Goal: Task Accomplishment & Management: Use online tool/utility

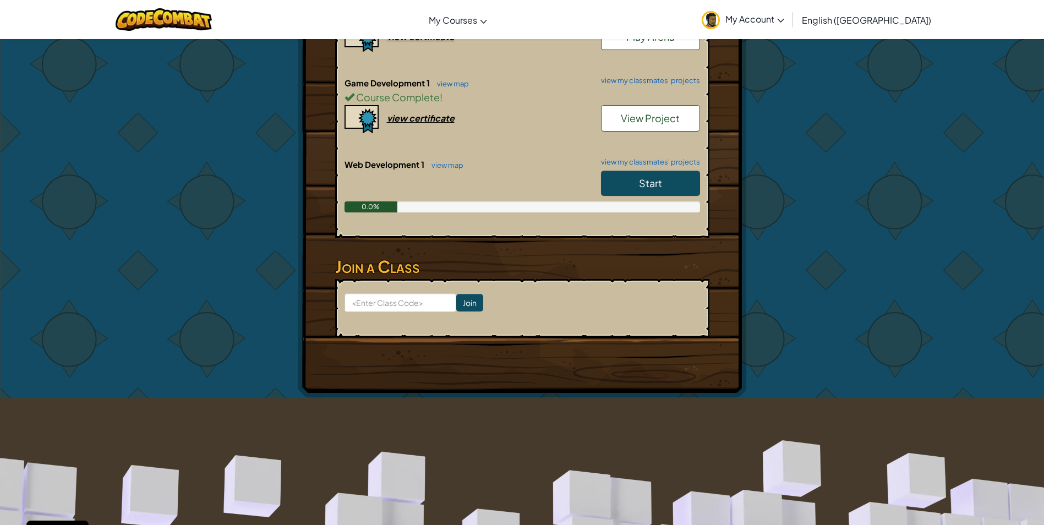
scroll to position [220, 0]
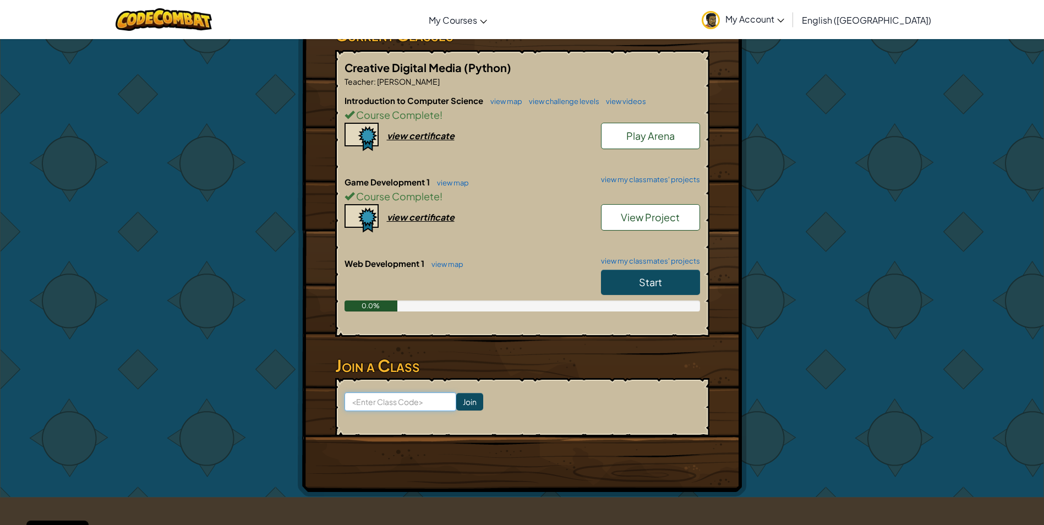
click at [411, 392] on input at bounding box center [401, 401] width 112 height 19
type input "pointpinking"
click at [460, 393] on input "Join" at bounding box center [469, 402] width 27 height 18
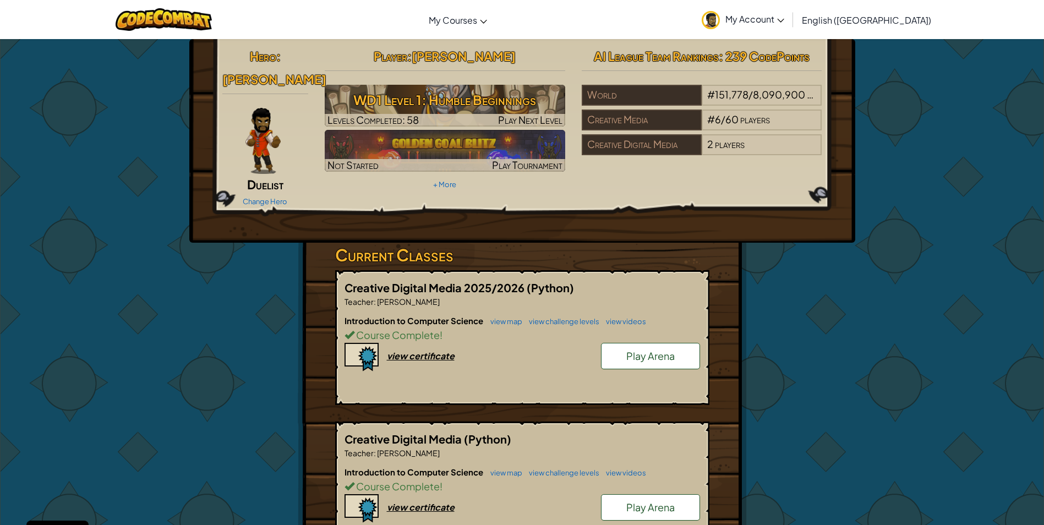
scroll to position [330, 0]
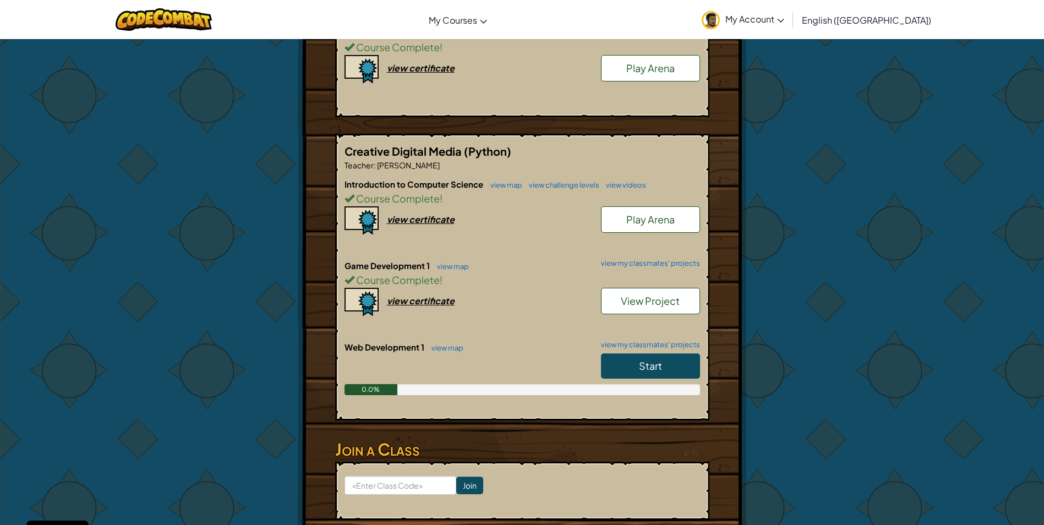
scroll to position [459, 0]
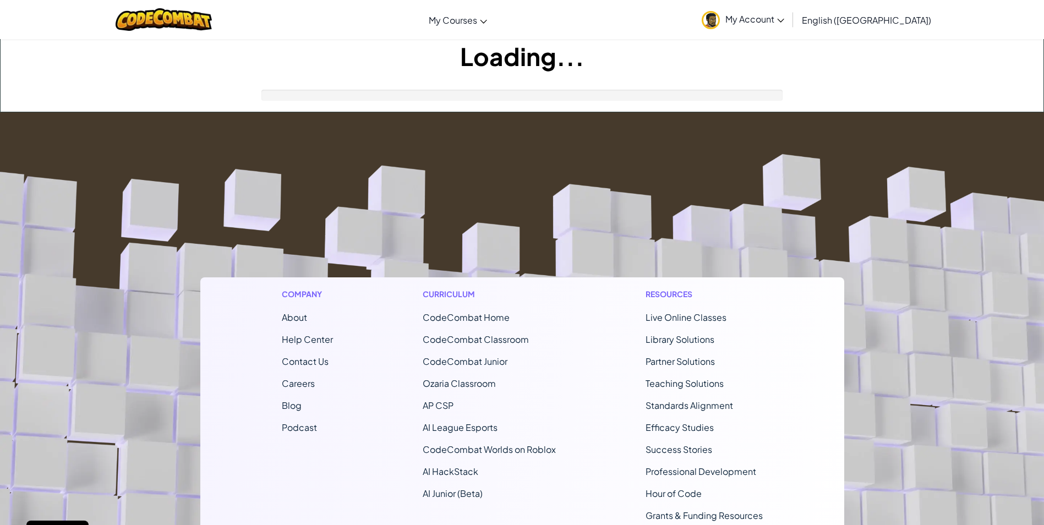
scroll to position [183, 0]
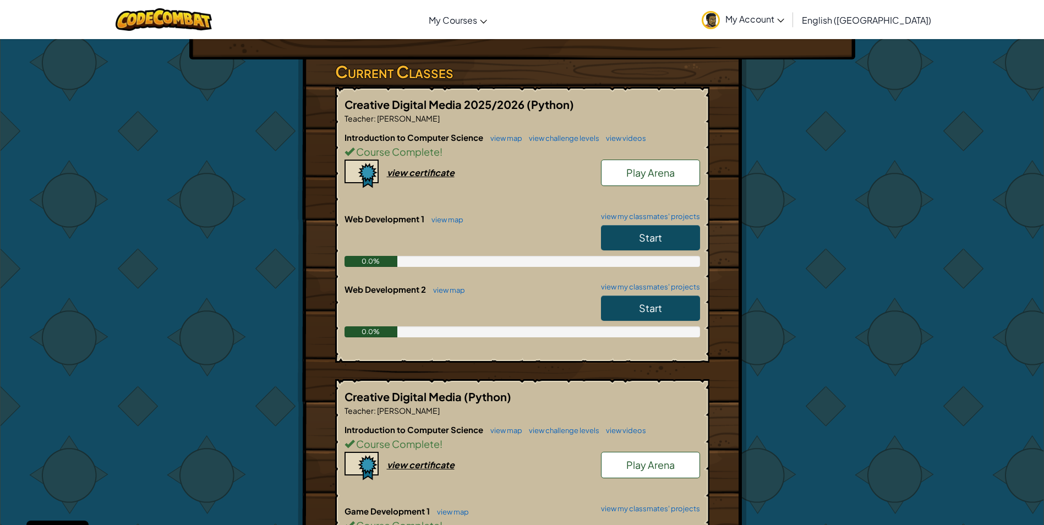
click at [617, 225] on link "Start" at bounding box center [650, 237] width 99 height 25
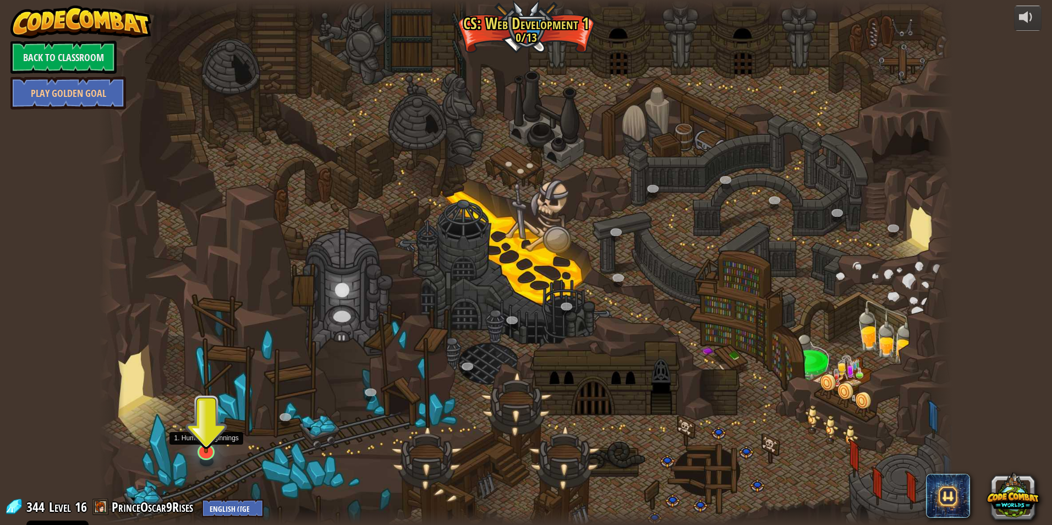
click at [205, 430] on img at bounding box center [207, 427] width 24 height 54
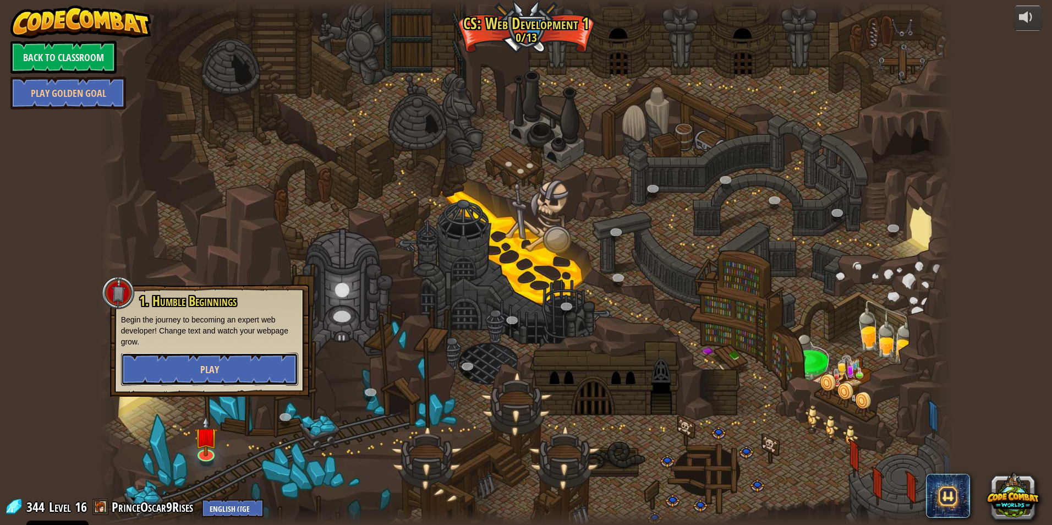
click at [204, 372] on span "Play" at bounding box center [209, 370] width 19 height 14
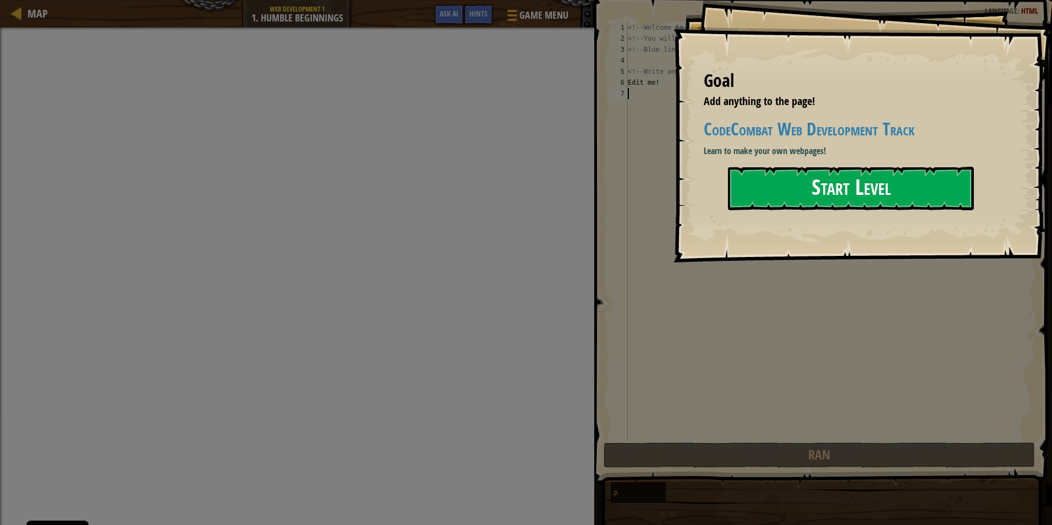
click at [807, 188] on button "Start Level" at bounding box center [851, 188] width 246 height 43
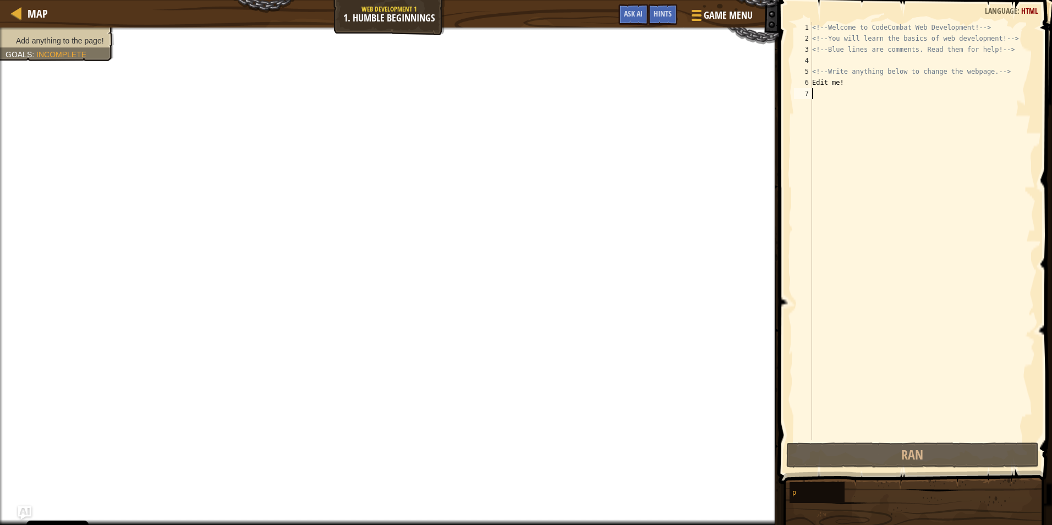
click at [846, 99] on div "<!-- Welcome to CodeCombat Web Development! --> <!-- You will learn the basics …" at bounding box center [923, 242] width 226 height 440
drag, startPoint x: 901, startPoint y: 124, endPoint x: 809, endPoint y: 87, distance: 99.8
click at [809, 87] on div "1 2 3 4 5 6 7 <!-- Welcome to CodeCombat Web Development! --> <!-- You will lea…" at bounding box center [914, 231] width 244 height 418
click at [815, 85] on div "<!-- Welcome to CodeCombat Web Development! --> <!-- You will learn the basics …" at bounding box center [923, 231] width 226 height 418
drag, startPoint x: 815, startPoint y: 82, endPoint x: 855, endPoint y: 106, distance: 46.9
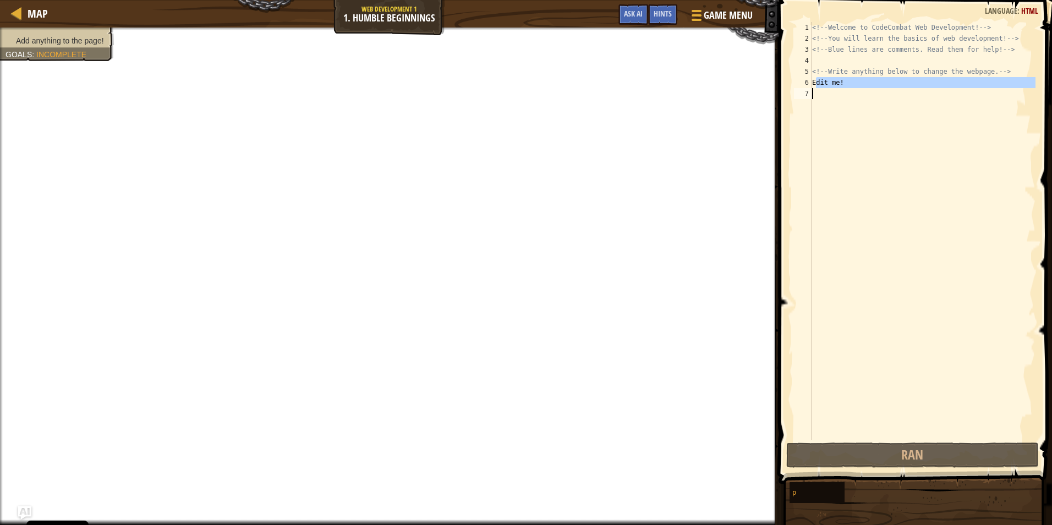
click at [855, 106] on div "<!-- Welcome to CodeCombat Web Development! --> <!-- You will learn the basics …" at bounding box center [923, 242] width 226 height 440
paste textarea "The last thing you'd want in your Burger King burger is someone's foot fungÉÙŠ,…"
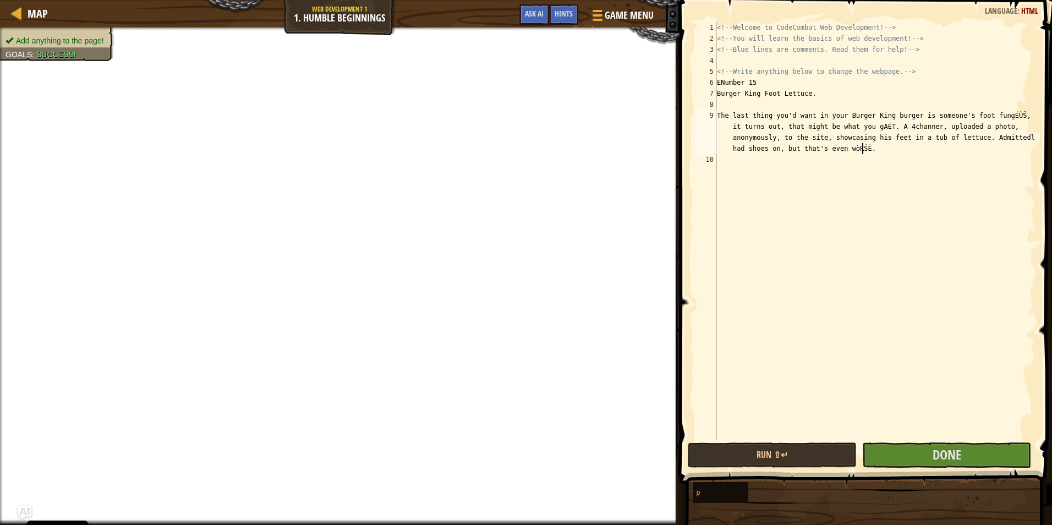
click at [723, 85] on div "<!-- Welcome to CodeCombat Web Development! --> <!-- You will learn the basics …" at bounding box center [875, 242] width 321 height 440
type textarea "Number 15"
click at [762, 103] on div "<!-- Welcome to CodeCombat Web Development! --> <!-- You will learn the basics …" at bounding box center [875, 242] width 321 height 440
click at [804, 455] on button "Run ⇧↵" at bounding box center [772, 455] width 169 height 25
click at [975, 451] on button "Done" at bounding box center [947, 455] width 169 height 25
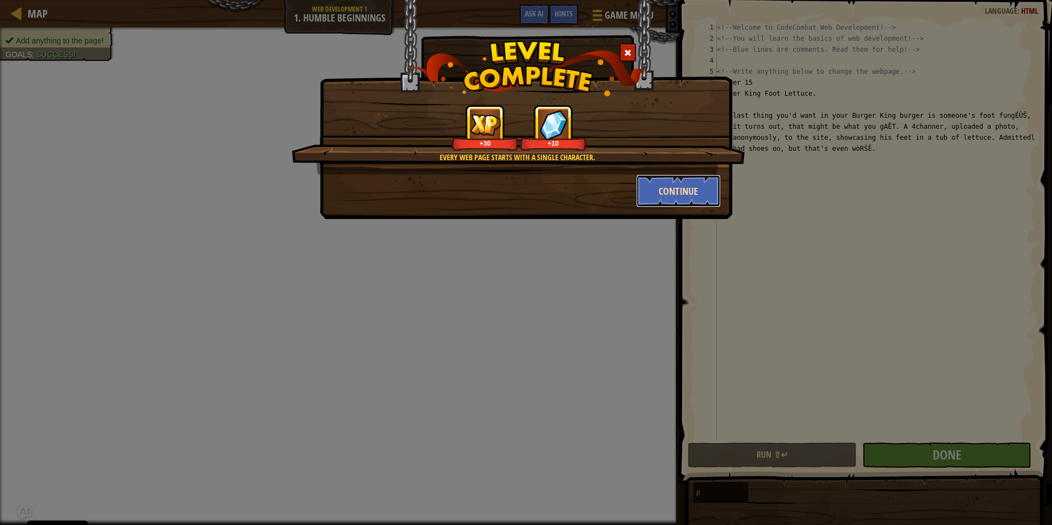
click at [663, 200] on button "Continue" at bounding box center [678, 190] width 85 height 33
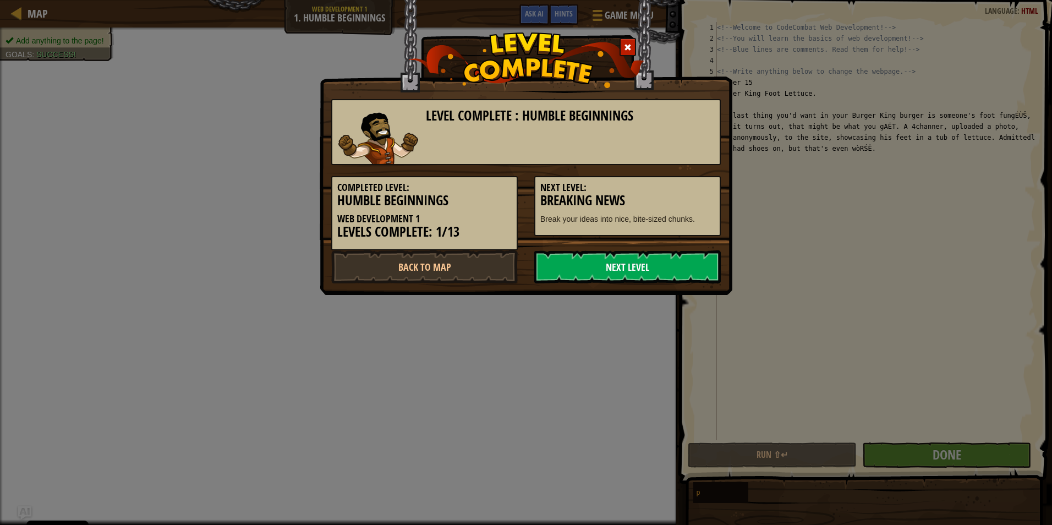
click at [604, 265] on link "Next Level" at bounding box center [627, 266] width 187 height 33
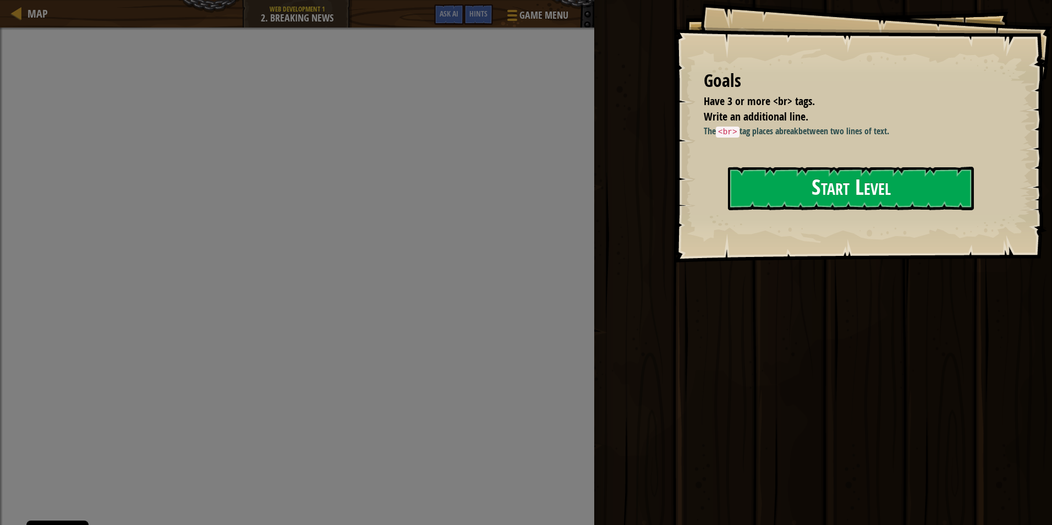
click at [755, 186] on button "Start Level" at bounding box center [851, 188] width 246 height 43
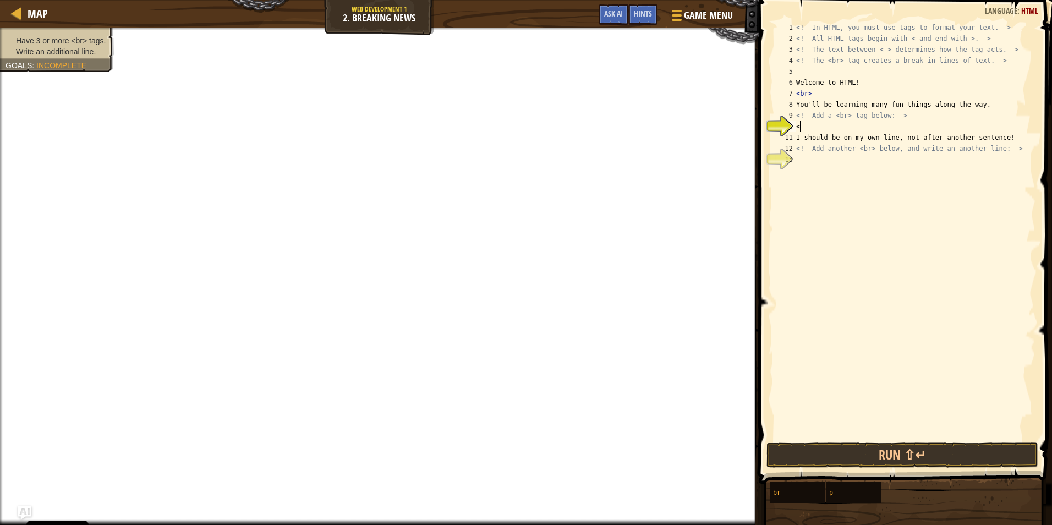
scroll to position [5, 0]
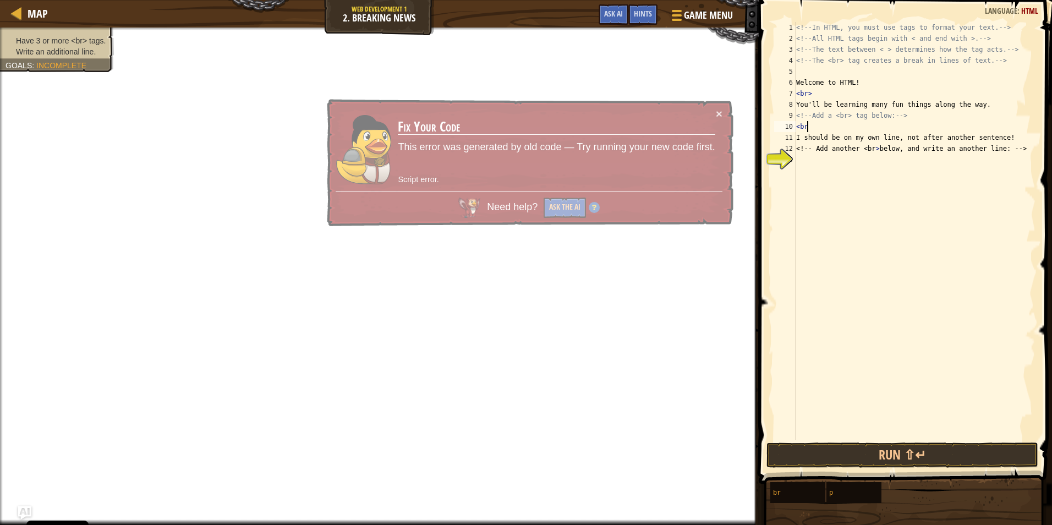
type textarea "<br>"
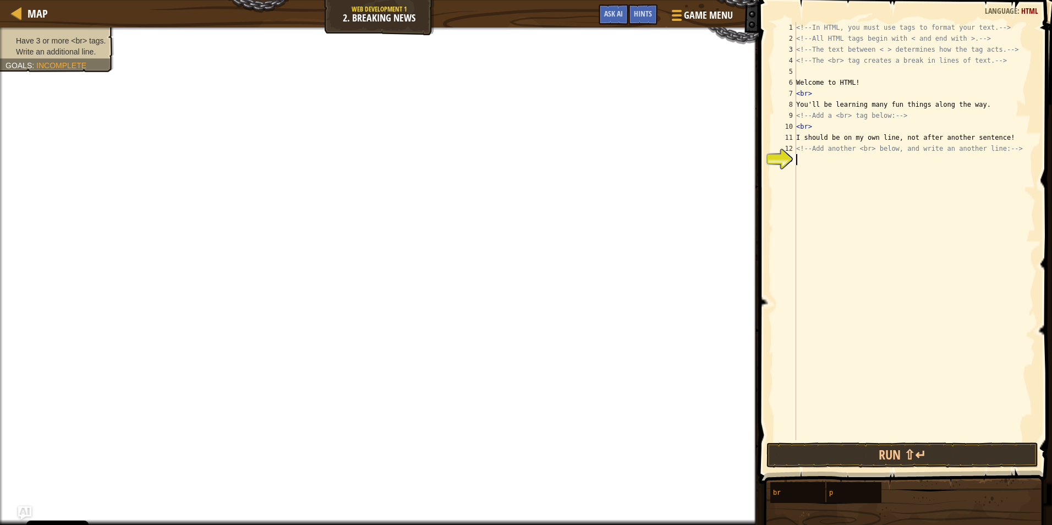
click at [847, 174] on div "<!-- In HTML, you must use tags to format your text. --> <!-- All HTML tags beg…" at bounding box center [915, 242] width 242 height 440
type textarea "<br>"
click at [876, 222] on div "<!-- In HTML, you must use tags to format your text. --> <!-- All HTML tags beg…" at bounding box center [915, 242] width 242 height 440
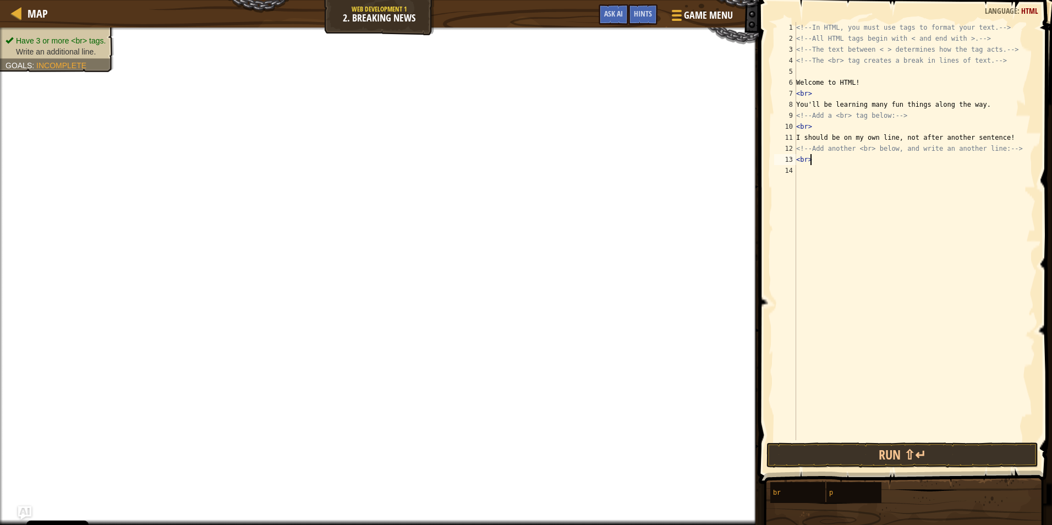
scroll to position [5, 0]
paste textarea "Yo mama so stupid she thought [PERSON_NAME] was a refund"
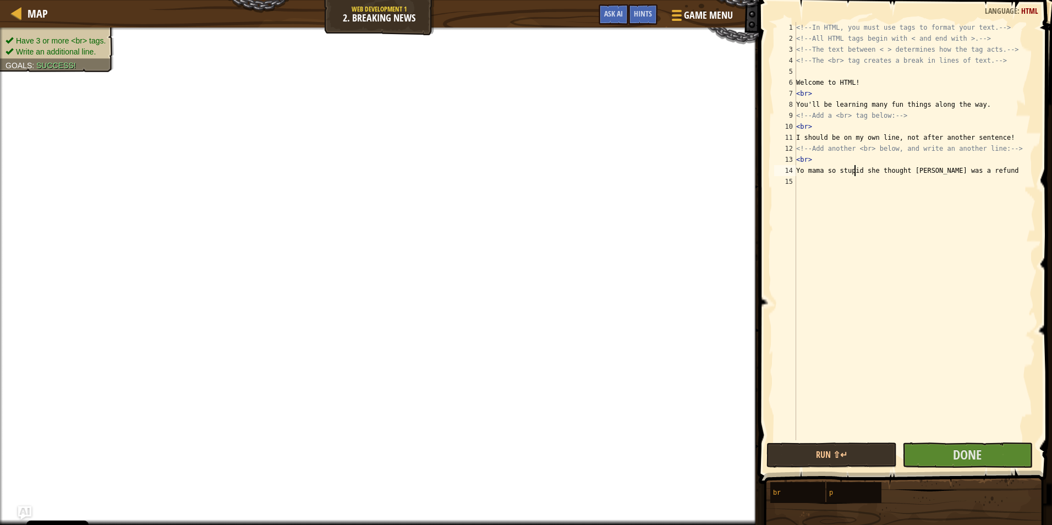
click at [856, 168] on div "<!-- In HTML, you must use tags to format your text. --> <!-- All HTML tags beg…" at bounding box center [915, 242] width 242 height 440
click at [1018, 168] on div "<!-- In HTML, you must use tags to format your text. --> <!-- All HTML tags beg…" at bounding box center [915, 242] width 242 height 440
type textarea "Yo mama so stupid, she thought [PERSON_NAME] was a refund."
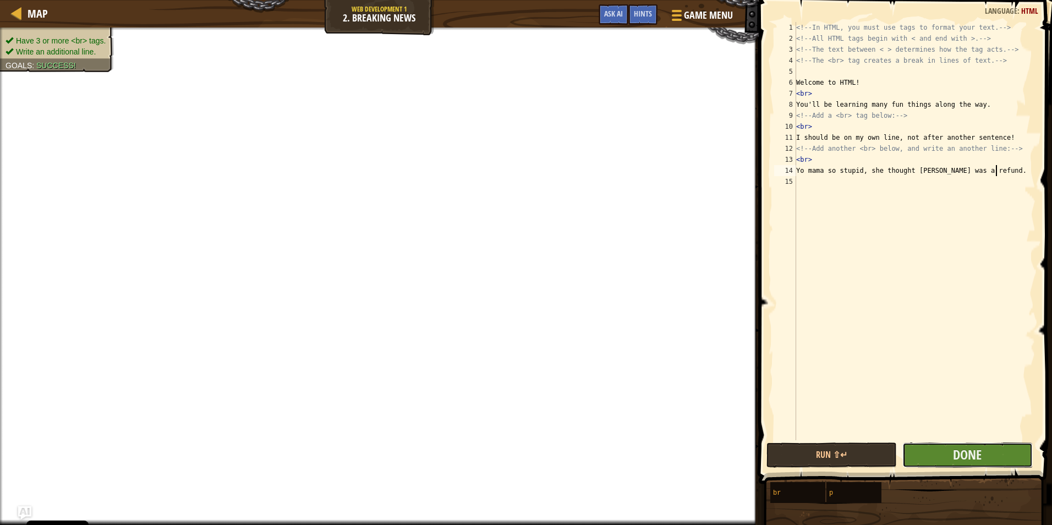
click at [1007, 466] on button "Done" at bounding box center [968, 455] width 130 height 25
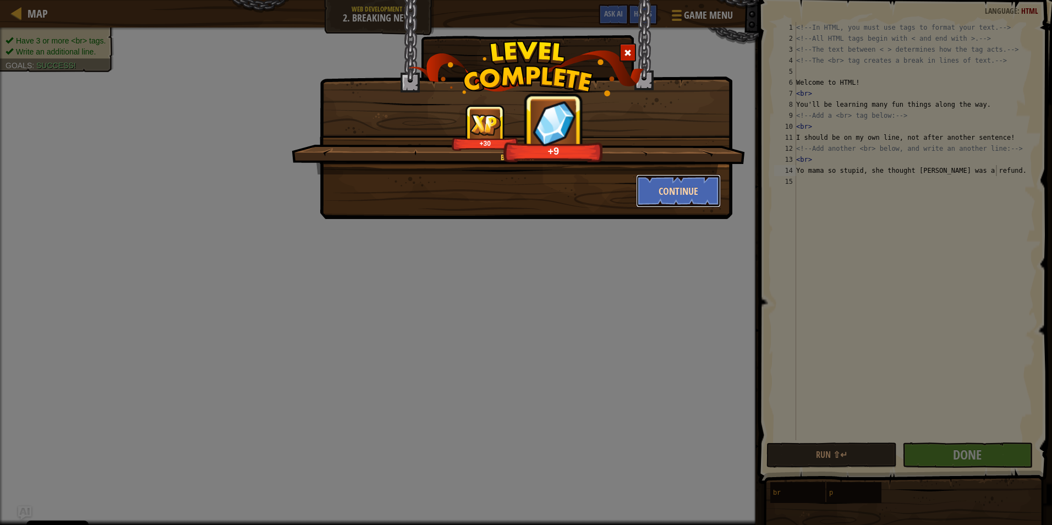
click at [689, 191] on button "Continue" at bounding box center [678, 190] width 85 height 33
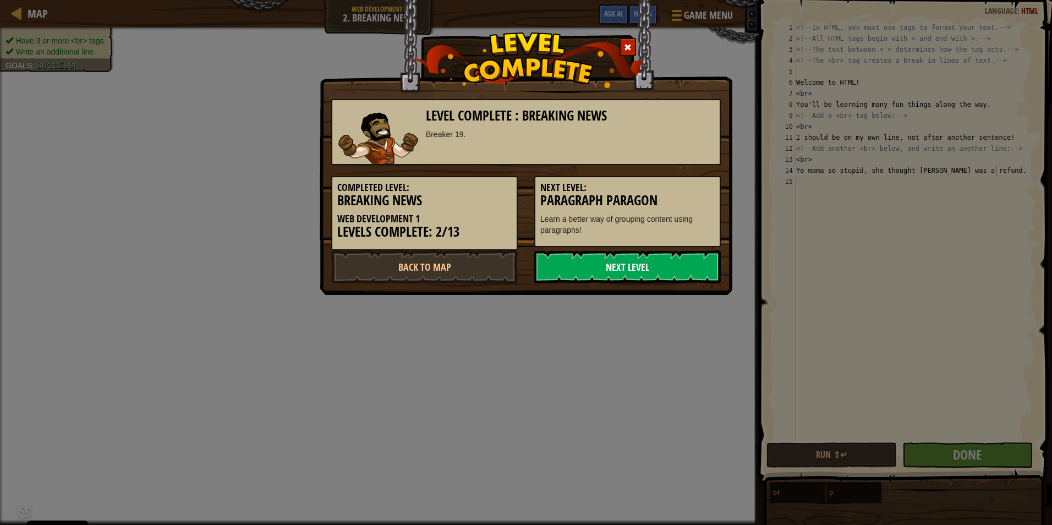
click at [641, 267] on link "Next Level" at bounding box center [627, 266] width 187 height 33
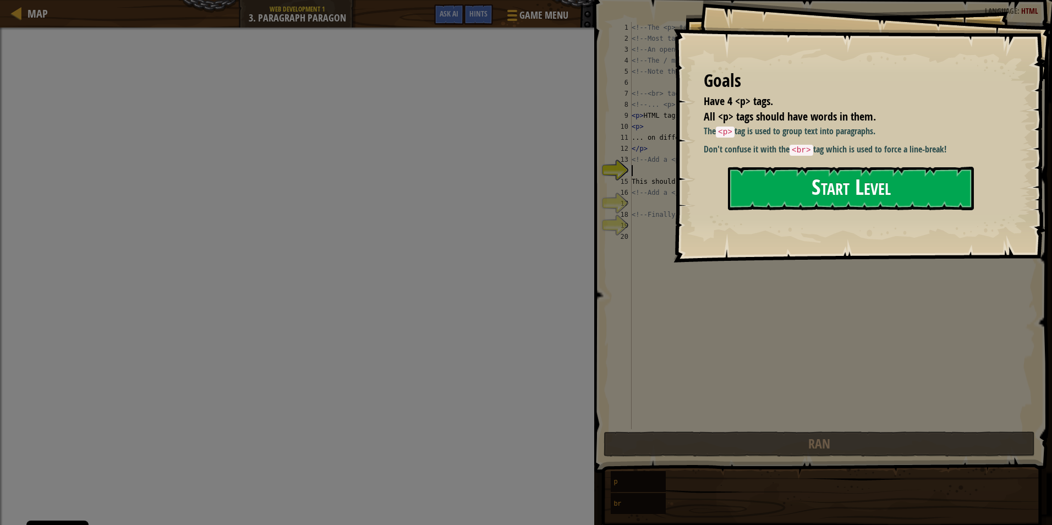
click at [794, 184] on button "Start Level" at bounding box center [851, 188] width 246 height 43
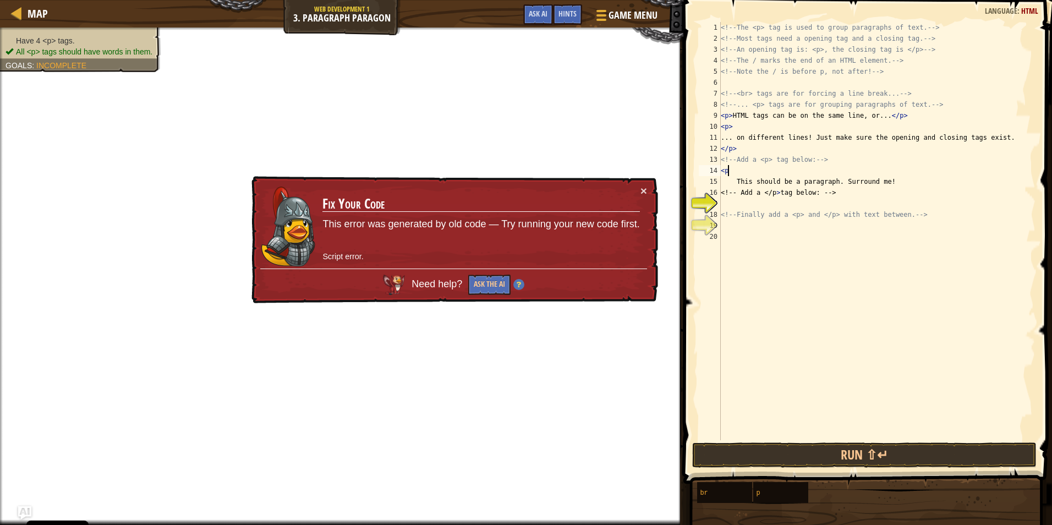
scroll to position [5, 1]
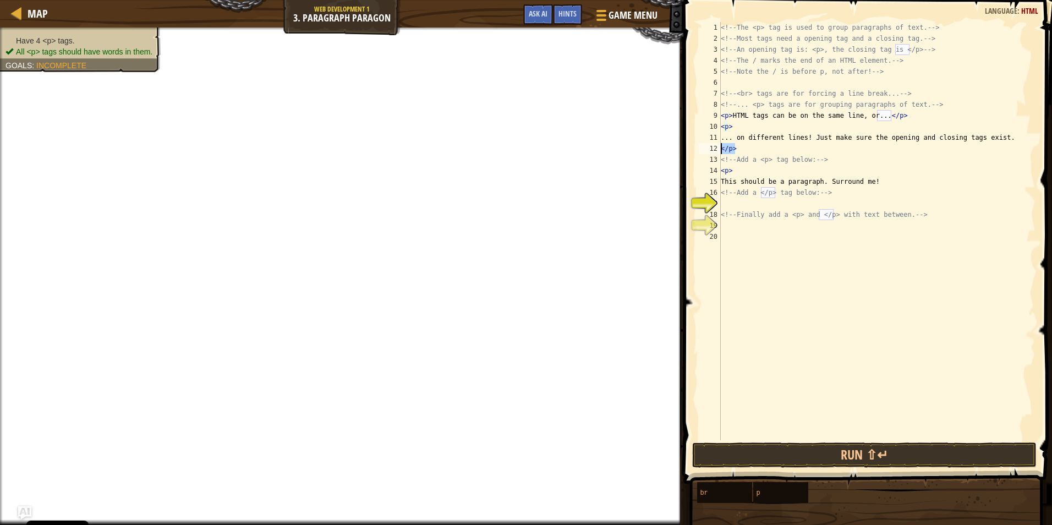
drag, startPoint x: 743, startPoint y: 150, endPoint x: 690, endPoint y: 150, distance: 52.8
click at [690, 150] on div "<p> 1 2 3 4 5 6 7 8 9 10 11 12 13 14 15 16 17 18 19 20 <!-- The <p> tag is used…" at bounding box center [866, 264] width 372 height 516
type textarea "</p>"
click at [745, 203] on div "<!-- The <p> tag is used to group paragraphs of text. --> <!-- Most tags need a…" at bounding box center [877, 242] width 317 height 440
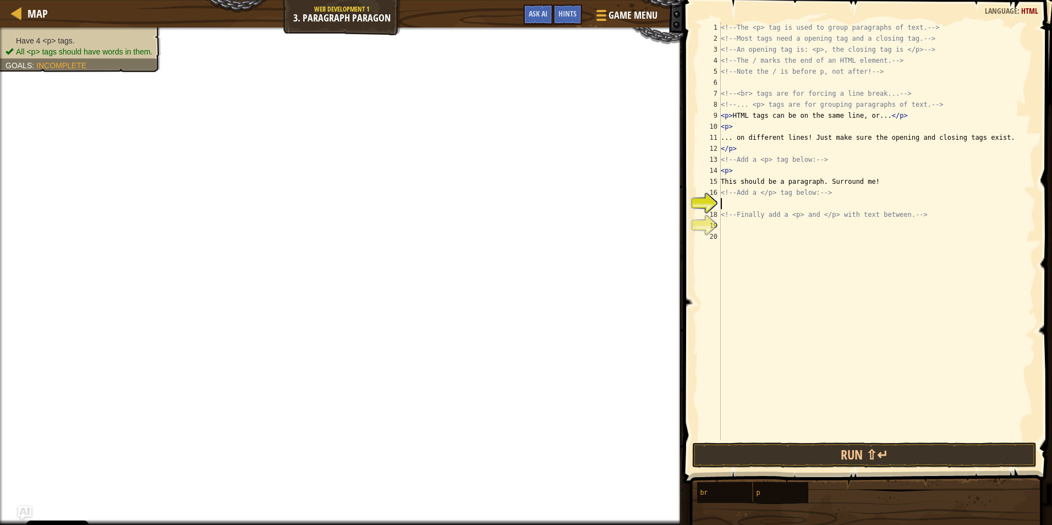
type textarea "</p>"
click at [754, 228] on div "<!-- The <p> tag is used to group paragraphs of text. --> <!-- Most tags need a…" at bounding box center [877, 242] width 317 height 440
type textarea "</p>"
click at [753, 241] on div "<!-- The <p> tag is used to group paragraphs of text. --> <!-- Most tags need a…" at bounding box center [877, 242] width 317 height 440
type textarea "</p>"
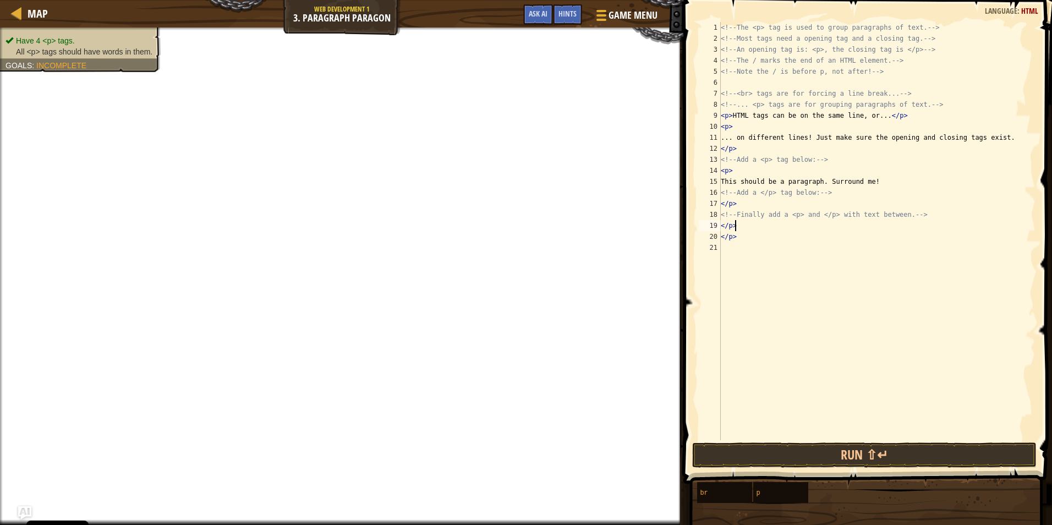
click at [750, 230] on div "<!-- The <p> tag is used to group paragraphs of text. --> <!-- Most tags need a…" at bounding box center [877, 242] width 317 height 440
type textarea "1984"
click at [822, 360] on div "<!-- The <p> tag is used to group paragraphs of text. --> <!-- Most tags need a…" at bounding box center [877, 242] width 317 height 440
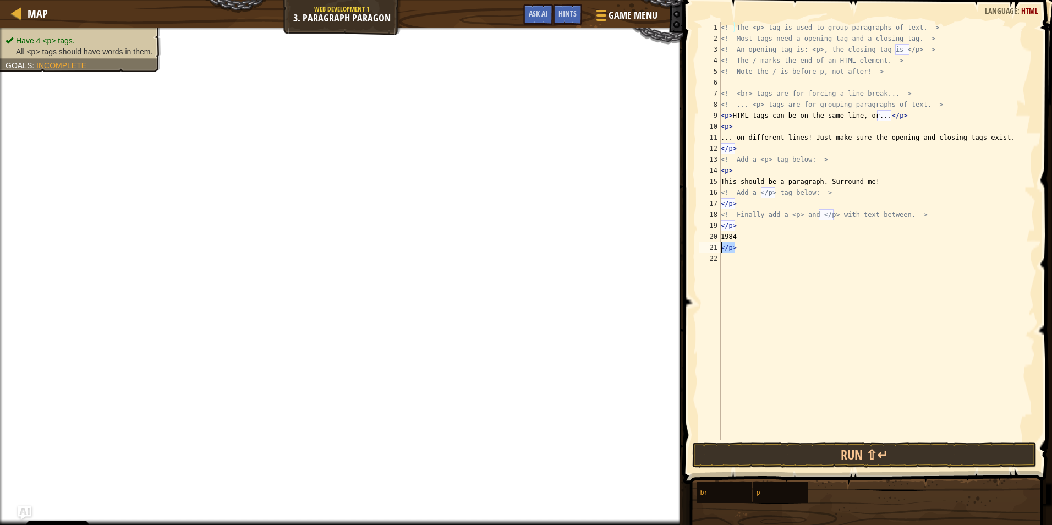
drag, startPoint x: 754, startPoint y: 247, endPoint x: 695, endPoint y: 244, distance: 59.5
click at [695, 244] on div "1 2 3 4 5 6 7 8 9 10 11 12 13 14 15 16 17 18 19 20 21 22 <!-- The <p> tag is us…" at bounding box center [866, 264] width 372 height 516
click at [728, 228] on div "<!-- The <p> tag is used to group paragraphs of text. --> <!-- Most tags need a…" at bounding box center [877, 242] width 317 height 440
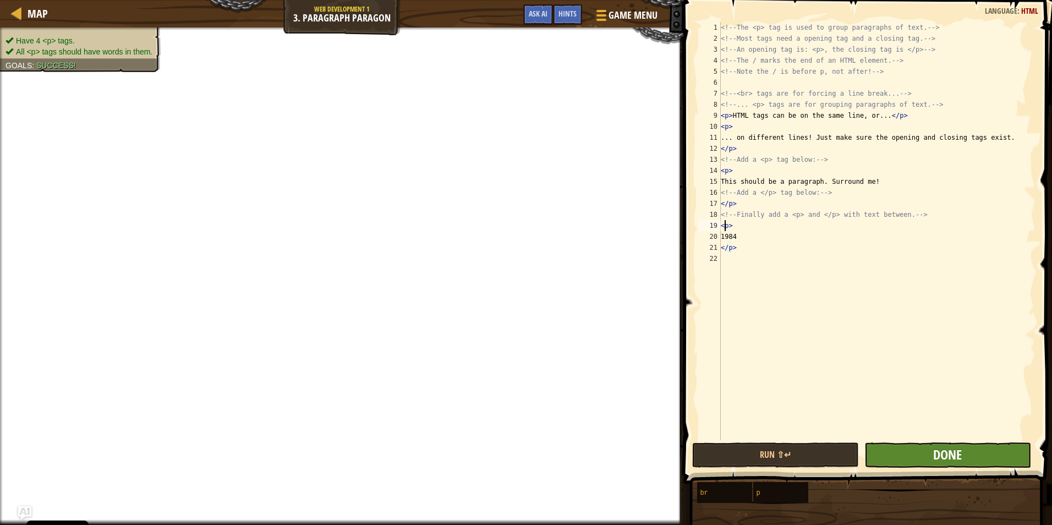
type textarea "<p>"
click at [945, 457] on span "Done" at bounding box center [948, 455] width 29 height 18
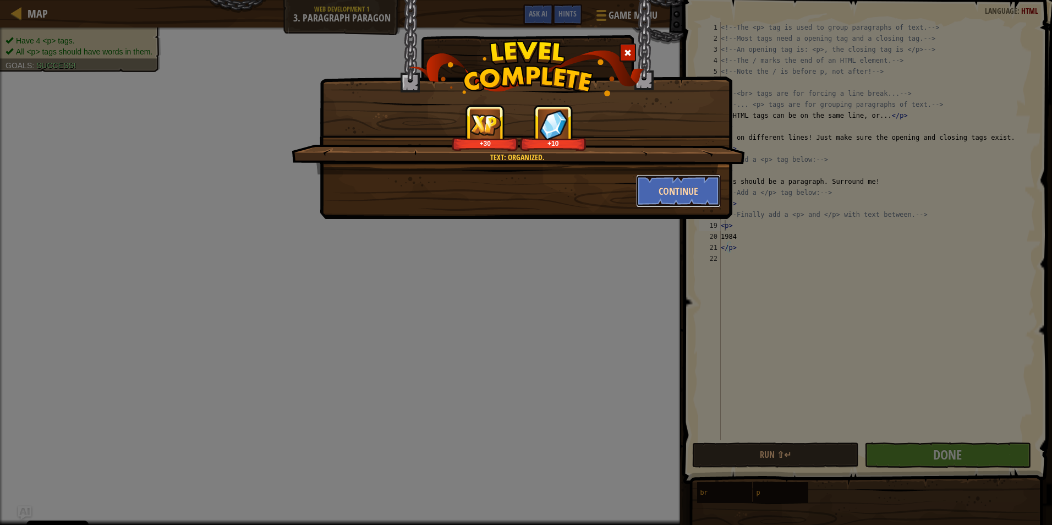
click at [706, 189] on button "Continue" at bounding box center [678, 190] width 85 height 33
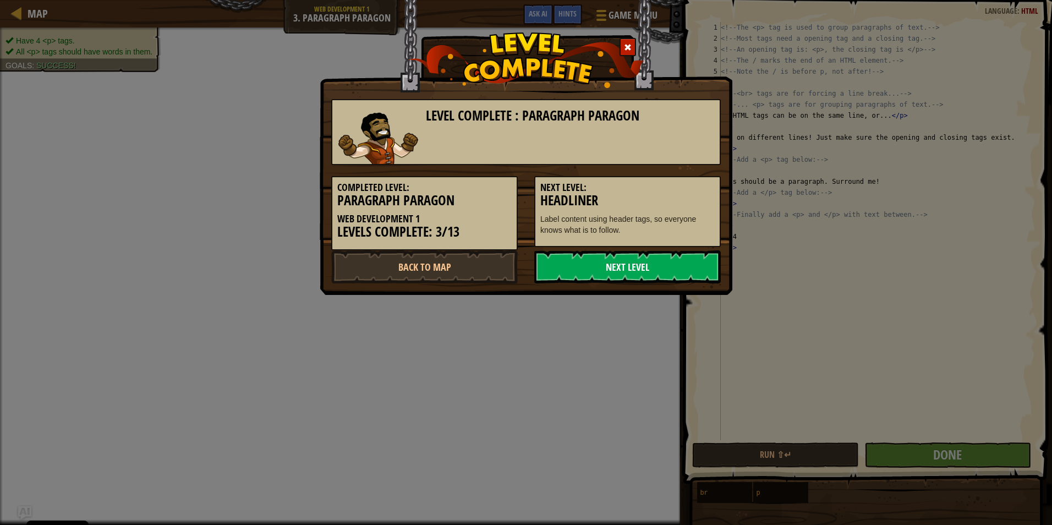
click at [694, 276] on link "Next Level" at bounding box center [627, 266] width 187 height 33
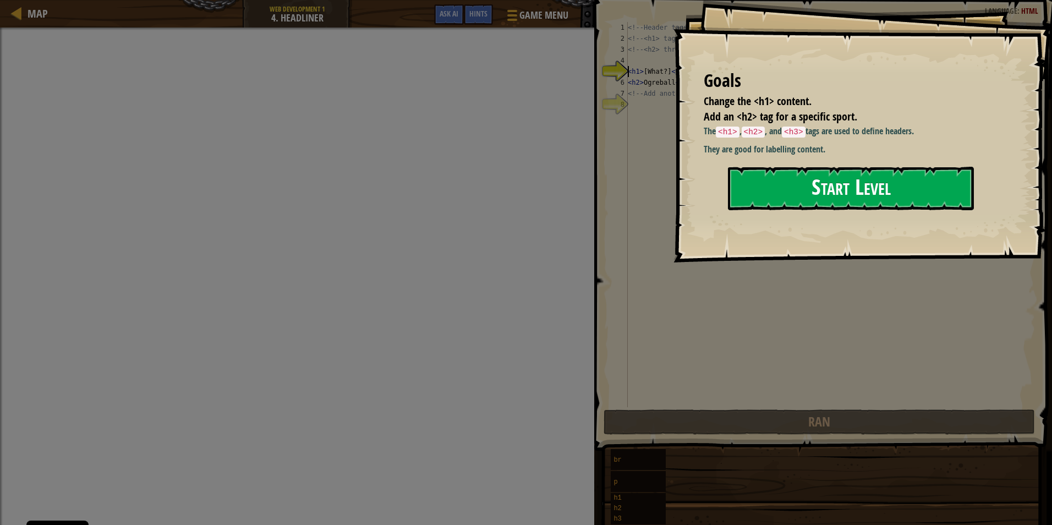
click at [779, 190] on button "Start Level" at bounding box center [851, 188] width 246 height 43
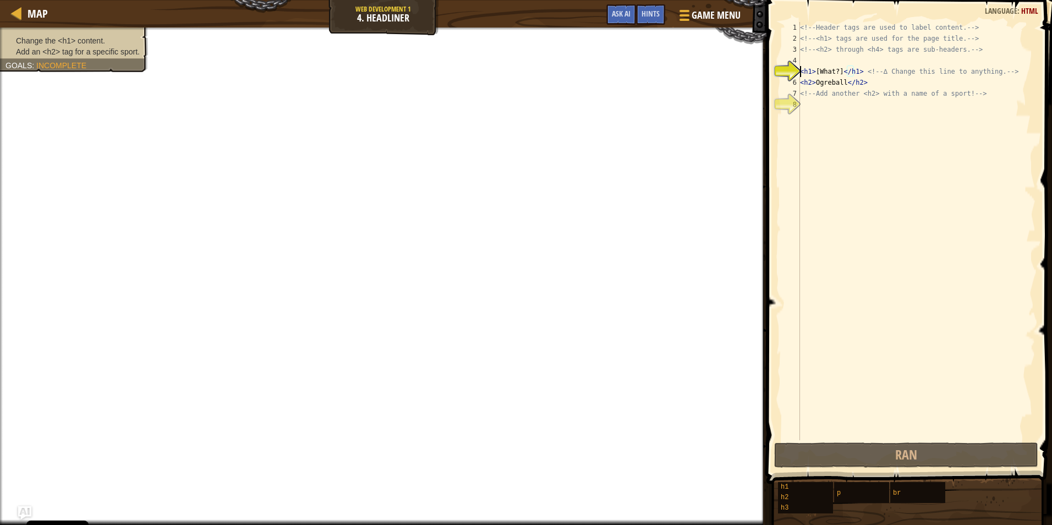
click at [853, 74] on div "<!-- Header tags are used to label content. --> <!-- <h1> tags are used for the…" at bounding box center [917, 242] width 238 height 440
drag, startPoint x: 841, startPoint y: 73, endPoint x: 816, endPoint y: 72, distance: 24.8
click at [816, 72] on div "<!-- Header tags are used to label content. --> <!-- <h1> tags are used for the…" at bounding box center [917, 242] width 238 height 440
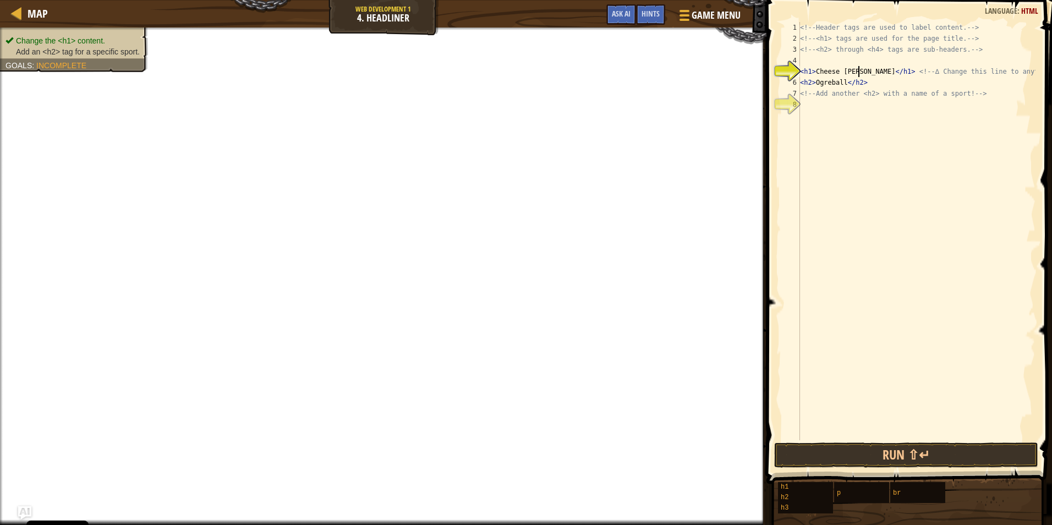
scroll to position [5, 6]
type textarea "<h1>Cheese rolling</h1> <!-- ∆ Change this line to anything. -->"
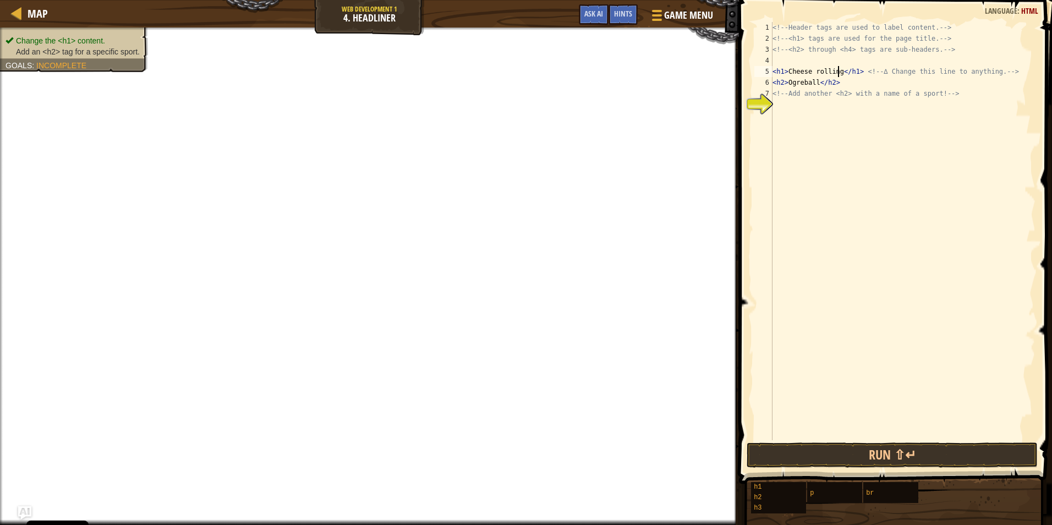
click at [987, 161] on div "<!-- Header tags are used to label content. --> <!-- <h1> tags are used for the…" at bounding box center [903, 242] width 265 height 440
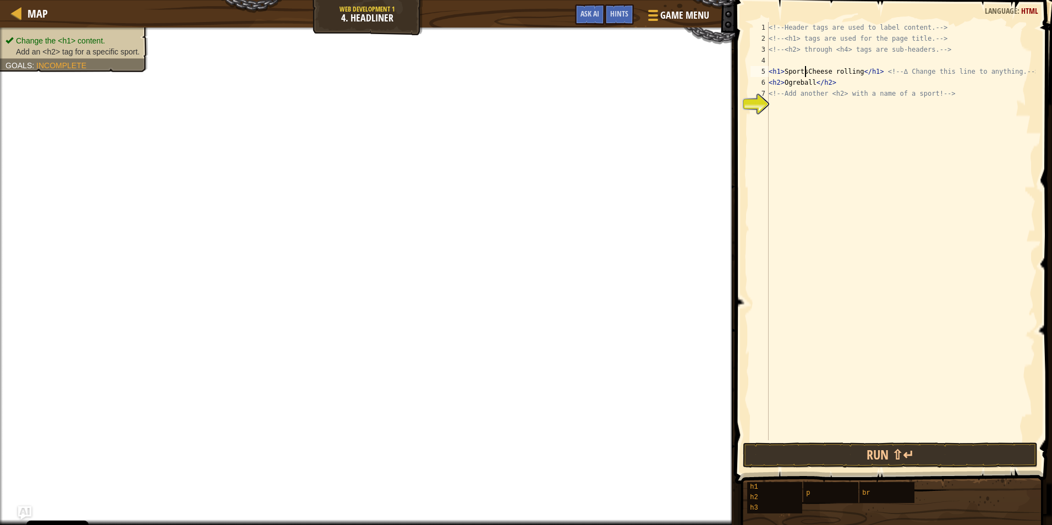
scroll to position [5, 3]
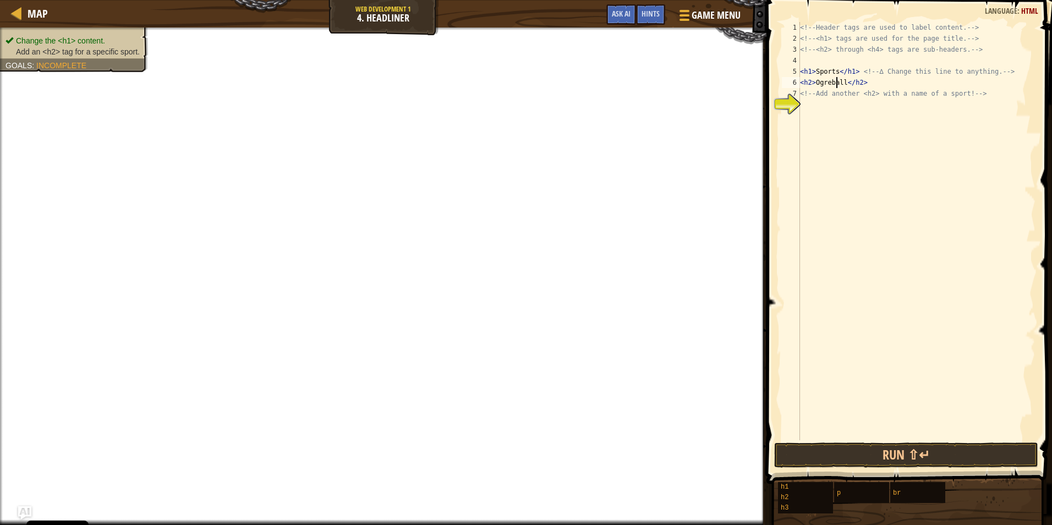
type textarea "<!-- Add another <h2> with a name of a sport! -->"
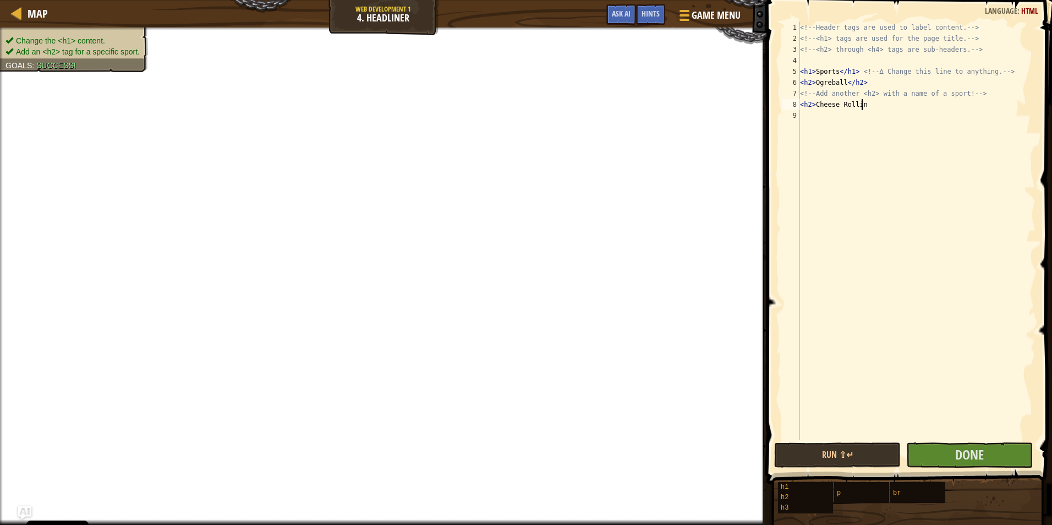
scroll to position [5, 5]
type textarea "<h2>Cheese Rolling</h2>"
click at [986, 161] on div "<!-- Header tags are used to label content. --> <!-- <h1> tags are used for the…" at bounding box center [917, 242] width 238 height 440
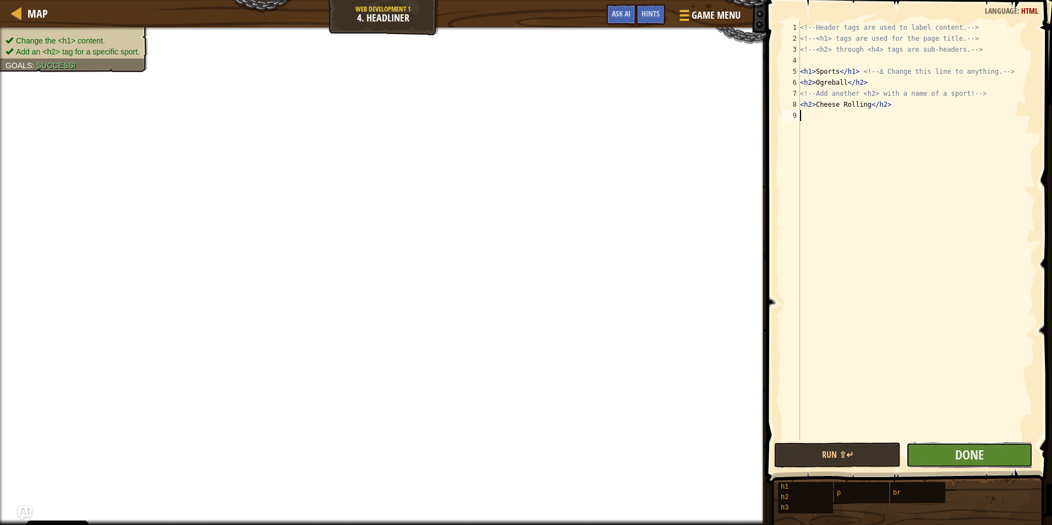
click at [975, 445] on button "Done" at bounding box center [970, 455] width 127 height 25
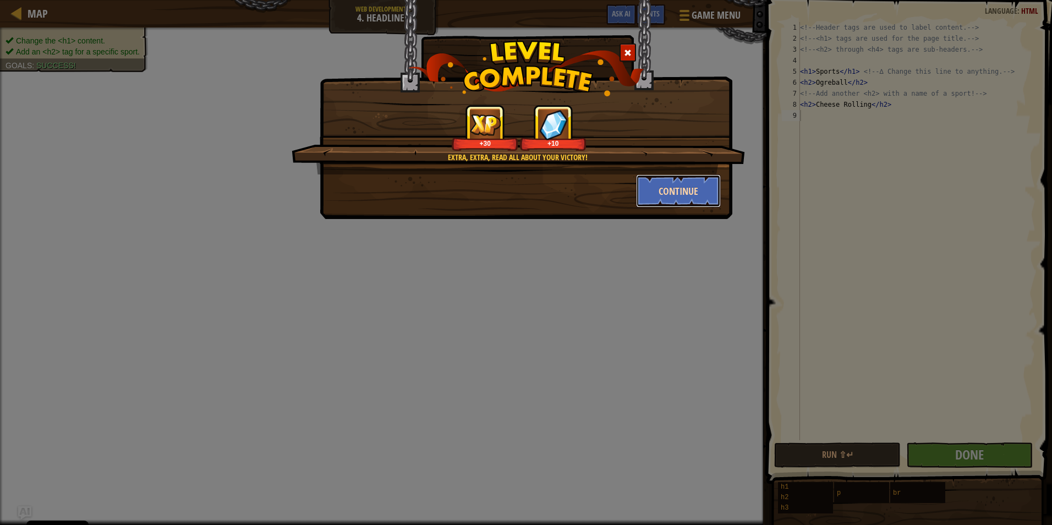
click at [663, 193] on button "Continue" at bounding box center [678, 190] width 85 height 33
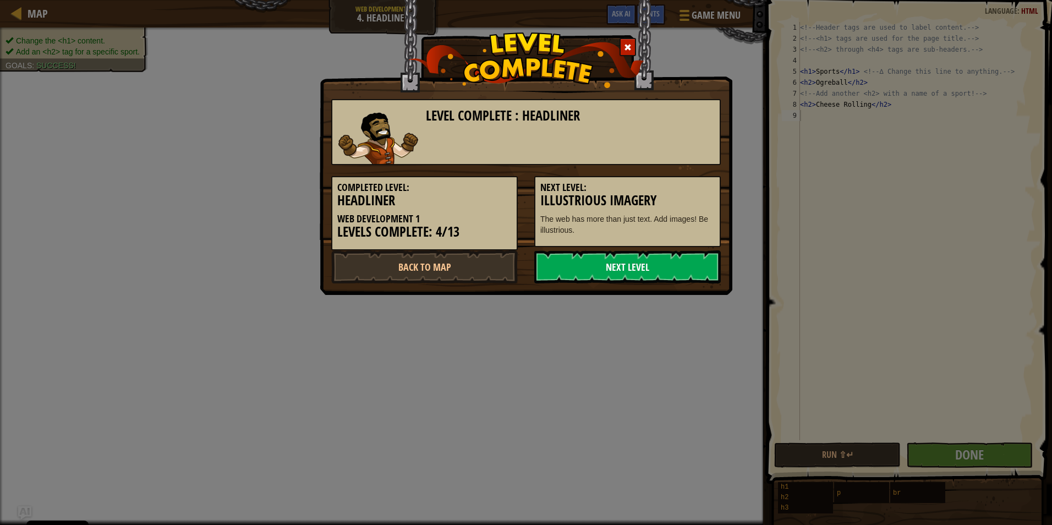
click at [678, 266] on link "Next Level" at bounding box center [627, 266] width 187 height 33
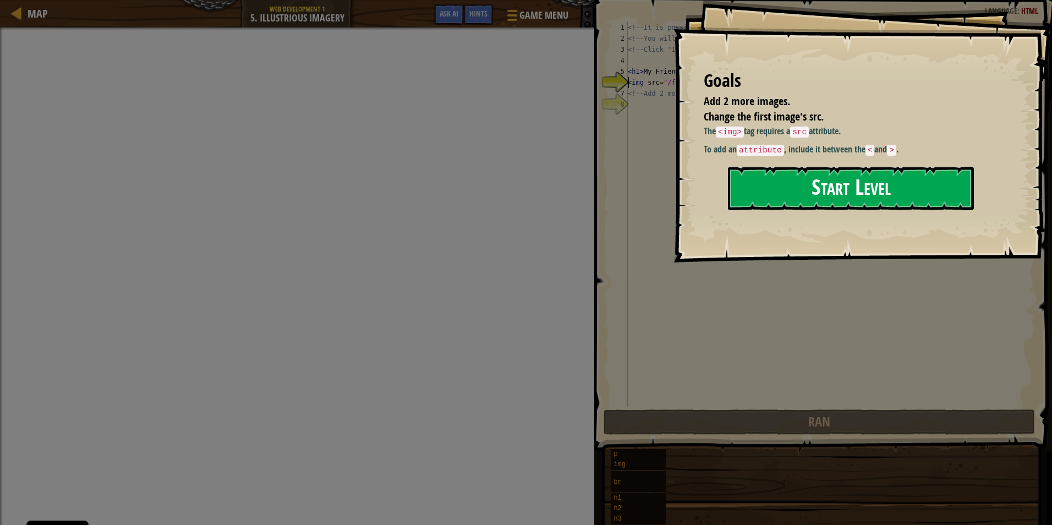
click at [844, 190] on button "Start Level" at bounding box center [851, 188] width 246 height 43
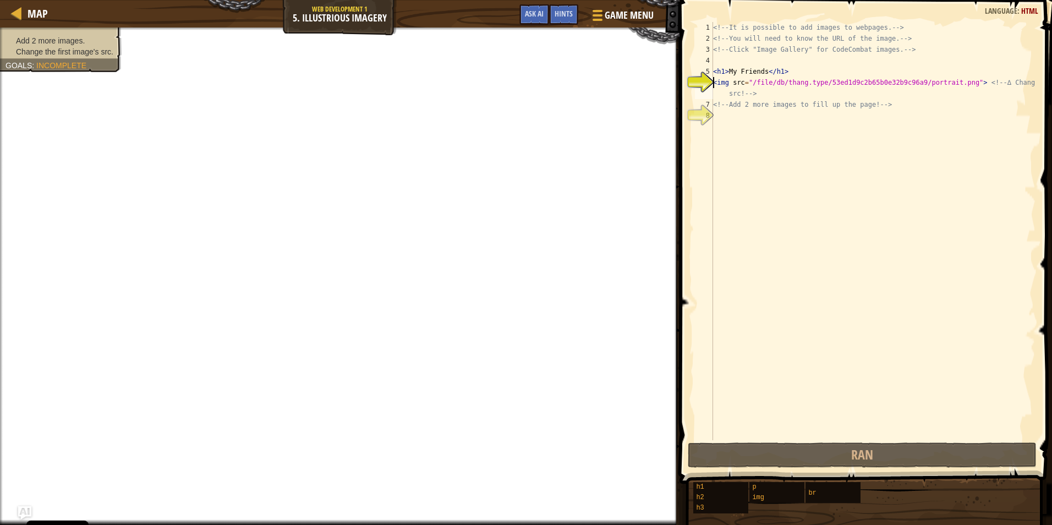
click at [783, 129] on div "<!-- It is possible to add images to webpages. --> <!-- You will need to know t…" at bounding box center [873, 242] width 325 height 440
click at [772, 92] on div "<!-- It is possible to add images to webpages. --> <!-- You will need to know t…" at bounding box center [873, 242] width 325 height 440
drag, startPoint x: 750, startPoint y: 85, endPoint x: 956, endPoint y: 84, distance: 205.3
click at [956, 84] on div "<!-- It is possible to add images to webpages. --> <!-- You will need to know t…" at bounding box center [873, 242] width 325 height 440
paste textarea "https://www.google.com/url?sa=i&url=https%3A%2F%2Frickandmorty.fandom.com%2Fwik…"
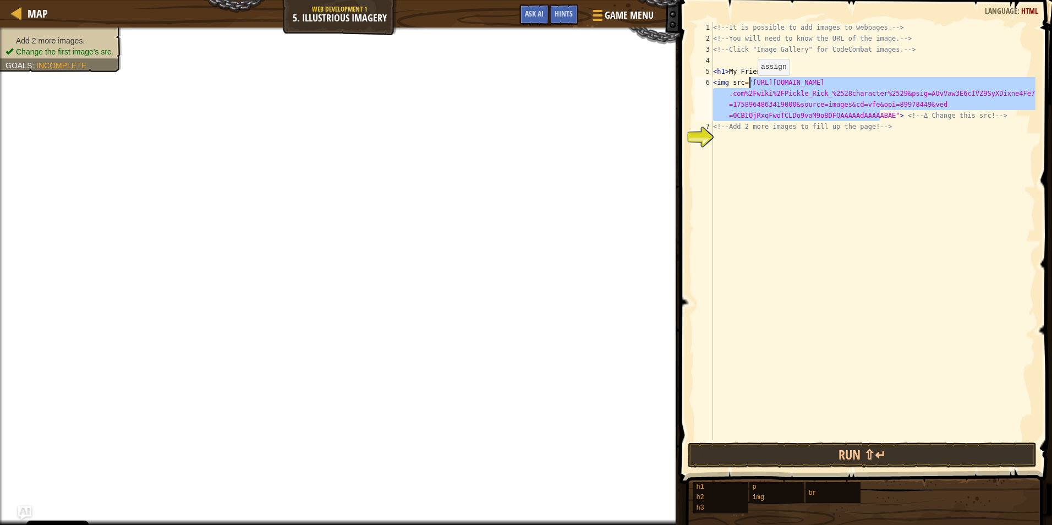
drag, startPoint x: 879, startPoint y: 117, endPoint x: 749, endPoint y: 86, distance: 133.5
click at [749, 86] on div "<!-- It is possible to add images to webpages. --> <!-- You will need to know t…" at bounding box center [873, 242] width 325 height 440
paste textarea "static.wikia.nocookie.net/rickandmorty/images/4/41/Pickle_rick_transparent_edge…"
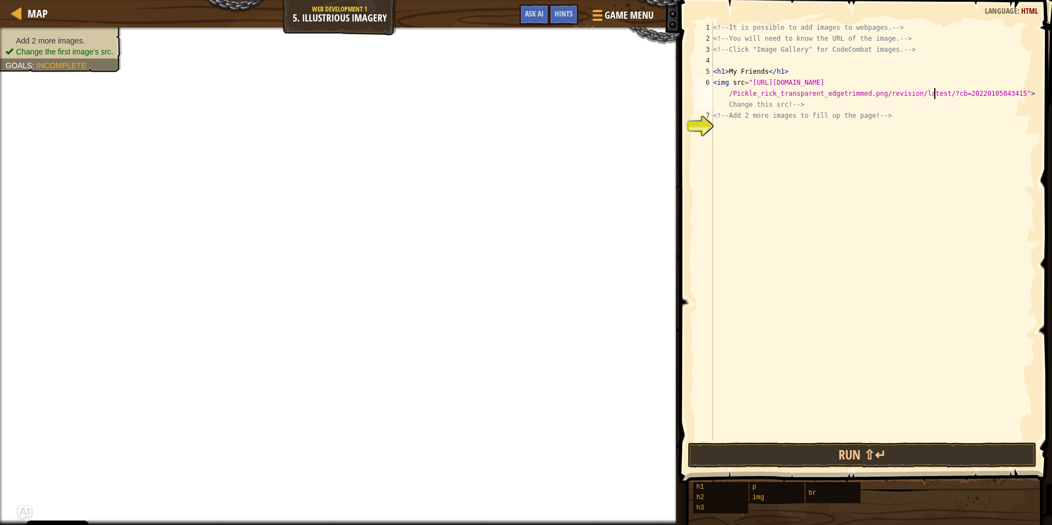
type textarea "<img src="https://static.wikia.nocookie.net/rickandmorty/images/4/41/Pickle_ric…"
click at [875, 186] on div "<!-- It is possible to add images to webpages. --> <!-- You will need to know t…" at bounding box center [873, 242] width 325 height 440
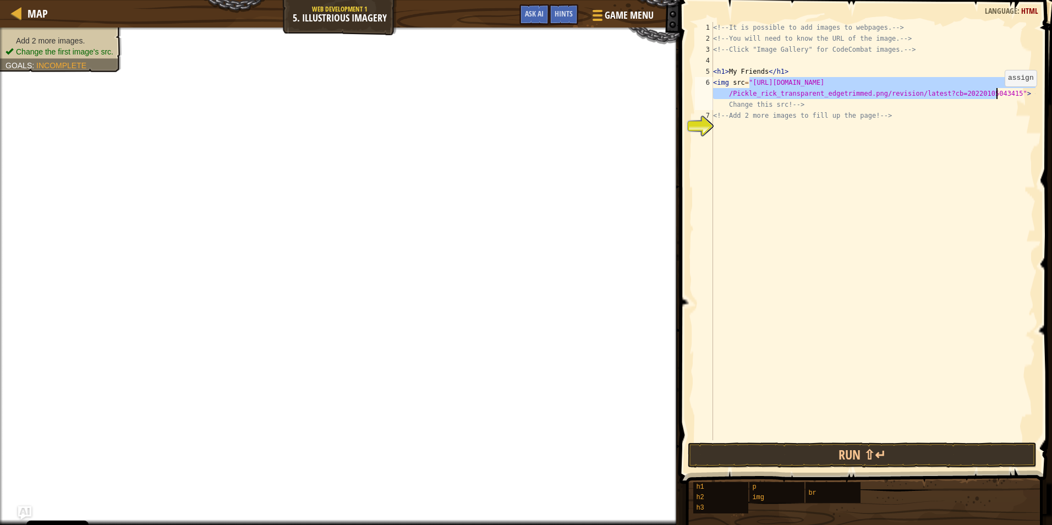
drag, startPoint x: 751, startPoint y: 81, endPoint x: 996, endPoint y: 97, distance: 245.5
click at [996, 97] on div "<!-- It is possible to add images to webpages. --> <!-- You will need to know t…" at bounding box center [873, 242] width 325 height 440
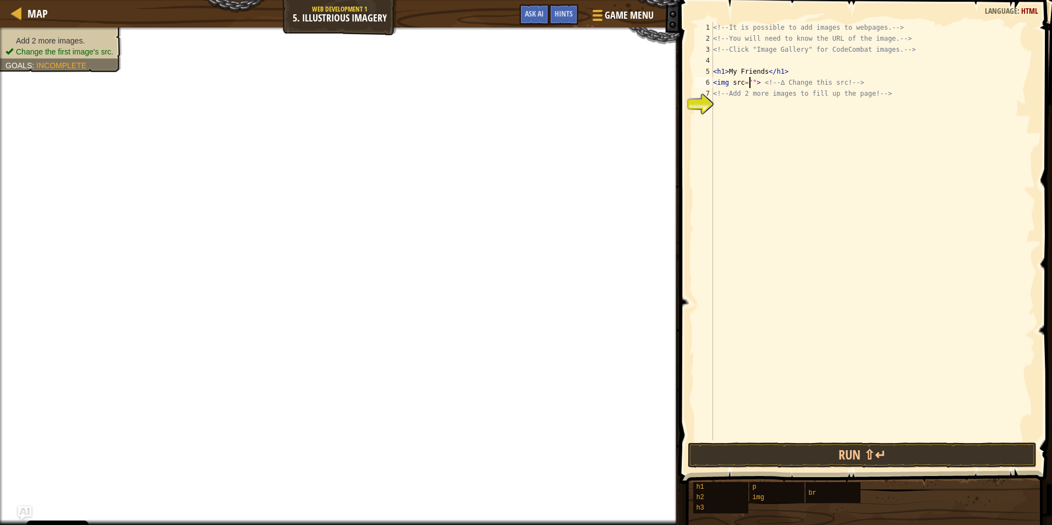
paste textarea "https://static.wikia.nocookie.net/rickandmorty/images/4/41/Pickle_rick_transpar…"
type textarea "<img src="https://static.wikia.nocookie.net/rickandmorty/images/4/41/Pickle_ric…"
click at [739, 90] on div "<!-- It is possible to add images to webpages. --> <!-- You will need to know t…" at bounding box center [873, 242] width 325 height 440
click at [606, 15] on span "Game Menu" at bounding box center [629, 15] width 51 height 15
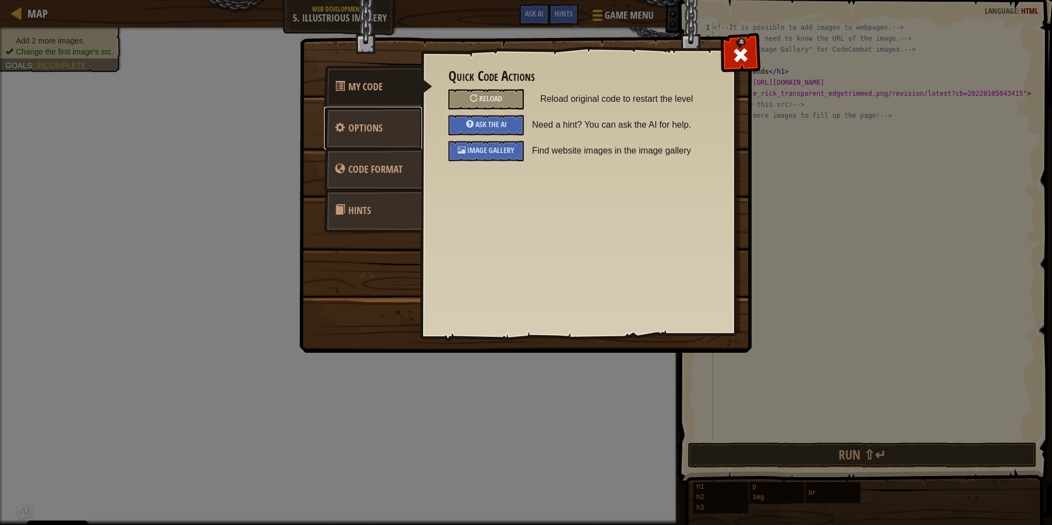
click at [368, 127] on span "Options" at bounding box center [365, 128] width 34 height 14
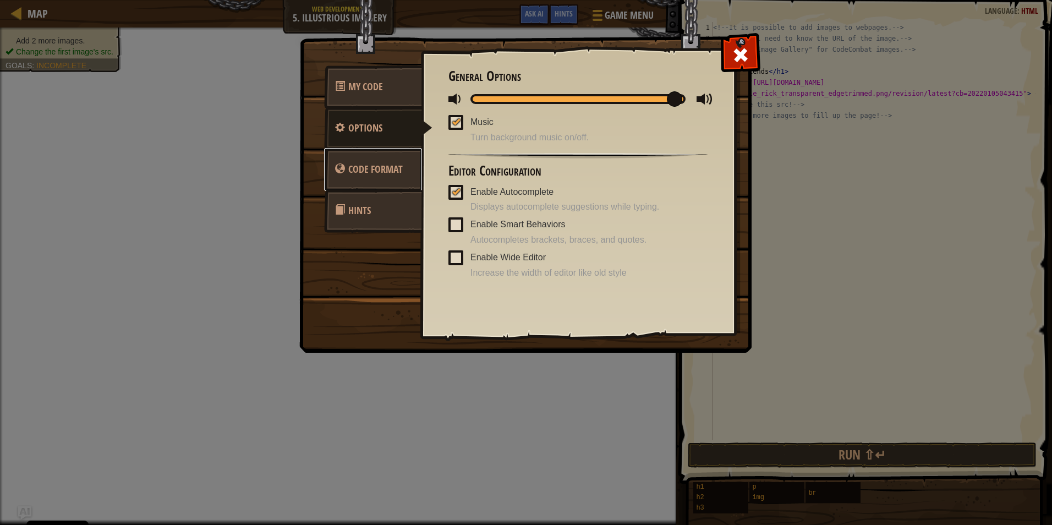
click at [384, 168] on span "Code Format" at bounding box center [375, 169] width 54 height 14
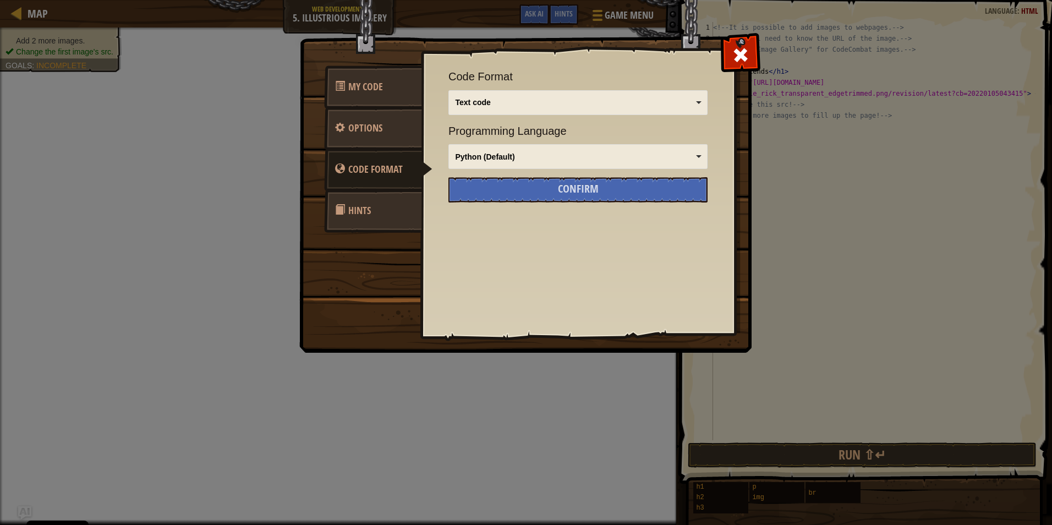
click at [372, 210] on link "Hints" at bounding box center [373, 210] width 98 height 43
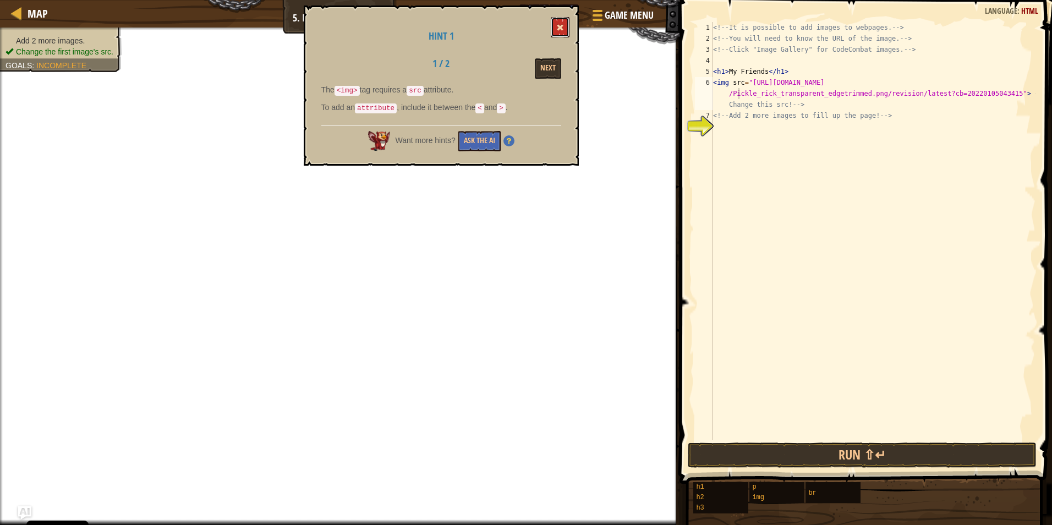
click at [565, 25] on button at bounding box center [560, 27] width 19 height 20
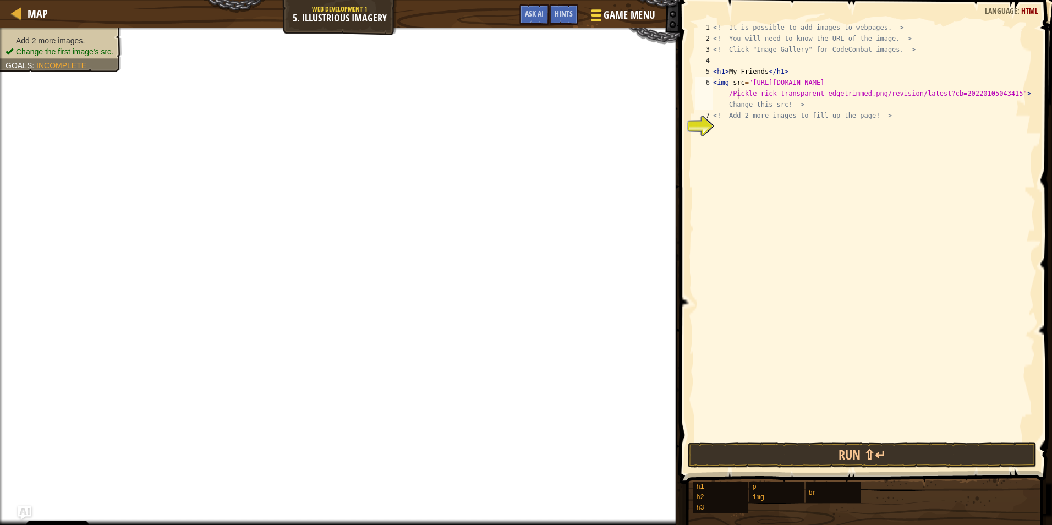
click at [598, 18] on div at bounding box center [596, 15] width 15 height 16
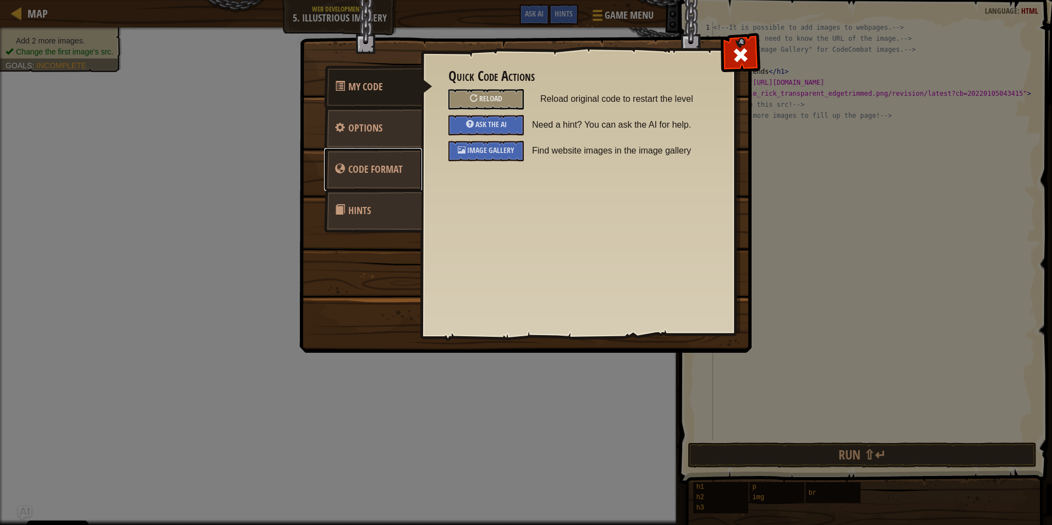
click at [390, 162] on span "Code Format" at bounding box center [375, 169] width 54 height 14
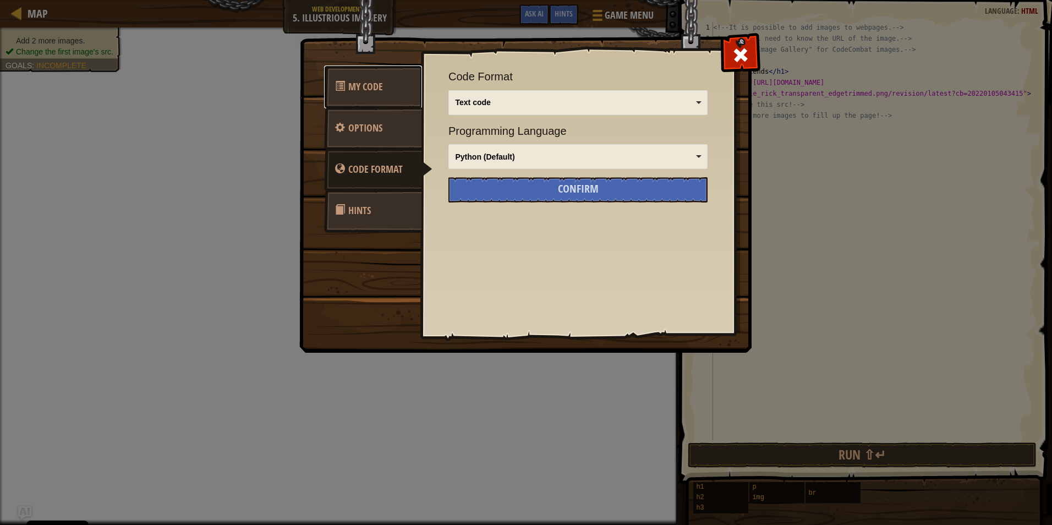
click at [386, 96] on link "My Code" at bounding box center [373, 87] width 98 height 43
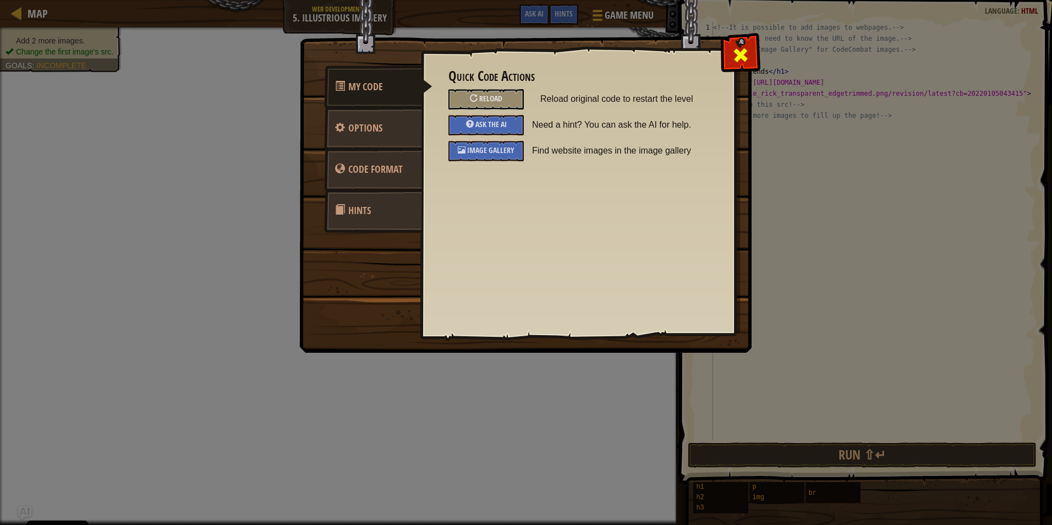
click at [752, 59] on div at bounding box center [740, 52] width 35 height 35
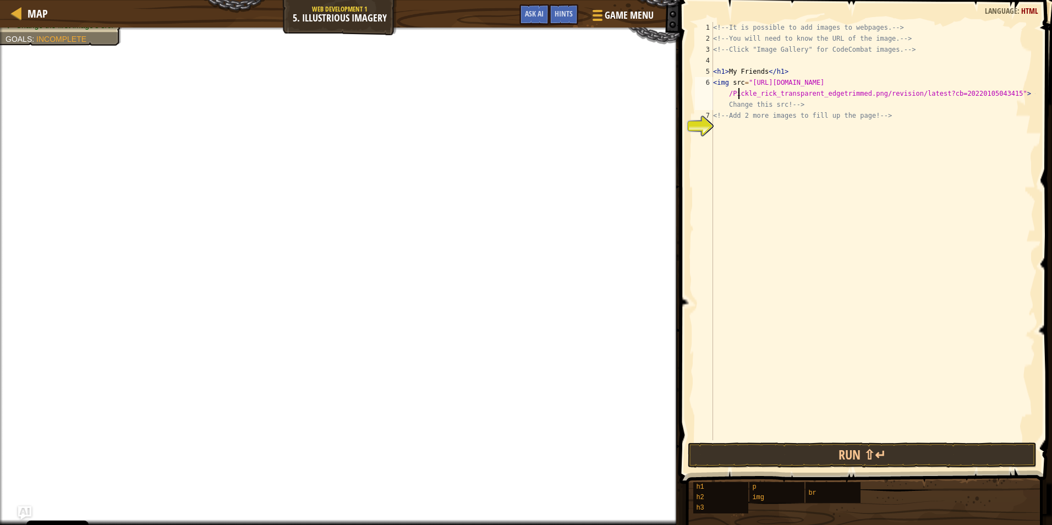
click at [760, 154] on div "<!-- It is possible to add images to webpages. --> <!-- You will need to know t…" at bounding box center [873, 242] width 325 height 440
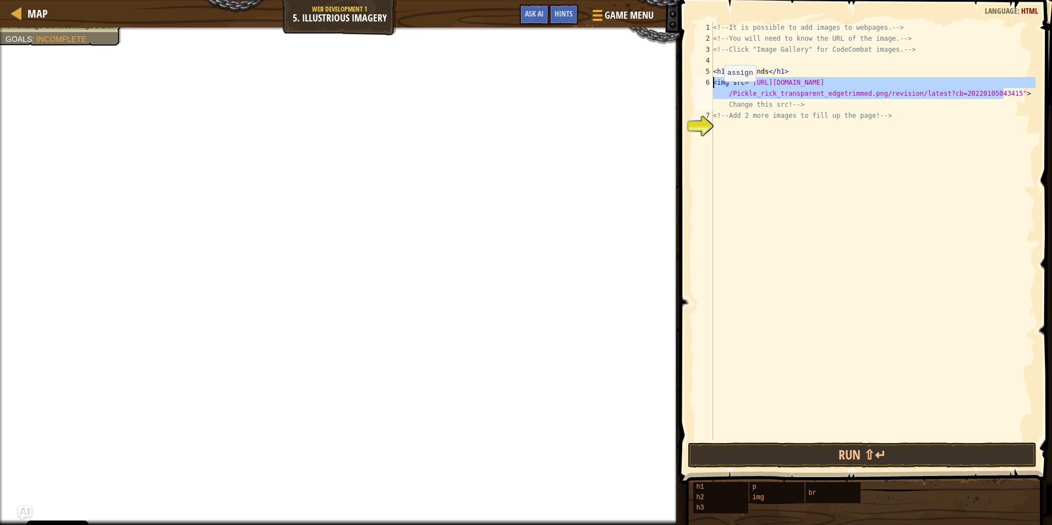
drag, startPoint x: 1003, startPoint y: 92, endPoint x: 683, endPoint y: 84, distance: 320.5
click at [683, 84] on div "1 2 3 4 5 6 7 8 <!-- It is possible to add images to webpages. --> <!-- You wil…" at bounding box center [865, 264] width 376 height 516
type textarea "<img src="https://static.wikia.nocookie.net/rickandmorty/images/4/41/Pickle_ric…"
click at [811, 236] on div "<!-- It is possible to add images to webpages. --> <!-- You will need to know t…" at bounding box center [873, 242] width 325 height 440
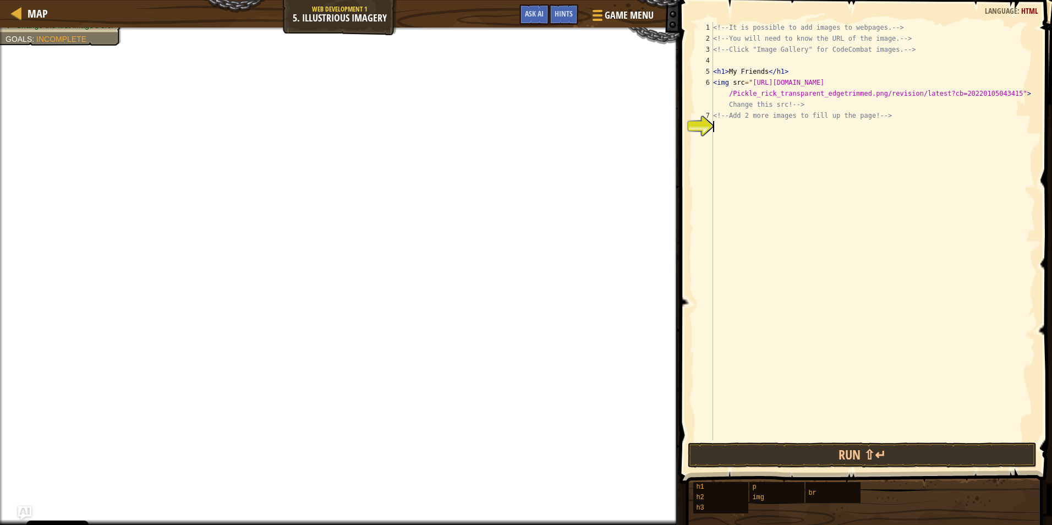
paste textarea "<img src="https://static.wikia.nocookie.net/rickandmorty/images/4/41/Pickle_ric…"
type textarea "<img src="https://static.wikia.nocookie.net/rickandmorty/images/4/41/Pickle_ric…"
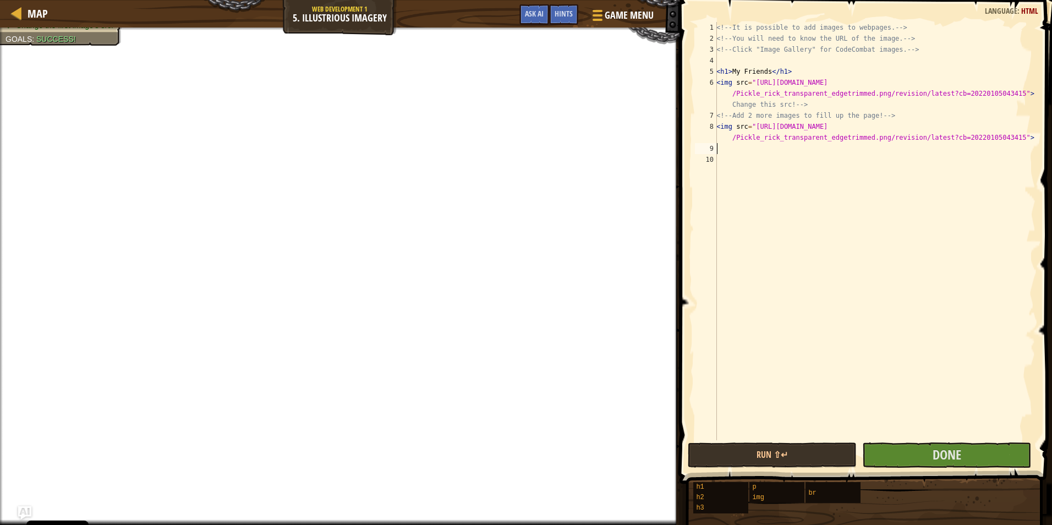
paste textarea "<img src="https://static.wikia.nocookie.net/rickandmorty/images/4/41/Pickle_ric…"
click at [778, 130] on div "<!-- It is possible to add images to webpages. --> <!-- You will need to know t…" at bounding box center [874, 242] width 321 height 440
click at [776, 445] on button "Run ⇧↵" at bounding box center [772, 455] width 169 height 25
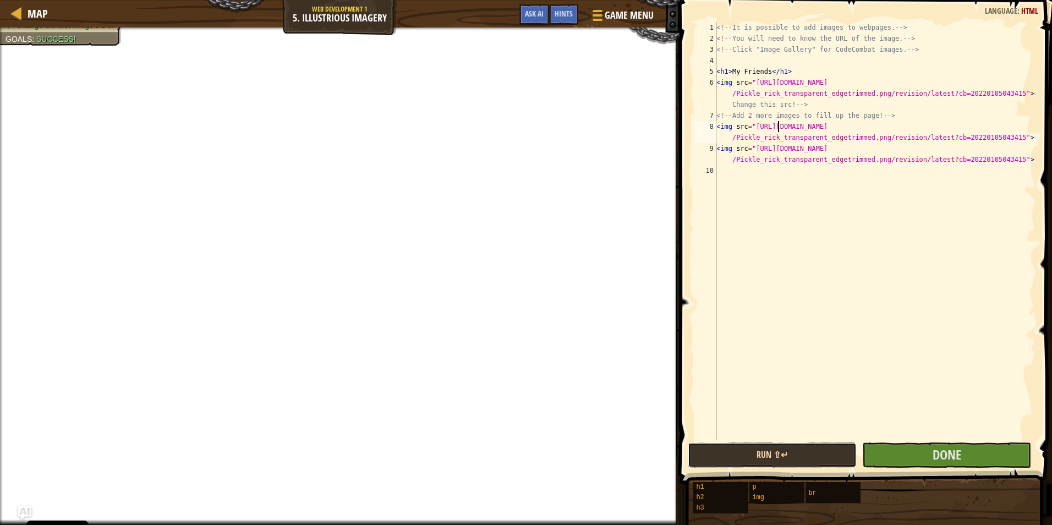
click at [776, 445] on button "Run ⇧↵" at bounding box center [772, 455] width 169 height 25
click at [610, 13] on span "Game Menu" at bounding box center [629, 15] width 51 height 15
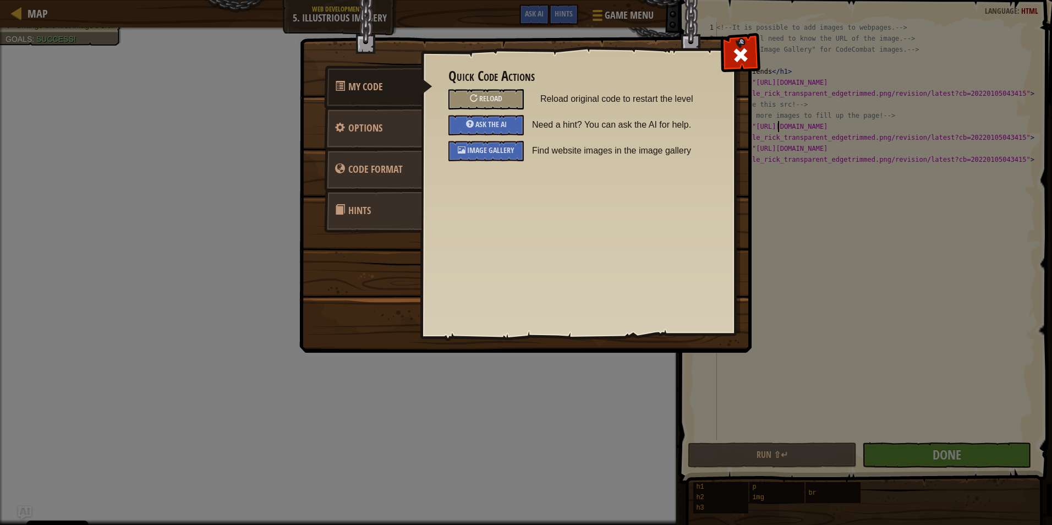
click at [753, 52] on div at bounding box center [740, 52] width 35 height 35
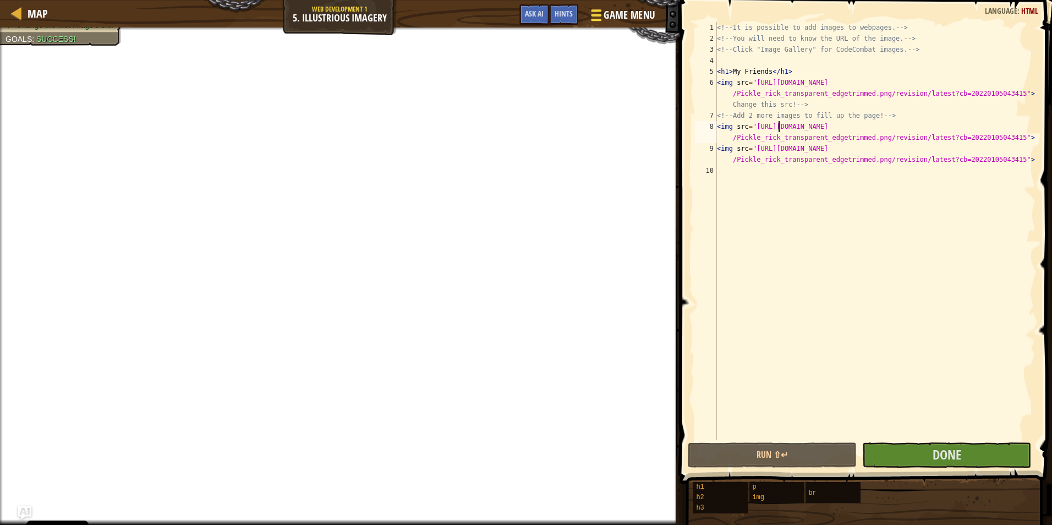
click at [634, 18] on span "Game Menu" at bounding box center [629, 15] width 51 height 15
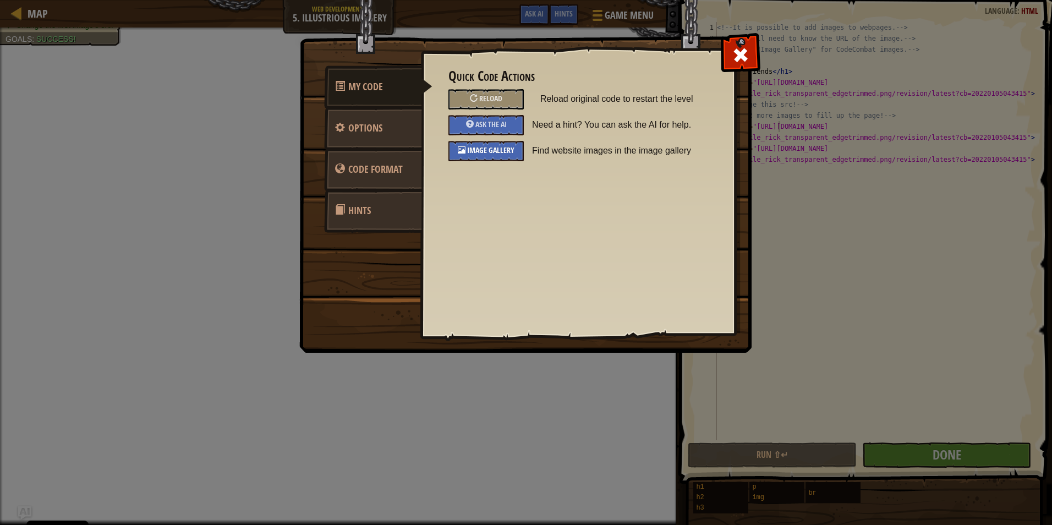
click at [478, 154] on span "Image Gallery" at bounding box center [490, 150] width 47 height 10
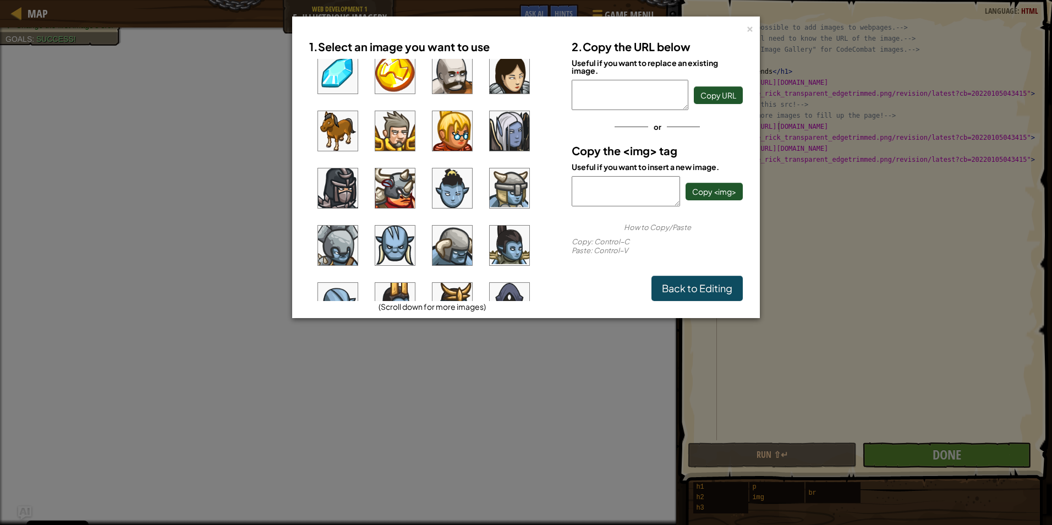
scroll to position [661, 0]
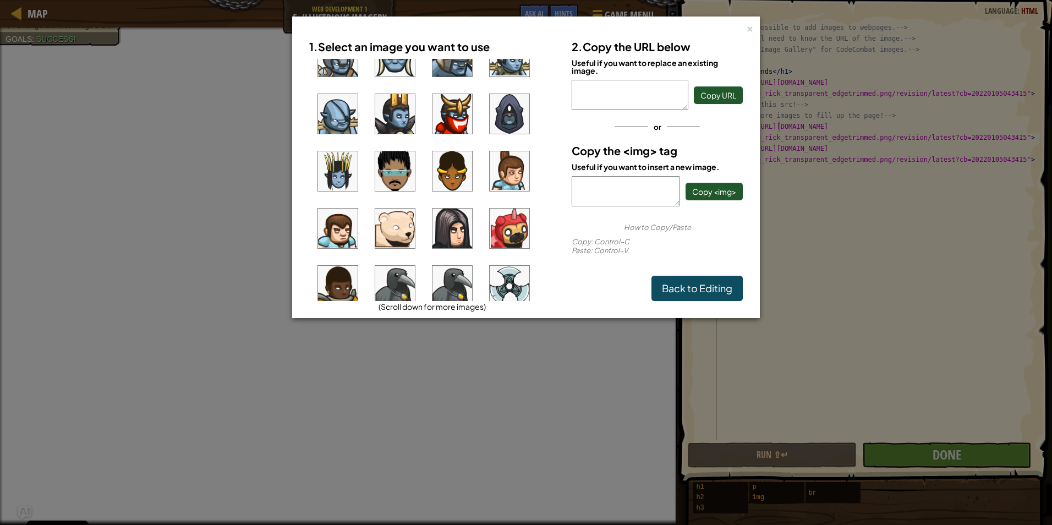
click at [503, 225] on img at bounding box center [510, 229] width 40 height 40
click at [718, 94] on span "Copy URL" at bounding box center [719, 95] width 36 height 10
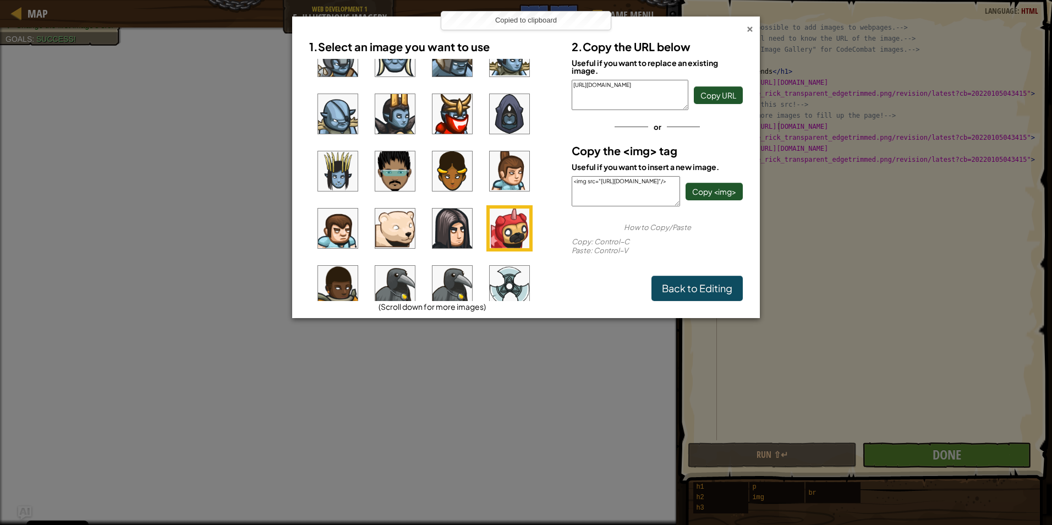
click at [750, 32] on div "×" at bounding box center [750, 27] width 8 height 12
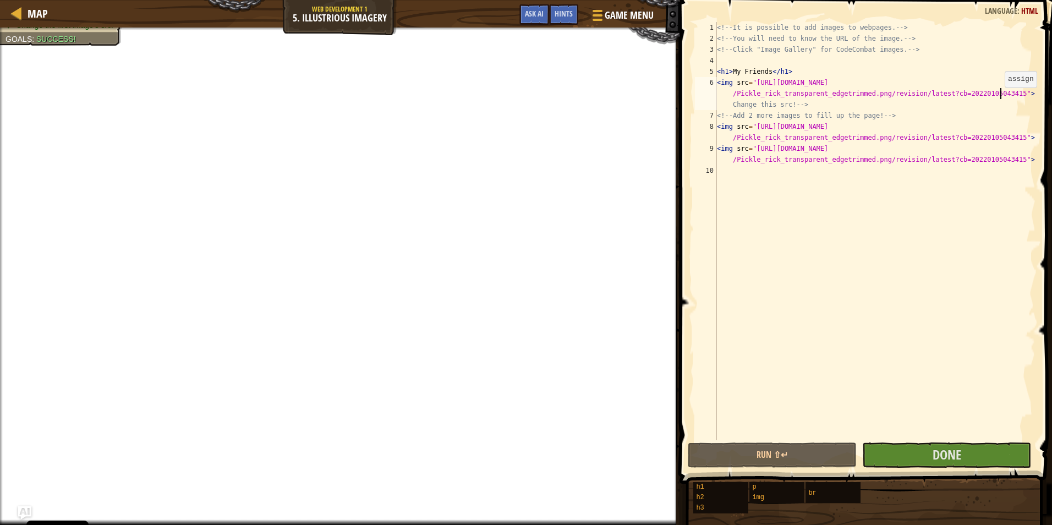
click at [1000, 99] on div "<!-- It is possible to add images to webpages. --> <!-- You will need to know t…" at bounding box center [875, 242] width 321 height 440
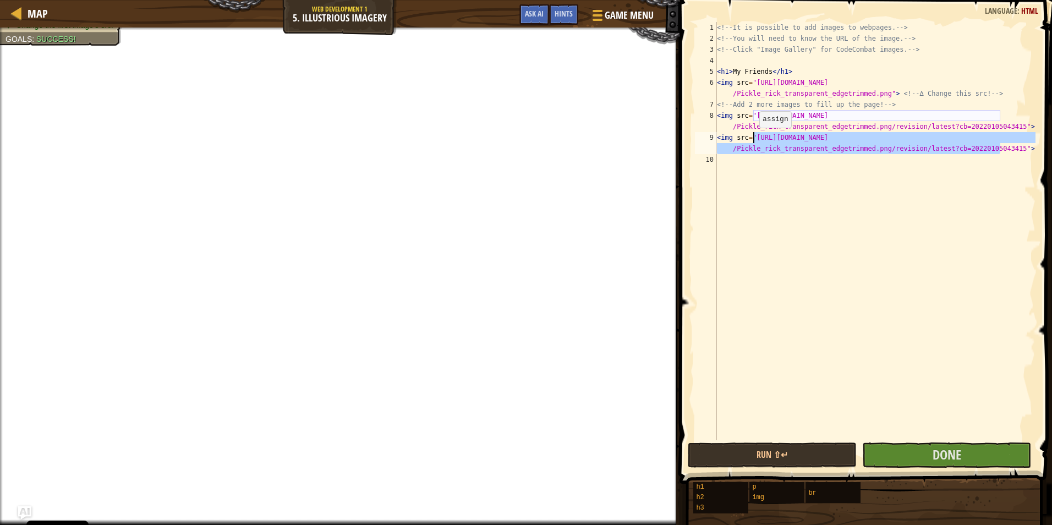
drag, startPoint x: 999, startPoint y: 149, endPoint x: 754, endPoint y: 138, distance: 245.8
click at [754, 138] on div "<!-- It is possible to add images to webpages. --> <!-- You will need to know t…" at bounding box center [875, 242] width 321 height 440
paste textarea "images.steamusercontent.com/ugc/2511390031347992377/D6ED590913A2C62D6301FD556A2…"
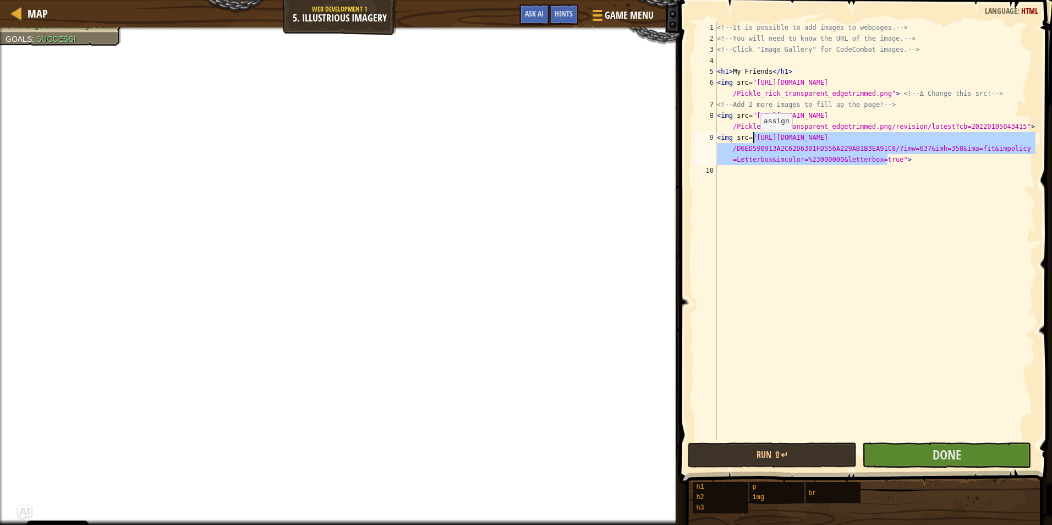
drag, startPoint x: 887, startPoint y: 163, endPoint x: 755, endPoint y: 141, distance: 133.4
click at [755, 141] on div "<!-- It is possible to add images to webpages. --> <!-- You will need to know t…" at bounding box center [875, 242] width 321 height 440
paste textarea "static.wikia.nocookie.net/luz-nazario-velez/images/7/73/Dance-cow.gif/revision/…"
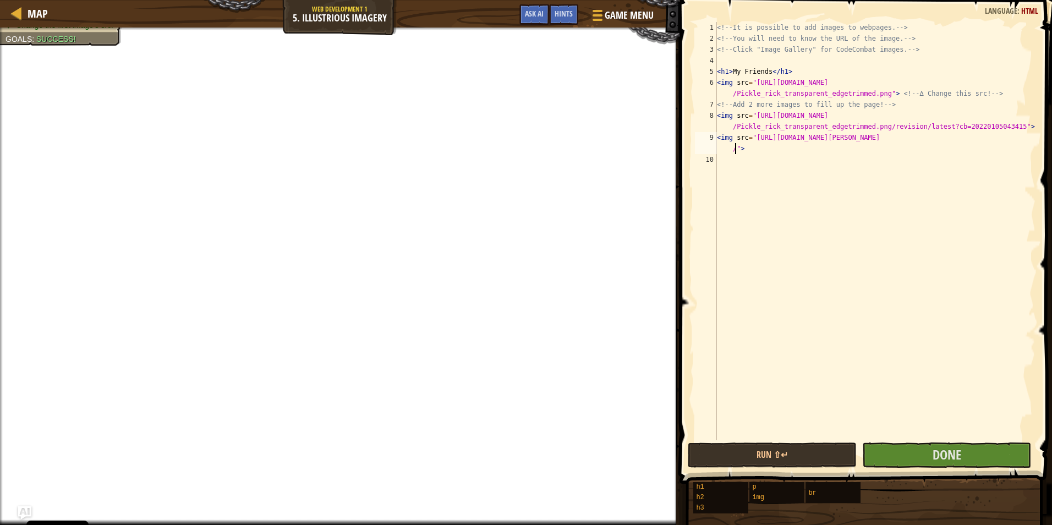
type textarea "<img src="https://static.wikia.nocookie.net/luz-nazario-velez/images/7/73/Dance…"
click at [795, 198] on div "<!-- It is possible to add images to webpages. --> <!-- You will need to know t…" at bounding box center [875, 242] width 321 height 440
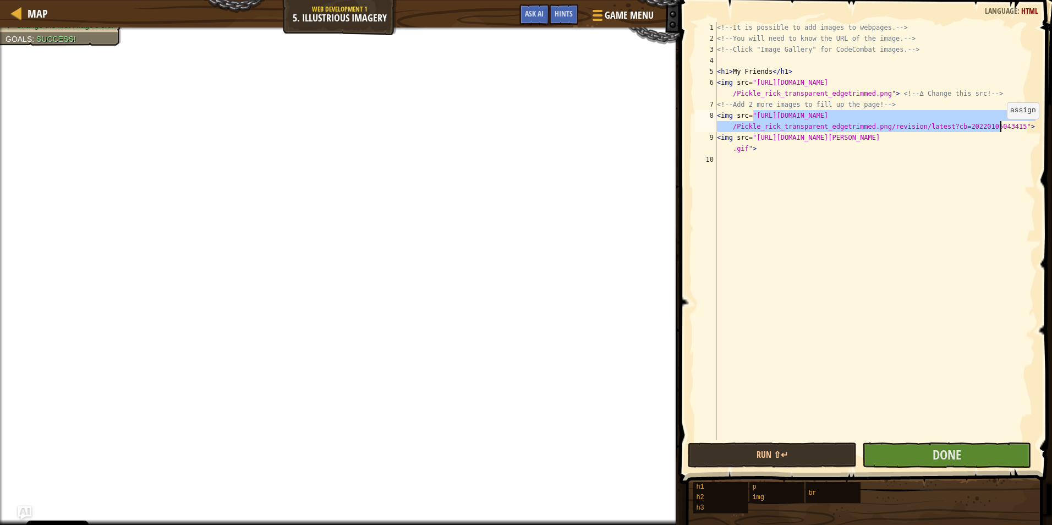
drag, startPoint x: 753, startPoint y: 117, endPoint x: 1002, endPoint y: 130, distance: 249.1
click at [1002, 130] on div "<!-- It is possible to add images to webpages. --> <!-- You will need to know t…" at bounding box center [875, 242] width 321 height 440
paste textarea "jimmyneutron/images/7/71/Carl.png"
type textarea "<img src="https://static.wikia.nocookie.net/jimmyneutron/images/7/71/Carl.png">"
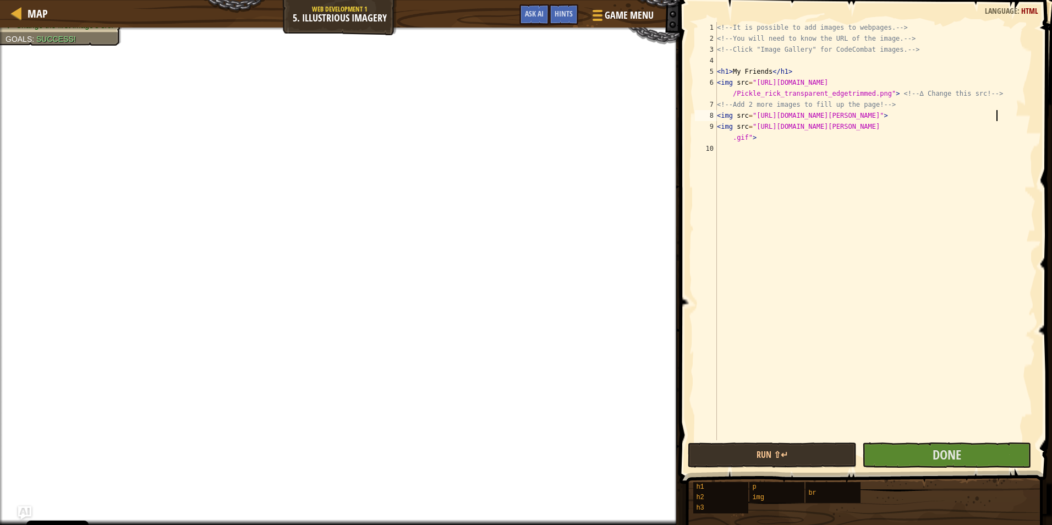
click at [926, 180] on div "<!-- It is possible to add images to webpages. --> <!-- You will need to know t…" at bounding box center [875, 242] width 321 height 440
click at [945, 459] on span "Done" at bounding box center [947, 455] width 29 height 18
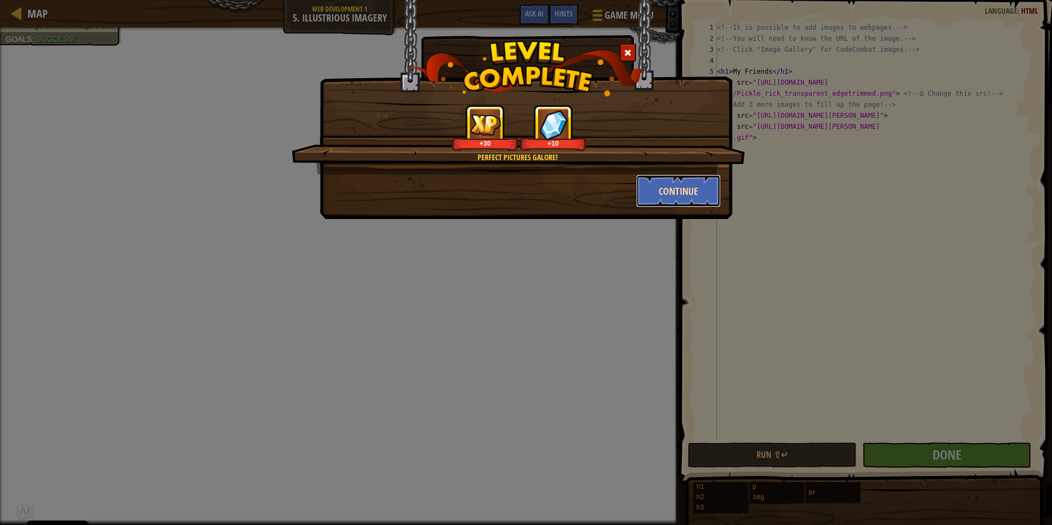
click at [669, 193] on button "Continue" at bounding box center [678, 190] width 85 height 33
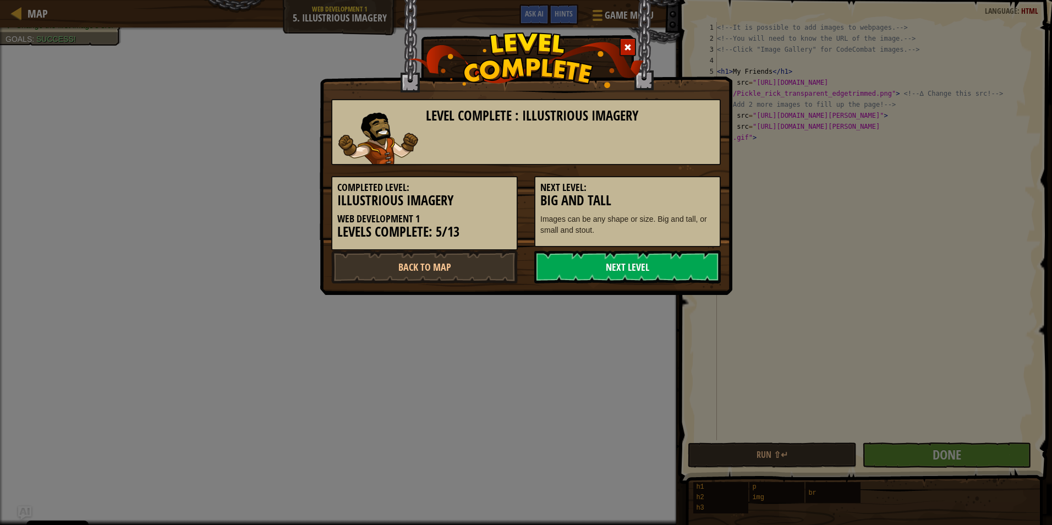
click at [599, 279] on link "Next Level" at bounding box center [627, 266] width 187 height 33
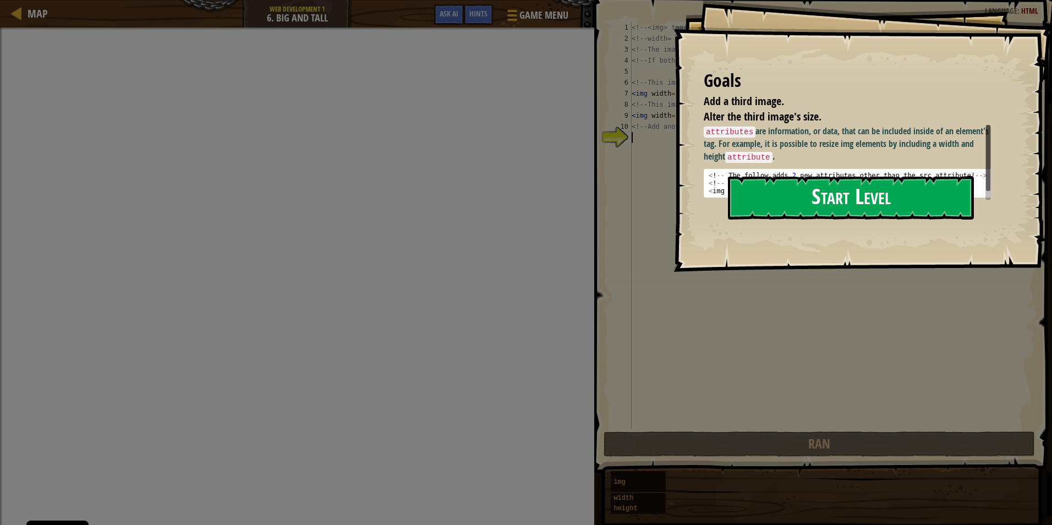
click at [786, 206] on button "Start Level" at bounding box center [851, 197] width 246 height 43
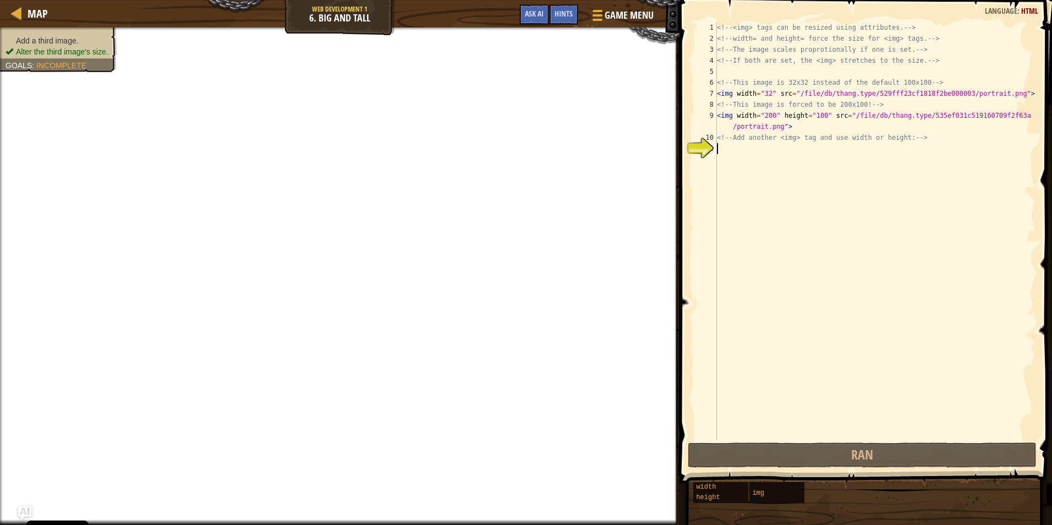
click at [781, 162] on div "<!-- <img> tags can be resized using attributes. --> <!-- width= and height= fo…" at bounding box center [875, 242] width 321 height 440
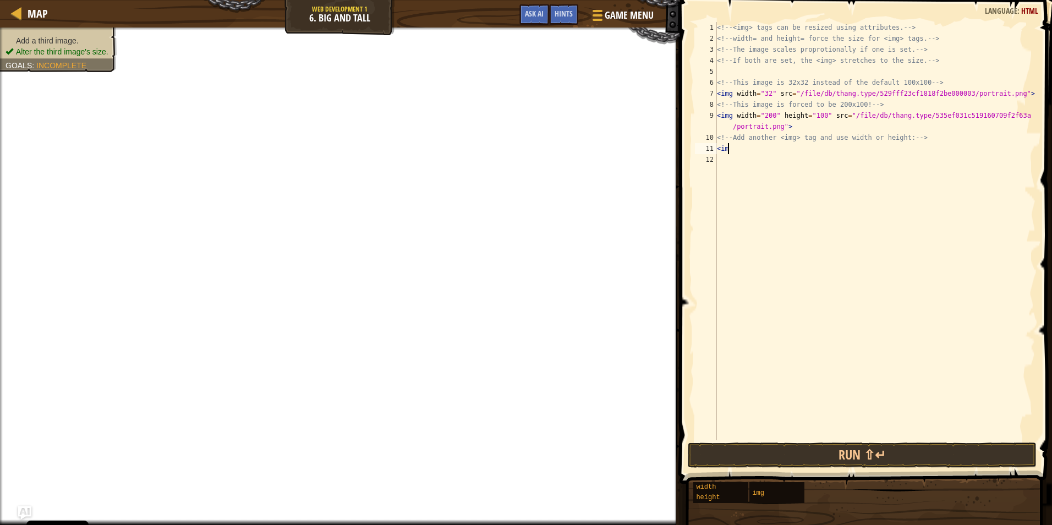
scroll to position [5, 1]
paste textarea "https://static.tvtropes.org/pmwiki/pub/images/bc2.jpg"
click at [816, 128] on div "<!-- <img> tags can be resized using attributes. --> <!-- width= and height= fo…" at bounding box center [875, 242] width 321 height 440
click at [770, 93] on div "<!-- <img> tags can be resized using attributes. --> <!-- width= and height= fo…" at bounding box center [875, 242] width 321 height 440
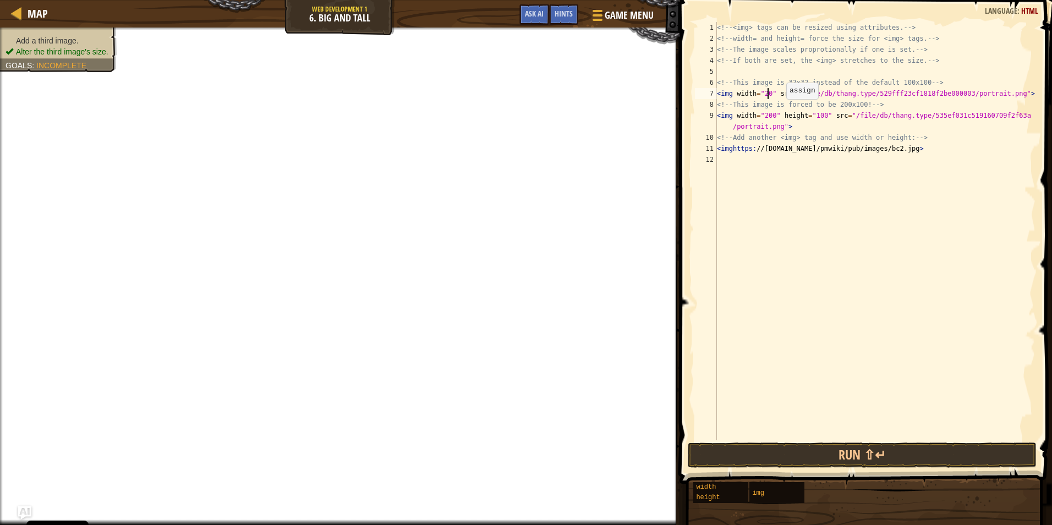
scroll to position [5, 4]
drag, startPoint x: 844, startPoint y: 118, endPoint x: 732, endPoint y: 119, distance: 111.8
click at [732, 119] on div "<!-- <img> tags can be resized using attributes. --> <!-- width= and height= fo…" at bounding box center [875, 242] width 321 height 440
click at [734, 150] on div "<!-- <img> tags can be resized using attributes. --> <!-- width= and height= fo…" at bounding box center [875, 242] width 321 height 440
click at [732, 151] on div "<!-- <img> tags can be resized using attributes. --> <!-- width= and height= fo…" at bounding box center [875, 242] width 321 height 440
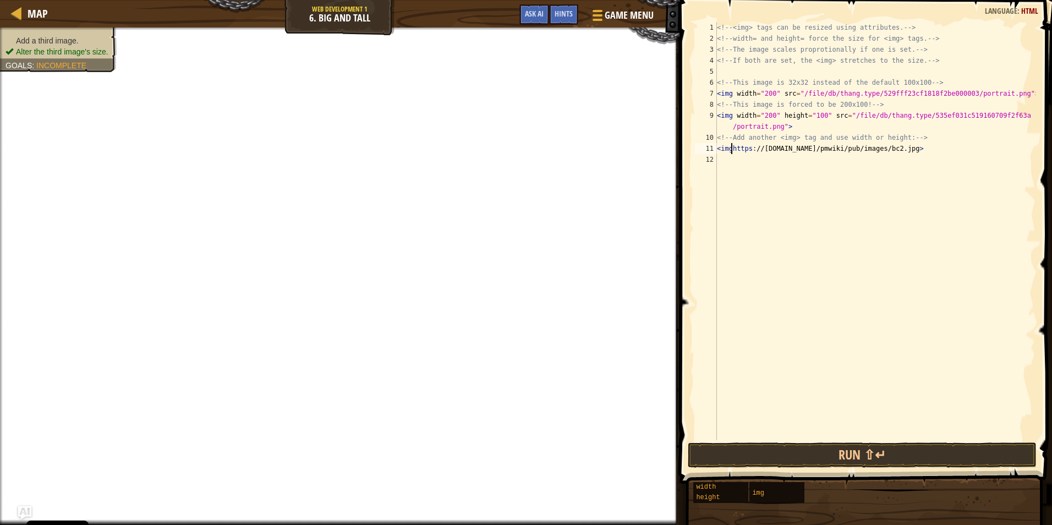
paste textarea "width="200" height="100" src=""
click at [749, 161] on div "<!-- <img> tags can be resized using attributes. --> <!-- width= and height= fo…" at bounding box center [875, 242] width 321 height 440
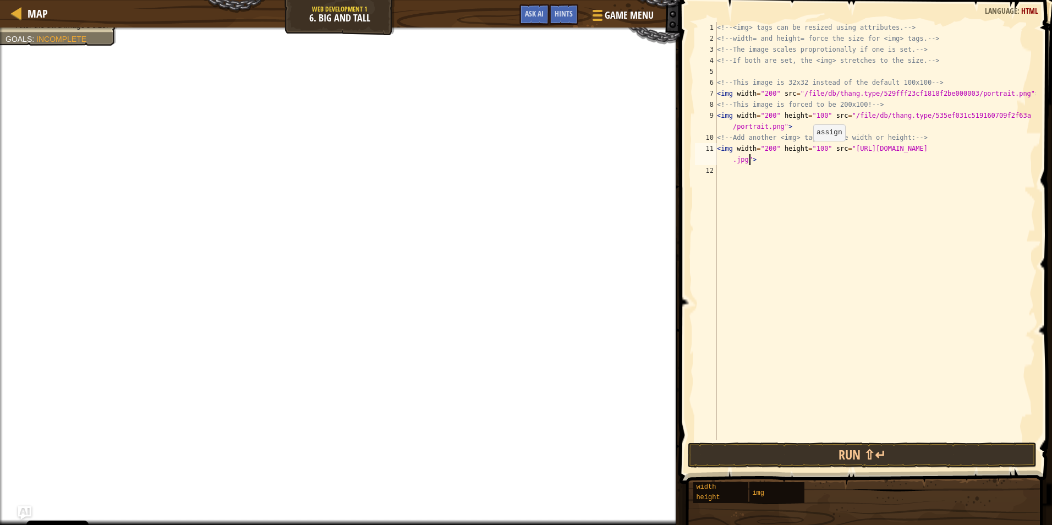
click at [808, 152] on div "<!-- <img> tags can be resized using attributes. --> <!-- width= and height= fo…" at bounding box center [875, 242] width 321 height 440
click at [816, 154] on div "<!-- <img> tags can be resized using attributes. --> <!-- width= and height= fo…" at bounding box center [875, 242] width 321 height 440
click at [811, 151] on div "<!-- <img> tags can be resized using attributes. --> <!-- width= and height= fo…" at bounding box center [875, 242] width 321 height 440
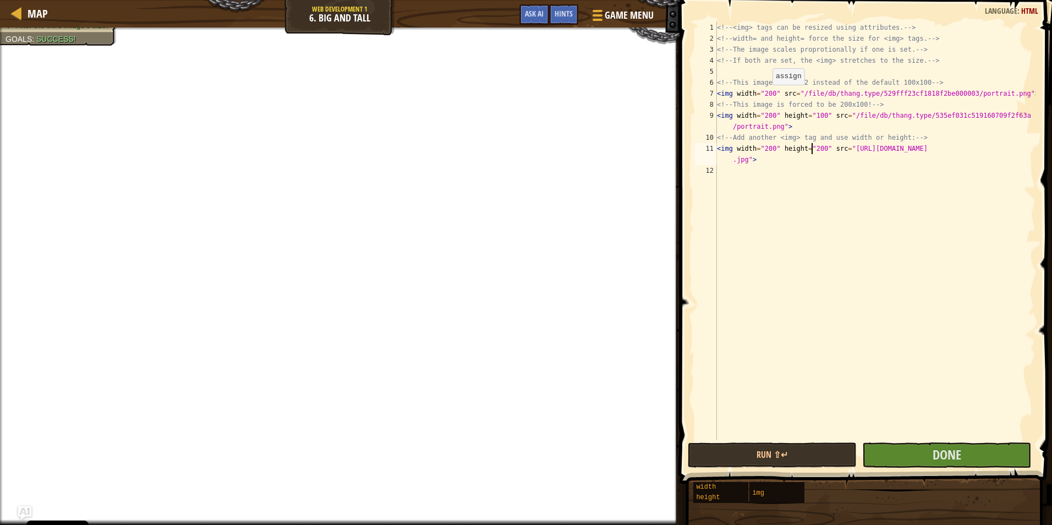
click at [767, 96] on div "<!-- <img> tags can be resized using attributes. --> <!-- width= and height= fo…" at bounding box center [875, 242] width 321 height 440
click at [812, 152] on div "<!-- <img> tags can be resized using attributes. --> <!-- width= and height= fo…" at bounding box center [875, 242] width 321 height 440
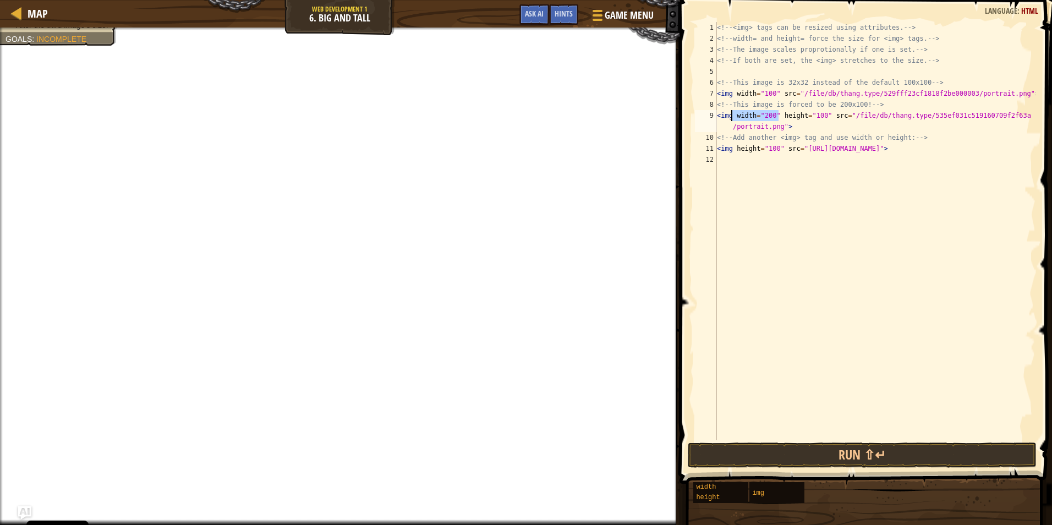
drag, startPoint x: 779, startPoint y: 117, endPoint x: 732, endPoint y: 117, distance: 47.9
click at [732, 117] on div "<!-- <img> tags can be resized using attributes. --> <!-- width= and height= fo…" at bounding box center [875, 242] width 321 height 440
click at [732, 150] on div "<!-- <img> tags can be resized using attributes. --> <!-- width= and height= fo…" at bounding box center [875, 242] width 321 height 440
paste textarea "width="200""
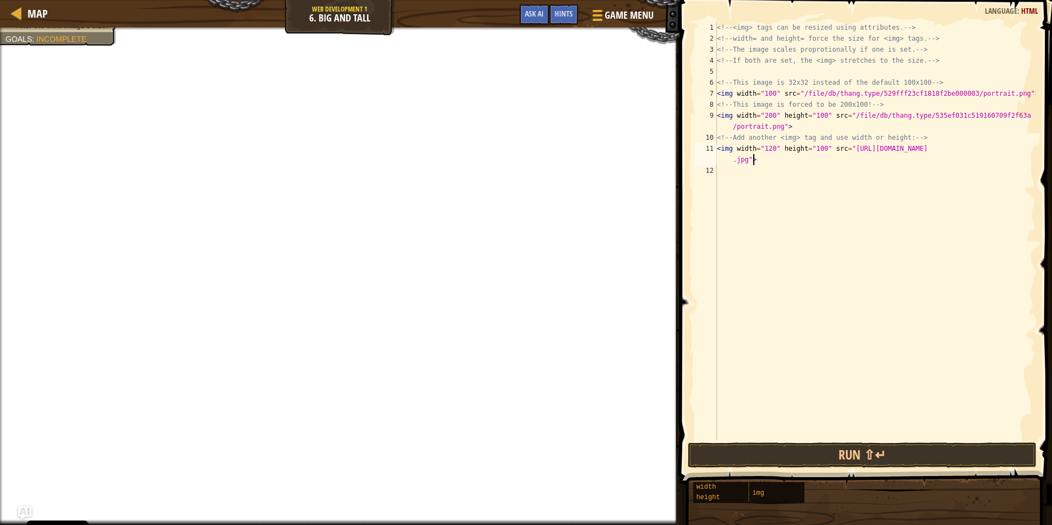
click at [782, 161] on div "<!-- <img> tags can be resized using attributes. --> <!-- width= and height= fo…" at bounding box center [875, 242] width 321 height 440
drag, startPoint x: 798, startPoint y: 95, endPoint x: 1003, endPoint y: 95, distance: 205.9
click at [1003, 95] on div "<!-- <img> tags can be resized using attributes. --> <!-- width= and height= fo…" at bounding box center [875, 242] width 321 height 440
paste textarea "https://f8n-production.s3.amazonaws.com/creators/profile/c8gley51s-nyan-cat-lar…"
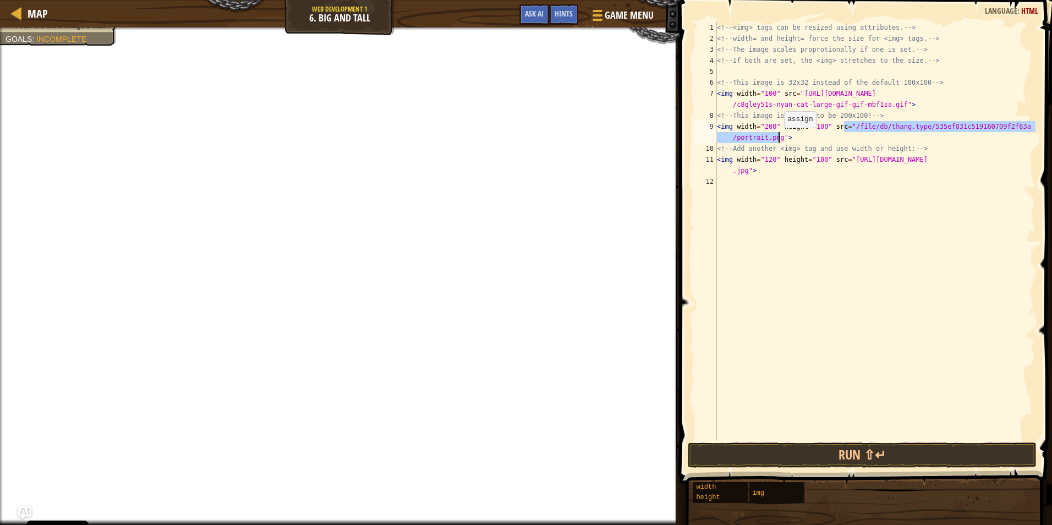
drag, startPoint x: 843, startPoint y: 128, endPoint x: 778, endPoint y: 138, distance: 65.6
click at [778, 138] on div "<!-- <img> tags can be resized using attributes. --> <!-- width= and height= fo…" at bounding box center [875, 242] width 321 height 440
paste textarea "https://static.wikia.nocookie.net/supermarioglitchy4/images/3/35/WidePutin.png/…"
click at [772, 163] on div "<!-- <img> tags can be resized using attributes. --> <!-- width= and height= fo…" at bounding box center [875, 242] width 321 height 440
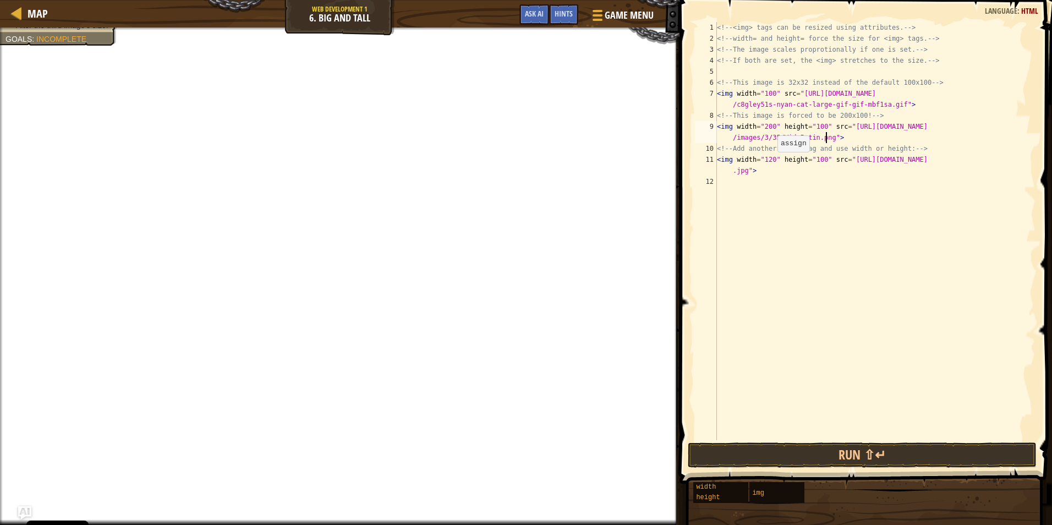
type textarea "<img width="120" height="100" src="https://static.tvtropes.org/pmwiki/pub/image…"
click at [819, 197] on div "<!-- <img> tags can be resized using attributes. --> <!-- width= and height= fo…" at bounding box center [875, 242] width 321 height 440
click at [787, 176] on div "<!-- <img> tags can be resized using attributes. --> <!-- width= and height= fo…" at bounding box center [875, 242] width 321 height 440
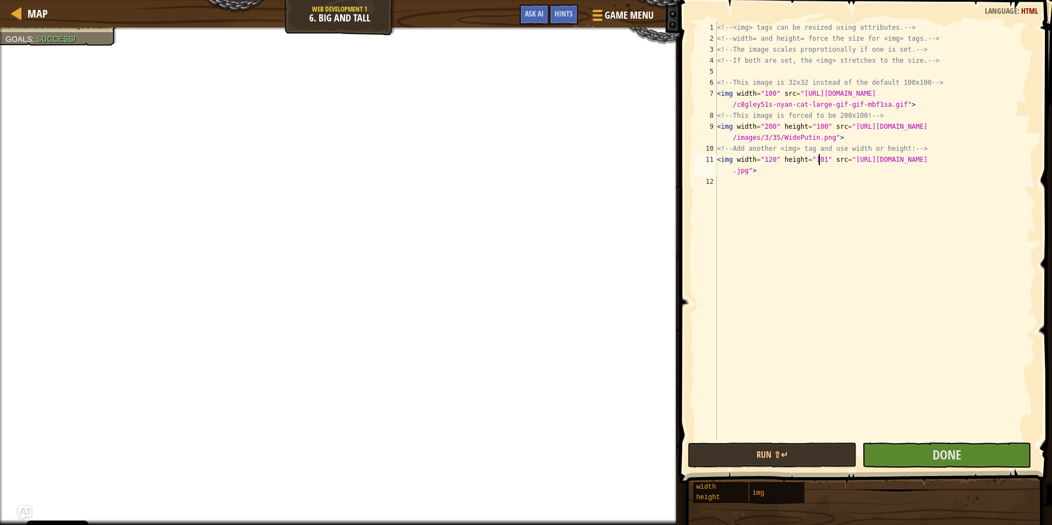
scroll to position [5, 8]
type textarea "<img width="120" height="101" src="https://static.tvtropes.org/pmwiki/pub/image…"
drag, startPoint x: 924, startPoint y: 455, endPoint x: 977, endPoint y: 417, distance: 65.8
click at [967, 423] on div "<img width="120" height="101" src="https://static.tvtropes.org/pmwiki/pub/image…" at bounding box center [865, 264] width 376 height 516
click at [958, 445] on button "Done" at bounding box center [947, 455] width 169 height 25
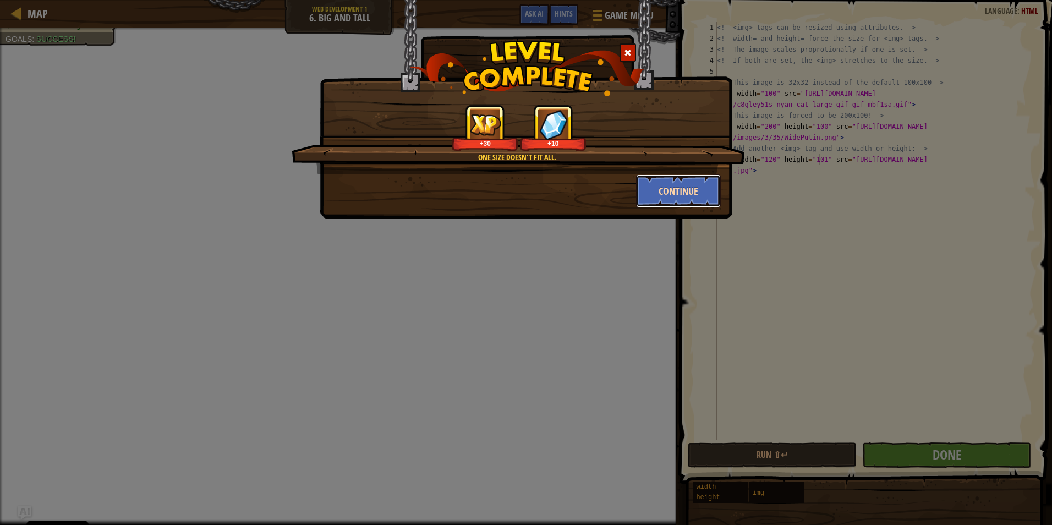
click at [683, 190] on button "Continue" at bounding box center [678, 190] width 85 height 33
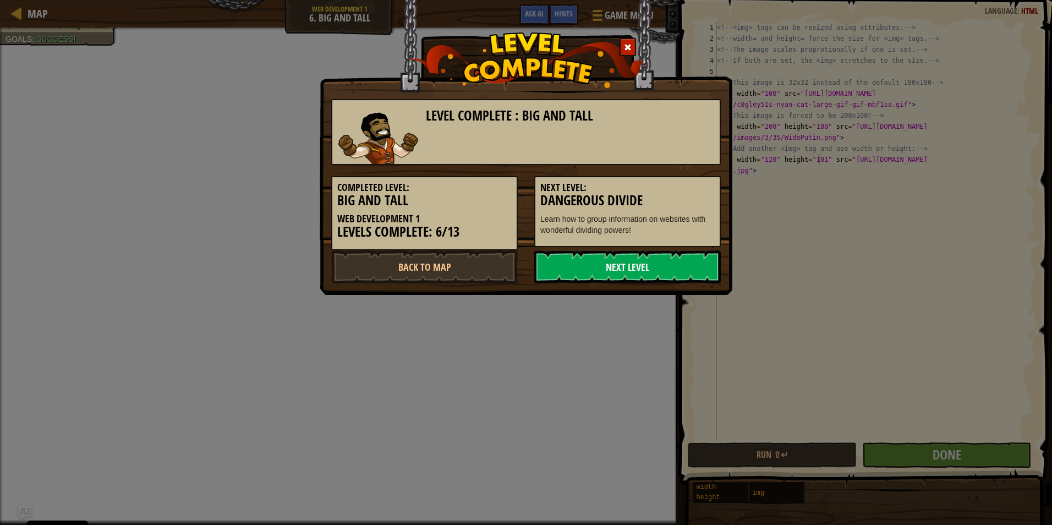
click at [621, 259] on link "Next Level" at bounding box center [627, 266] width 187 height 33
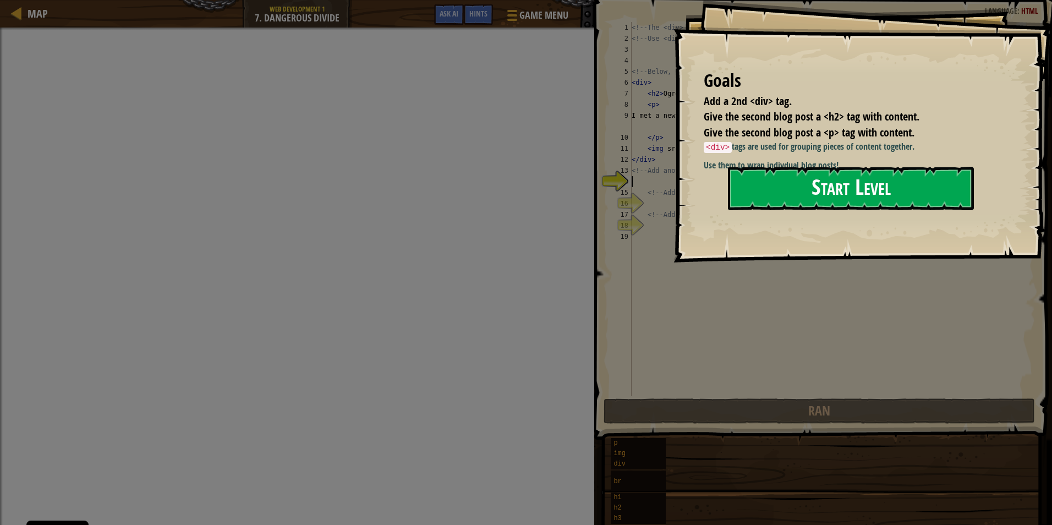
click at [793, 184] on button "Start Level" at bounding box center [851, 188] width 246 height 43
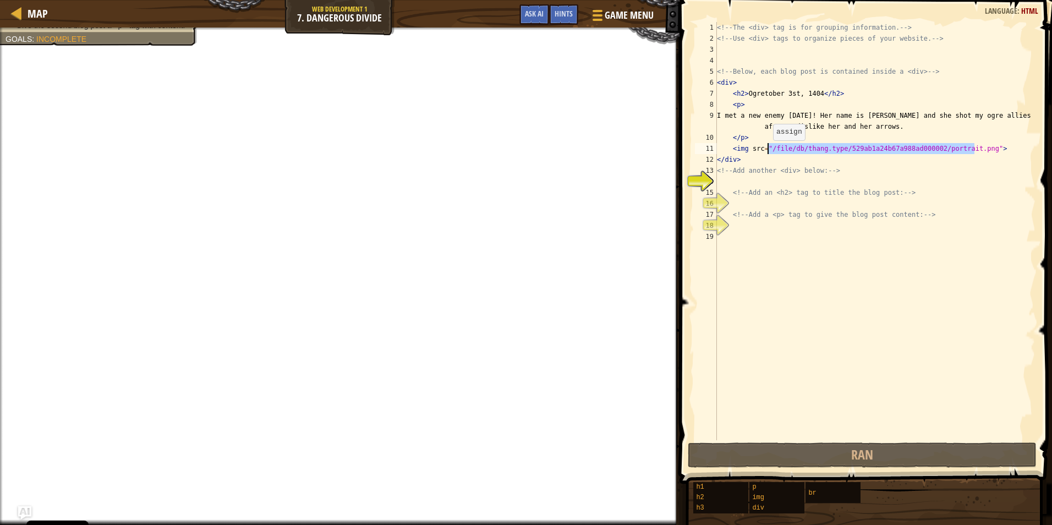
drag, startPoint x: 975, startPoint y: 149, endPoint x: 768, endPoint y: 151, distance: 207.5
click at [768, 151] on div "<!-- The <div> tag is for grouping information. --> <!-- Use <div> tags to orga…" at bounding box center [875, 242] width 321 height 440
paste textarea "https://static.wikia.nocookie.net/supermarioglitchy4/images/f/f3/Big_chungus.pn…"
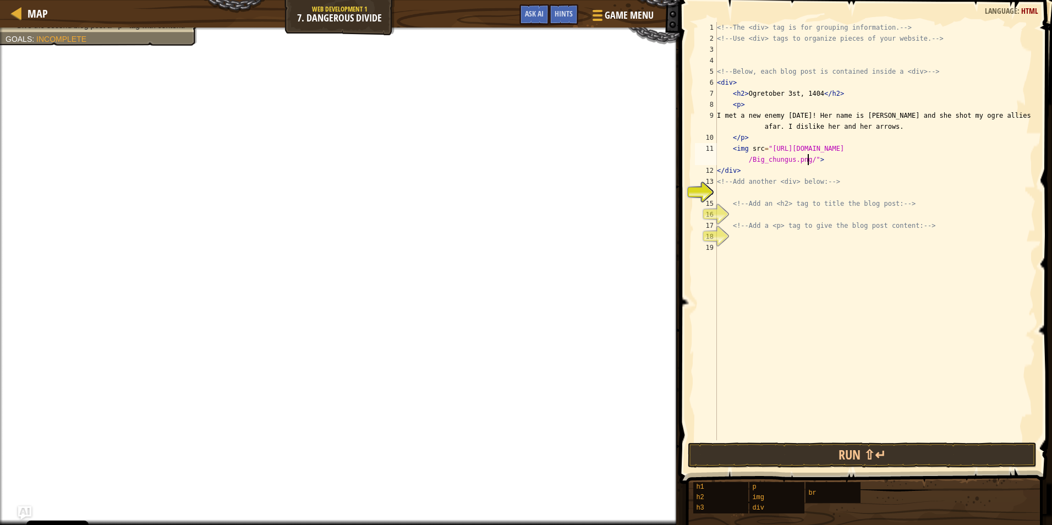
type textarea "<img src="https://static.wikia.nocookie.net/supermarioglitchy4/images/f/f3/Big_…"
click at [783, 193] on div "<!-- The <div> tag is for grouping information. --> <!-- Use <div> tags to orga…" at bounding box center [875, 242] width 321 height 440
type textarea "<!-- Add an <h2> tag to title the blog post: -->"
type textarea "<!-- Add a <p> tag to give the blog post content: -->"
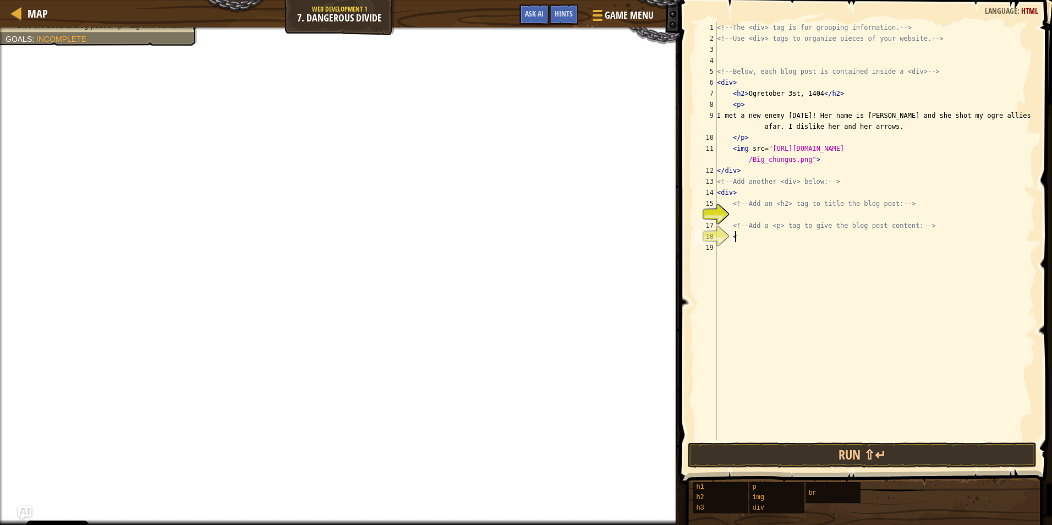
scroll to position [5, 1]
type textarea "<!-- Add a <p> tag to give the blog post content: -->"
click at [910, 127] on div "<!-- The <div> tag is for grouping information. --> <!-- Use <div> tags to orga…" at bounding box center [875, 242] width 321 height 440
click at [917, 126] on div "<!-- The <div> tag is for grouping information. --> <!-- Use <div> tags to orga…" at bounding box center [875, 242] width 321 height 440
drag, startPoint x: 815, startPoint y: 96, endPoint x: 746, endPoint y: 96, distance: 68.8
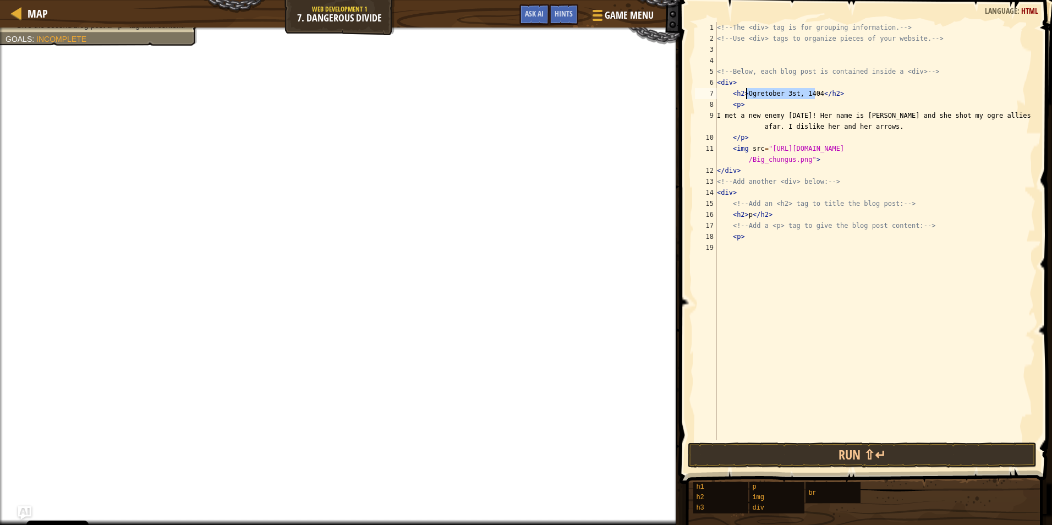
click at [746, 96] on div "<!-- The <div> tag is for grouping information. --> <!-- Use <div> tags to orga…" at bounding box center [875, 242] width 321 height 440
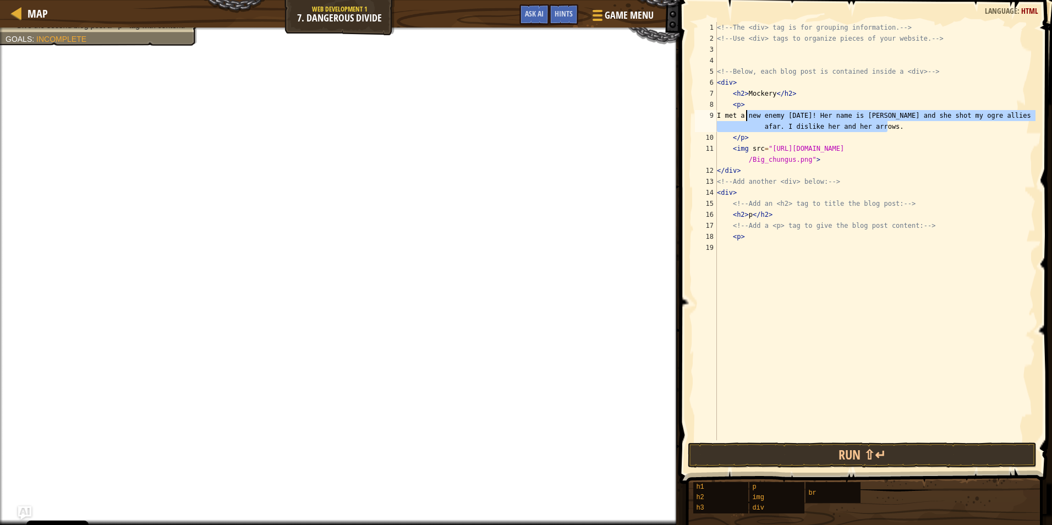
drag, startPoint x: 907, startPoint y: 127, endPoint x: 746, endPoint y: 118, distance: 161.0
click at [746, 118] on div "<!-- The <div> tag is for grouping information. --> <!-- Use <div> tags to orga…" at bounding box center [875, 242] width 321 height 440
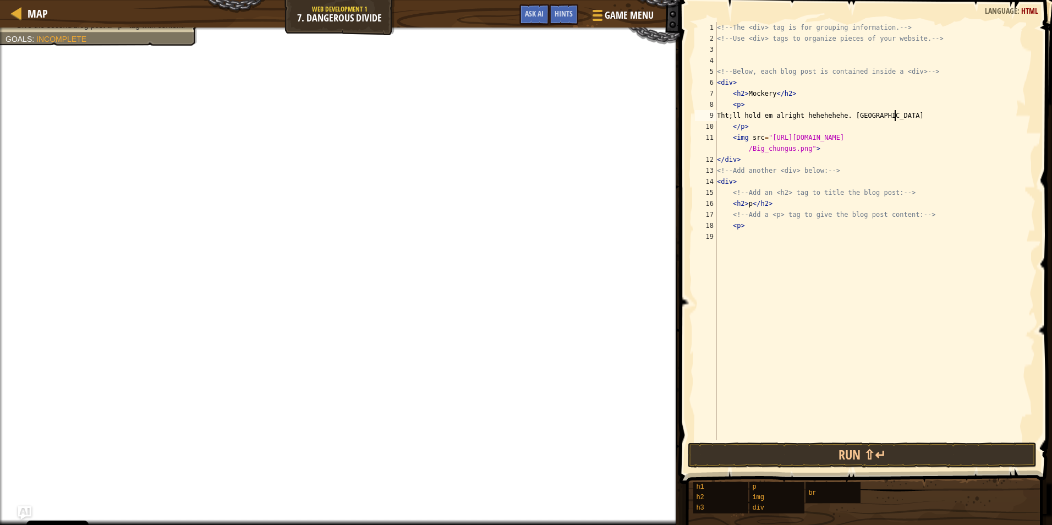
scroll to position [5, 14]
click at [760, 119] on div "<!-- The <div> tag is for grouping information. --> <!-- Use <div> tags to orga…" at bounding box center [875, 242] width 321 height 440
click at [749, 204] on div "<!-- The <div> tag is for grouping information. --> <!-- Use <div> tags to orga…" at bounding box center [875, 242] width 321 height 440
click at [750, 229] on div "<!-- The <div> tag is for grouping information. --> <!-- Use <div> tags to orga…" at bounding box center [875, 242] width 321 height 440
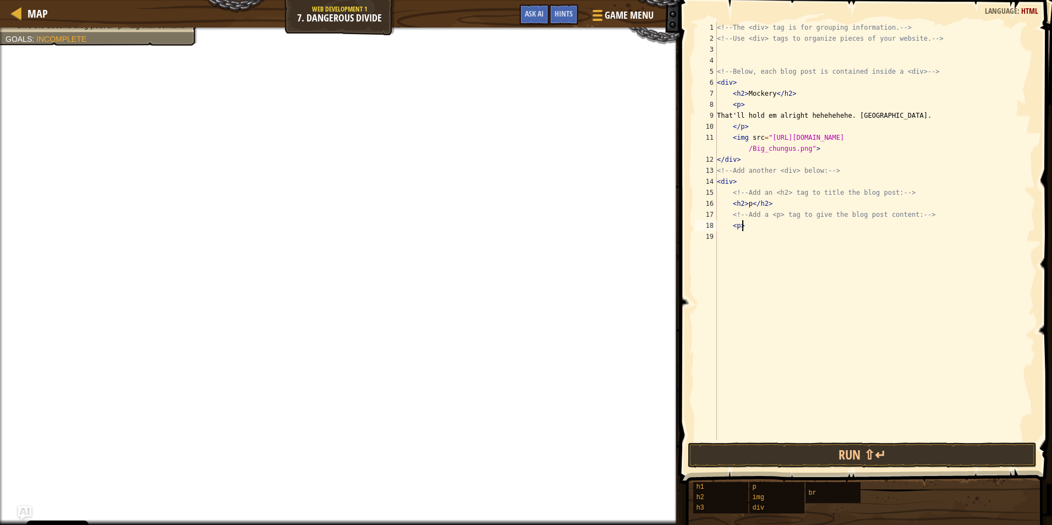
scroll to position [5, 2]
click at [749, 204] on div "<!-- The <div> tag is for grouping information. --> <!-- Use <div> tags to orga…" at bounding box center [875, 242] width 321 height 440
click at [757, 226] on div "<!-- The <div> tag is for grouping information. --> <!-- Use <div> tags to orga…" at bounding box center [875, 242] width 321 height 440
type textarea "<p>"
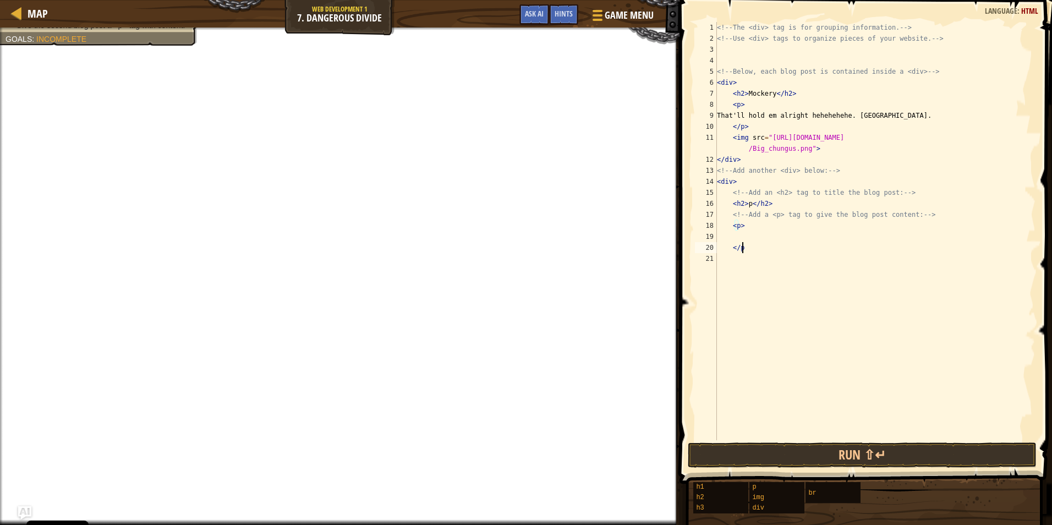
type textarea "</p>"
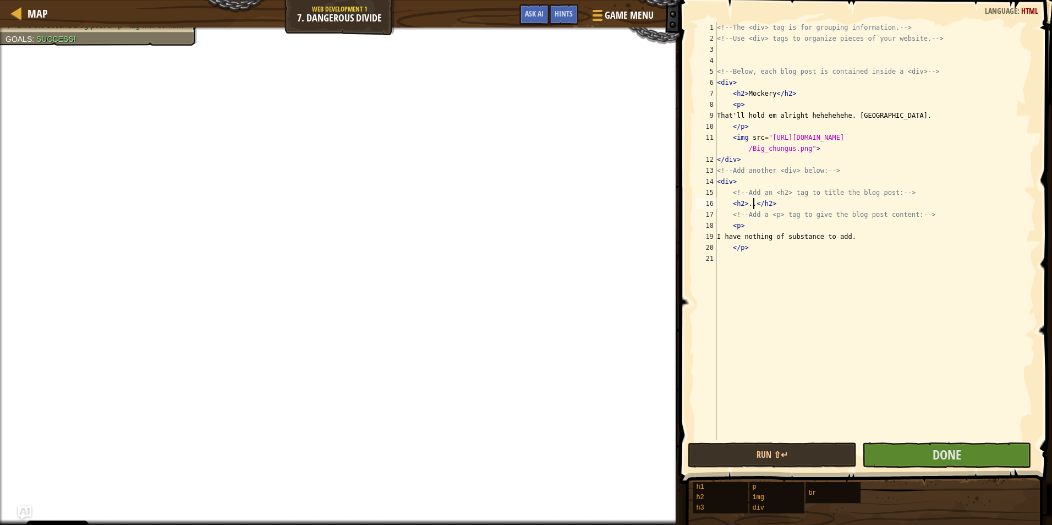
scroll to position [5, 3]
type textarea "<h2>...</h2>"
click at [970, 460] on button "Done" at bounding box center [947, 455] width 169 height 25
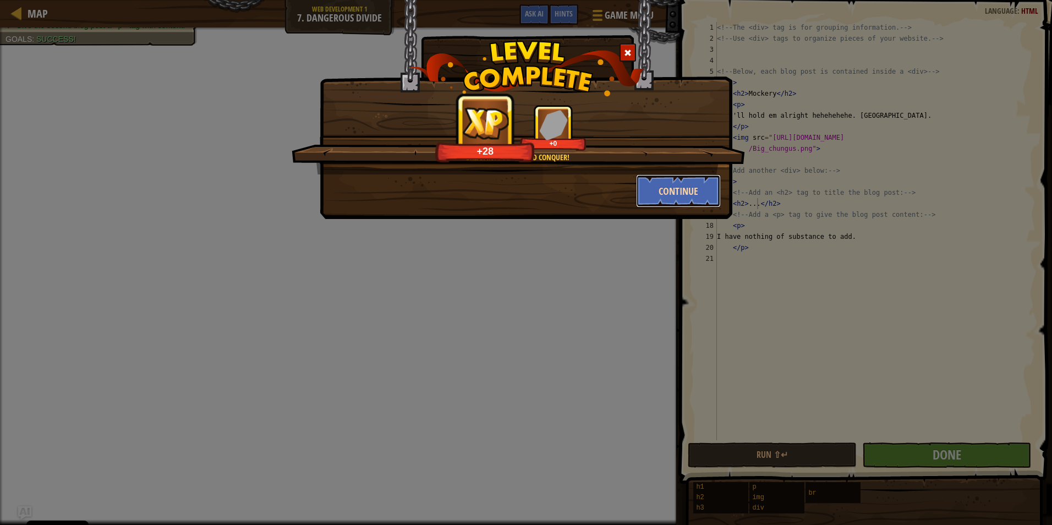
click at [690, 188] on button "Continue" at bounding box center [678, 190] width 85 height 33
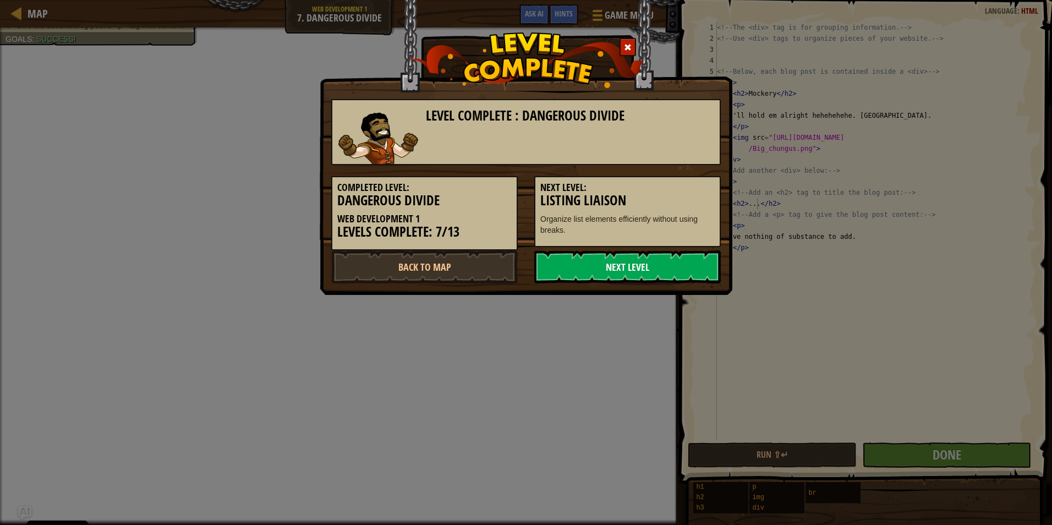
click at [664, 272] on link "Next Level" at bounding box center [627, 266] width 187 height 33
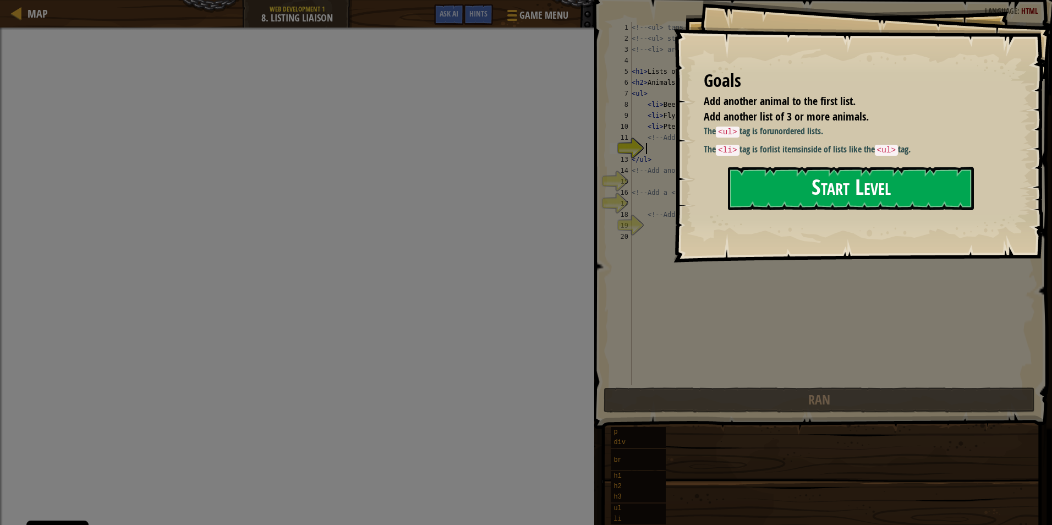
click at [779, 187] on button "Start Level" at bounding box center [851, 188] width 246 height 43
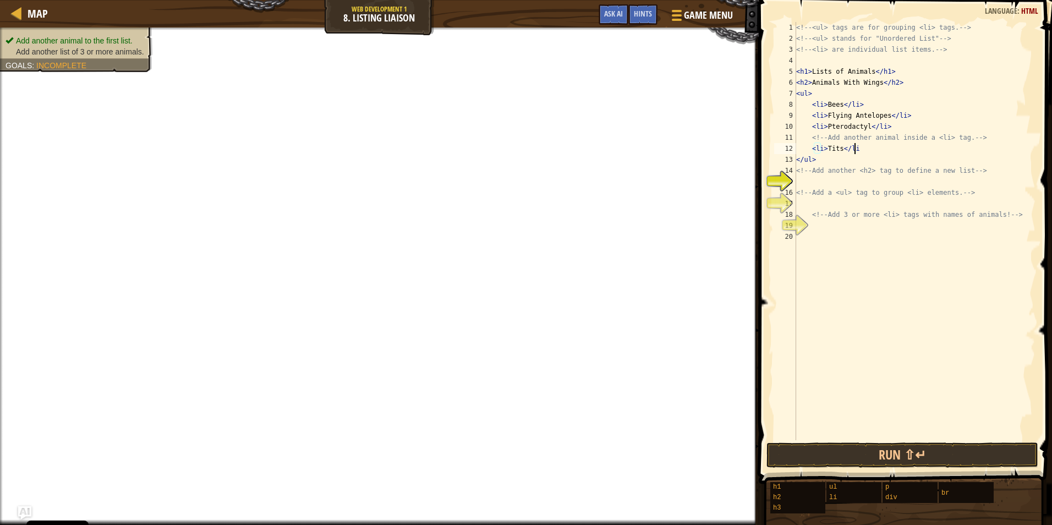
scroll to position [5, 4]
click at [839, 151] on div "<!-- <ul> tags are for grouping <li> tags. --> <!-- <ul> stands for "Unordered …" at bounding box center [915, 242] width 242 height 440
paste textarea "Eurasian blue tit"
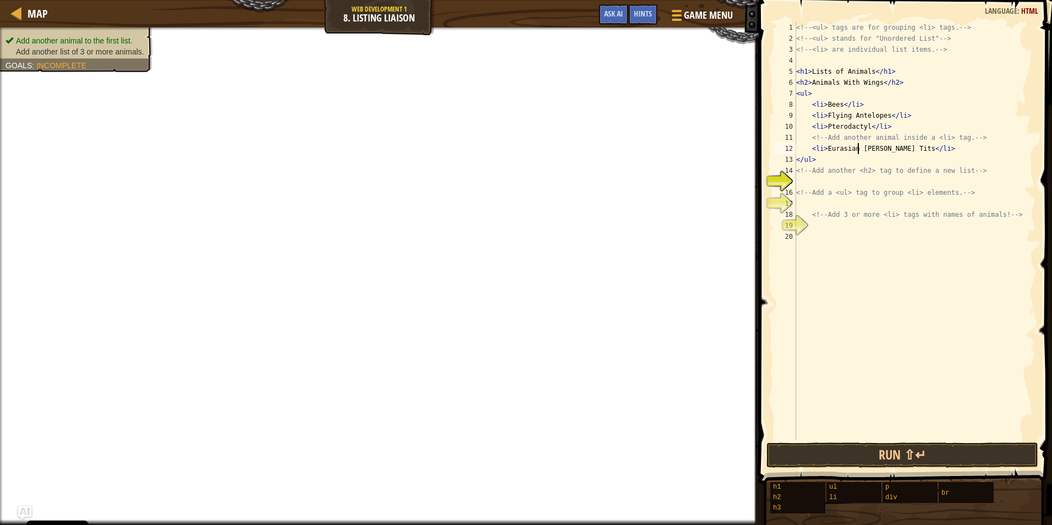
type textarea "<li>Eurasian Blue Tits</li>"
click at [832, 183] on div "<!-- <ul> tags are for grouping <li> tags. --> <!-- <ul> stands for "Unordered …" at bounding box center [915, 242] width 242 height 440
type textarea "<!-- Add a <ul> tag to group <li> elements. -->"
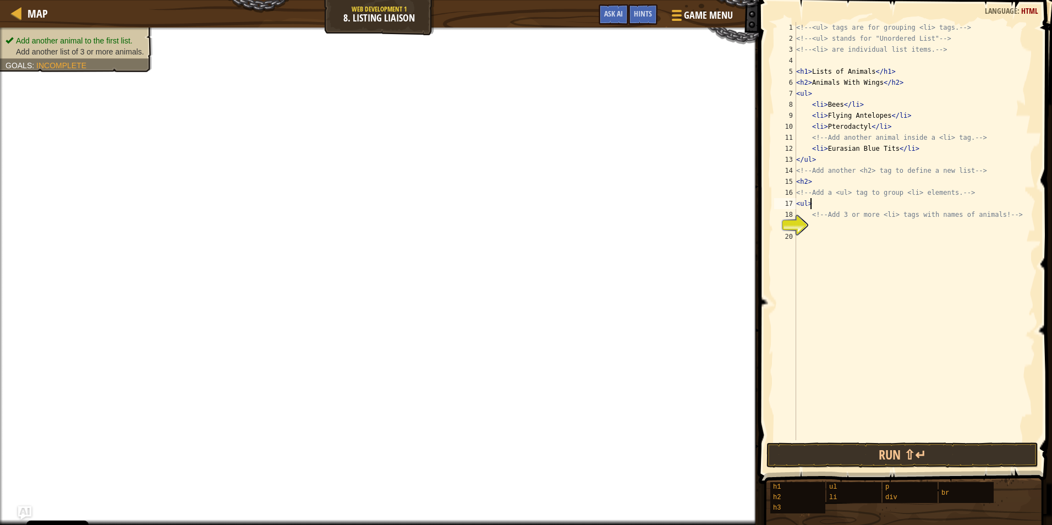
type textarea "<!-- Add 3 or more <li> tags with names of animals! -->"
type textarea "</ul>"
drag, startPoint x: 858, startPoint y: 228, endPoint x: 811, endPoint y: 229, distance: 46.3
click at [811, 229] on div "<!-- <ul> tags are for grouping <li> tags. --> <!-- <ul> stands for "Unordered …" at bounding box center [915, 242] width 242 height 440
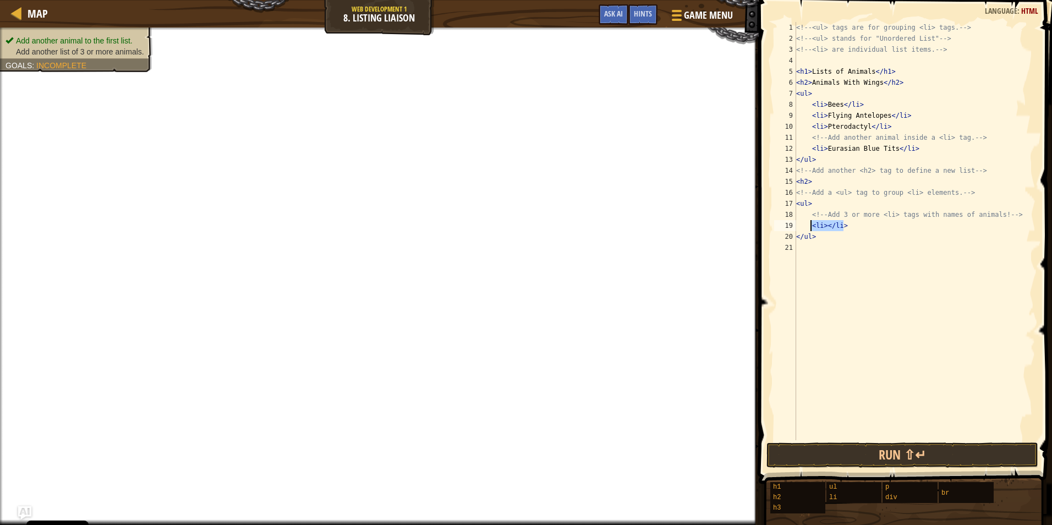
type textarea "<li></li>"
click at [856, 222] on div "<!-- <ul> tags are for grouping <li> tags. --> <!-- <ul> stands for "Unordered …" at bounding box center [915, 231] width 242 height 418
paste textarea "<li></li>"
type textarea "<li></li>"
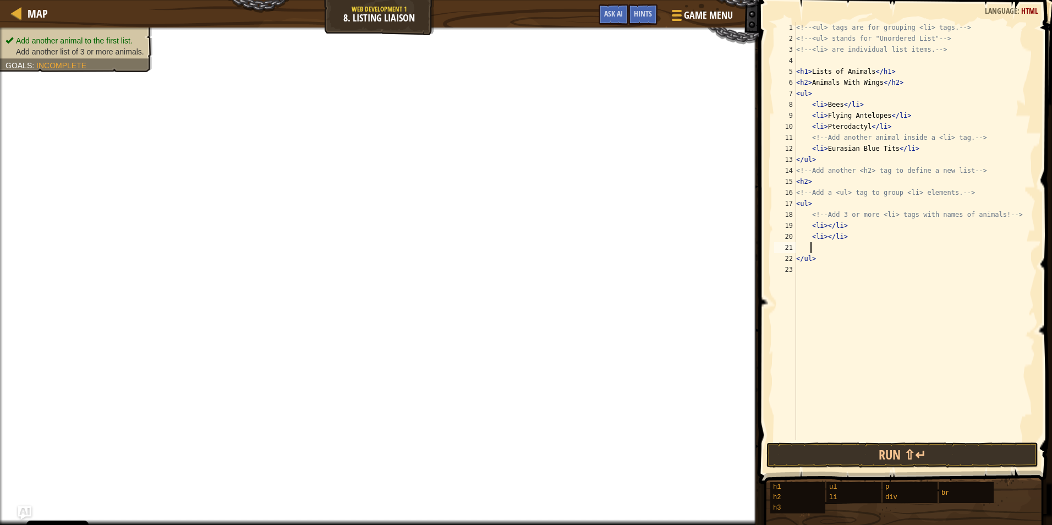
paste textarea "<li></li>"
click at [826, 249] on div "<!-- <ul> tags are for grouping <li> tags. --> <!-- <ul> stands for "Unordered …" at bounding box center [915, 242] width 242 height 440
paste textarea "Chambered nautilus"
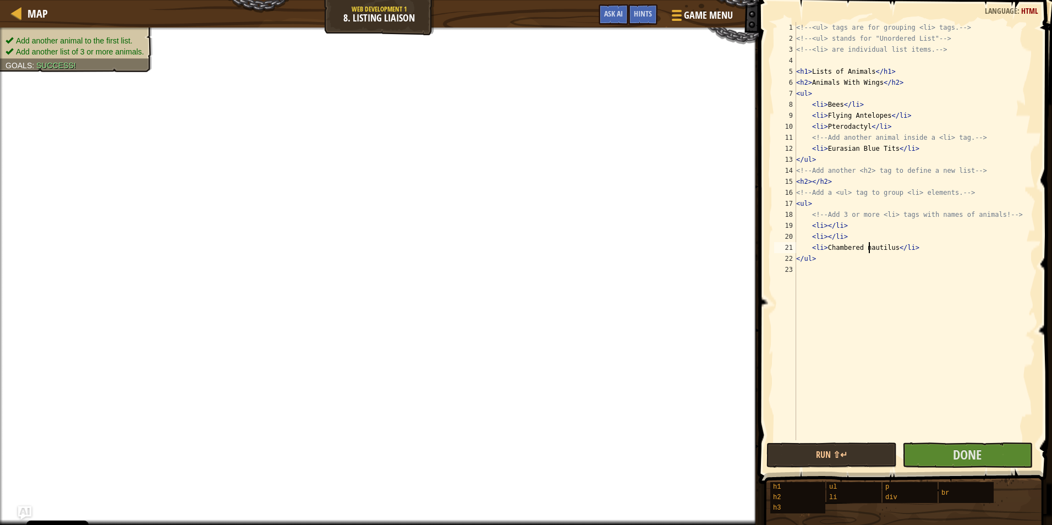
click at [869, 249] on div "<!-- <ul> tags are for grouping <li> tags. --> <!-- <ul> stands for "Unordered …" at bounding box center [915, 242] width 242 height 440
click at [820, 200] on div "<!-- <ul> tags are for grouping <li> tags. --> <!-- <ul> stands for "Unordered …" at bounding box center [915, 242] width 242 height 440
click at [810, 184] on div "<!-- <ul> tags are for grouping <li> tags. --> <!-- <ul> stands for "Unordered …" at bounding box center [915, 242] width 242 height 440
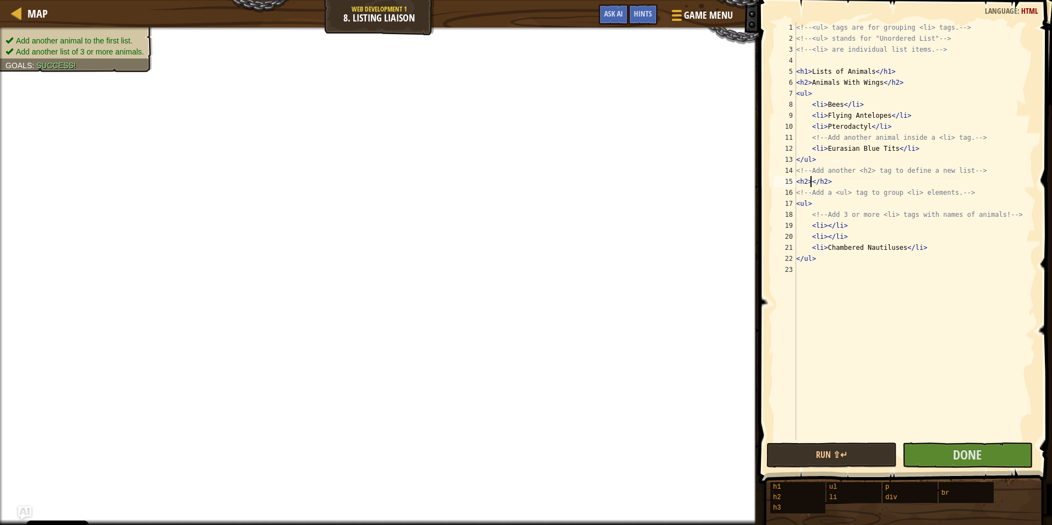
click at [811, 182] on div "<!-- <ul> tags are for grouping <li> tags. --> <!-- <ul> stands for "Unordered …" at bounding box center [915, 242] width 242 height 440
click at [826, 237] on div "<!-- <ul> tags are for grouping <li> tags. --> <!-- <ul> stands for "Unordered …" at bounding box center [915, 242] width 242 height 440
type textarea "<li>Snails</li>"
click at [972, 449] on span "Done" at bounding box center [967, 455] width 29 height 18
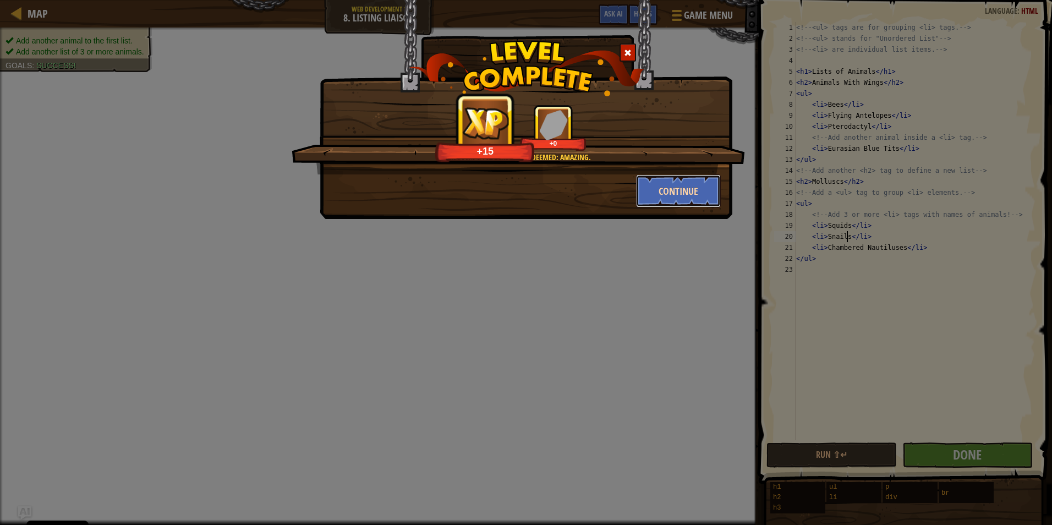
click at [673, 182] on button "Continue" at bounding box center [678, 190] width 85 height 33
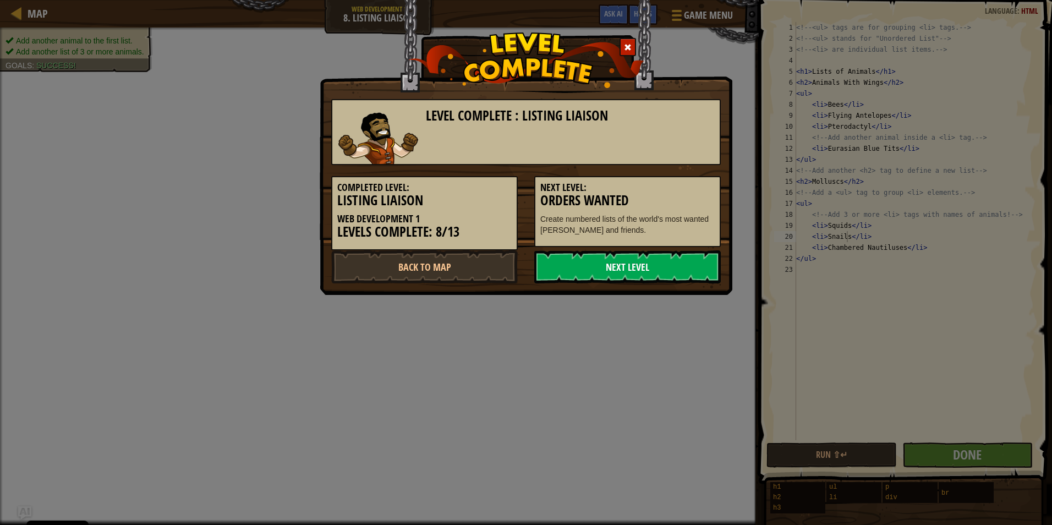
click at [635, 255] on link "Next Level" at bounding box center [627, 266] width 187 height 33
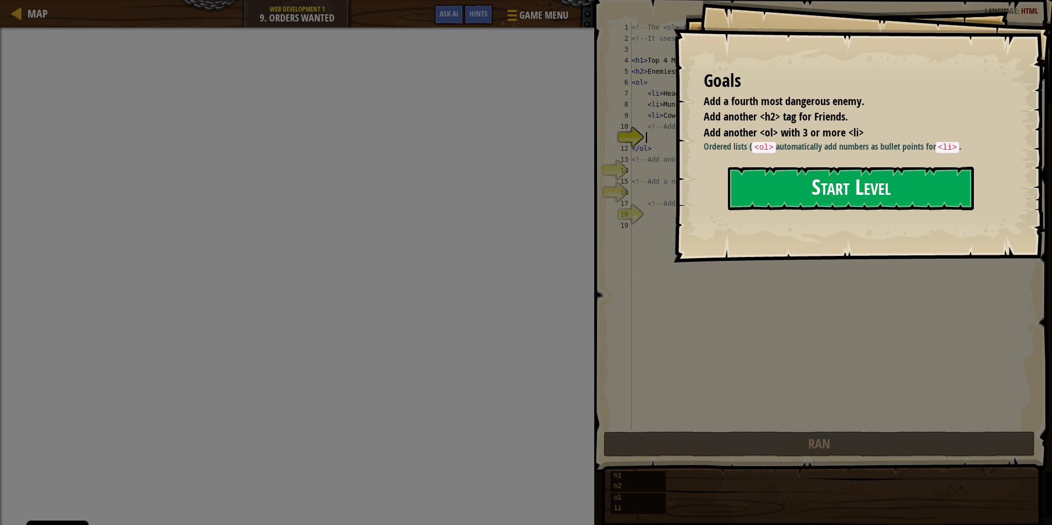
click at [777, 186] on button "Start Level" at bounding box center [851, 188] width 246 height 43
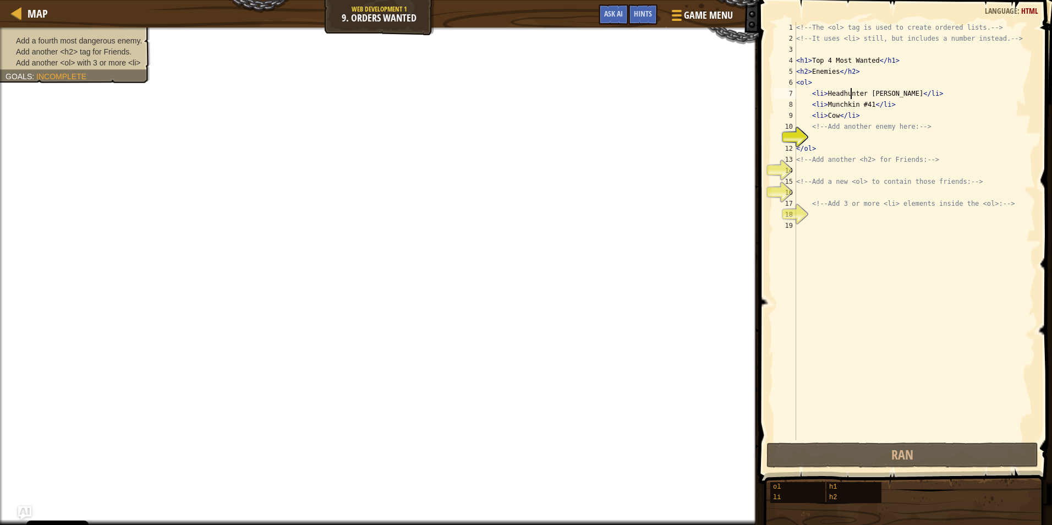
click at [850, 88] on div "<!-- The <ol> tag is used to create ordered lists. --> <!-- It uses <li> still,…" at bounding box center [915, 242] width 242 height 440
drag, startPoint x: 835, startPoint y: 74, endPoint x: 812, endPoint y: 74, distance: 22.6
click at [812, 74] on div "<!-- The <ol> tag is used to create ordered lists. --> <!-- It uses <li> still,…" at bounding box center [915, 242] width 242 height 440
paste textarea "7 Strangest Things That Happened on an Airplane"
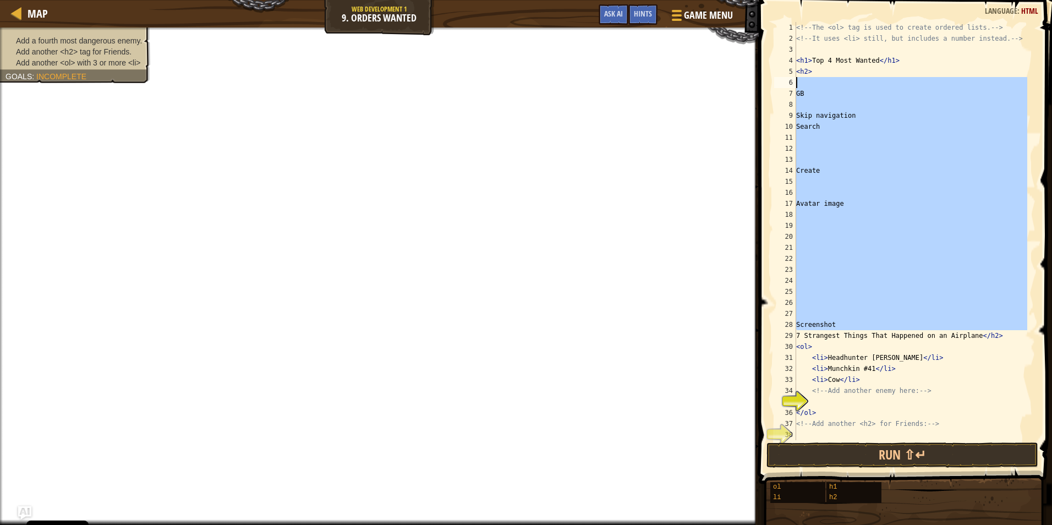
drag, startPoint x: 797, startPoint y: 333, endPoint x: 799, endPoint y: 83, distance: 249.9
click at [799, 83] on div "<!-- The <ol> tag is used to create ordered lists. --> <!-- It uses <li> still,…" at bounding box center [910, 242] width 233 height 440
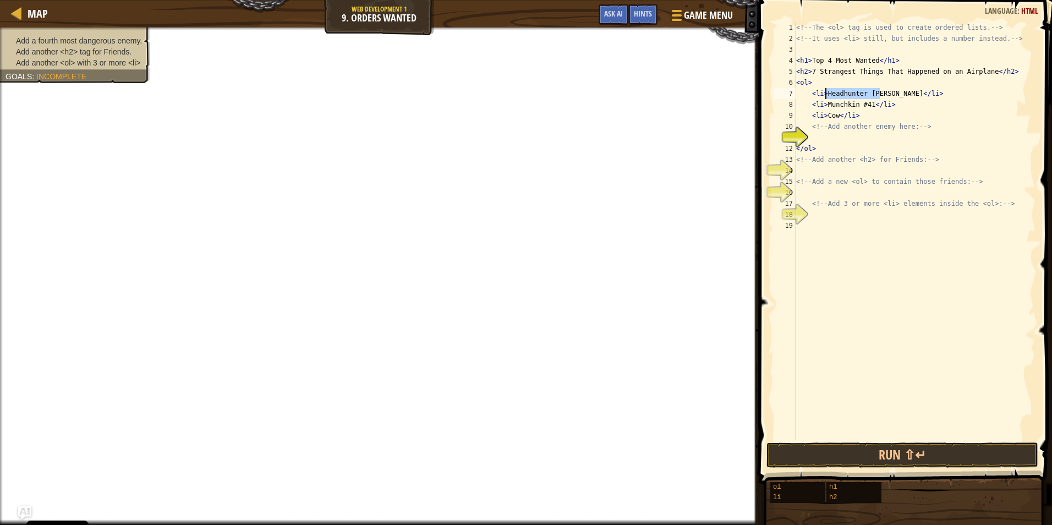
drag, startPoint x: 880, startPoint y: 97, endPoint x: 826, endPoint y: 95, distance: 54.0
click at [826, 95] on div "<!-- The <ol> tag is used to create ordered lists. --> <!-- It uses <li> still,…" at bounding box center [915, 242] width 242 height 440
drag, startPoint x: 868, startPoint y: 107, endPoint x: 827, endPoint y: 107, distance: 40.2
click at [827, 107] on div "<!-- The <ol> tag is used to create ordered lists. --> <!-- It uses <li> still,…" at bounding box center [915, 242] width 242 height 440
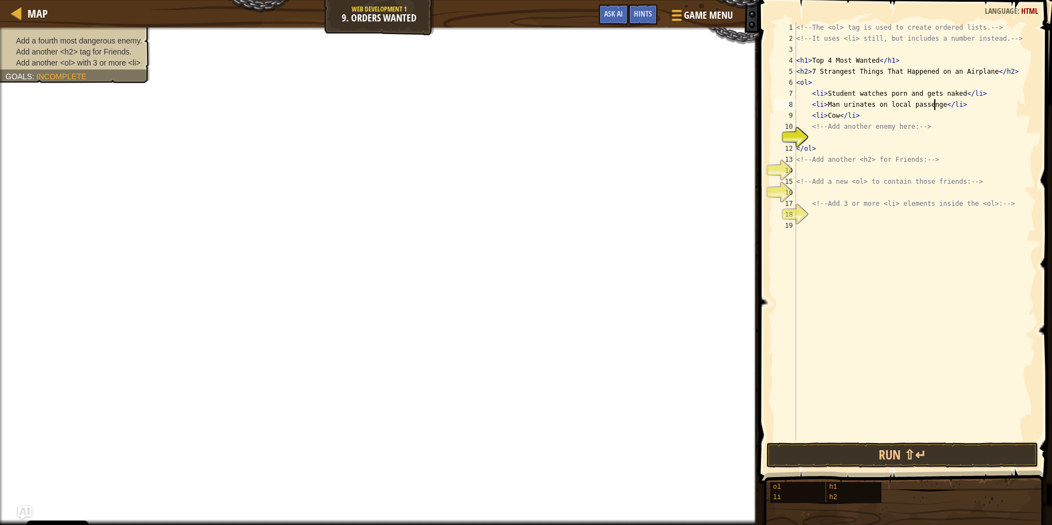
scroll to position [5, 12]
click at [903, 110] on div "<!-- The <ol> tag is used to create ordered lists. --> <!-- It uses <li> still,…" at bounding box center [915, 242] width 242 height 440
drag, startPoint x: 901, startPoint y: 106, endPoint x: 885, endPoint y: 107, distance: 16.6
click at [885, 107] on div "<!-- The <ol> tag is used to create ordered lists. --> <!-- It uses <li> still,…" at bounding box center [915, 242] width 242 height 440
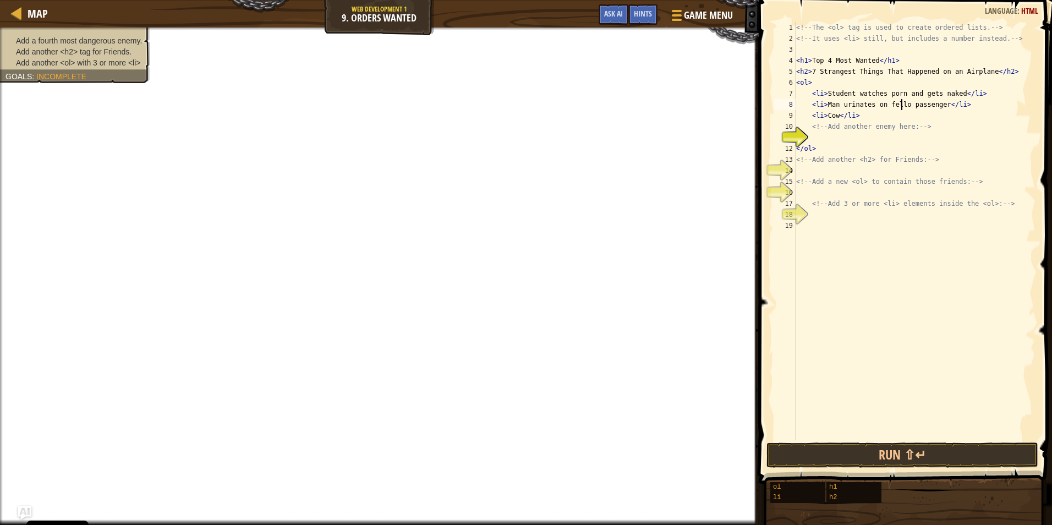
scroll to position [5, 9]
click at [943, 108] on div "<!-- The <ol> tag is used to create ordered lists. --> <!-- It uses <li> still,…" at bounding box center [915, 242] width 242 height 440
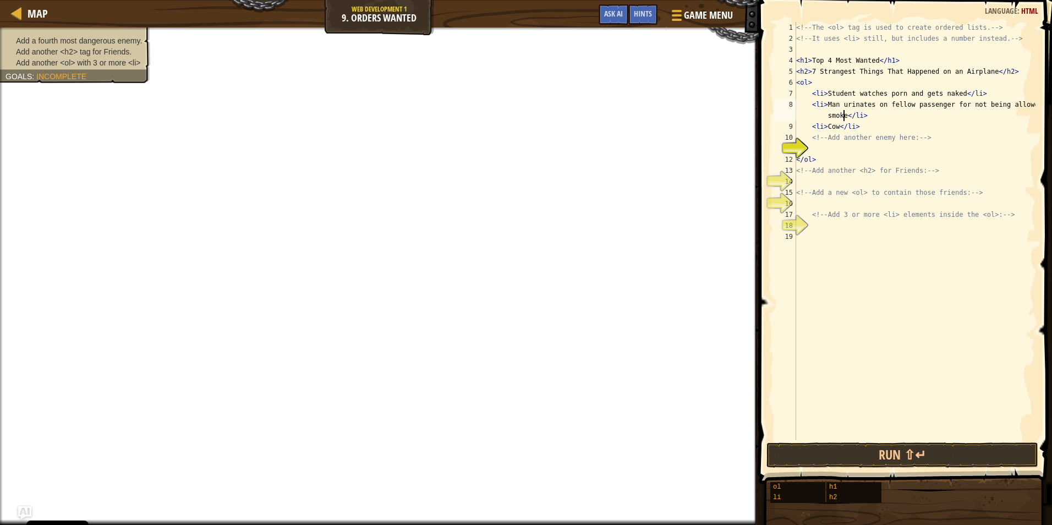
scroll to position [5, 21]
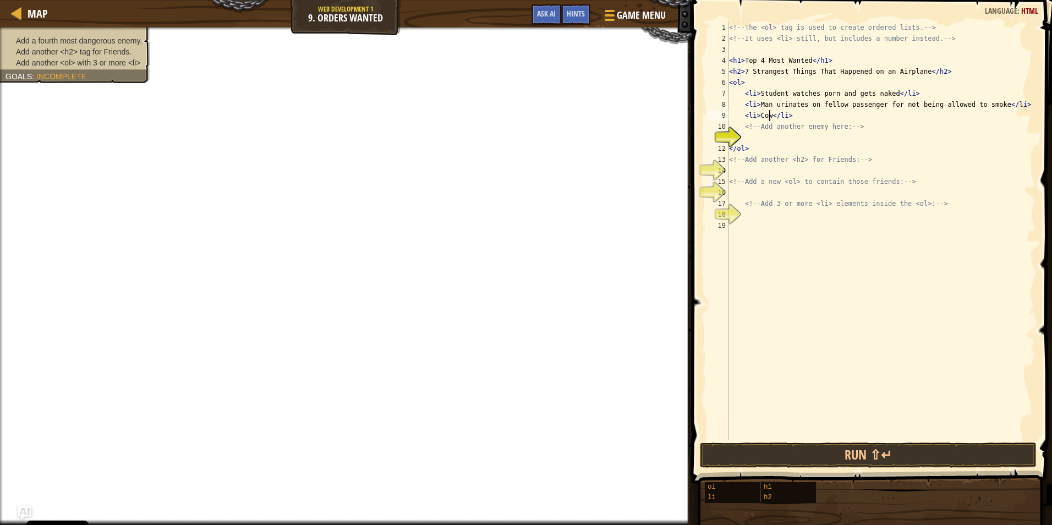
click at [769, 117] on div "<!-- The <ol> tag is used to create ordered lists. --> <!-- It uses <li> still,…" at bounding box center [881, 242] width 309 height 440
drag, startPoint x: 899, startPoint y: 114, endPoint x: 848, endPoint y: 110, distance: 51.4
click at [849, 110] on div "<!-- The <ol> tag is used to create ordered lists. --> <!-- It uses <li> still,…" at bounding box center [881, 242] width 309 height 440
type textarea "<li>CPassenger dragged off flight and severly injured</li>"
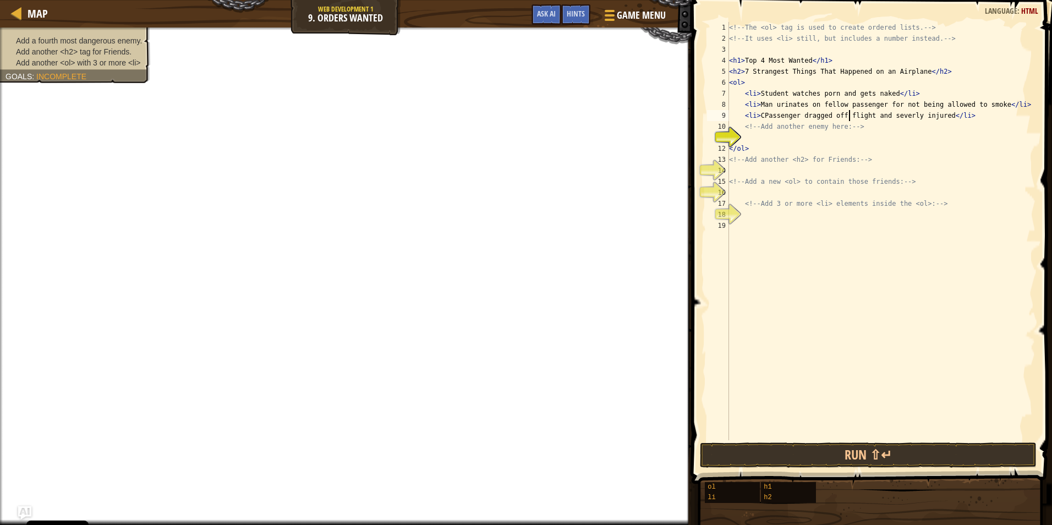
click at [834, 140] on div "<!-- The <ol> tag is used to create ordered lists. --> <!-- It uses <li> still,…" at bounding box center [881, 242] width 309 height 440
click at [763, 118] on div "<!-- The <ol> tag is used to create ordered lists. --> <!-- It uses <li> still,…" at bounding box center [881, 242] width 309 height 440
type textarea "<li>Passenger dragged off flight and severly injured</li>"
click at [797, 135] on div "<!-- The <ol> tag is used to create ordered lists. --> <!-- It uses <li> still,…" at bounding box center [881, 242] width 309 height 440
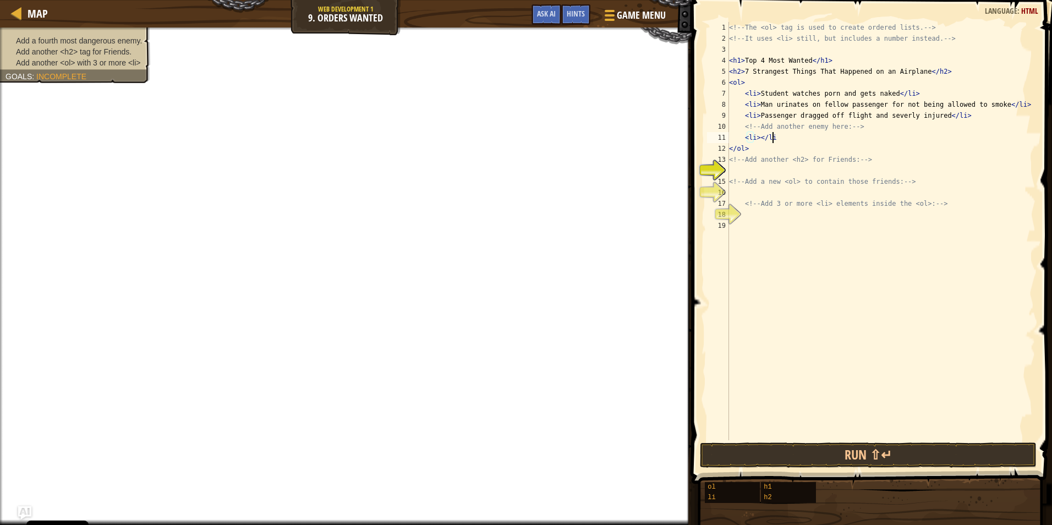
scroll to position [5, 3]
drag, startPoint x: 789, startPoint y: 140, endPoint x: 743, endPoint y: 141, distance: 46.8
click at [743, 141] on div "<!-- The <ol> tag is used to create ordered lists. --> <!-- It uses <li> still,…" at bounding box center [881, 242] width 309 height 440
type textarea "<li></li>"
click at [785, 139] on div "<!-- The <ol> tag is used to create ordered lists. --> <!-- It uses <li> still,…" at bounding box center [881, 231] width 309 height 418
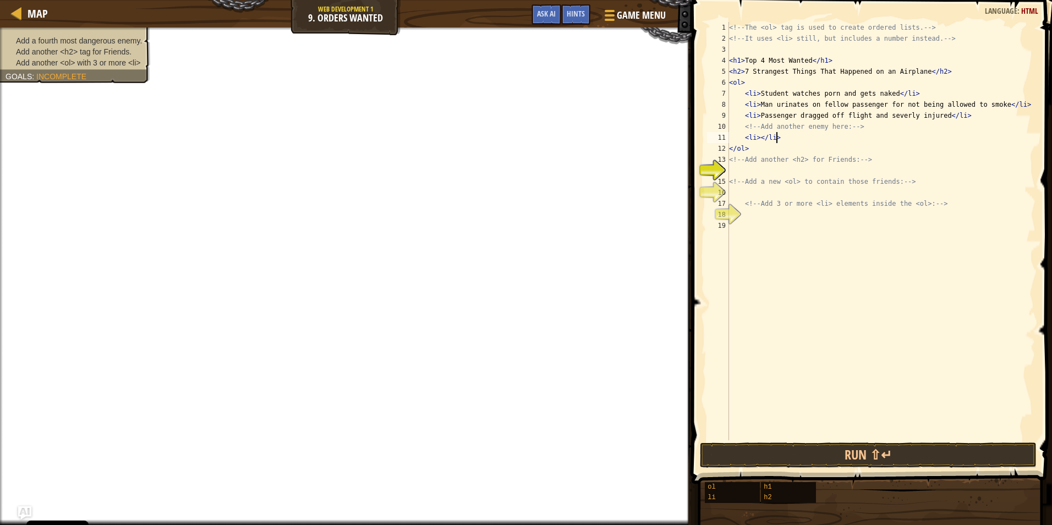
scroll to position [5, 1]
paste textarea "<li></li>"
type textarea "<li></li>"
paste textarea "<li></li>"
type textarea "<li></li>"
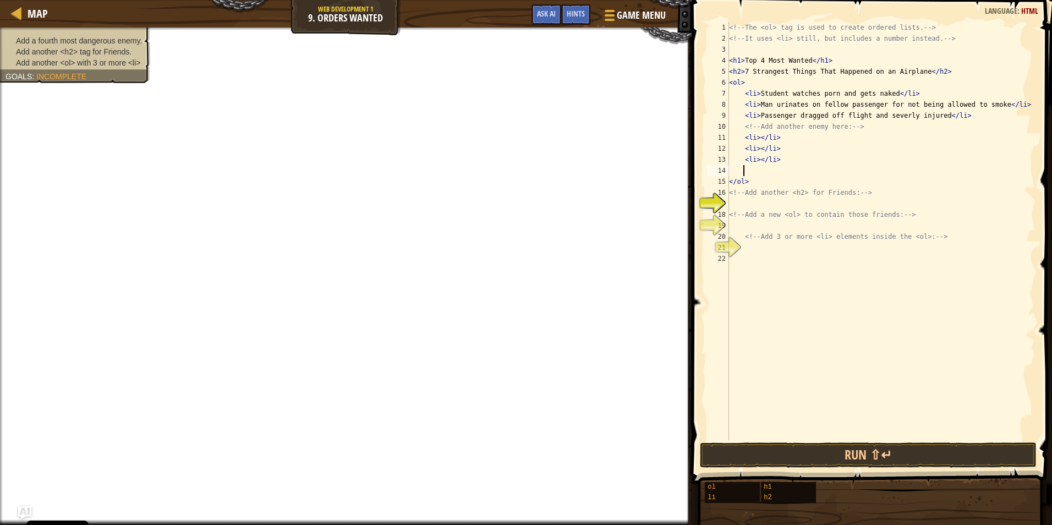
paste textarea "<li></li>"
click at [758, 140] on div "<!-- The <ol> tag is used to create ordered lists. --> <!-- It uses <li> still,…" at bounding box center [881, 242] width 309 height 440
click at [756, 150] on div "<!-- The <ol> tag is used to create ordered lists. --> <!-- It uses <li> still,…" at bounding box center [881, 242] width 309 height 440
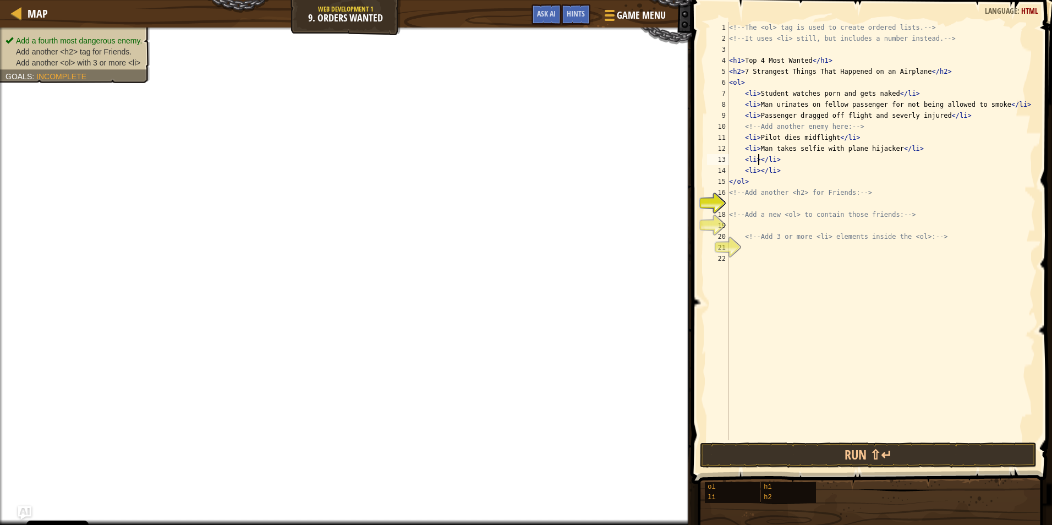
click at [759, 159] on div "<!-- The <ol> tag is used to create ordered lists. --> <!-- It uses <li> still,…" at bounding box center [881, 242] width 309 height 440
click at [759, 173] on div "<!-- The <ol> tag is used to create ordered lists. --> <!-- It uses <li> still,…" at bounding box center [881, 242] width 309 height 440
type textarea "<li>Loose snake</li>"
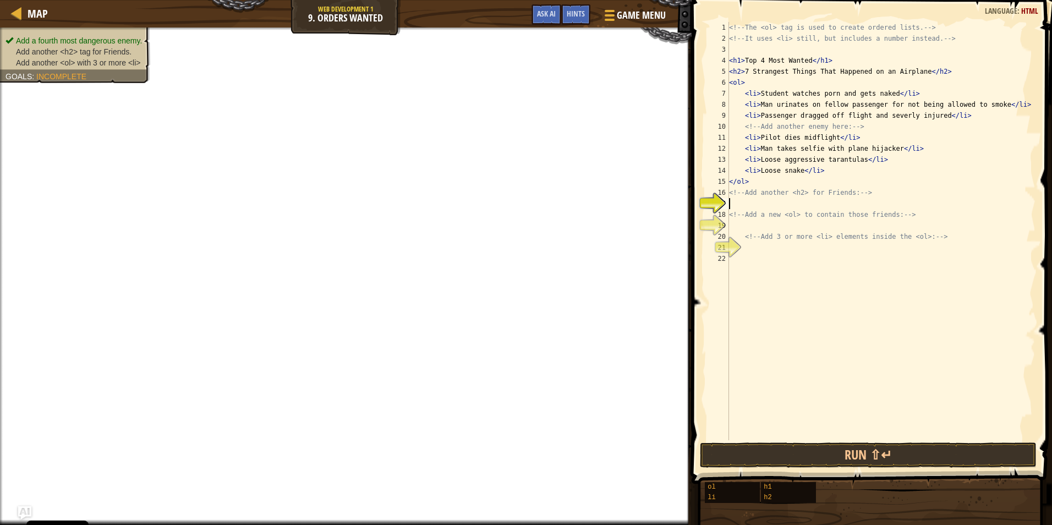
click at [765, 204] on div "<!-- The <ol> tag is used to create ordered lists. --> <!-- It uses <li> still,…" at bounding box center [881, 242] width 309 height 440
type textarea "<!-- Add a new <ol> to contain those friends: -->"
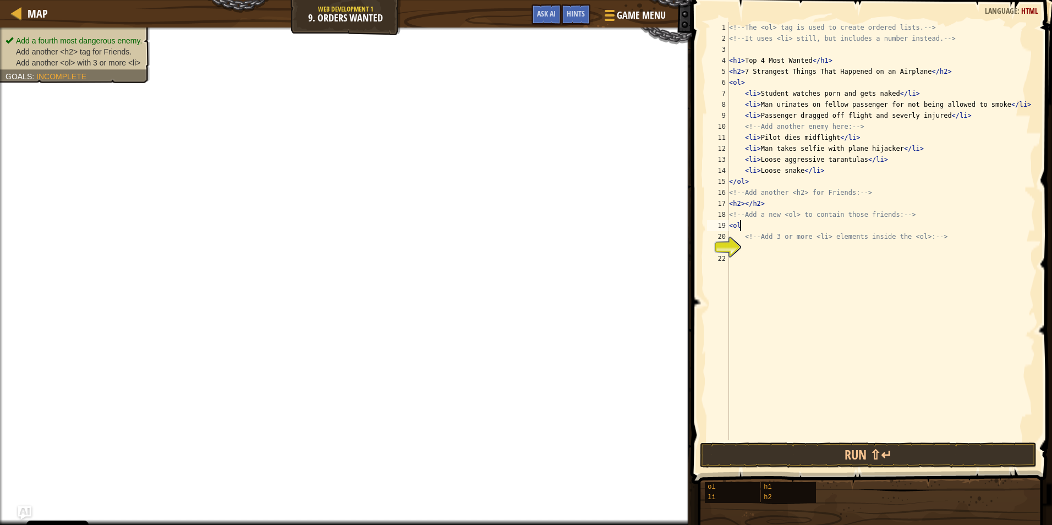
type textarea "<ol>"
type textarea "</ol>"
click at [741, 237] on div "<!-- The <ol> tag is used to create ordered lists. --> <!-- It uses <li> still,…" at bounding box center [881, 242] width 309 height 440
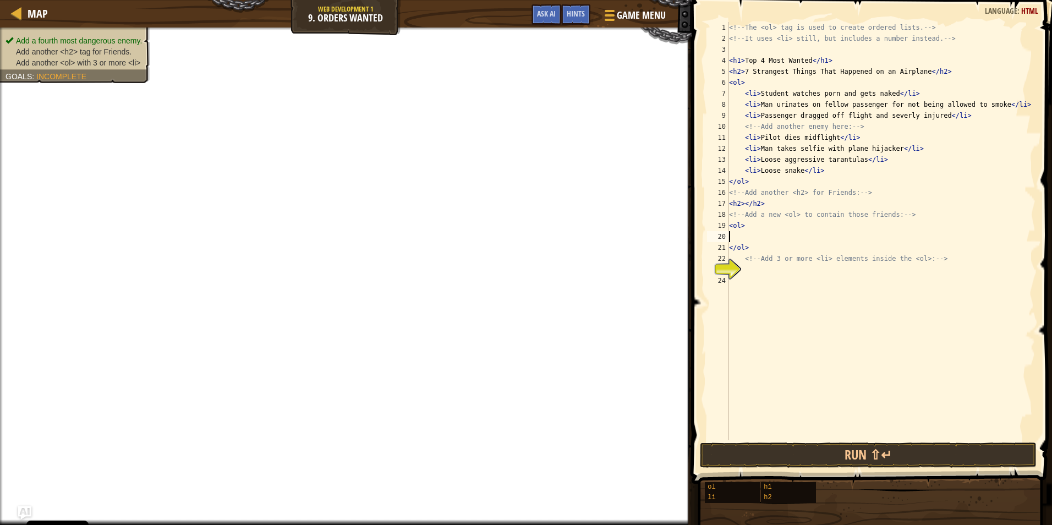
click at [760, 250] on div "<!-- The <ol> tag is used to create ordered lists. --> <!-- It uses <li> still,…" at bounding box center [881, 242] width 309 height 440
type textarea "</ol>"
click at [765, 290] on div "<!-- The <ol> tag is used to create ordered lists. --> <!-- It uses <li> still,…" at bounding box center [881, 242] width 309 height 440
type textarea "</ol>"
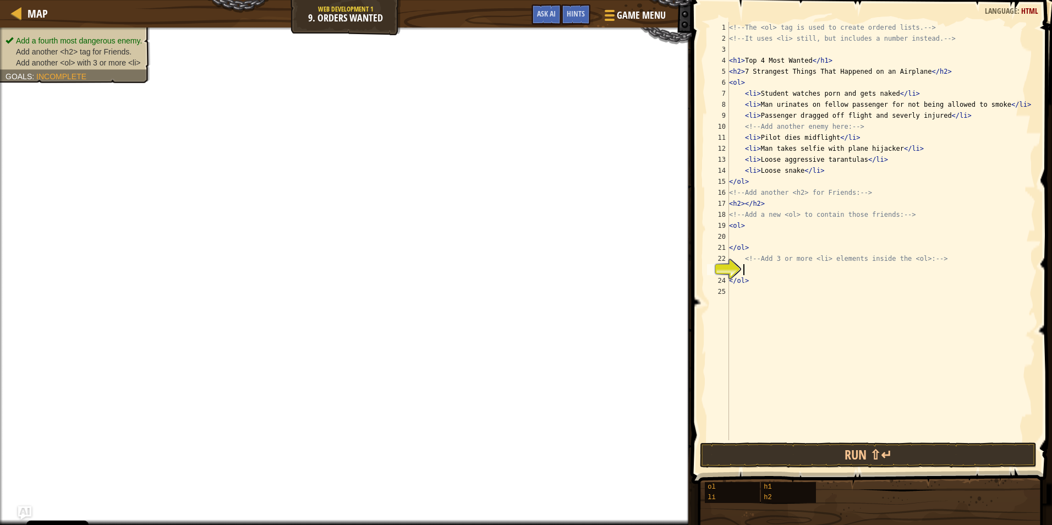
click at [756, 272] on div "<!-- The <ol> tag is used to create ordered lists. --> <!-- It uses <li> still,…" at bounding box center [881, 242] width 309 height 440
click at [759, 247] on div "<!-- The <ol> tag is used to create ordered lists. --> <!-- It uses <li> still,…" at bounding box center [881, 242] width 309 height 440
type textarea "<"
type textarea "<!-- Add 3 or more <li> elements inside the <ol>: -->"
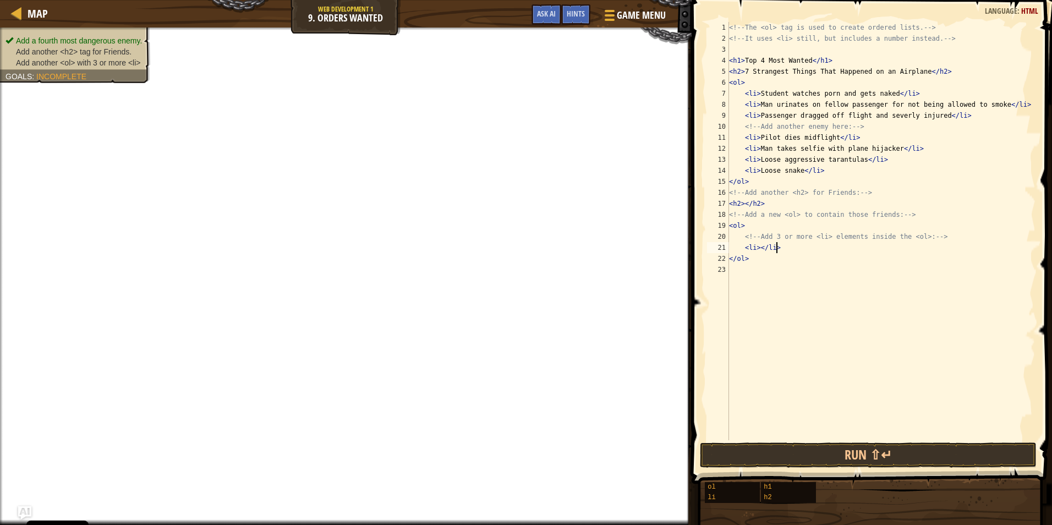
scroll to position [5, 3]
paste textarea "1 Steak"
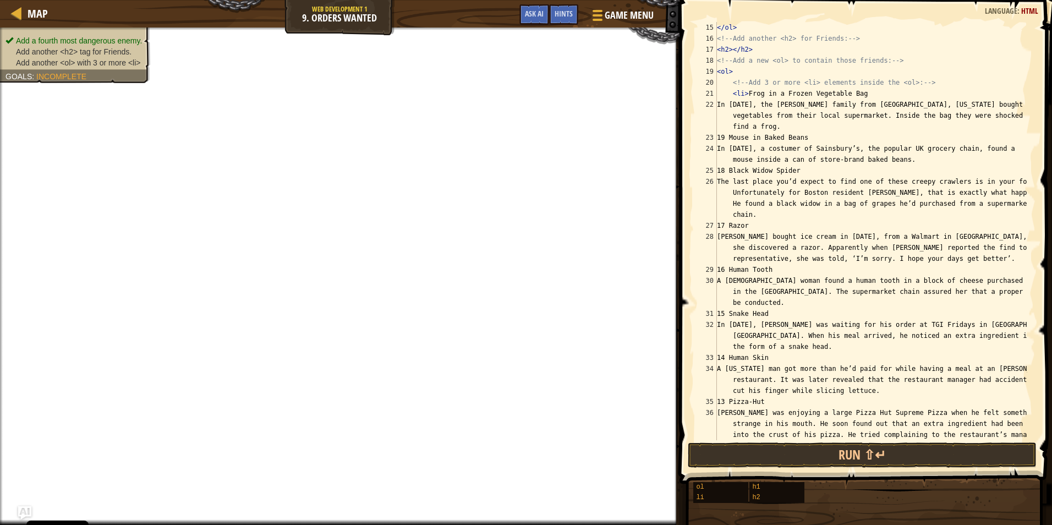
scroll to position [0, 0]
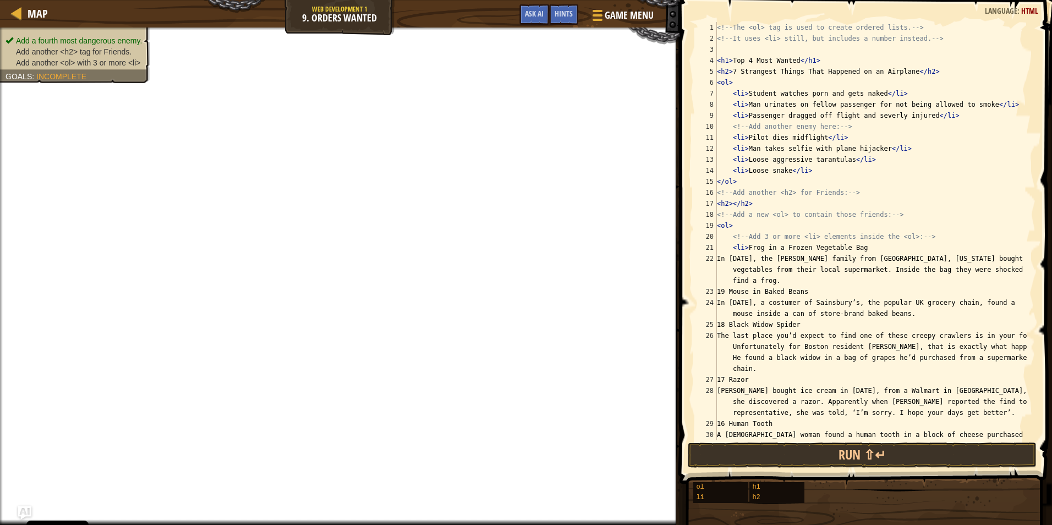
click at [803, 277] on div "<!-- The <ol> tag is used to create ordered lists. --> <!-- It uses <li> still,…" at bounding box center [871, 253] width 313 height 462
type textarea "In 2010, the Hoffman family from Grand Ledge, Michigan bought a bag of frozen v…"
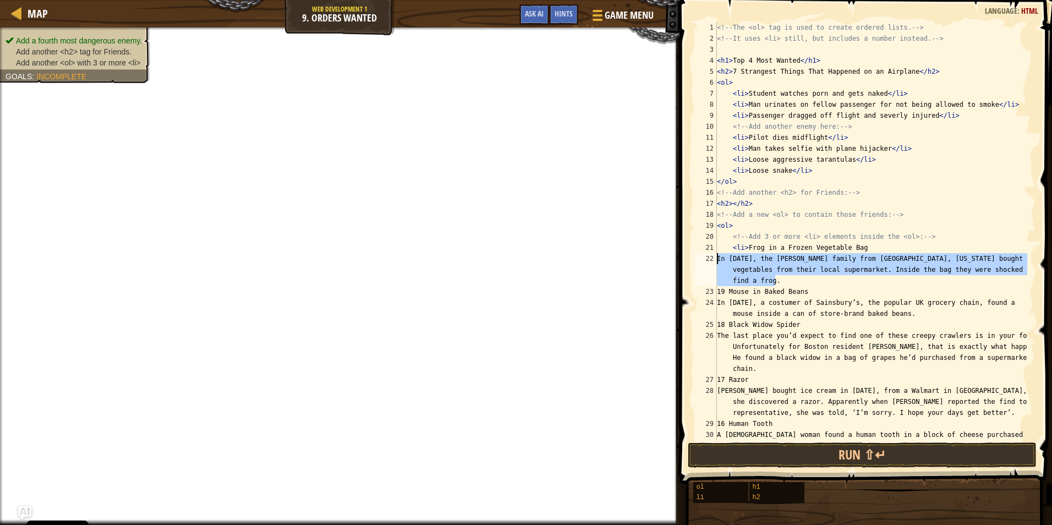
drag, startPoint x: 802, startPoint y: 282, endPoint x: 714, endPoint y: 261, distance: 90.1
click at [714, 261] on div "In 2010, the Hoffman family from Grand Ledge, Michigan bought a bag of frozen v…" at bounding box center [864, 231] width 343 height 418
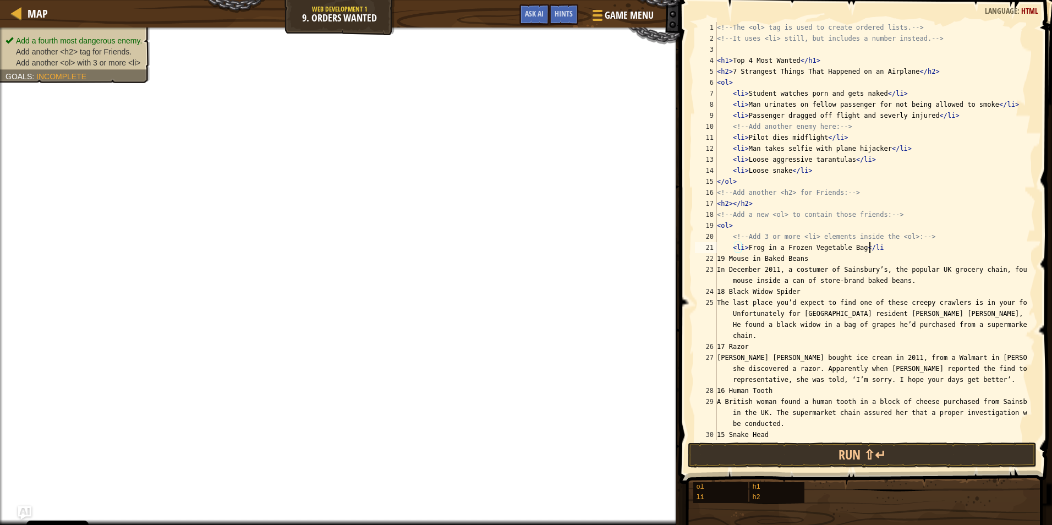
scroll to position [5, 12]
click at [812, 259] on div "<!-- The <ol> tag is used to create ordered lists. --> <!-- It uses <li> still,…" at bounding box center [871, 253] width 313 height 462
click at [729, 259] on div "<!-- The <ol> tag is used to create ordered lists. --> <!-- It uses <li> still,…" at bounding box center [871, 253] width 313 height 462
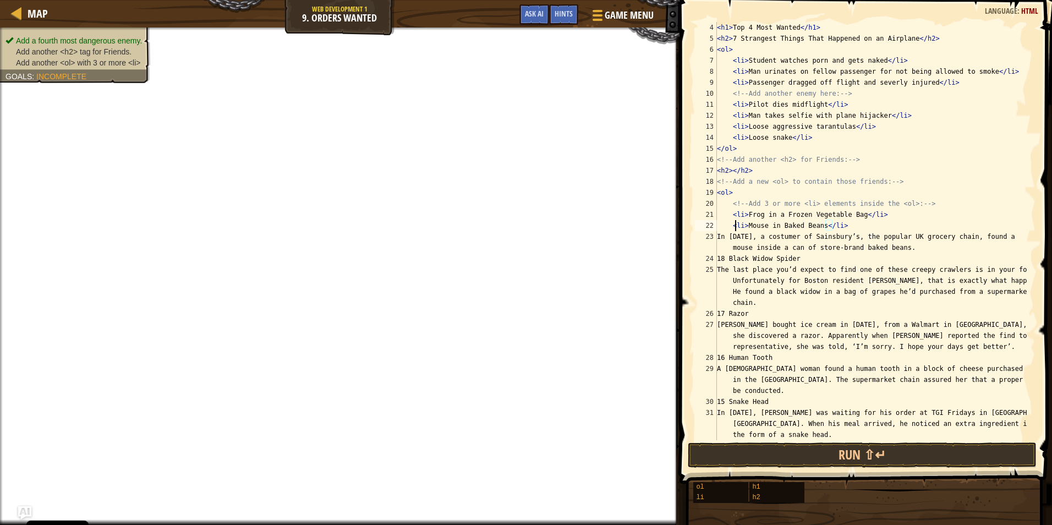
scroll to position [33, 0]
click at [813, 257] on div "< h1 > Top 4 Most Wanted </ h1 > < h2 > 7 Strangest Things That Happened on an …" at bounding box center [871, 242] width 313 height 440
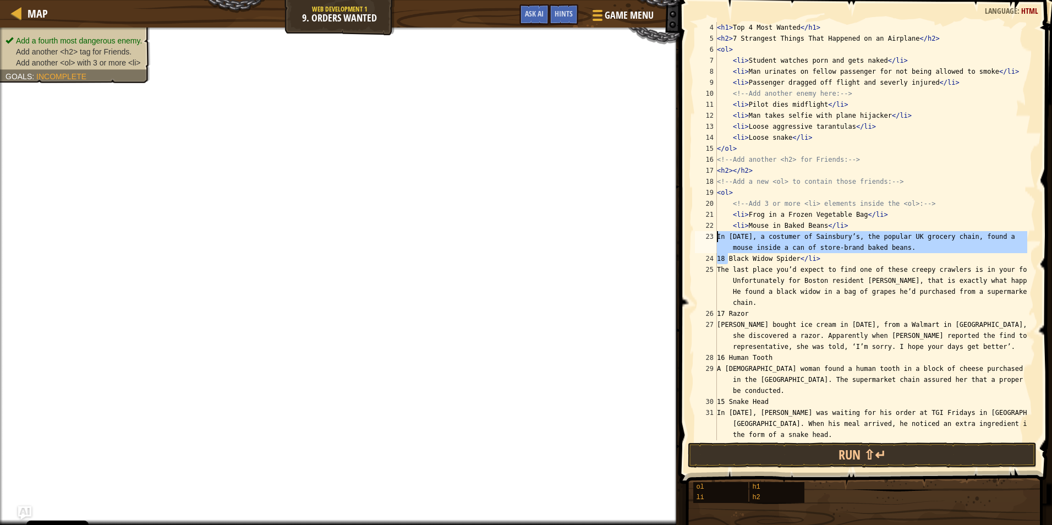
drag, startPoint x: 729, startPoint y: 261, endPoint x: 701, endPoint y: 235, distance: 38.6
click at [701, 235] on div "18 Black Widow Spider</li> 4 5 6 7 8 9 10 11 12 13 14 15 16 17 18 19 20 21 22 2…" at bounding box center [864, 231] width 343 height 418
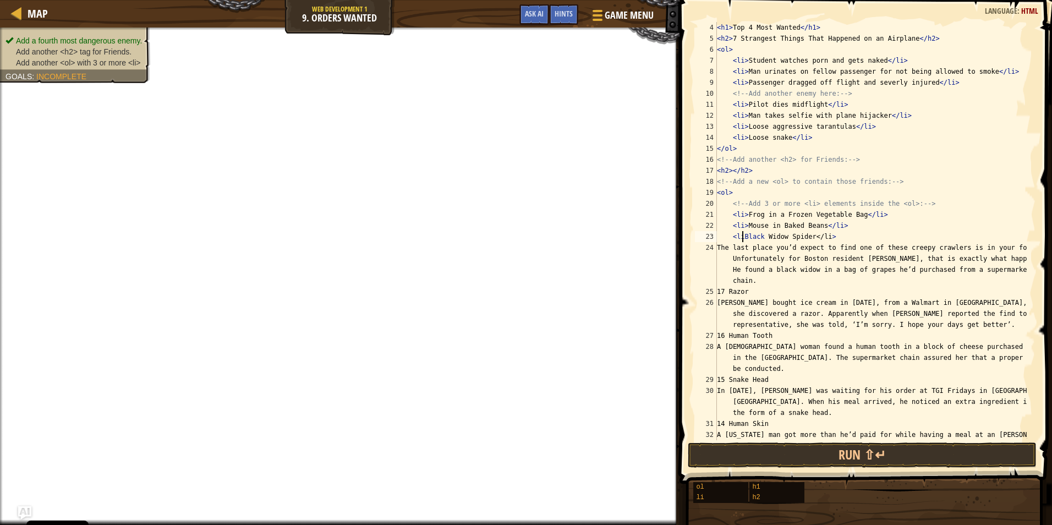
scroll to position [5, 2]
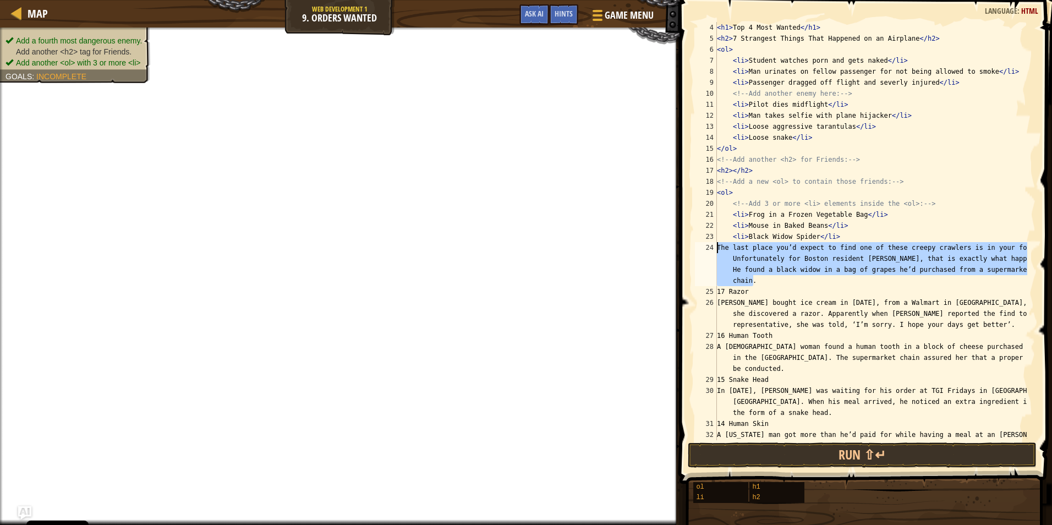
drag, startPoint x: 776, startPoint y: 280, endPoint x: 678, endPoint y: 248, distance: 103.6
click at [678, 248] on div "<li>Black Widow Spider</li> 4 5 6 7 8 9 10 11 12 13 14 15 16 17 18 19 20 21 22 …" at bounding box center [865, 264] width 376 height 516
type textarea "The last place you’d expect to find one of these creepy crawlers is in your foo…"
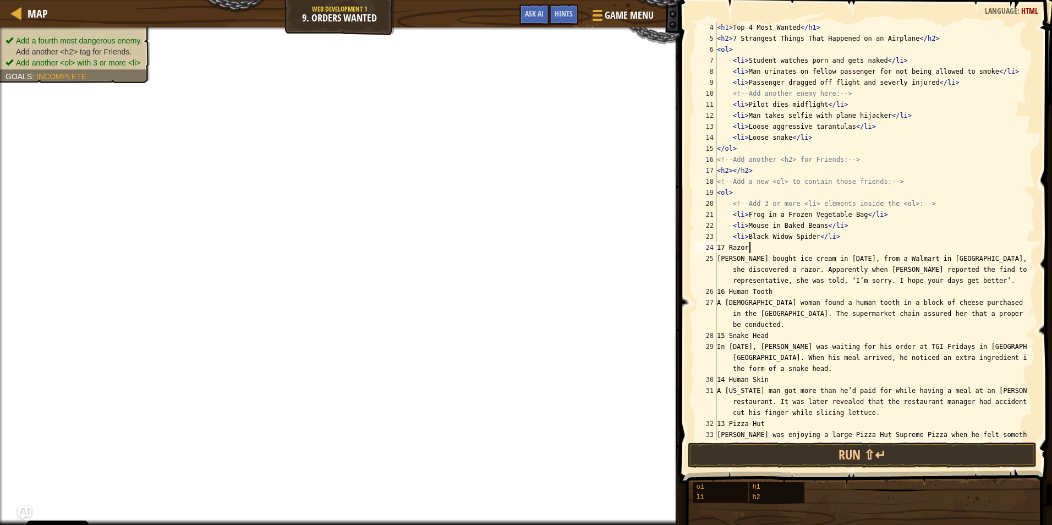
click at [761, 251] on div "< h1 > Top 4 Most Wanted </ h1 > < h2 > 7 Strangest Things That Happened on an …" at bounding box center [871, 258] width 313 height 473
click at [789, 247] on div "< h1 > Top 4 Most Wanted </ h1 > < h2 > 7 Strangest Things That Happened on an …" at bounding box center [871, 258] width 313 height 473
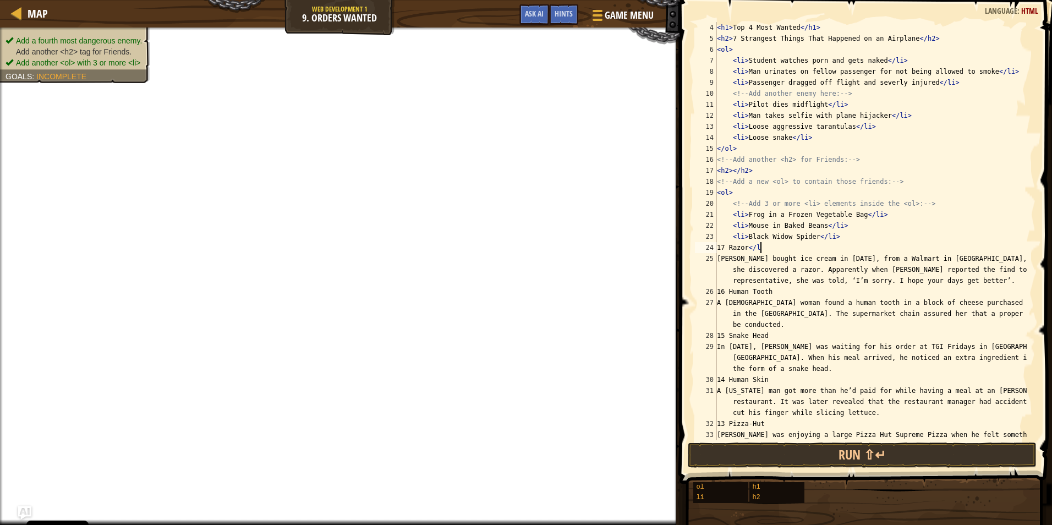
scroll to position [5, 3]
click at [790, 248] on div "< h1 > Top 4 Most Wanted </ h1 > < h2 > 7 Strangest Things That Happened on an …" at bounding box center [871, 258] width 313 height 473
click at [783, 250] on div "< h1 > Top 4 Most Wanted </ h1 > < h2 > 7 Strangest Things That Happened on an …" at bounding box center [871, 258] width 313 height 473
click at [765, 247] on div "< h1 > Top 4 Most Wanted </ h1 > < h2 > 7 Strangest Things That Happened on an …" at bounding box center [871, 258] width 313 height 473
click at [786, 258] on div "< h1 > Top 4 Most Wanted </ h1 > < h2 > 7 Strangest Things That Happened on an …" at bounding box center [871, 258] width 313 height 473
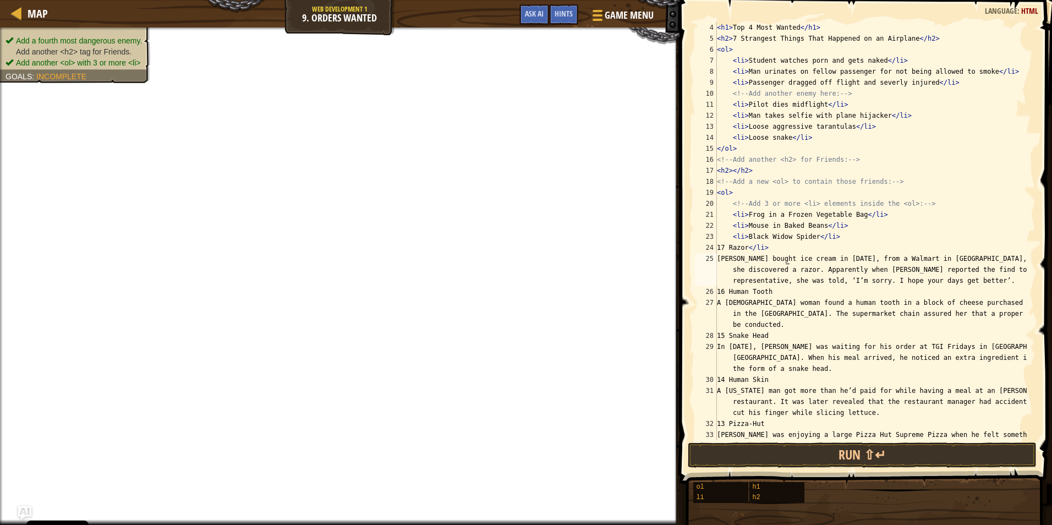
click at [790, 244] on div "< h1 > Top 4 Most Wanted </ h1 > < h2 > 7 Strangest Things That Happened on an …" at bounding box center [871, 258] width 313 height 473
click at [803, 252] on div "< h1 > Top 4 Most Wanted </ h1 > < h2 > 7 Strangest Things That Happened on an …" at bounding box center [871, 258] width 313 height 473
click at [733, 172] on div "< h1 > Top 4 Most Wanted </ h1 > < h2 > 7 Strangest Things That Happened on an …" at bounding box center [871, 258] width 313 height 473
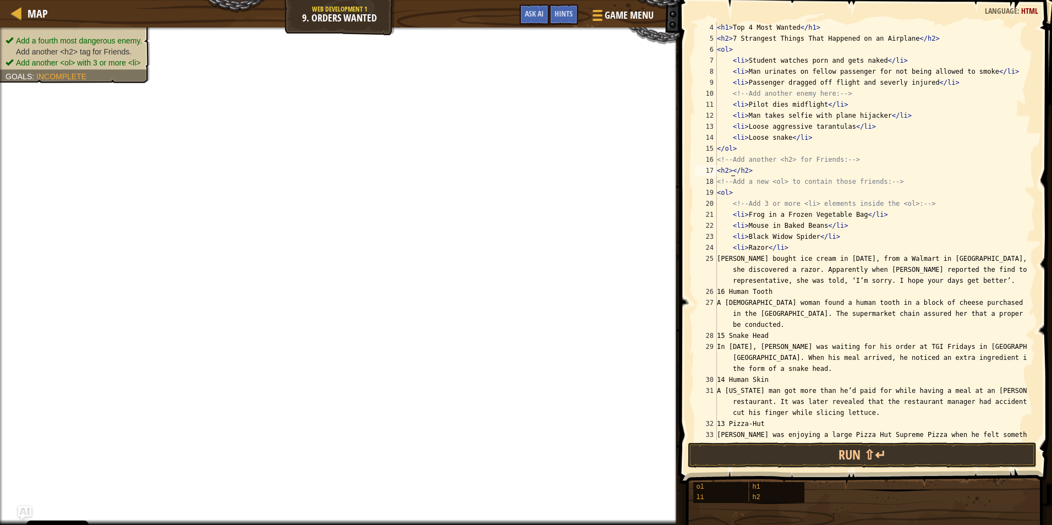
click at [733, 168] on div "< h1 > Top 4 Most Wanted </ h1 > < h2 > 7 Strangest Things That Happened on an …" at bounding box center [871, 258] width 313 height 473
paste textarea "20 Most Disgusting Things Found in Food"
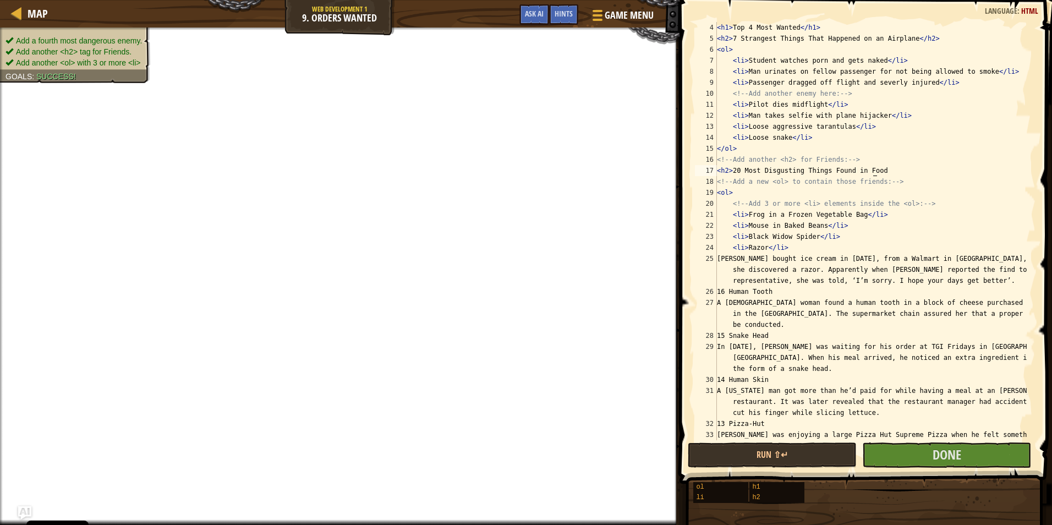
click at [890, 172] on div "< h1 > Top 4 Most Wanted </ h1 > < h2 > 7 Strangest Things That Happened on an …" at bounding box center [871, 258] width 313 height 473
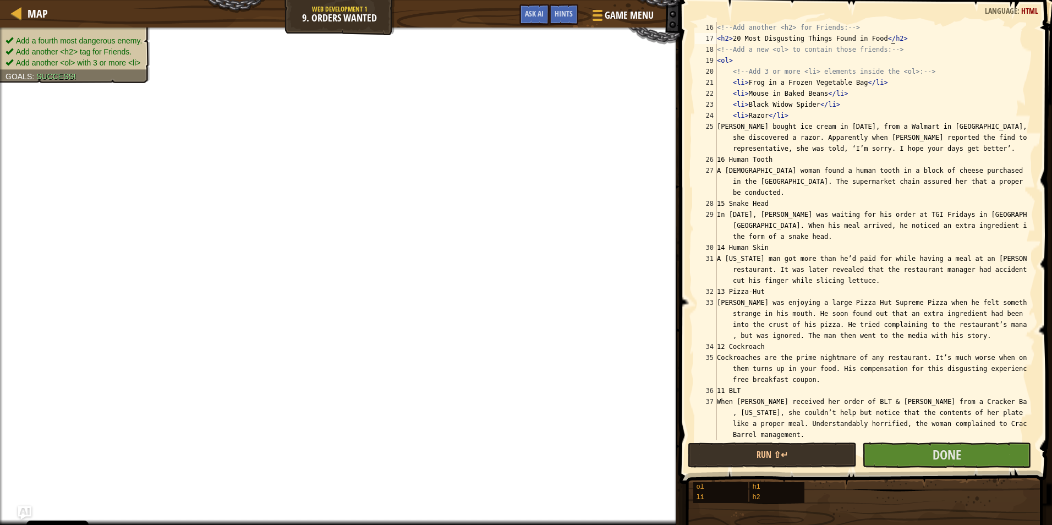
scroll to position [0, 0]
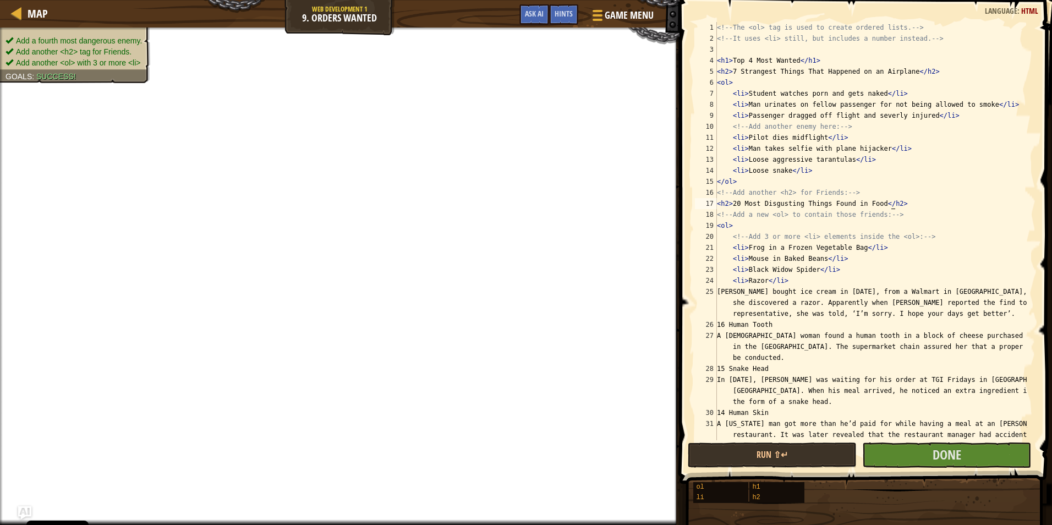
click at [846, 265] on div "<!-- The <ol> tag is used to create ordered lists. --> <!-- It uses <li> still,…" at bounding box center [871, 253] width 313 height 462
click at [744, 290] on div "<!-- The <ol> tag is used to create ordered lists. --> <!-- It uses <li> still,…" at bounding box center [871, 253] width 313 height 462
click at [769, 287] on div "<!-- The <ol> tag is used to create ordered lists. --> <!-- It uses <li> still,…" at bounding box center [871, 253] width 313 height 462
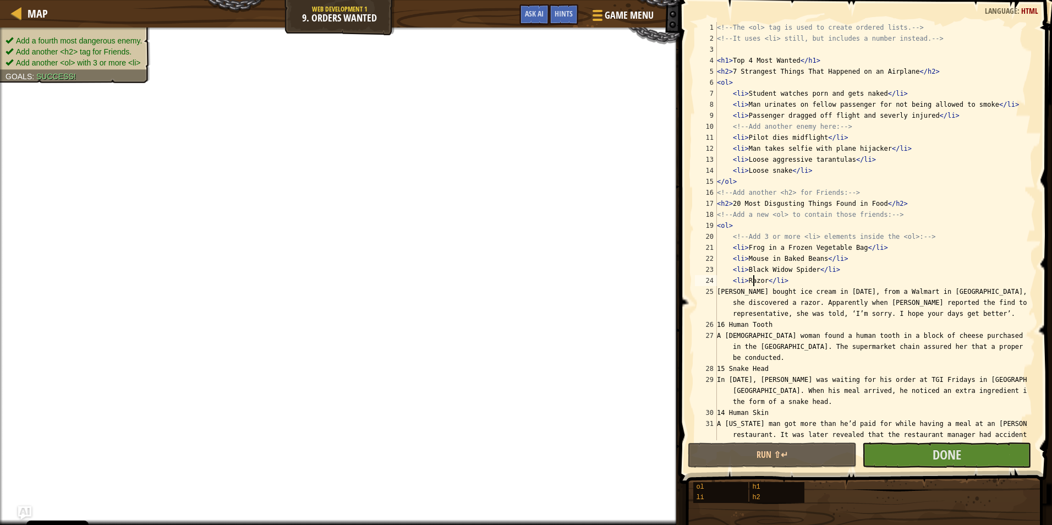
click at [811, 277] on div "<!-- The <ol> tag is used to create ordered lists. --> <!-- It uses <li> still,…" at bounding box center [871, 253] width 313 height 462
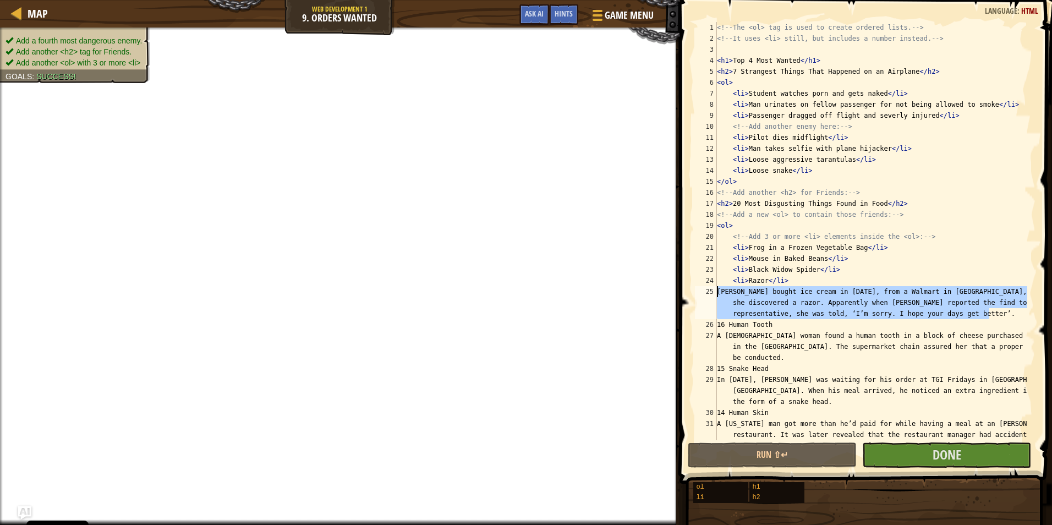
drag, startPoint x: 1002, startPoint y: 313, endPoint x: 677, endPoint y: 290, distance: 325.6
click at [677, 290] on div "<li>Razor</li> 1 2 3 4 5 6 7 8 9 10 11 12 13 14 15 16 17 18 19 20 21 22 23 24 2…" at bounding box center [865, 264] width 376 height 516
type textarea "tephanie Granger bought ice cream in 2011, from a Walmart in Kilgore, Texas. In…"
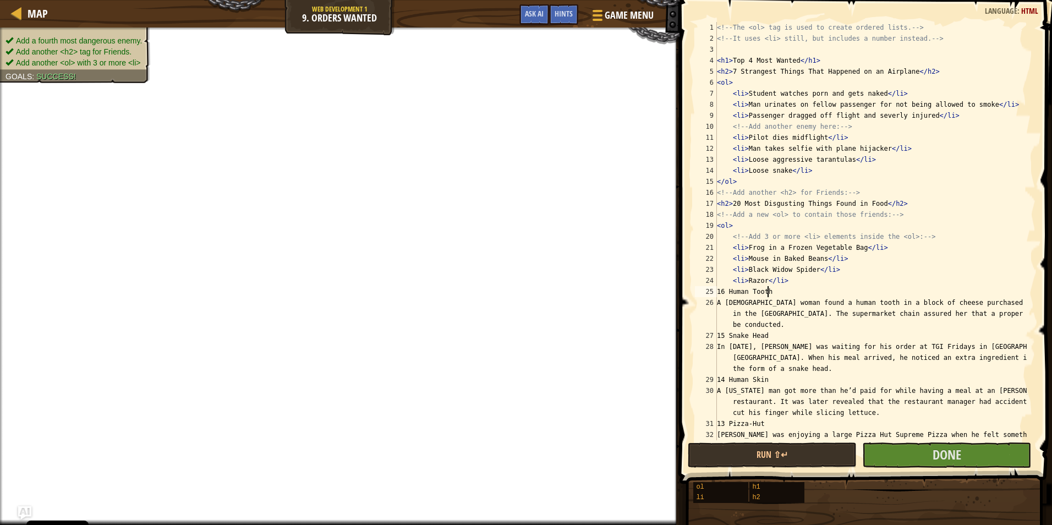
click at [781, 296] on div "<!-- The <ol> tag is used to create ordered lists. --> <!-- It uses <li> still,…" at bounding box center [871, 258] width 313 height 473
drag, startPoint x: 795, startPoint y: 275, endPoint x: 765, endPoint y: 282, distance: 30.5
click at [765, 282] on div "<!-- The <ol> tag is used to create ordered lists. --> <!-- It uses <li> still,…" at bounding box center [871, 258] width 313 height 473
click at [786, 293] on div "<!-- The <ol> tag is used to create ordered lists. --> <!-- It uses <li> still,…" at bounding box center [871, 258] width 313 height 473
paste textarea "</li>"
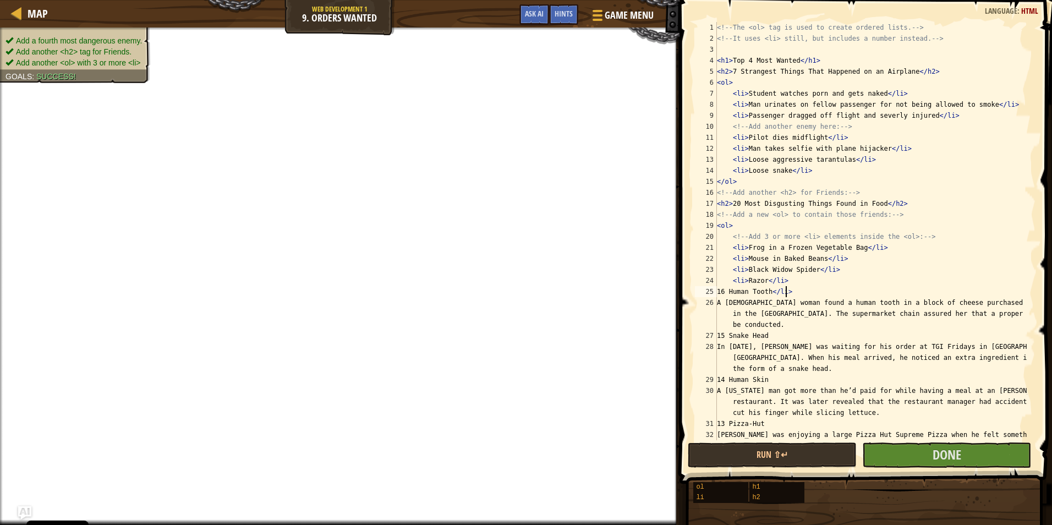
click at [783, 337] on div "<!-- The <ol> tag is used to create ordered lists. --> <!-- It uses <li> still,…" at bounding box center [871, 258] width 313 height 473
paste textarea "</li>"
click at [785, 374] on div "<!-- The <ol> tag is used to create ordered lists. --> <!-- It uses <li> still,…" at bounding box center [871, 258] width 313 height 473
paste textarea "</li>"
click at [778, 418] on div "<!-- The <ol> tag is used to create ordered lists. --> <!-- It uses <li> still,…" at bounding box center [871, 258] width 313 height 473
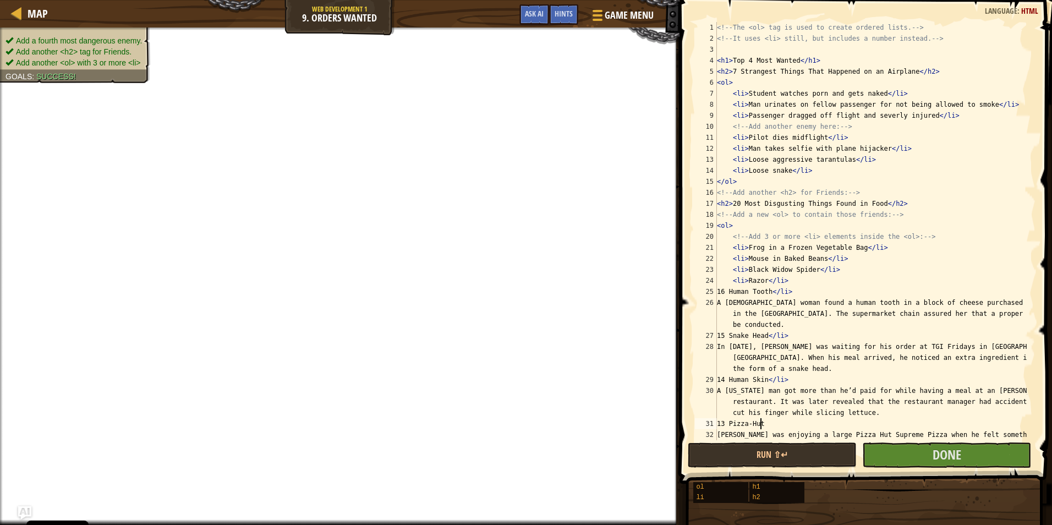
paste textarea "</li>"
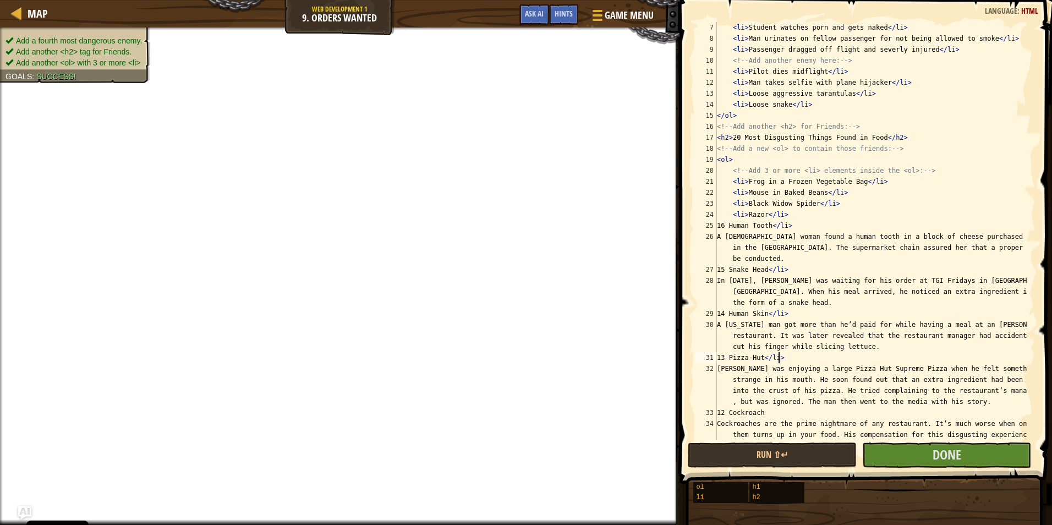
scroll to position [165, 0]
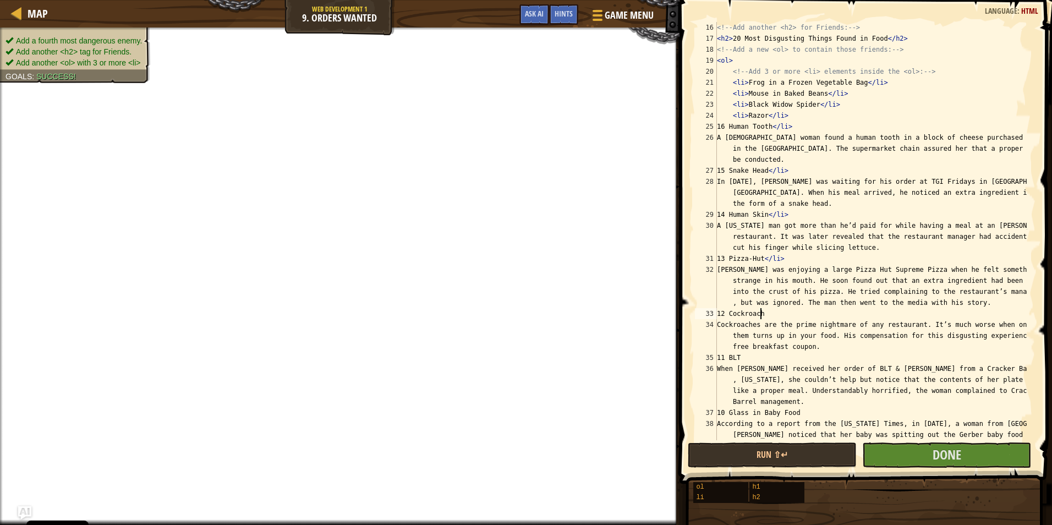
click at [783, 314] on div "<!-- Add another <h2> for Friends: --> < h2 > 20 Most Disgusting Things Found i…" at bounding box center [871, 253] width 313 height 462
paste textarea "</li>"
click at [762, 360] on div "<!-- Add another <h2> for Friends: --> < h2 > 20 Most Disgusting Things Found i…" at bounding box center [871, 253] width 313 height 462
paste textarea "</li>"
click at [797, 410] on div "<!-- Add another <h2> for Friends: --> < h2 > 20 Most Disgusting Things Found i…" at bounding box center [871, 253] width 313 height 462
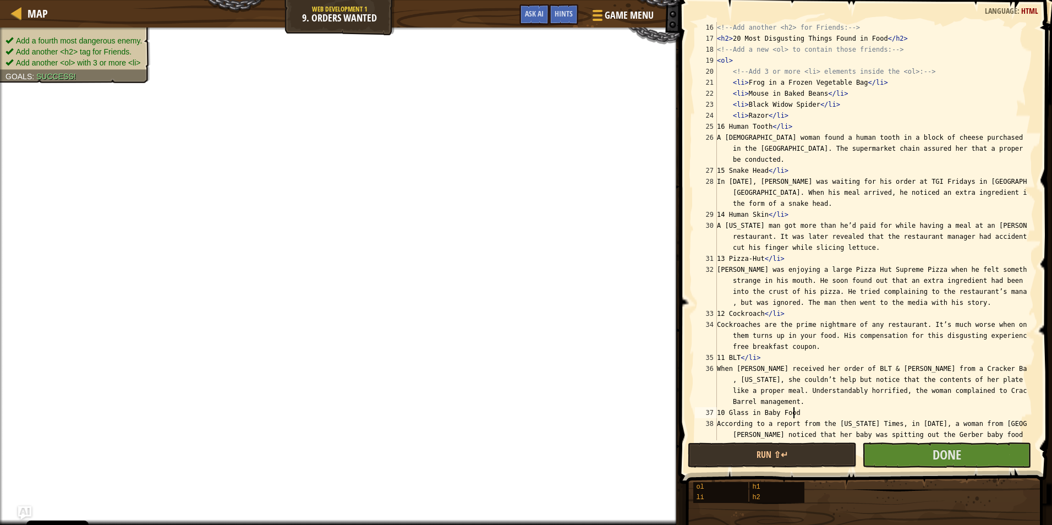
paste textarea "</li>"
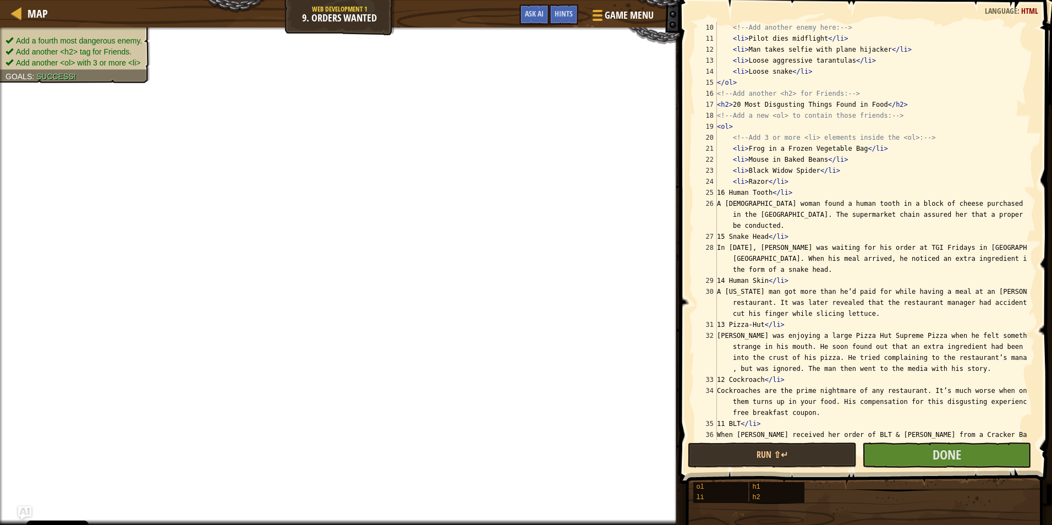
click at [730, 196] on div "<!-- Add another enemy here: --> < li > Pilot dies midflight </ li > < li > Man…" at bounding box center [871, 258] width 313 height 473
paste textarea "</li>"
click at [747, 198] on div "<!-- Add another enemy here: --> < li > Pilot dies midflight </ li > < li > Man…" at bounding box center [871, 258] width 313 height 473
click at [729, 238] on div "<!-- Add another enemy here: --> < li > Pilot dies midflight </ li > < li > Man…" at bounding box center [871, 258] width 313 height 473
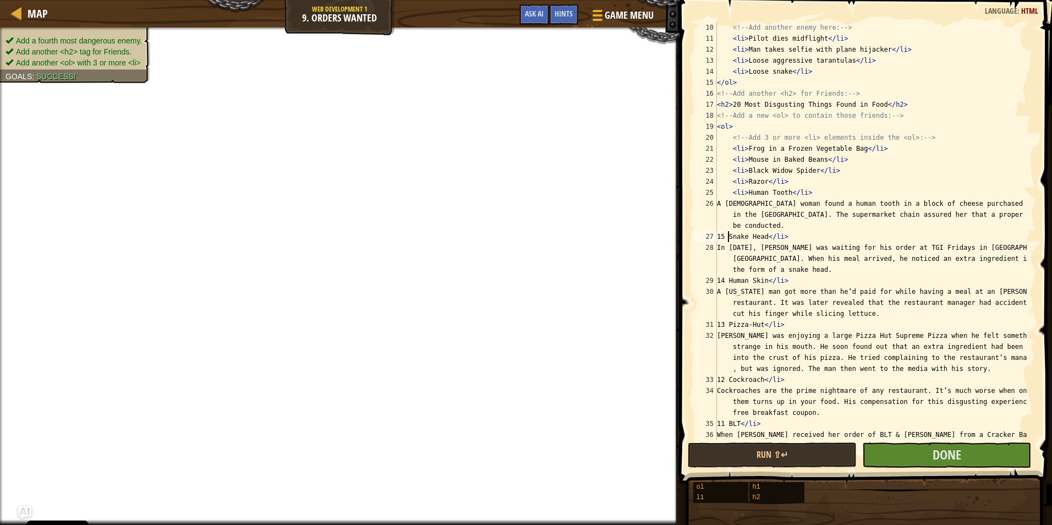
paste textarea "</li>"
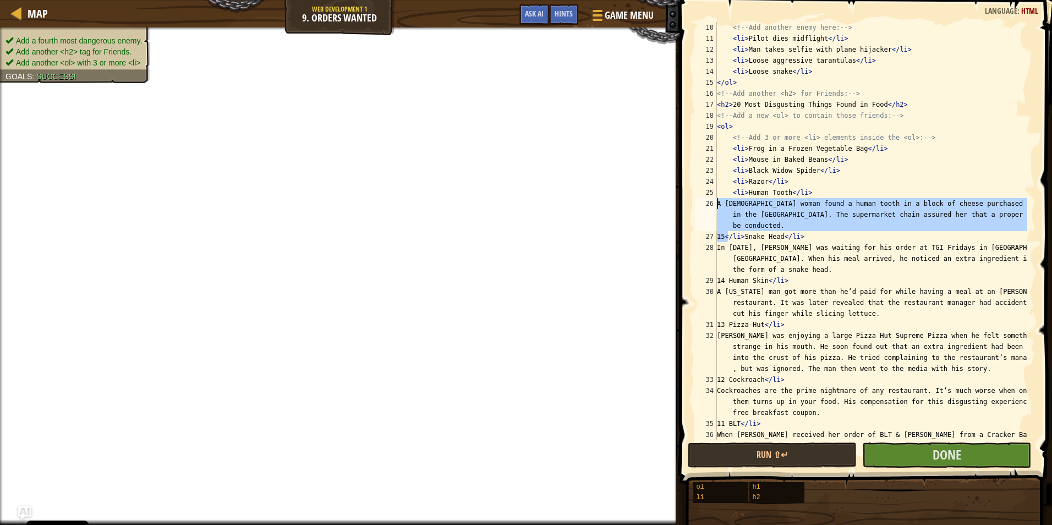
drag, startPoint x: 729, startPoint y: 239, endPoint x: 705, endPoint y: 204, distance: 42.4
click at [705, 204] on div "15 </li>Snake Head</li> 10 11 12 13 14 15 16 17 18 19 20 21 22 23 24 25 26 27 2…" at bounding box center [864, 231] width 343 height 418
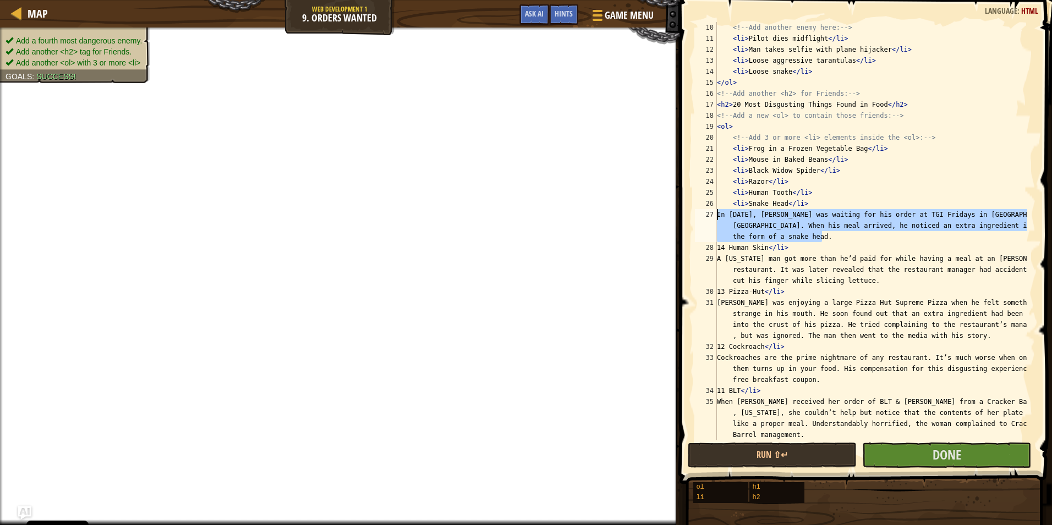
drag, startPoint x: 841, startPoint y: 239, endPoint x: 685, endPoint y: 215, distance: 157.6
click at [685, 215] on div "<li>Snake Head</li> 10 11 12 13 14 15 16 17 18 19 20 21 22 23 24 25 26 27 28 29…" at bounding box center [865, 264] width 376 height 516
type textarea "In 2009, John Pendleton was waiting for his order at TGI Fridays in Schenectady…"
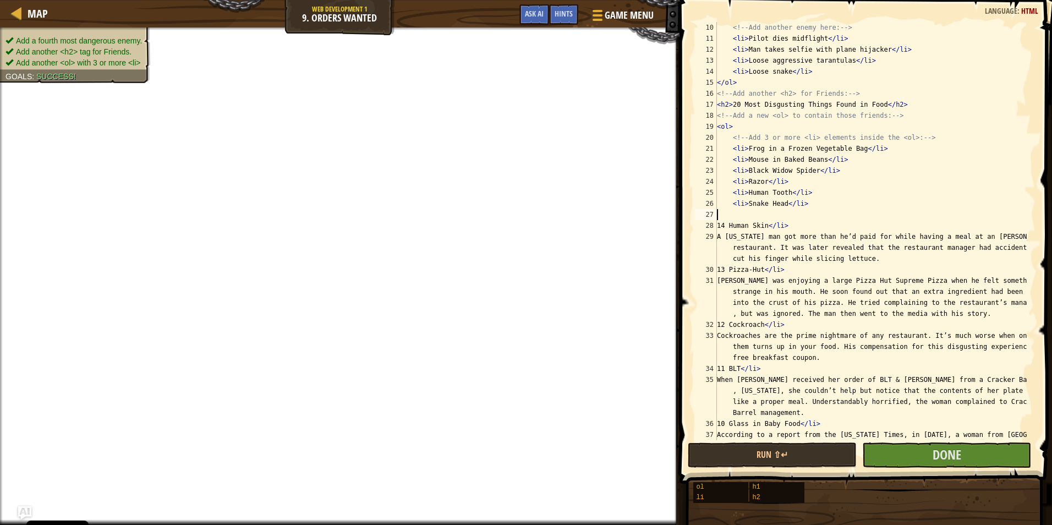
scroll to position [5, 0]
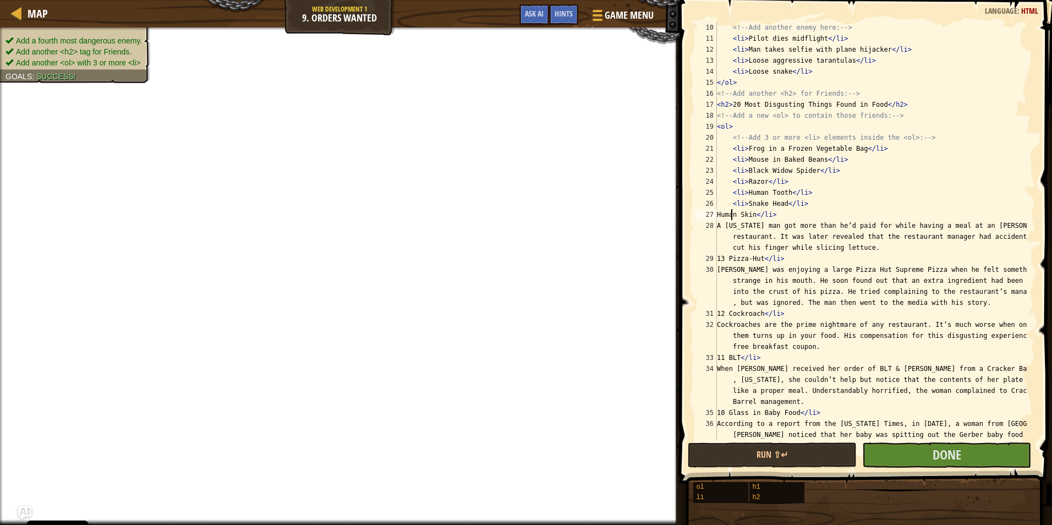
paste textarea "</li>"
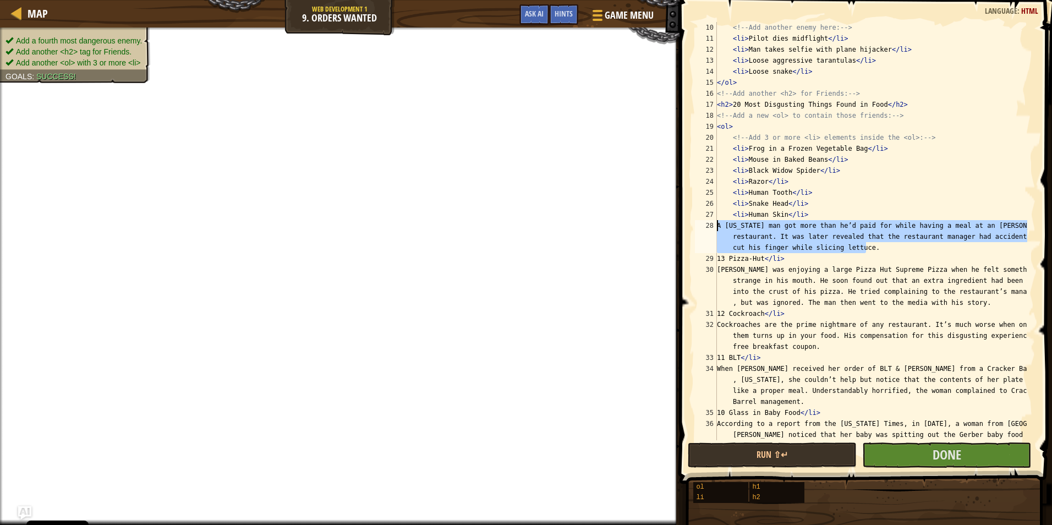
drag, startPoint x: 884, startPoint y: 248, endPoint x: 696, endPoint y: 225, distance: 189.1
click at [696, 225] on div "<li>Human Skin</li> 10 11 12 13 14 15 16 17 18 19 20 21 22 23 24 25 26 27 28 29…" at bounding box center [864, 231] width 343 height 418
type textarea "A Florida man got more than he’d paid for while having a meal at an Arby’s rest…"
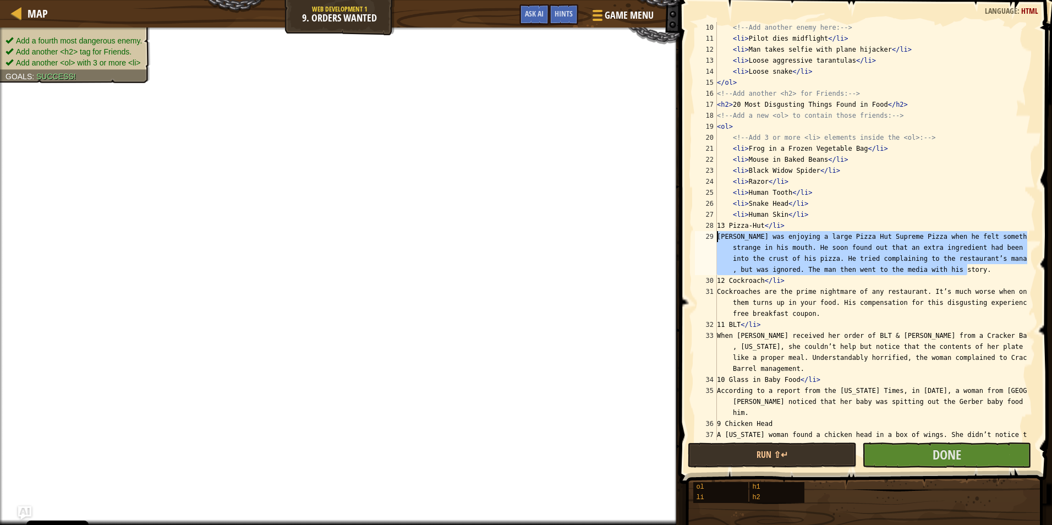
drag, startPoint x: 977, startPoint y: 270, endPoint x: 696, endPoint y: 238, distance: 282.1
click at [696, 238] on div "<li>Human Skin</li> 10 11 12 13 14 15 16 17 18 19 20 21 22 23 24 25 26 27 28 29…" at bounding box center [864, 231] width 343 height 418
type textarea "Ken Wieczerza was enjoying a large Pizza Hut Supreme Pizza when he felt somethi…"
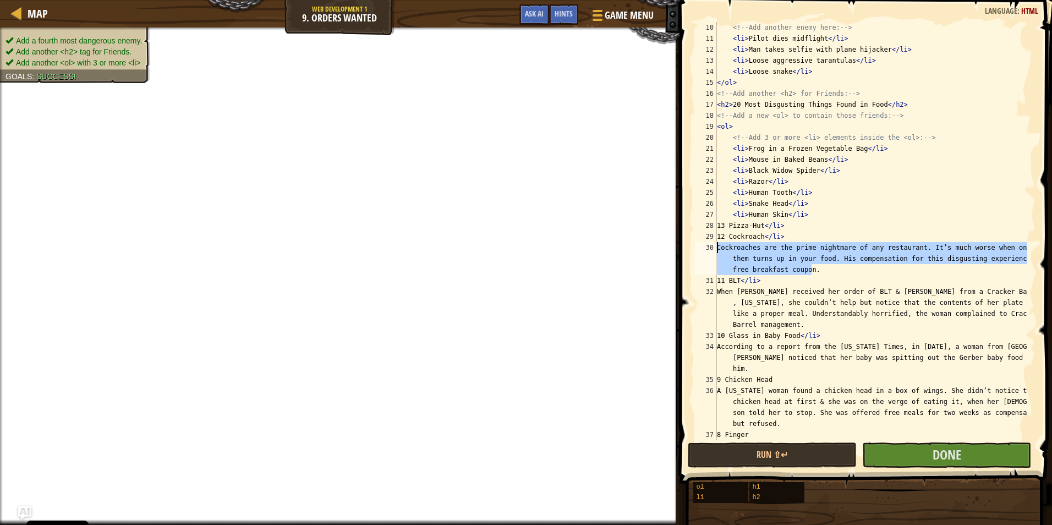
drag, startPoint x: 829, startPoint y: 269, endPoint x: 700, endPoint y: 250, distance: 130.2
click at [700, 250] on div "13 Pizza-Hut</li> 10 11 12 13 14 15 16 17 18 19 20 21 22 23 24 25 26 27 28 29 3…" at bounding box center [864, 231] width 343 height 418
type textarea "Cockroaches are the prime nightmare of any restaurant. It’s much worse when one…"
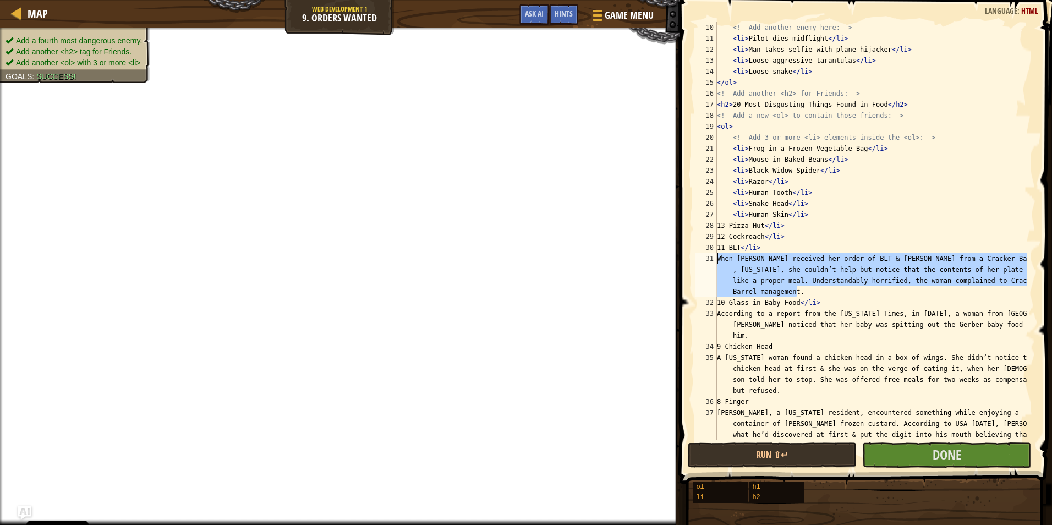
drag, startPoint x: 808, startPoint y: 290, endPoint x: 712, endPoint y: 261, distance: 100.5
click at [712, 261] on div "12 Cockroach</li> 10 11 12 13 14 15 16 17 18 19 20 21 22 23 24 25 26 27 28 29 3…" at bounding box center [864, 231] width 343 height 418
type textarea "When Susan Mosher received her order of BLT & fries from a Cracker Barrel in Ho…"
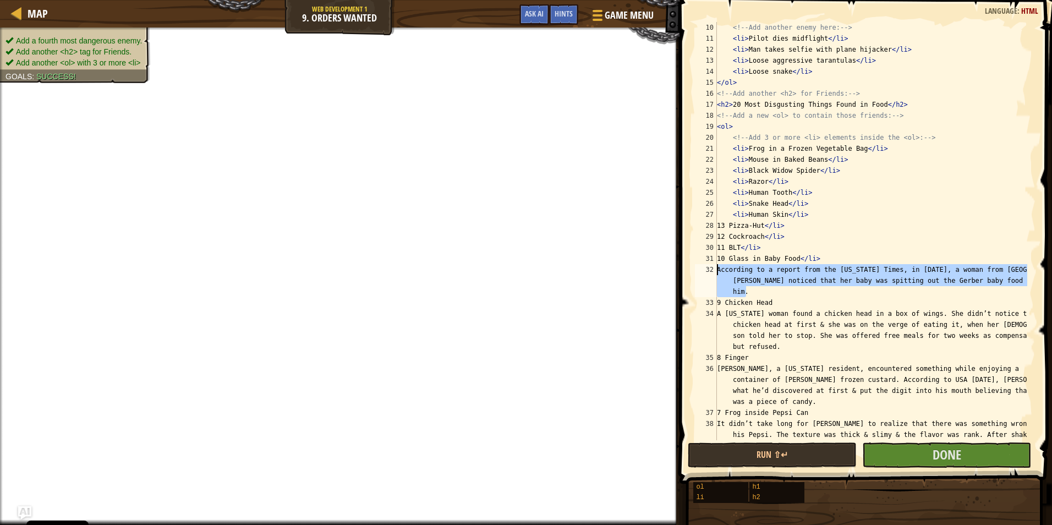
drag, startPoint x: 771, startPoint y: 291, endPoint x: 701, endPoint y: 268, distance: 73.6
click at [701, 268] on div "11 BLT</li> 10 11 12 13 14 15 16 17 18 19 20 21 22 23 24 25 26 27 28 29 30 31 3…" at bounding box center [864, 231] width 343 height 418
type textarea "According to a report from the New York Times, in 1986, a woman from Brooklyn N…"
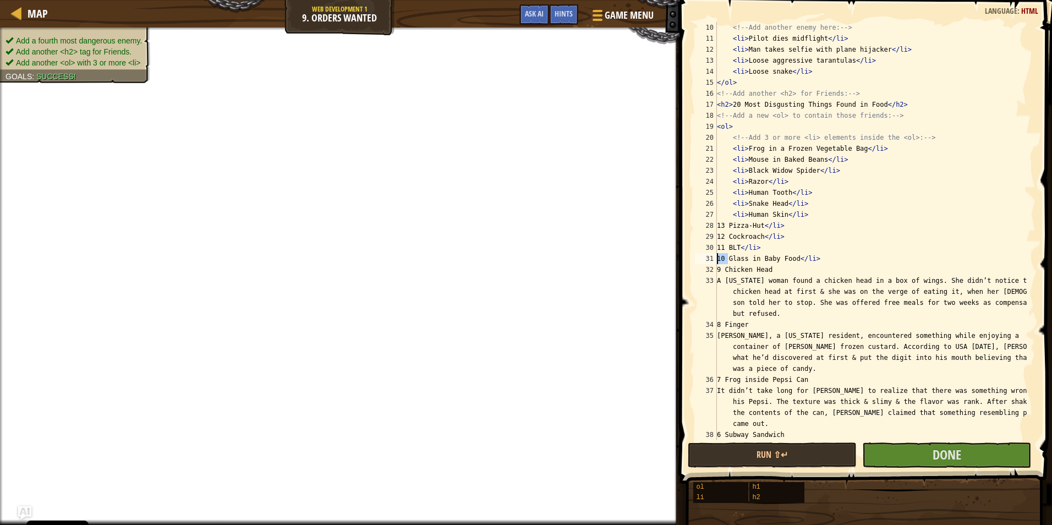
drag, startPoint x: 728, startPoint y: 260, endPoint x: 706, endPoint y: 258, distance: 22.1
click at [706, 258] on div "10 Glass in Baby Food</li> 10 11 12 13 14 15 16 17 18 19 20 21 22 23 24 25 26 2…" at bounding box center [864, 231] width 343 height 418
paste textarea "</li>"
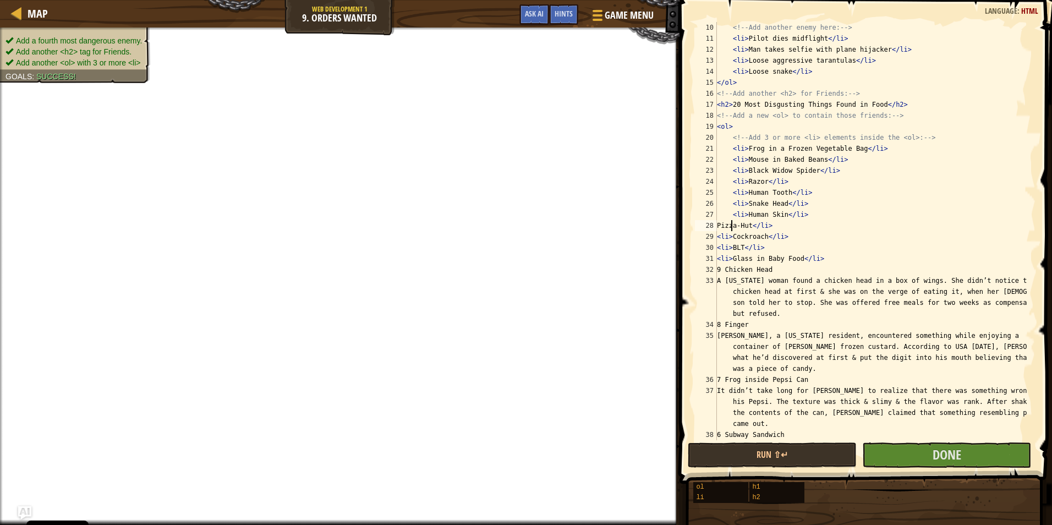
paste textarea "</li>"
click at [718, 238] on div "<!-- Add another enemy here: --> < li > Pilot dies midflight </ li > < li > Man…" at bounding box center [871, 258] width 313 height 473
click at [732, 248] on div "<!-- Add another enemy here: --> < li > Pilot dies midflight </ li > < li > Man…" at bounding box center [871, 258] width 313 height 473
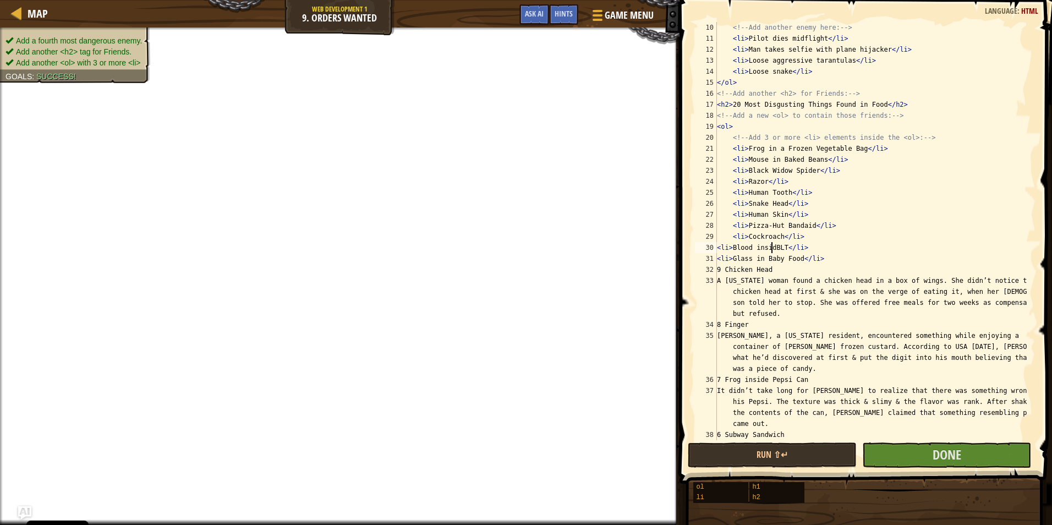
scroll to position [5, 4]
click at [718, 249] on div "<!-- Add another enemy here: --> < li > Pilot dies midflight </ li > < li > Man…" at bounding box center [871, 258] width 313 height 473
click at [719, 259] on div "<!-- Add another enemy here: --> < li > Pilot dies midflight </ li > < li > Man…" at bounding box center [871, 258] width 313 height 473
drag, startPoint x: 725, startPoint y: 274, endPoint x: 705, endPoint y: 271, distance: 20.0
click at [705, 271] on div "<li>Glass in Baby Food</li> 10 11 12 13 14 15 16 17 18 19 20 21 22 23 24 25 26 …" at bounding box center [864, 231] width 343 height 418
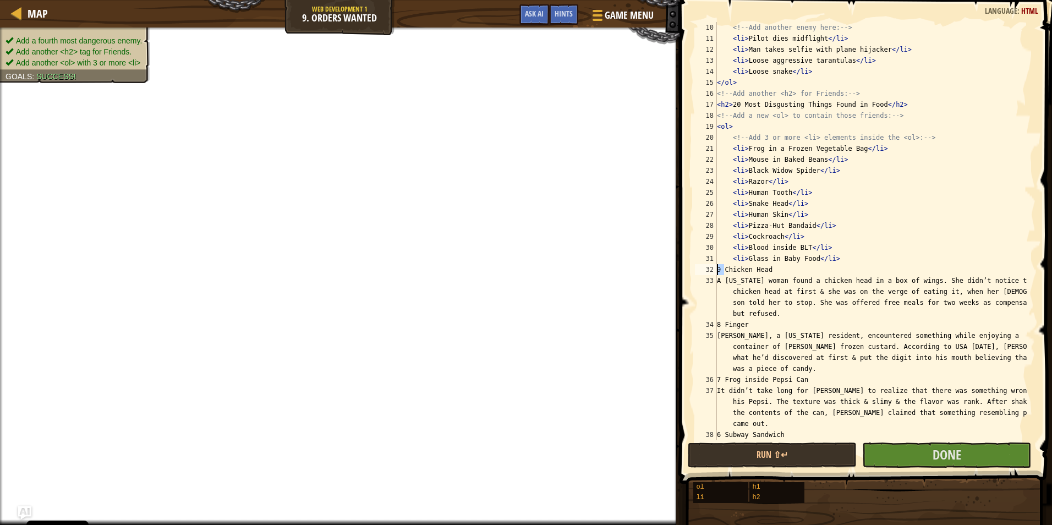
scroll to position [5, 4]
paste textarea "</li>"
click at [776, 322] on div "<!-- Add another enemy here: --> < li > Pilot dies midflight </ li > < li > Man…" at bounding box center [871, 258] width 313 height 473
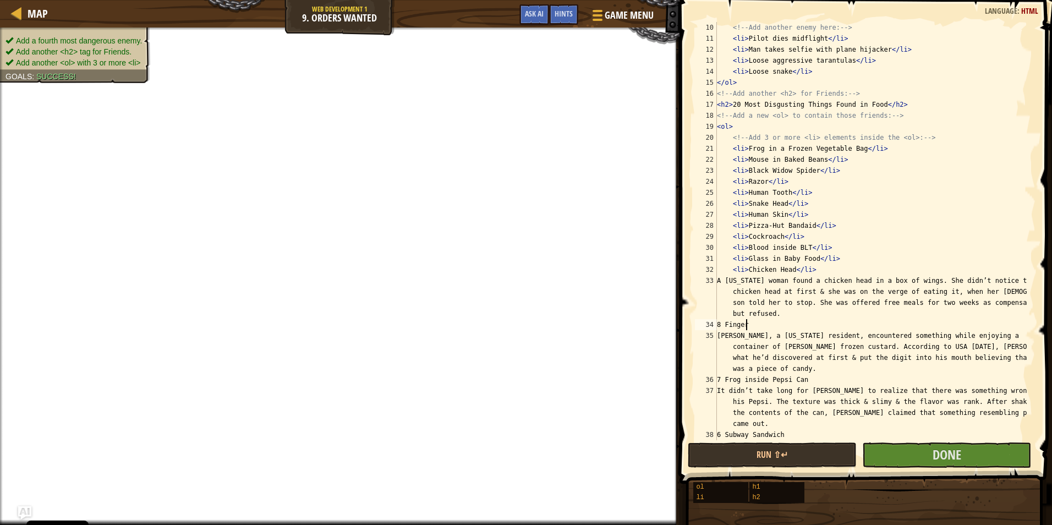
paste textarea "</li>"
click at [724, 325] on div "<!-- Add another enemy here: --> < li > Pilot dies midflight </ li > < li > Man…" at bounding box center [871, 258] width 313 height 473
paste textarea "</li>"
click at [787, 314] on div "<!-- Add another enemy here: --> < li > Pilot dies midflight </ li > < li > Man…" at bounding box center [871, 258] width 313 height 473
type textarea "A Virginia woman found a chicken head in a box of wings. She didn’t notice the …"
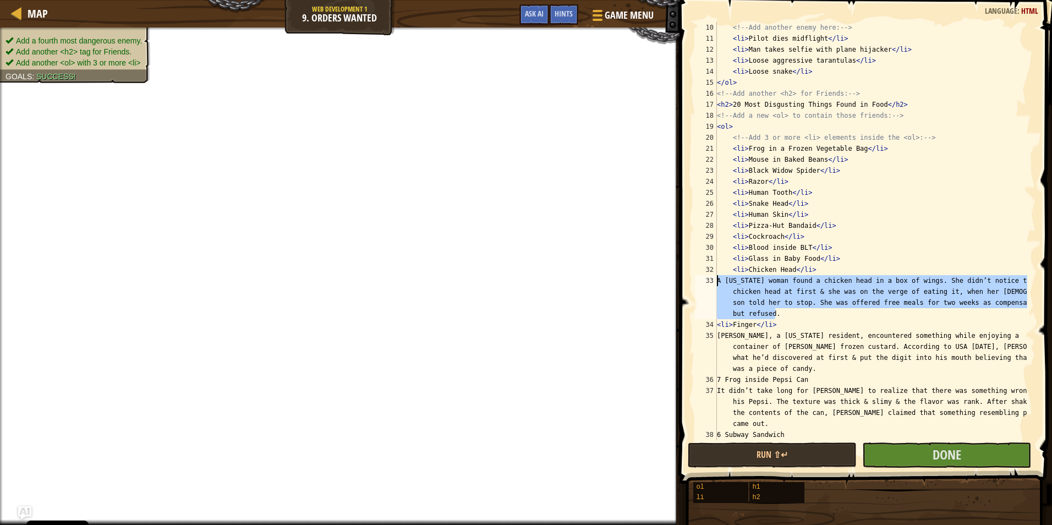
drag, startPoint x: 793, startPoint y: 312, endPoint x: 715, endPoint y: 281, distance: 83.8
click at [715, 281] on div "A Virginia woman found a chicken head in a box of wings. She didn’t notice the …" at bounding box center [864, 231] width 343 height 418
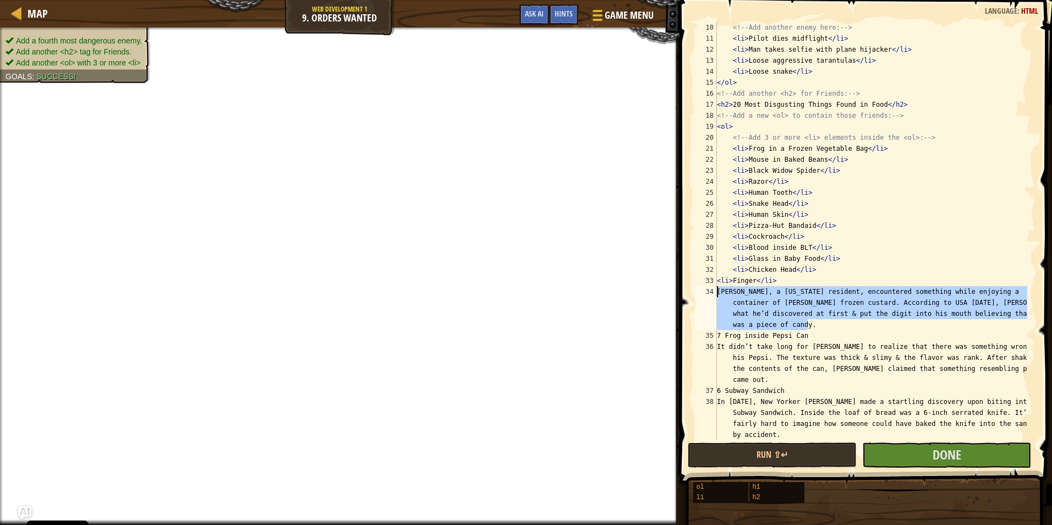
drag, startPoint x: 831, startPoint y: 327, endPoint x: 696, endPoint y: 291, distance: 139.1
click at [696, 291] on div "<li>Chicken Head</li> 10 11 12 13 14 15 16 17 18 19 20 21 22 23 24 25 26 27 28 …" at bounding box center [864, 231] width 343 height 418
type textarea "Clarence Stowers, a North Carolina resident, encountered something while enjoyi…"
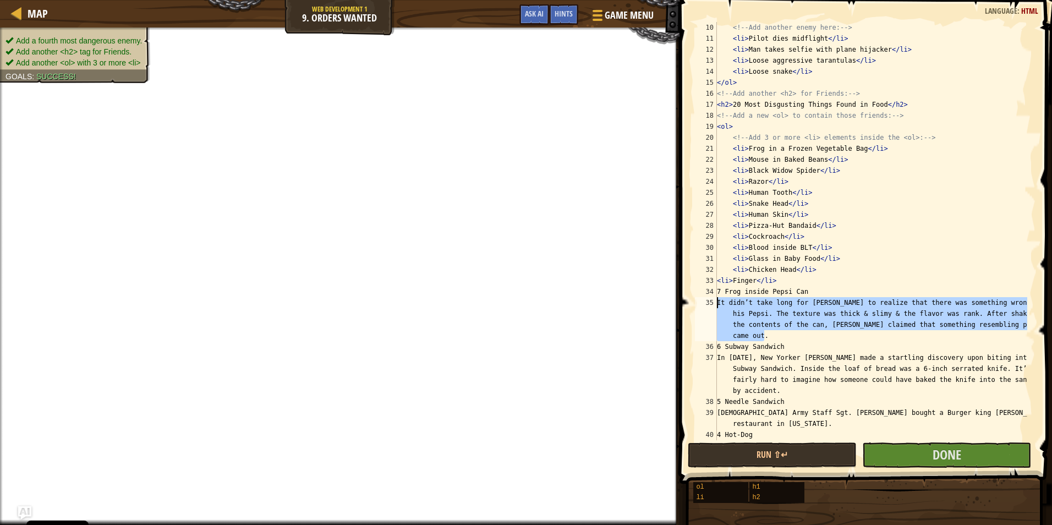
drag, startPoint x: 776, startPoint y: 336, endPoint x: 691, endPoint y: 304, distance: 90.1
click at [691, 304] on div "<li>Finger</li> 10 11 12 13 14 15 16 17 18 19 20 21 22 23 24 25 26 27 28 29 30 …" at bounding box center [865, 264] width 376 height 516
type textarea "It didn’t take long for Fred DeNegri to realize that there was something wrong …"
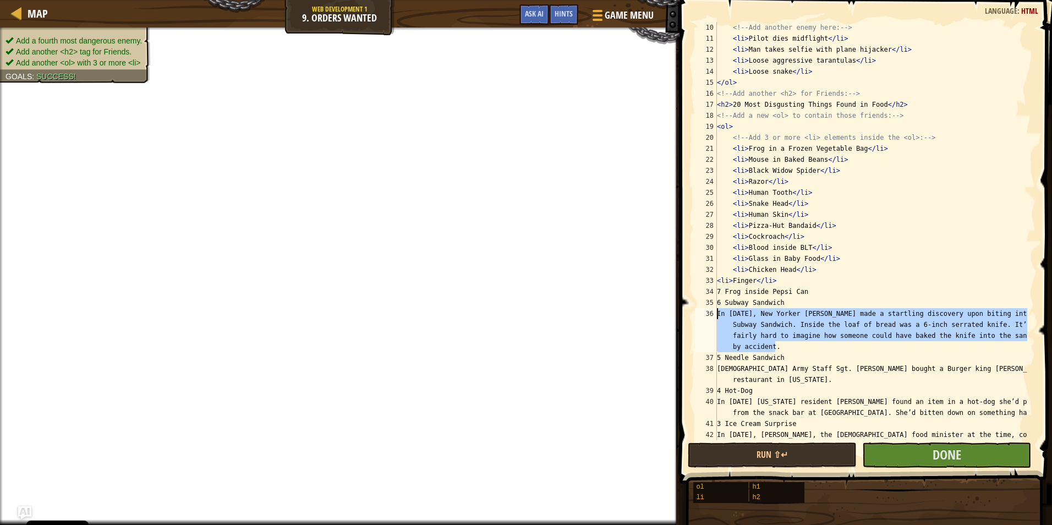
drag, startPoint x: 788, startPoint y: 347, endPoint x: 694, endPoint y: 318, distance: 98.5
click at [694, 318] on div "7 Frog inside Pepsi Can 10 11 12 13 14 15 16 17 18 19 20 21 22 23 24 25 26 27 2…" at bounding box center [864, 231] width 343 height 418
type textarea "In 2008, New Yorker John Agnesini made a startling discovery upon biting into h…"
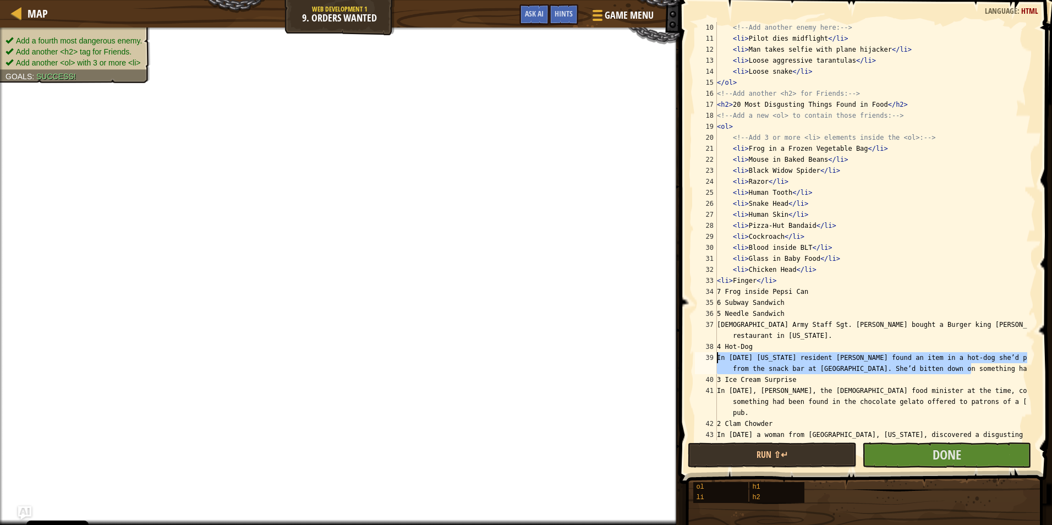
drag, startPoint x: 976, startPoint y: 370, endPoint x: 707, endPoint y: 361, distance: 269.4
click at [707, 361] on div "6 Subway Sandwich 10 11 12 13 14 15 16 17 18 19 20 21 22 23 24 25 26 27 28 29 3…" at bounding box center [864, 231] width 343 height 418
type textarea "In 2004 California resident Olivia Chanes found an item in a hot-dog she’d purc…"
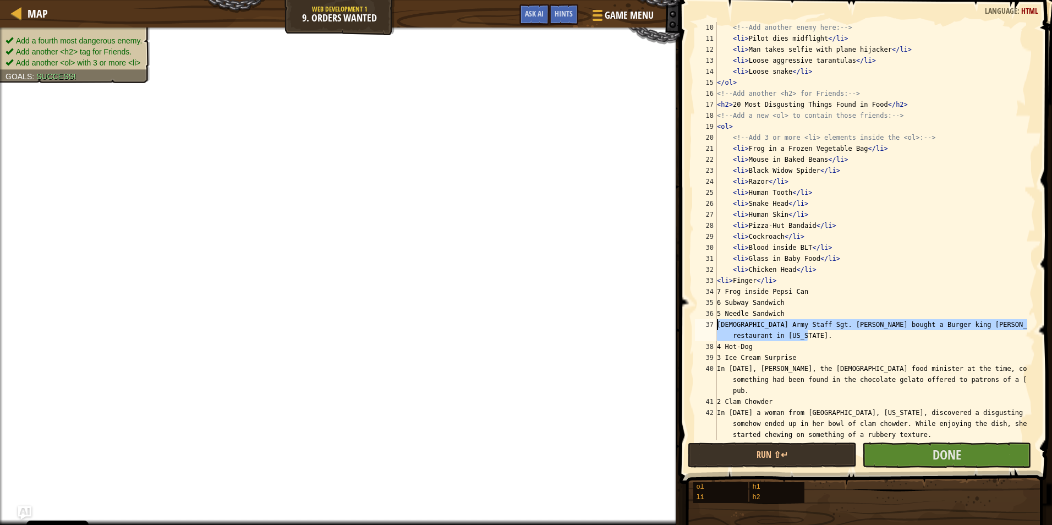
drag, startPoint x: 821, startPoint y: 337, endPoint x: 714, endPoint y: 325, distance: 106.9
click at [714, 325] on div "4 Hot-Dog 10 11 12 13 14 15 16 17 18 19 20 21 22 23 24 25 26 27 28 29 30 31 32 …" at bounding box center [864, 231] width 343 height 418
type textarea "US Army Staff Sgt. Craig Bartholomew bought a Burger king Triple Stacker from a…"
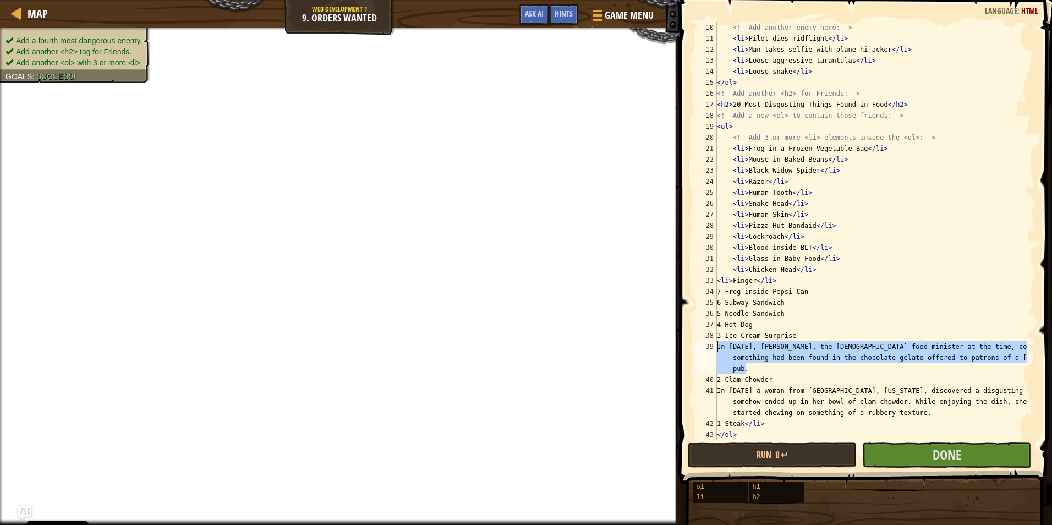
drag, startPoint x: 770, startPoint y: 370, endPoint x: 694, endPoint y: 346, distance: 79.6
click at [694, 346] on div "5 Needle Sandwich 10 11 12 13 14 15 16 17 18 19 20 21 22 23 24 25 26 27 28 29 3…" at bounding box center [864, 231] width 343 height 418
type textarea "In 2008, Ian Macdonald, the Australian food minister at the time, confirmed tha…"
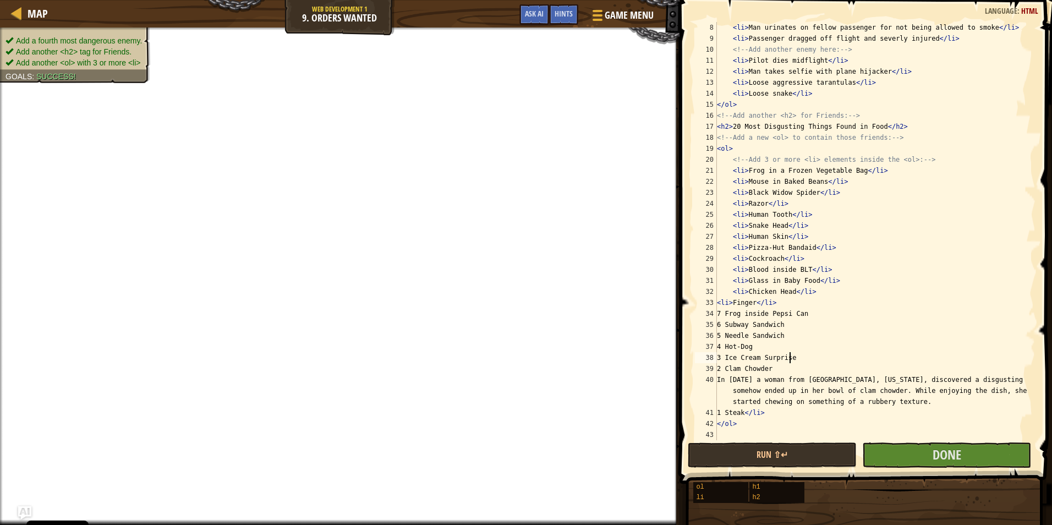
scroll to position [77, 0]
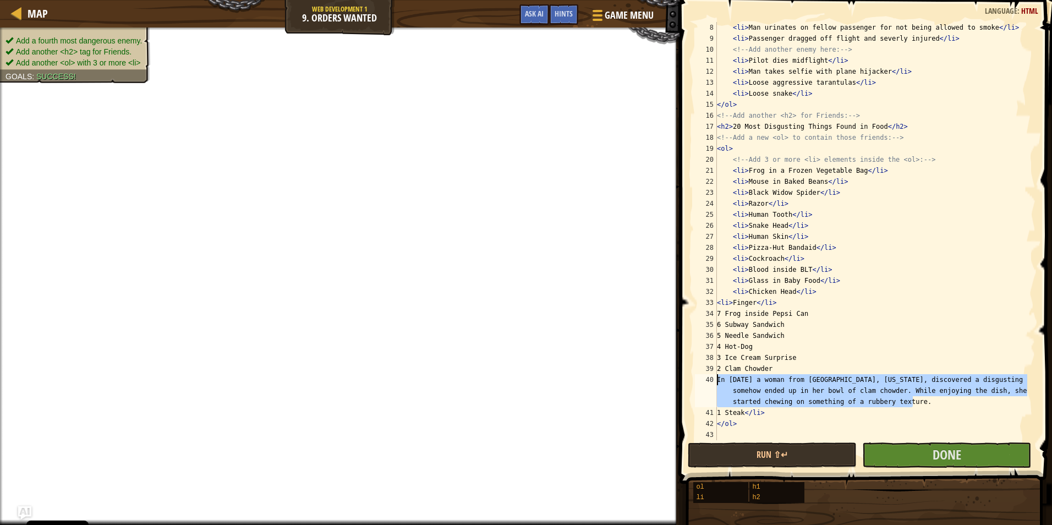
drag, startPoint x: 937, startPoint y: 405, endPoint x: 700, endPoint y: 378, distance: 238.8
click at [700, 378] on div "3 Ice Cream Surprise 8 9 10 11 12 13 14 15 16 17 18 19 20 21 22 23 24 25 26 27 …" at bounding box center [864, 231] width 343 height 418
type textarea "In 2002 a woman from Irvine, California, discovered a disgusting item that had …"
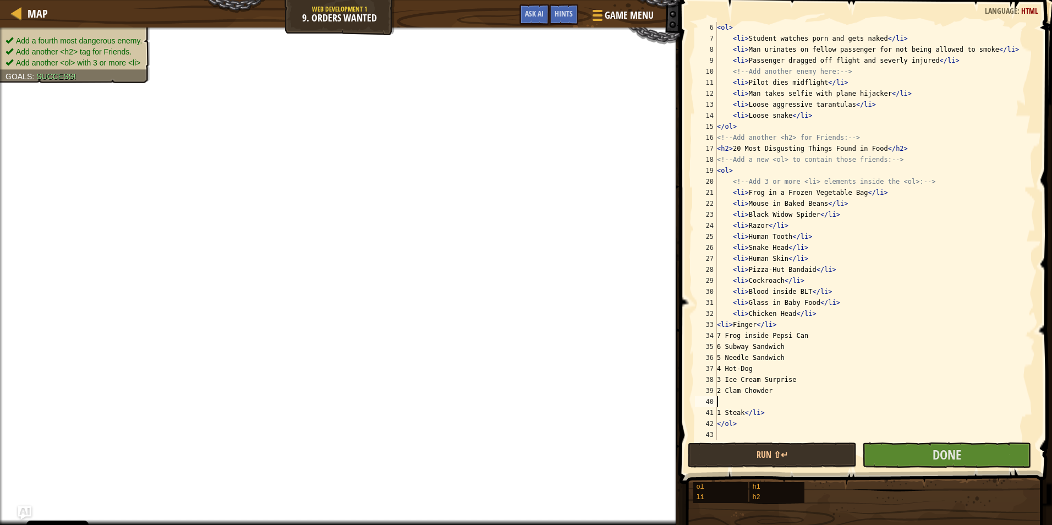
scroll to position [44, 0]
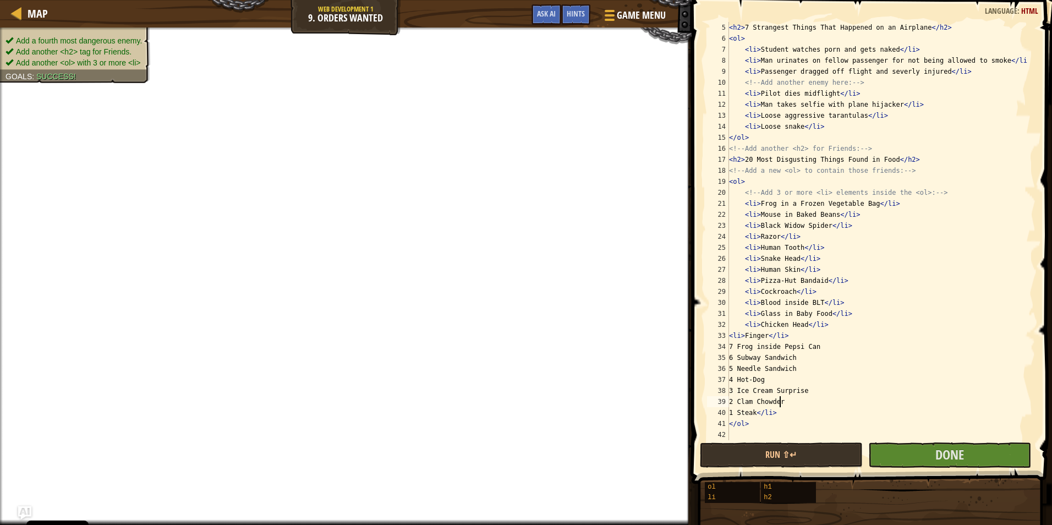
click at [744, 337] on div "< h2 > 7 Strangest Things That Happened on an Airplane </ h2 > < ol > < li > St…" at bounding box center [877, 242] width 301 height 440
click at [729, 337] on div "< h2 > 7 Strangest Things That Happened on an Airplane </ h2 > < ol > < li > St…" at bounding box center [877, 242] width 301 height 440
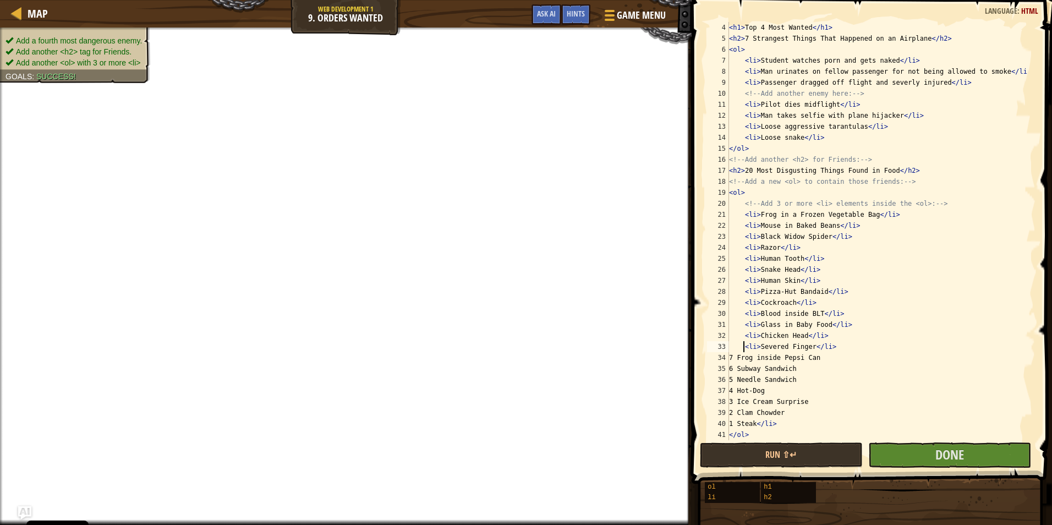
click at [736, 358] on div "< h1 > Top 4 Most Wanted </ h1 > < h2 > 7 Strangest Things That Happened on an …" at bounding box center [877, 242] width 301 height 440
paste textarea "</li>"
click at [803, 369] on div "< h1 > Top 4 Most Wanted </ h1 > < h2 > 7 Strangest Things That Happened on an …" at bounding box center [877, 242] width 301 height 440
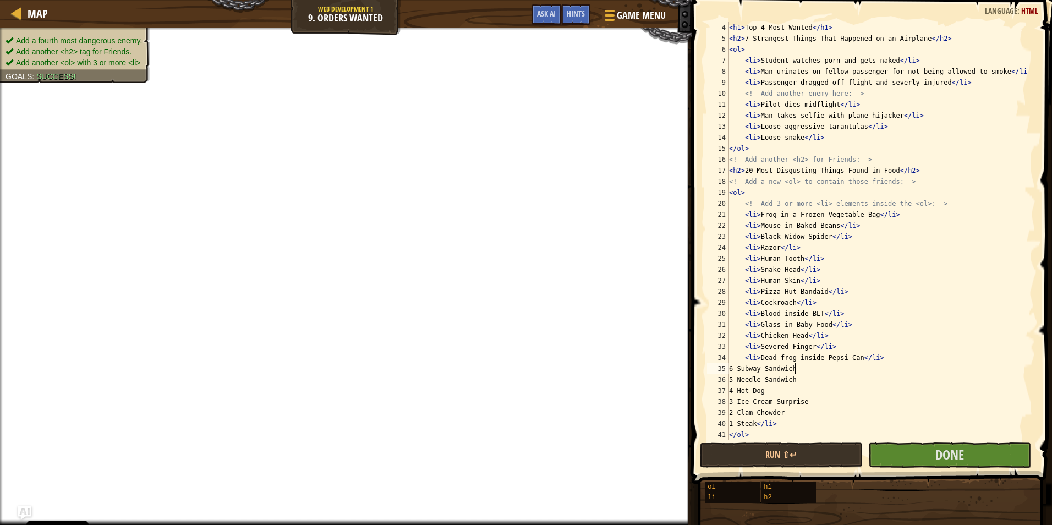
click at [812, 369] on div "< h1 > Top 4 Most Wanted </ h1 > < h2 > 7 Strangest Things That Happened on an …" at bounding box center [877, 242] width 301 height 440
click at [813, 369] on div "< h1 > Top 4 Most Wanted </ h1 > < h2 > 7 Strangest Things That Happened on an …" at bounding box center [877, 242] width 301 height 440
click at [817, 381] on div "< h1 > Top 4 Most Wanted </ h1 > < h2 > 7 Strangest Things That Happened on an …" at bounding box center [877, 242] width 301 height 440
click at [817, 392] on div "< h1 > Top 4 Most Wanted </ h1 > < h2 > 7 Strangest Things That Happened on an …" at bounding box center [877, 242] width 301 height 440
paste textarea "</li>"
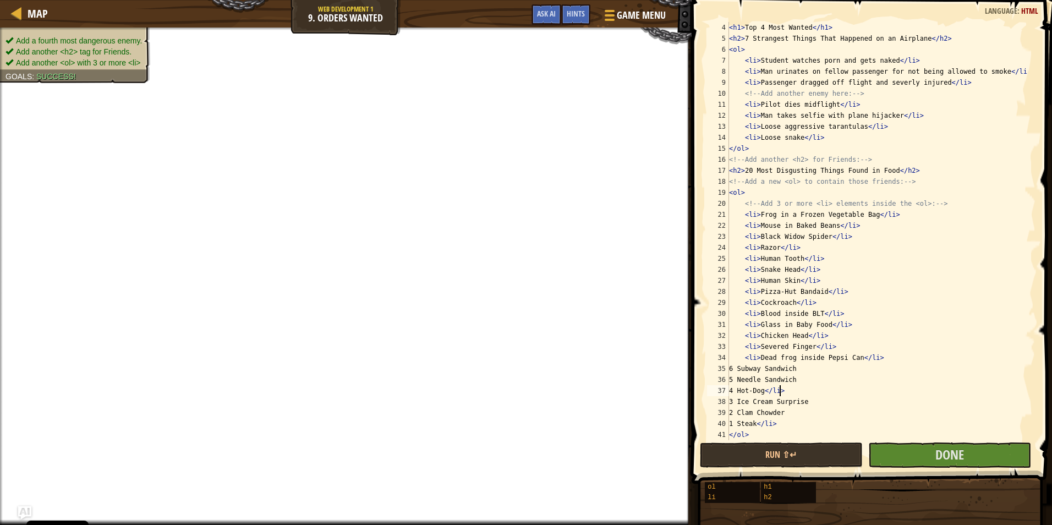
click at [810, 377] on div "< h1 > Top 4 Most Wanted </ h1 > < h2 > 7 Strangest Things That Happened on an …" at bounding box center [877, 242] width 301 height 440
paste textarea "</li>"
click at [809, 367] on div "< h1 > Top 4 Most Wanted </ h1 > < h2 > 7 Strangest Things That Happened on an …" at bounding box center [877, 242] width 301 height 440
paste textarea "</li>"
click at [822, 405] on div "< h1 > Top 4 Most Wanted </ h1 > < h2 > 7 Strangest Things That Happened on an …" at bounding box center [877, 242] width 301 height 440
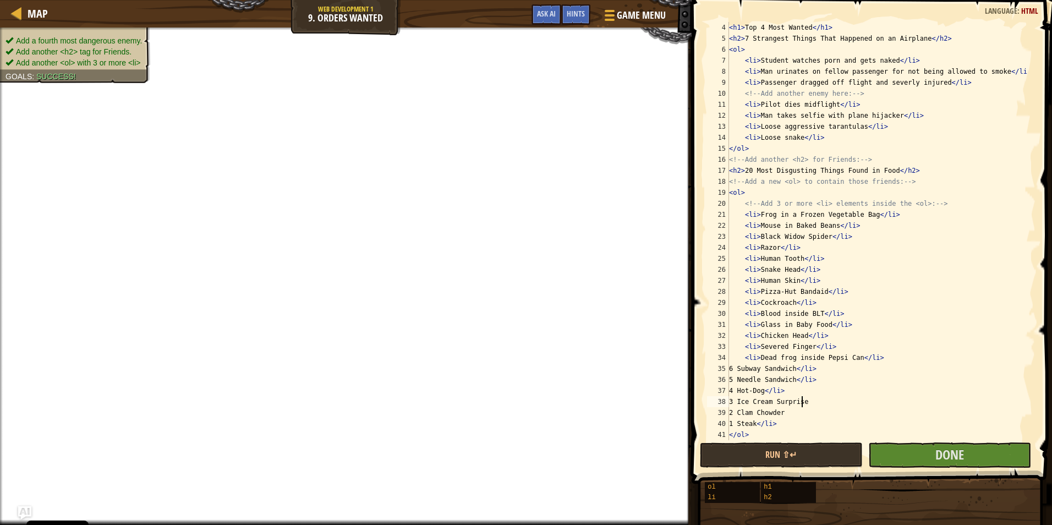
paste textarea "</li>"
click at [809, 412] on div "< h1 > Top 4 Most Wanted </ h1 > < h2 > 7 Strangest Things That Happened on an …" at bounding box center [877, 242] width 301 height 440
paste textarea "</li>"
click at [737, 426] on div "< h1 > Top 4 Most Wanted </ h1 > < h2 > 7 Strangest Things That Happened on an …" at bounding box center [877, 242] width 301 height 440
paste textarea "</li>"
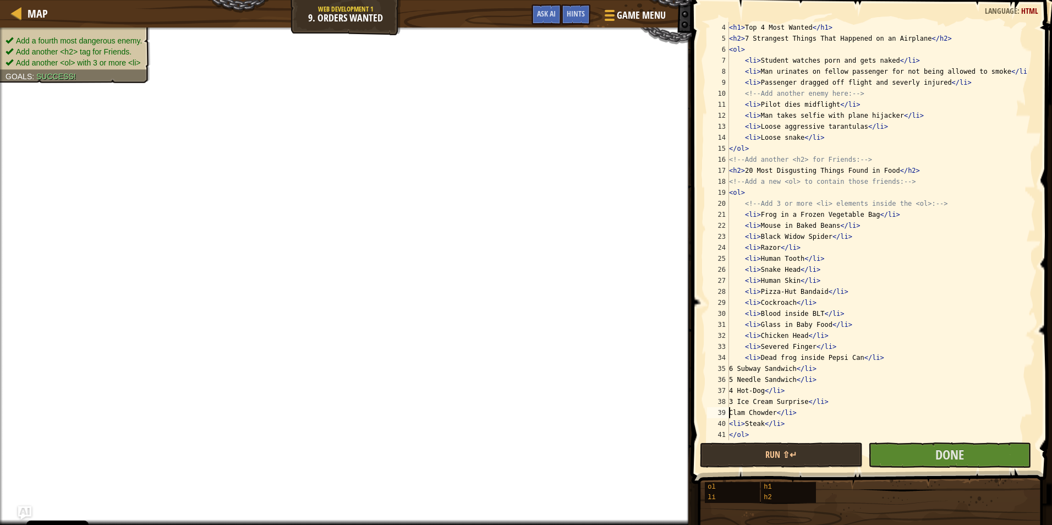
paste textarea "</li>"
drag, startPoint x: 739, startPoint y: 369, endPoint x: 792, endPoint y: 371, distance: 53.4
click at [792, 371] on div "< h1 > Top 4 Most Wanted </ h1 > < h2 > 7 Strangest Things That Happened on an …" at bounding box center [877, 242] width 301 height 440
paste textarea "</li>"
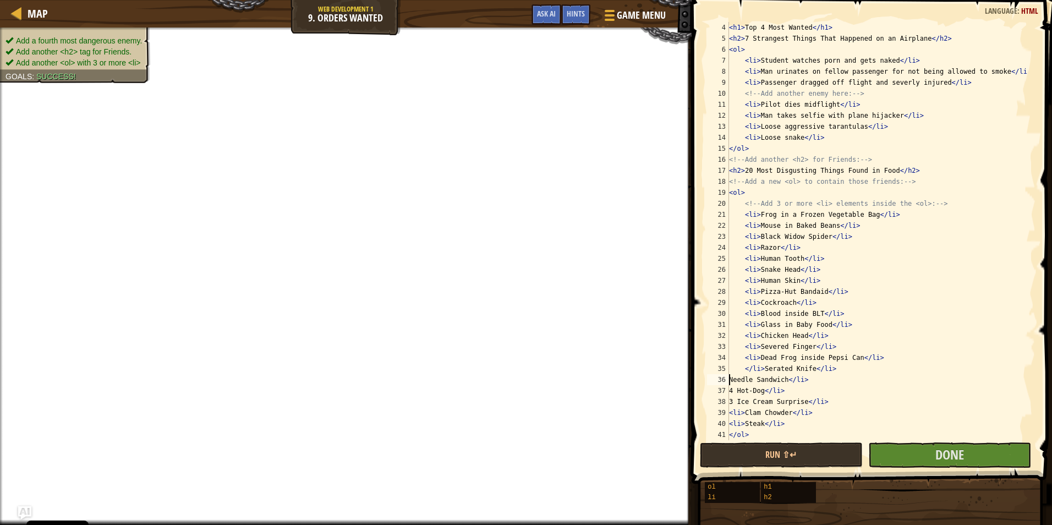
paste textarea "</li>"
click at [748, 380] on div "< h1 > Top 4 Most Wanted </ h1 > < h2 > 7 Strangest Things That Happened on an …" at bounding box center [877, 242] width 301 height 440
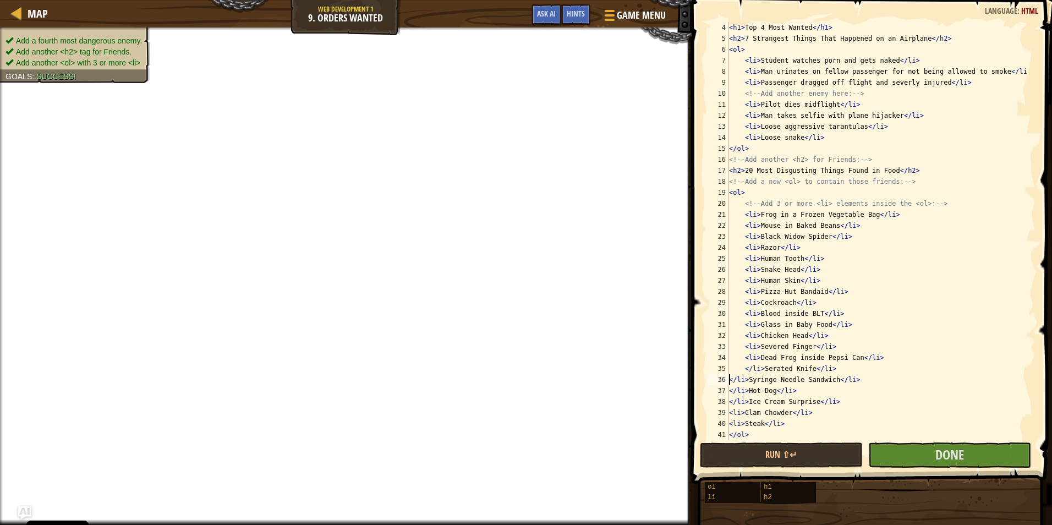
click at [730, 380] on div "< h1 > Top 4 Most Wanted </ h1 > < h2 > 7 Strangest Things That Happened on an …" at bounding box center [877, 242] width 301 height 440
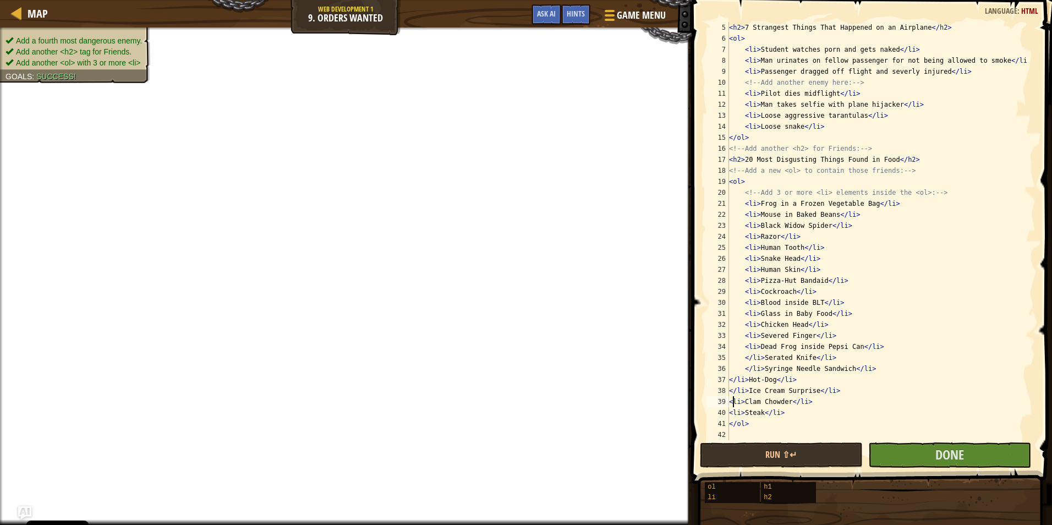
click at [732, 406] on div "< h2 > 7 Strangest Things That Happened on an Airplane </ h2 > < ol > < li > St…" at bounding box center [877, 242] width 301 height 440
click at [735, 391] on div "< h2 > 7 Strangest Things That Happened on an Airplane </ h2 > < ol > < li > St…" at bounding box center [877, 242] width 301 height 440
click at [737, 380] on div "< h2 > 7 Strangest Things That Happened on an Airplane </ h2 > < ol > < li > St…" at bounding box center [877, 242] width 301 height 440
click at [751, 359] on div "< h2 > 7 Strangest Things That Happened on an Airplane </ h2 > < ol > < li > St…" at bounding box center [877, 242] width 301 height 440
click at [750, 368] on div "< h2 > 7 Strangest Things That Happened on an Airplane </ h2 > < ol > < li > St…" at bounding box center [877, 242] width 301 height 440
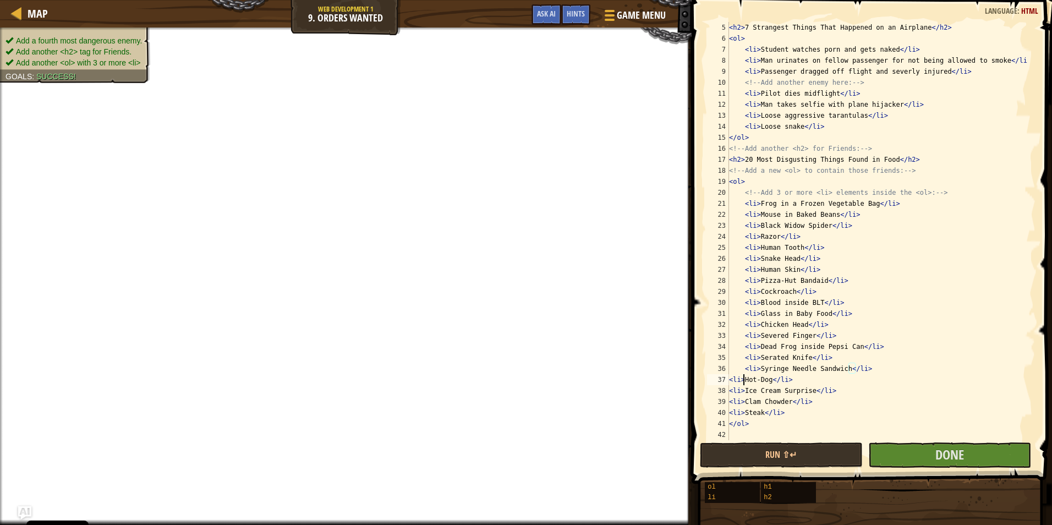
click at [745, 379] on div "< h2 > 7 Strangest Things That Happened on an Airplane </ h2 > < ol > < li > St…" at bounding box center [877, 242] width 301 height 440
click at [730, 382] on div "< h2 > 7 Strangest Things That Happened on an Airplane </ h2 > < ol > < li > St…" at bounding box center [877, 242] width 301 height 440
click at [788, 405] on div "< h2 > 7 Strangest Things That Happened on an Airplane </ h2 > < ol > < li > St…" at bounding box center [877, 242] width 301 height 440
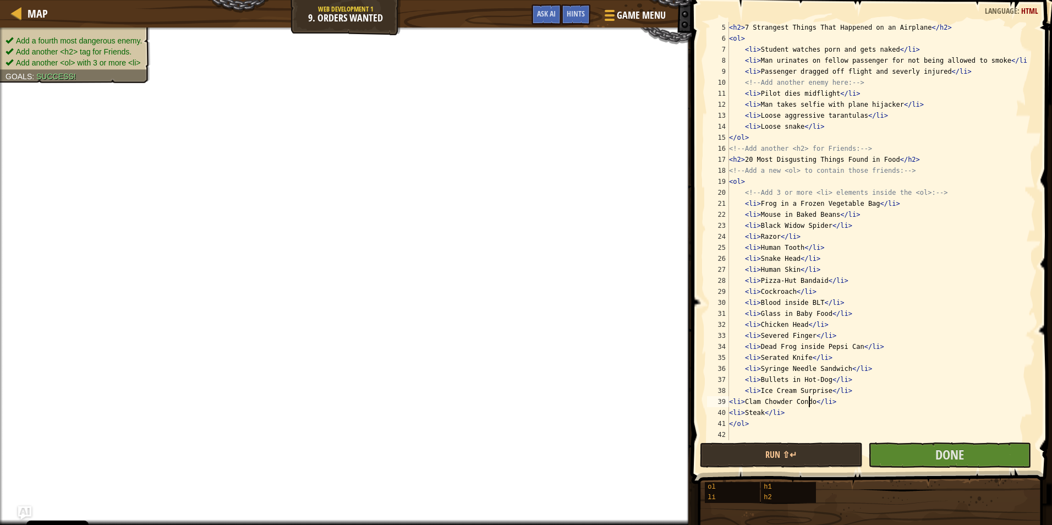
scroll to position [5, 7]
click at [730, 401] on div "< h2 > 7 Strangest Things That Happened on an Airplane </ h2 > < ol > < li > St…" at bounding box center [877, 242] width 301 height 440
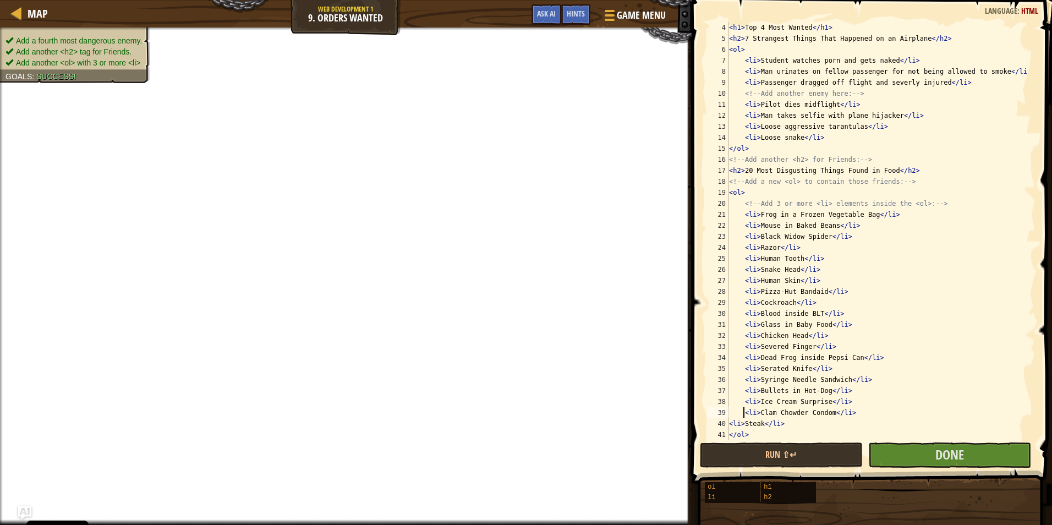
click at [743, 428] on div "< h1 > Top 4 Most Wanted </ h1 > < h2 > 7 Strangest Things That Happened on an …" at bounding box center [877, 242] width 301 height 440
click at [728, 423] on div "40" at bounding box center [718, 423] width 22 height 11
click at [731, 424] on div "< h1 > Top 4 Most Wanted </ h1 > < h2 > 7 Strangest Things That Happened on an …" at bounding box center [877, 242] width 301 height 440
click at [729, 426] on div "40" at bounding box center [718, 423] width 22 height 11
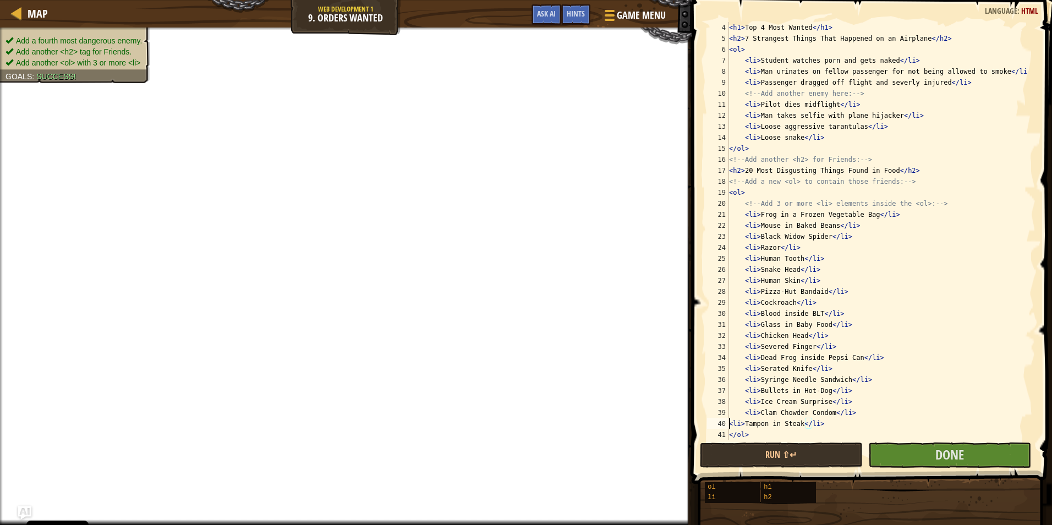
click at [729, 426] on div "< h1 > Top 4 Most Wanted </ h1 > < h2 > 7 Strangest Things That Happened on an …" at bounding box center [877, 242] width 301 height 440
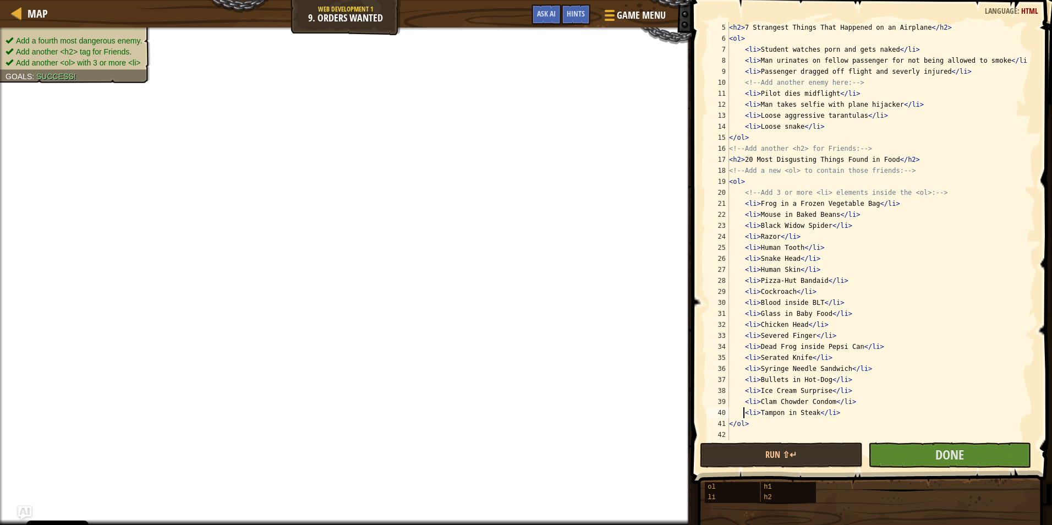
scroll to position [44, 0]
click at [67, 72] on span "Success!" at bounding box center [56, 76] width 40 height 9
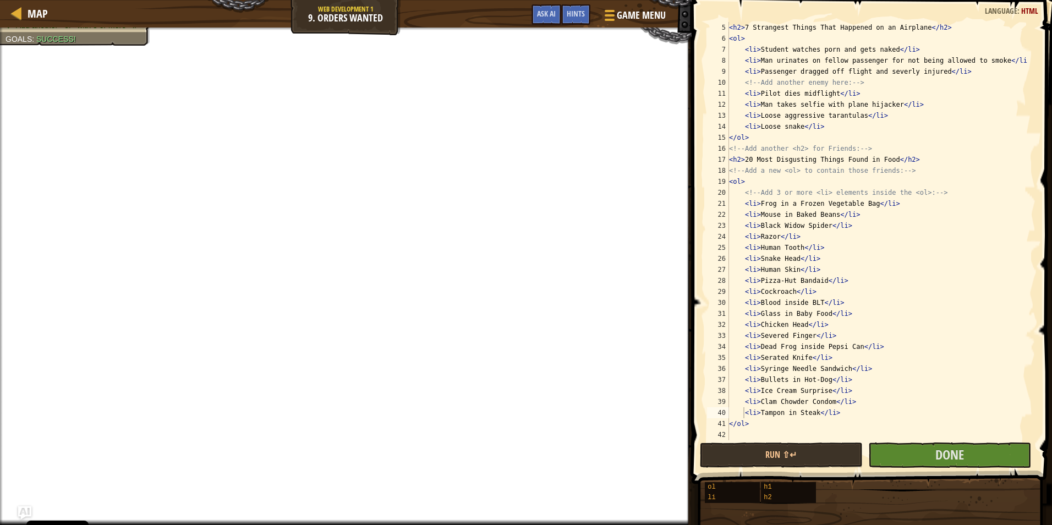
scroll to position [0, 0]
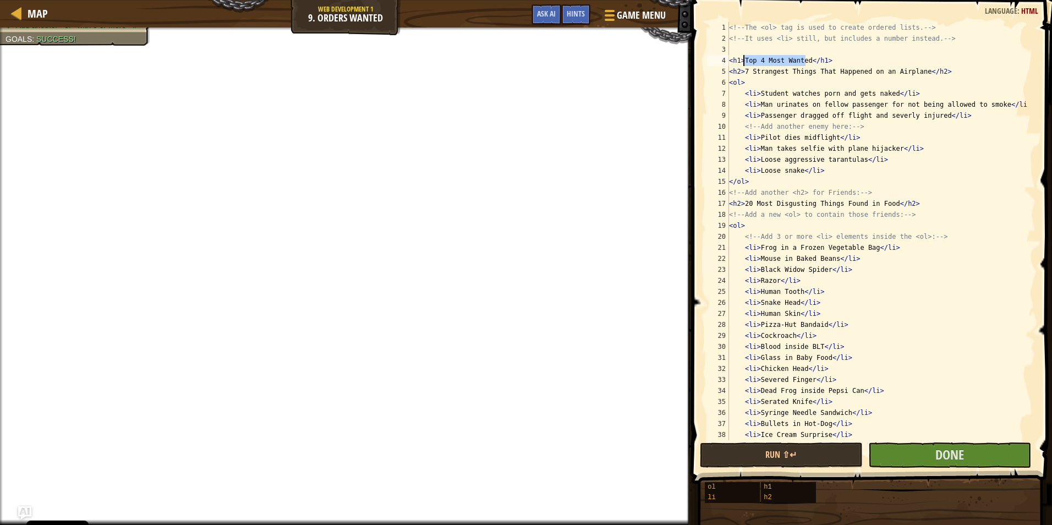
drag, startPoint x: 805, startPoint y: 61, endPoint x: 743, endPoint y: 66, distance: 62.4
click at [743, 66] on div "<!-- The <ol> tag is used to create ordered lists. --> <!-- It uses <li> still,…" at bounding box center [877, 242] width 301 height 440
click at [743, 60] on div "<!-- The <ol> tag is used to create ordered lists. --> <!-- It uses <li> still,…" at bounding box center [877, 242] width 301 height 440
paste textarea "They will Kill You"
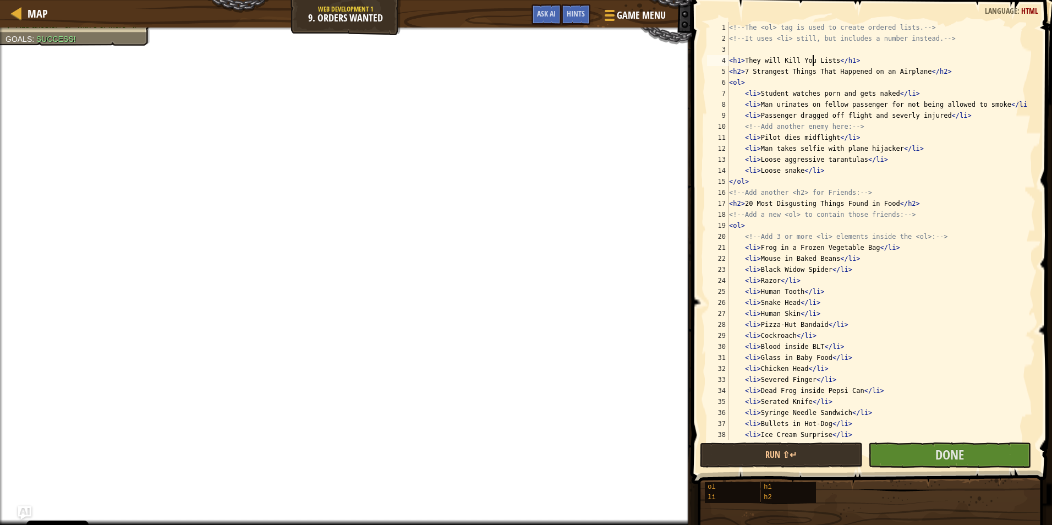
scroll to position [44, 0]
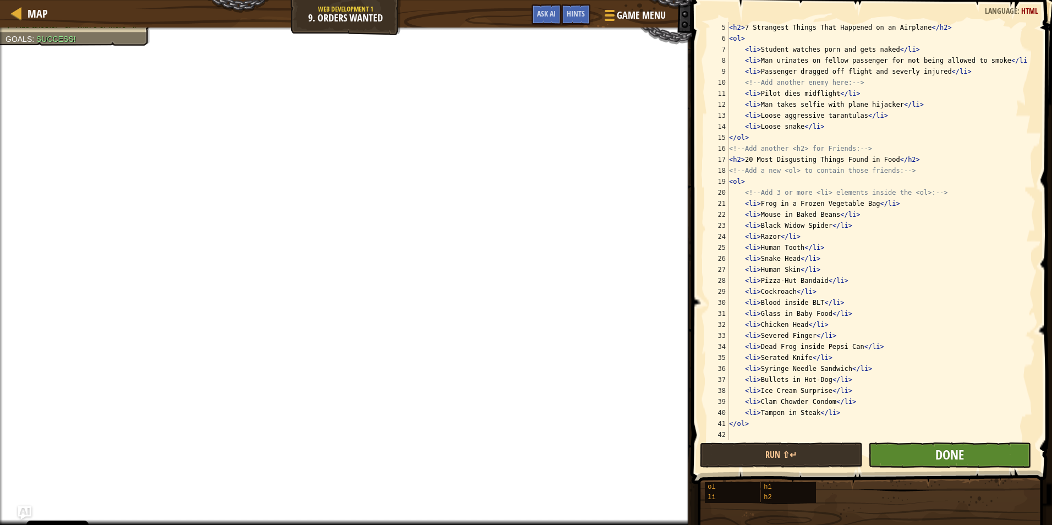
type textarea "<h1>They will Kill You Lists</h1>"
click at [947, 454] on span "Done" at bounding box center [950, 455] width 29 height 18
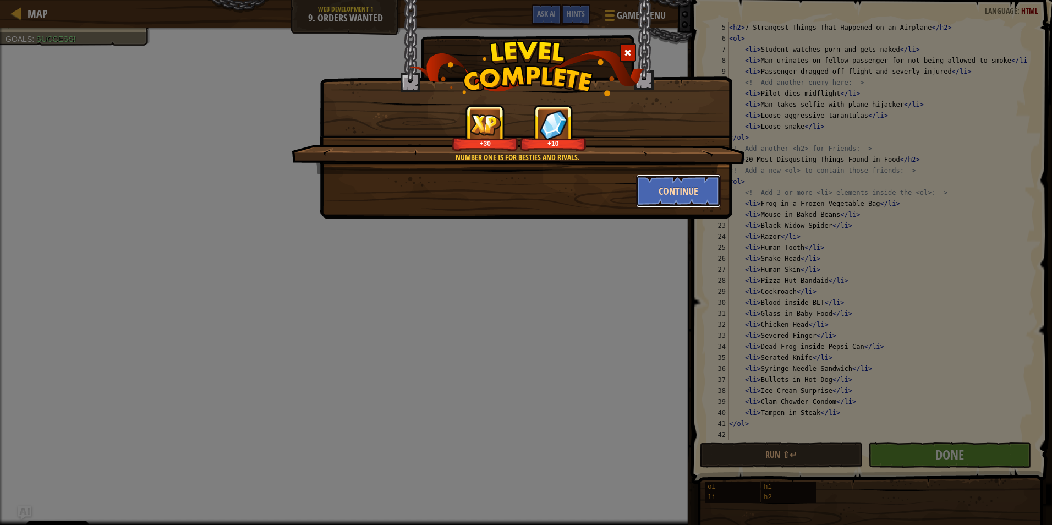
click at [673, 185] on button "Continue" at bounding box center [678, 190] width 85 height 33
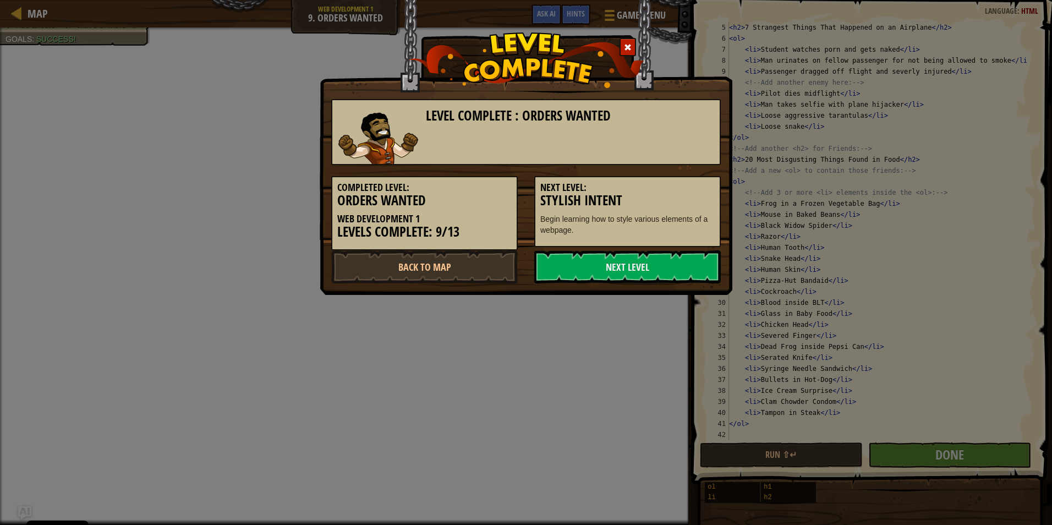
click at [673, 185] on h5 "Next Level:" at bounding box center [628, 187] width 174 height 11
click at [652, 190] on h5 "Next Level:" at bounding box center [628, 187] width 174 height 11
click at [629, 269] on link "Next Level" at bounding box center [627, 266] width 187 height 33
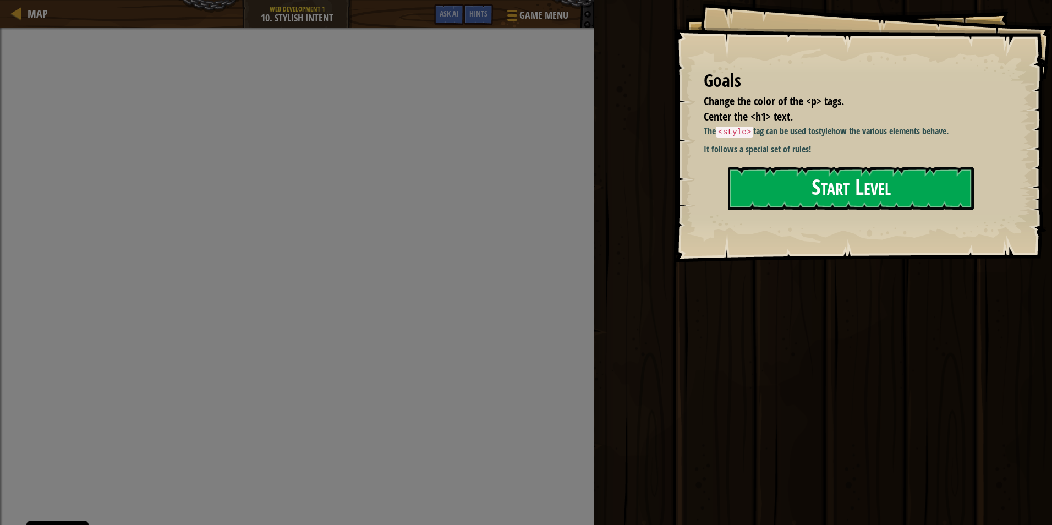
click at [826, 190] on button "Start Level" at bounding box center [851, 188] width 246 height 43
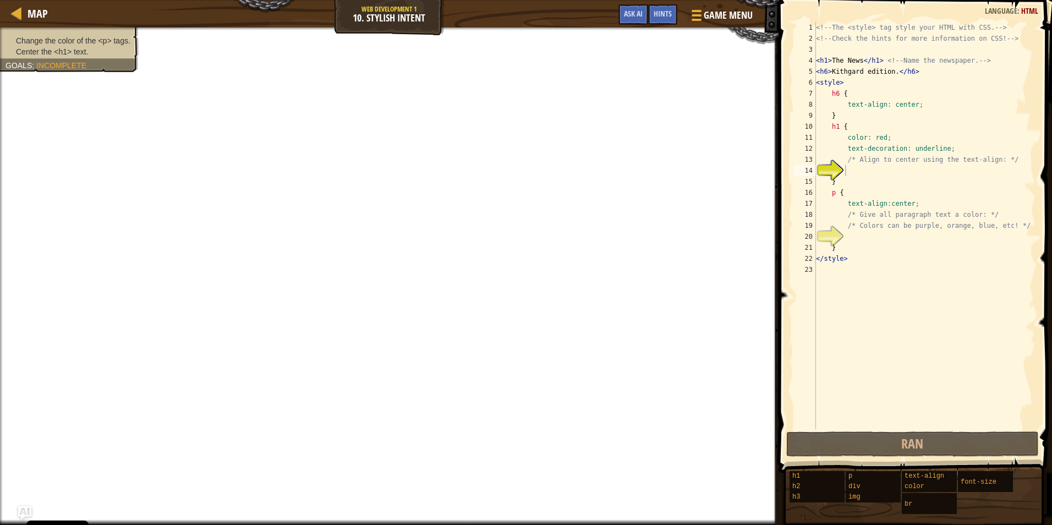
click at [869, 170] on div "<!-- The <style> tag style your HTML with CSS. --> <!-- Check the hints for mor…" at bounding box center [925, 236] width 222 height 429
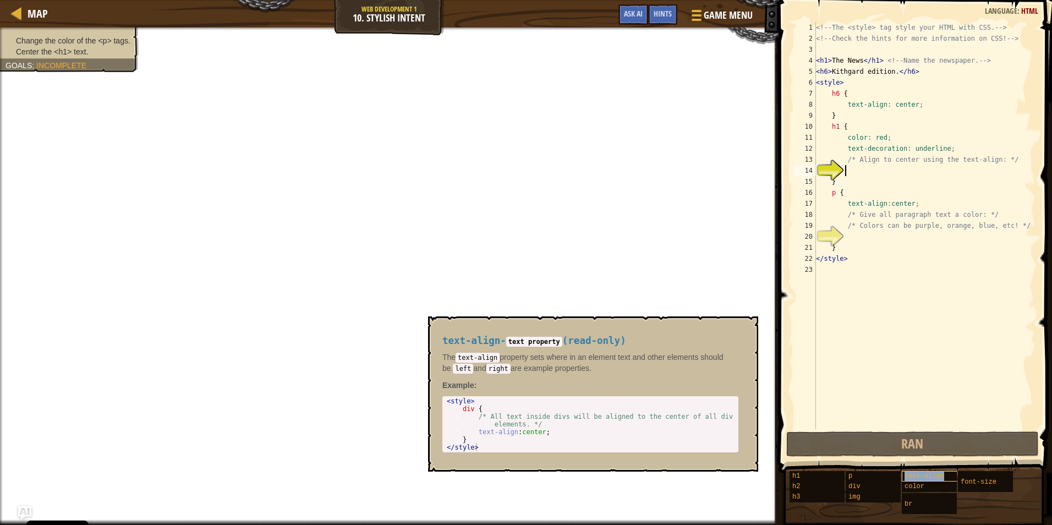
click at [932, 478] on span "text-align" at bounding box center [925, 476] width 40 height 8
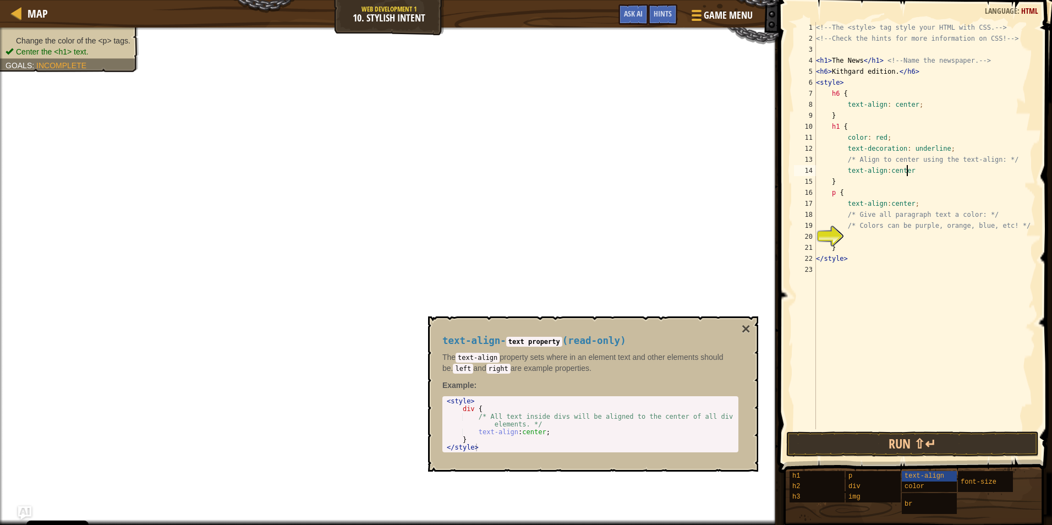
scroll to position [5, 7]
type textarea "text-align:center;"
click at [871, 237] on div "<!-- The <style> tag style your HTML with CSS. --> <!-- Check the hints for mor…" at bounding box center [925, 236] width 222 height 429
click at [870, 75] on div "<!-- The <style> tag style your HTML with CSS. --> <!-- Check the hints for mor…" at bounding box center [925, 236] width 222 height 429
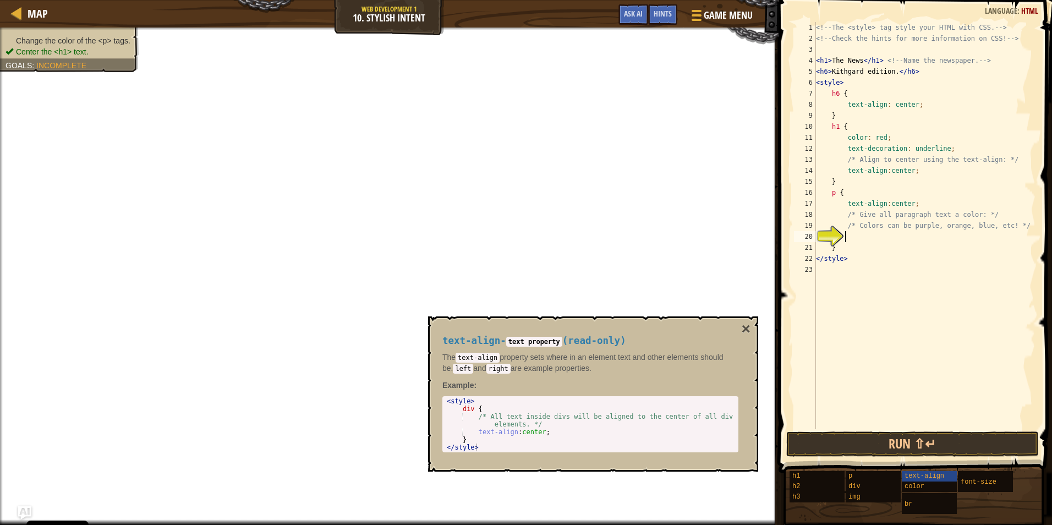
type textarea "<h6>Kithgard edition.</h6>"
click at [865, 237] on div "<!-- The <style> tag style your HTML with CSS. --> <!-- Check the hints for mor…" at bounding box center [925, 236] width 222 height 429
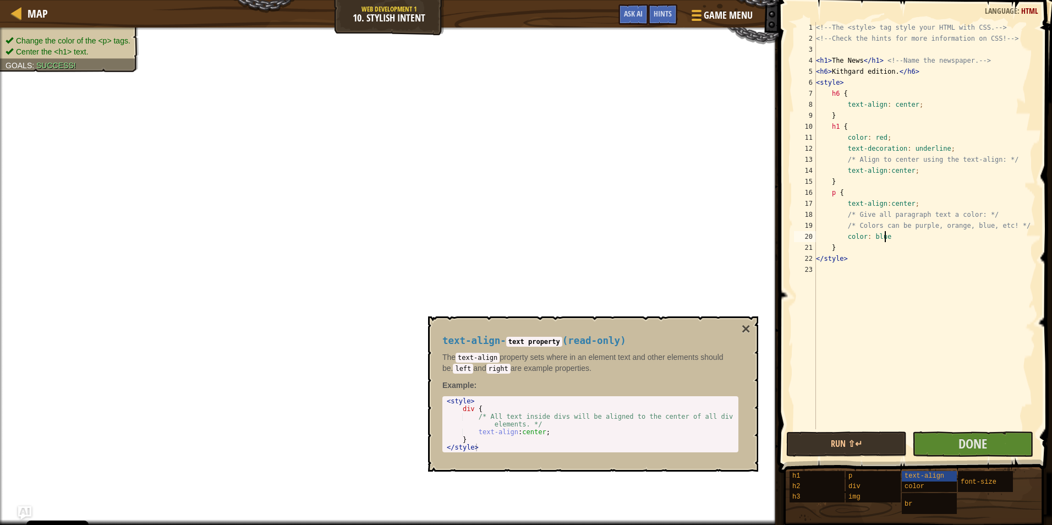
scroll to position [5, 6]
type textarea "color: blue;"
click at [978, 446] on span "Done" at bounding box center [973, 444] width 29 height 18
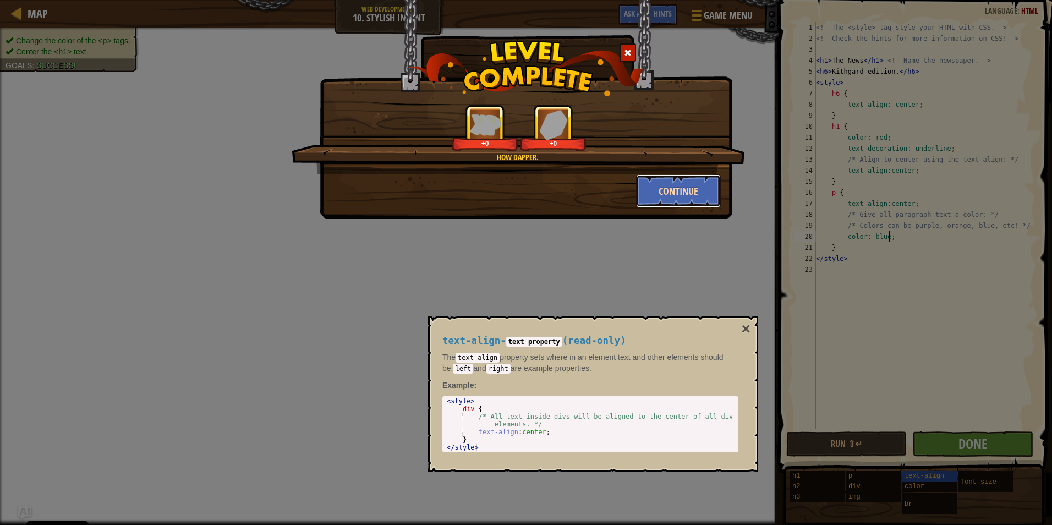
click at [673, 184] on button "Continue" at bounding box center [678, 190] width 85 height 33
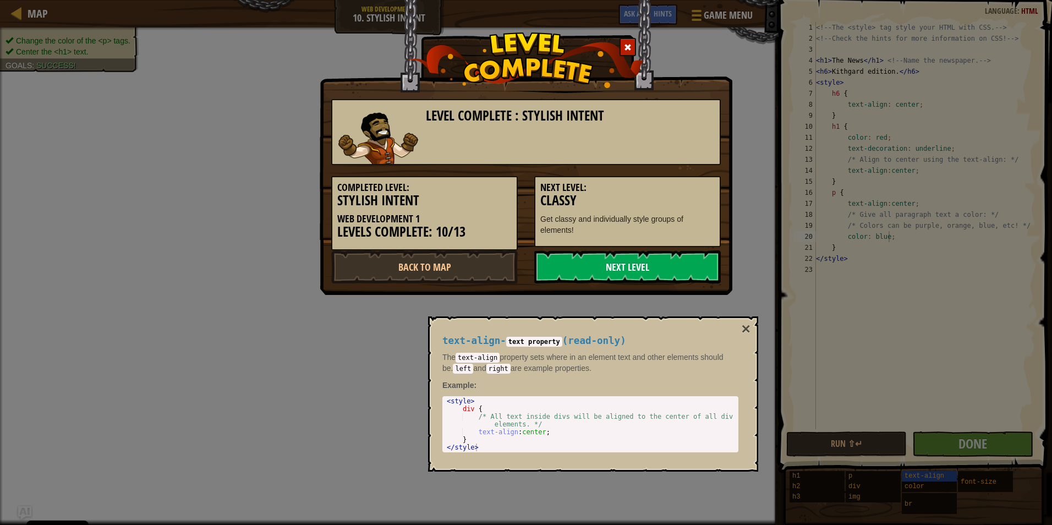
click at [636, 266] on link "Next Level" at bounding box center [627, 266] width 187 height 33
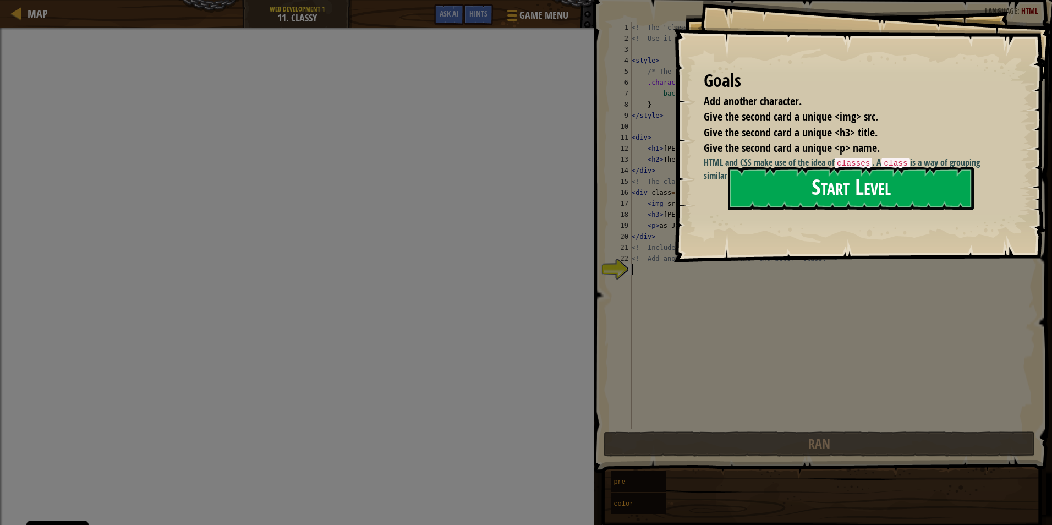
click at [787, 187] on button "Start Level" at bounding box center [851, 188] width 246 height 43
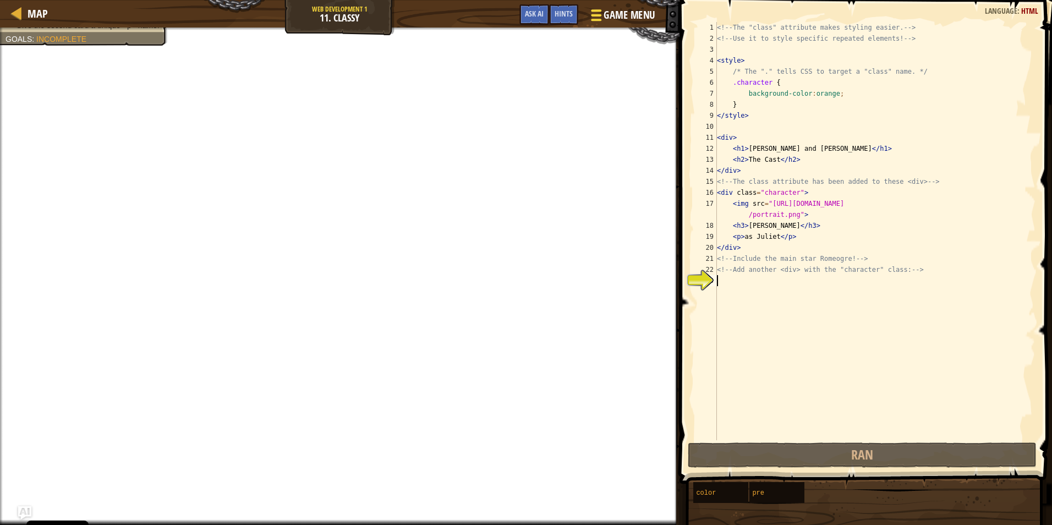
click at [600, 16] on span at bounding box center [596, 15] width 10 height 2
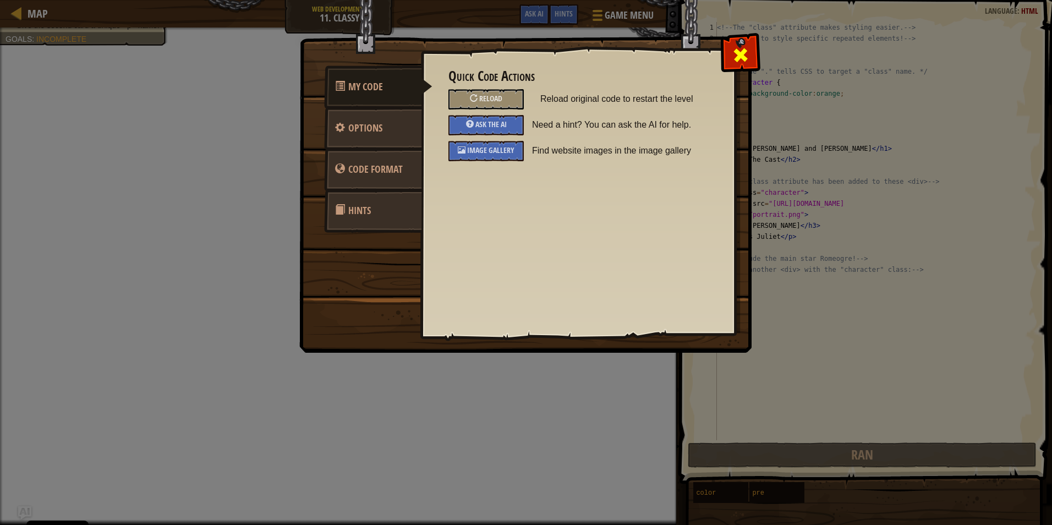
click at [735, 54] on span at bounding box center [741, 55] width 18 height 18
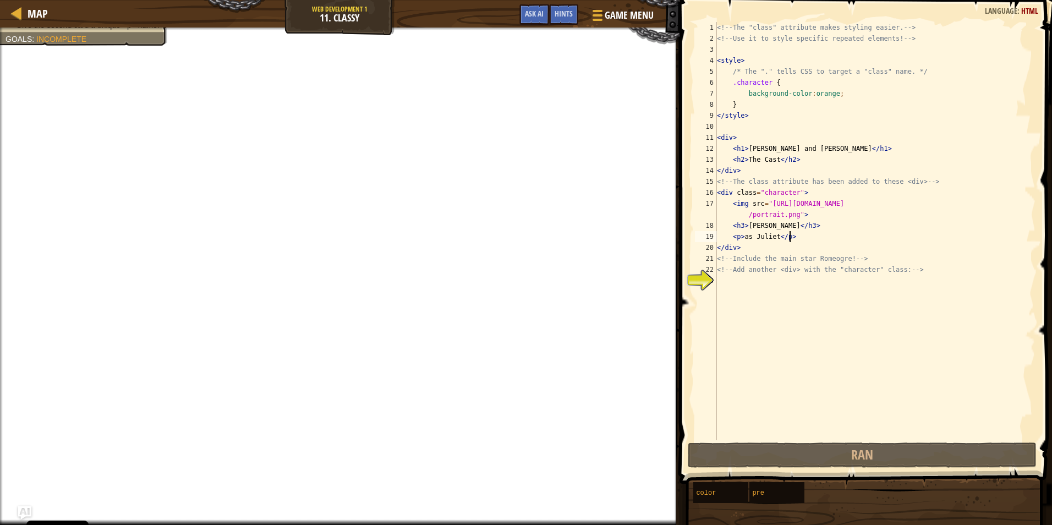
click at [804, 242] on div "<!-- The "class" attribute makes styling easier. --> <!-- Use it to style speci…" at bounding box center [875, 242] width 321 height 440
drag, startPoint x: 789, startPoint y: 227, endPoint x: 748, endPoint y: 221, distance: 41.7
click at [748, 221] on div "<!-- The "class" attribute makes styling easier. --> <!-- Use it to style speci…" at bounding box center [875, 242] width 321 height 440
paste textarea "Weegee"
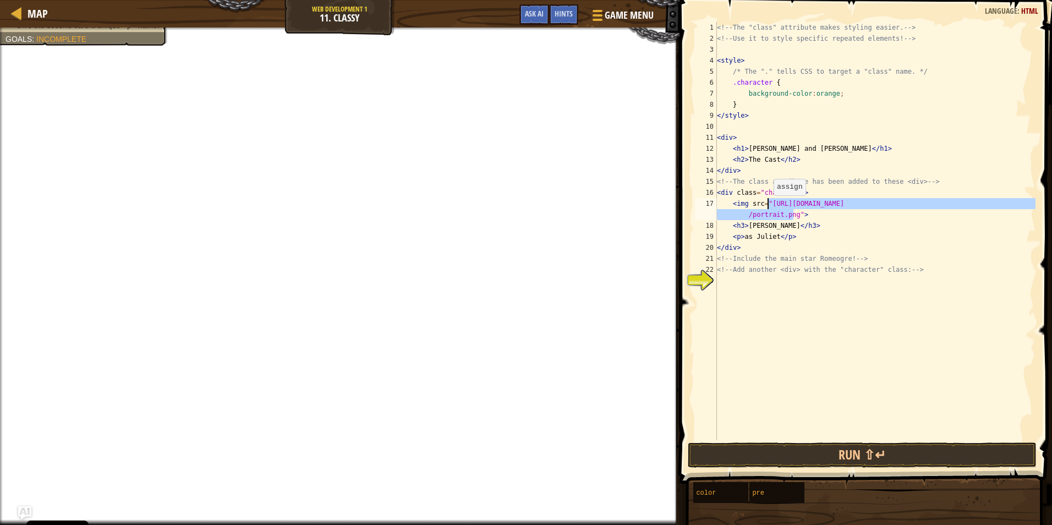
drag, startPoint x: 794, startPoint y: 216, endPoint x: 768, endPoint y: 206, distance: 27.0
click at [768, 206] on div "<!-- The "class" attribute makes styling easier. --> <!-- Use it to style speci…" at bounding box center [875, 242] width 321 height 440
paste textarea "static.wikia.nocookie.net/unanything/images/2/20/Weegee.png/revision/latest?cb=…"
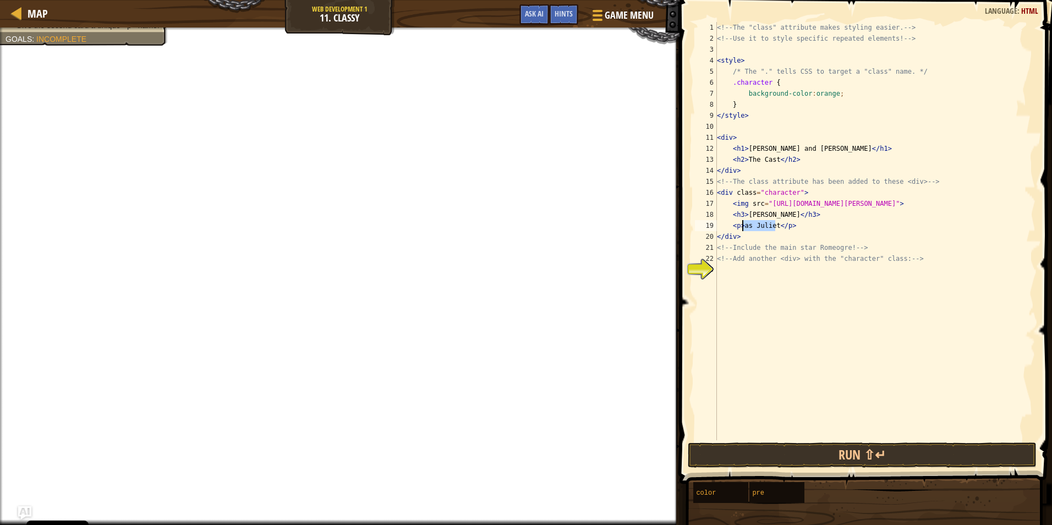
drag, startPoint x: 776, startPoint y: 226, endPoint x: 743, endPoint y: 225, distance: 32.5
click at [743, 225] on div "<!-- The "class" attribute makes styling easier. --> <!-- Use it to style speci…" at bounding box center [875, 242] width 321 height 440
drag, startPoint x: 830, startPoint y: 95, endPoint x: 810, endPoint y: 94, distance: 19.8
click at [810, 94] on div "<!-- The "class" attribute makes styling easier. --> <!-- Use it to style speci…" at bounding box center [875, 242] width 321 height 440
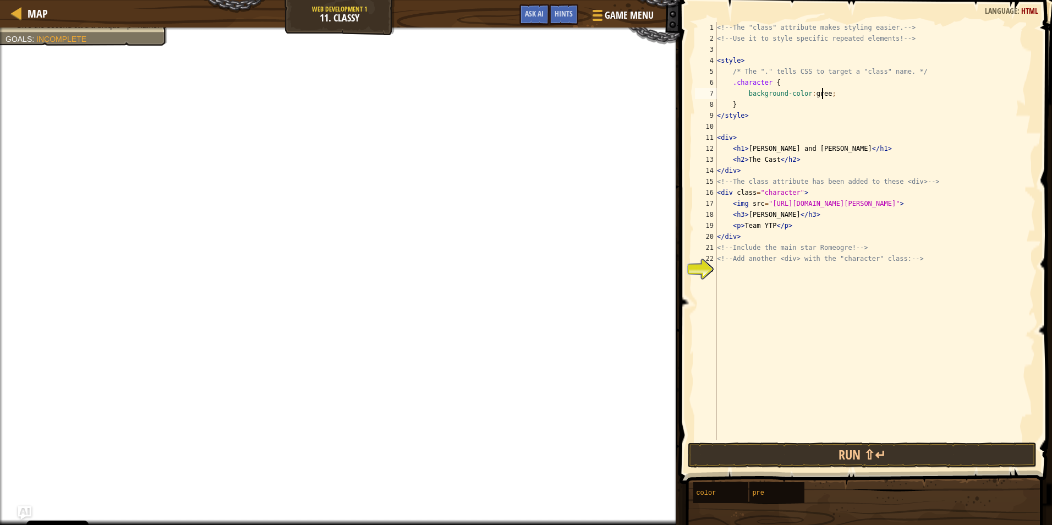
type textarea "background-color:green;"
click at [810, 128] on div "<!-- The "class" attribute makes styling easier. --> <!-- Use it to style speci…" at bounding box center [875, 242] width 321 height 440
click at [814, 250] on div "<!-- The "class" attribute makes styling easier. --> <!-- Use it to style speci…" at bounding box center [875, 242] width 321 height 440
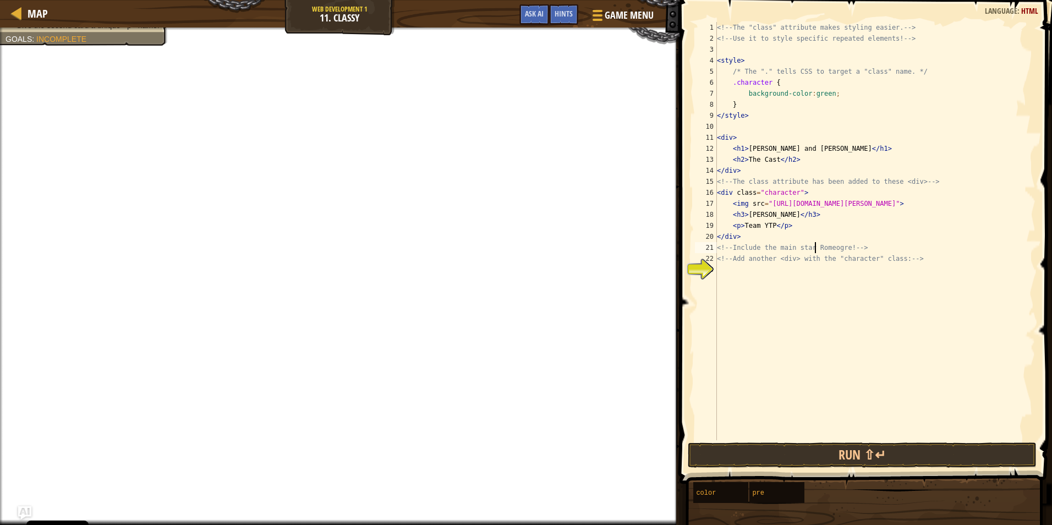
type textarea "<!-- Include the main star Romeogre! -->"
click at [772, 279] on div "<!-- The "class" attribute makes styling easier. --> <!-- Use it to style speci…" at bounding box center [875, 242] width 321 height 440
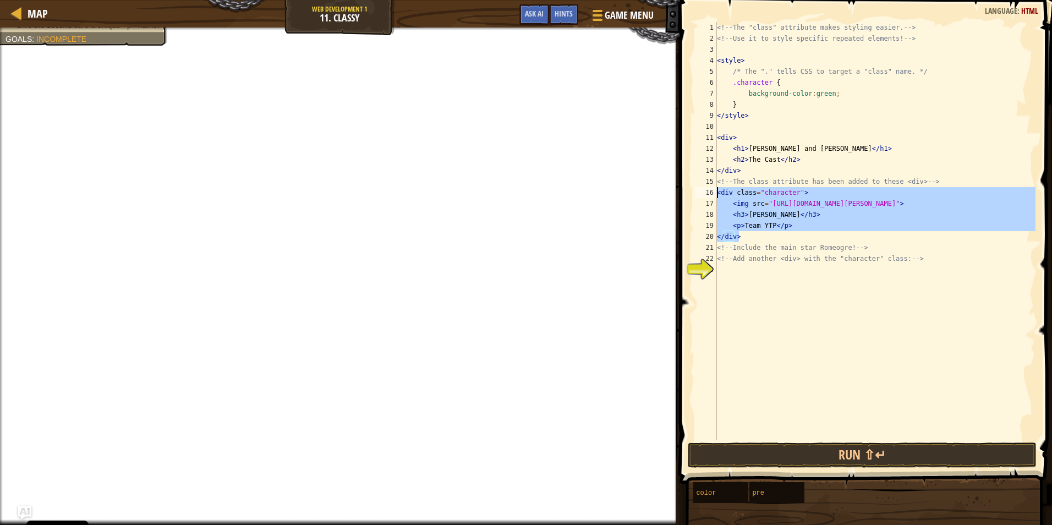
drag, startPoint x: 767, startPoint y: 240, endPoint x: 708, endPoint y: 193, distance: 75.2
click at [708, 193] on div "1 2 3 4 5 6 7 8 9 10 11 12 13 14 15 16 17 18 19 20 21 22 23 <!-- The "class" at…" at bounding box center [864, 231] width 343 height 418
type textarea "<div class="character"> <img src="https://static.wikia.nocookie.net/unanything/…"
click at [760, 289] on div "<!-- The "class" attribute makes styling easier. --> <!-- Use it to style speci…" at bounding box center [875, 242] width 321 height 440
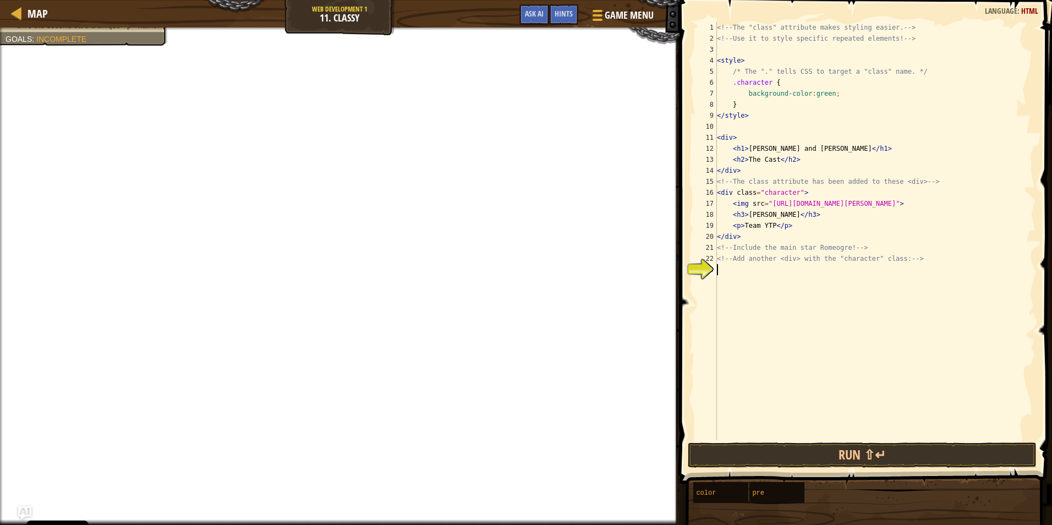
paste textarea "</div>"
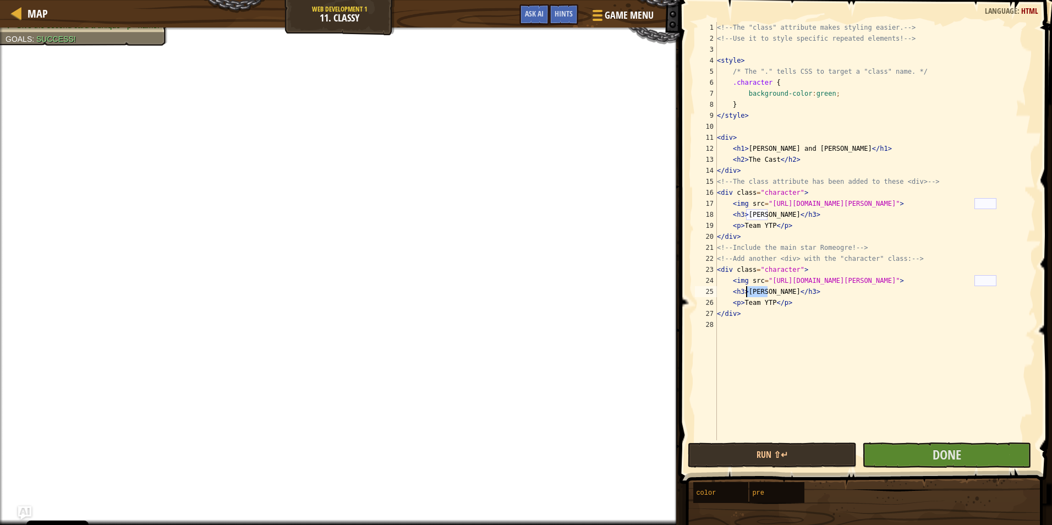
drag, startPoint x: 766, startPoint y: 294, endPoint x: 745, endPoint y: 293, distance: 20.9
click at [745, 293] on div "<!-- The "class" attribute makes styling easier. --> <!-- Use it to style speci…" at bounding box center [875, 242] width 321 height 440
click at [772, 306] on div "<!-- The "class" attribute makes styling easier. --> <!-- Use it to style speci…" at bounding box center [875, 242] width 321 height 440
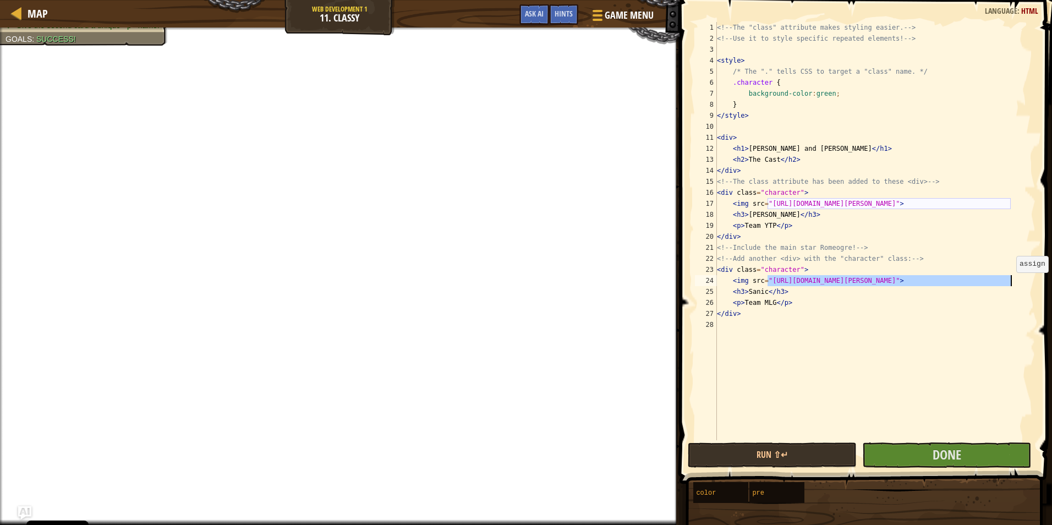
drag, startPoint x: 768, startPoint y: 281, endPoint x: 1012, endPoint y: 283, distance: 243.3
click at [1012, 283] on div "<!-- The "class" attribute makes styling easier. --> <!-- Use it to style speci…" at bounding box center [875, 242] width 321 height 440
paste textarea "4/4d/Sanic.png/revision/latest/thumbnail/width/360/height/450?cb=20210828220622"
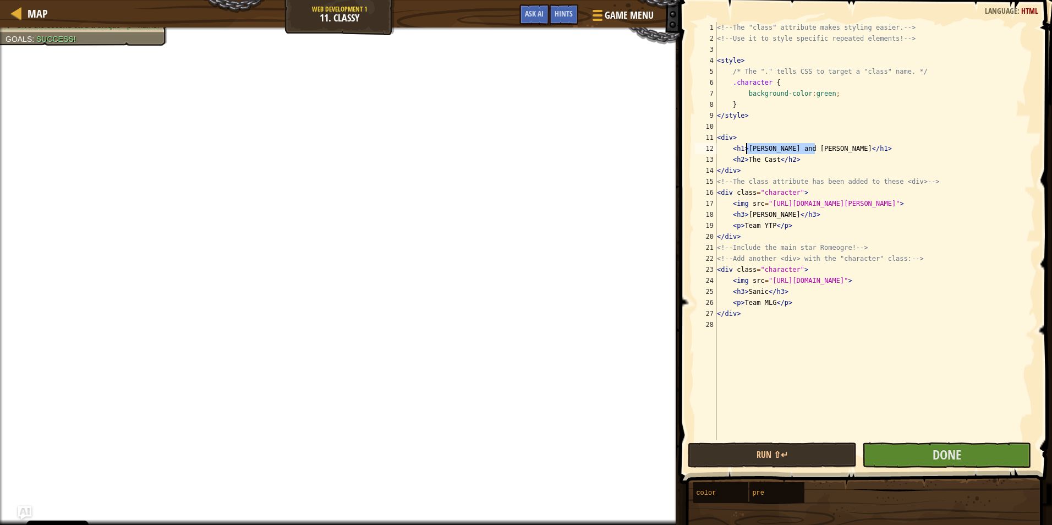
drag, startPoint x: 815, startPoint y: 146, endPoint x: 746, endPoint y: 150, distance: 69.5
click at [746, 150] on div "<!-- The "class" attribute makes styling easier. --> <!-- Use it to style speci…" at bounding box center [875, 242] width 321 height 440
click at [775, 161] on div "<!-- The "class" attribute makes styling easier. --> <!-- Use it to style speci…" at bounding box center [875, 242] width 321 height 440
type textarea "<h2>The Fighters</h2>"
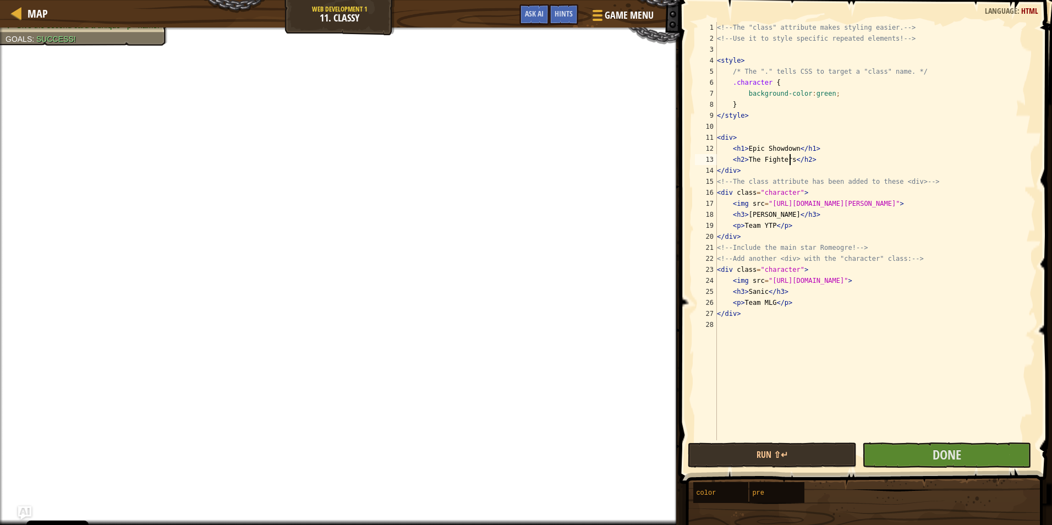
click at [792, 349] on div "<!-- The "class" attribute makes styling easier. --> <!-- Use it to style speci…" at bounding box center [875, 242] width 321 height 440
click at [937, 461] on span "Done" at bounding box center [947, 455] width 29 height 18
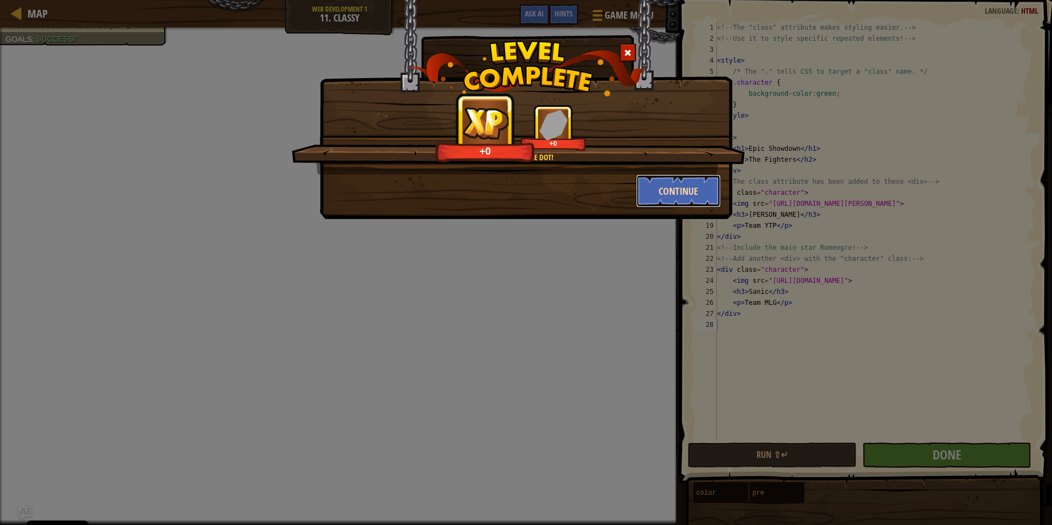
click at [688, 182] on button "Continue" at bounding box center [678, 190] width 85 height 33
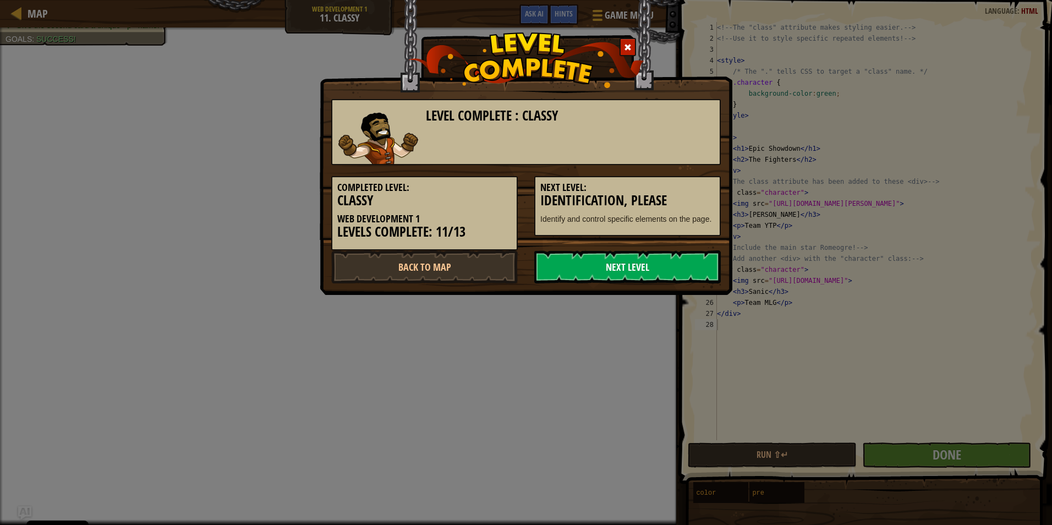
click at [617, 275] on link "Next Level" at bounding box center [627, 266] width 187 height 33
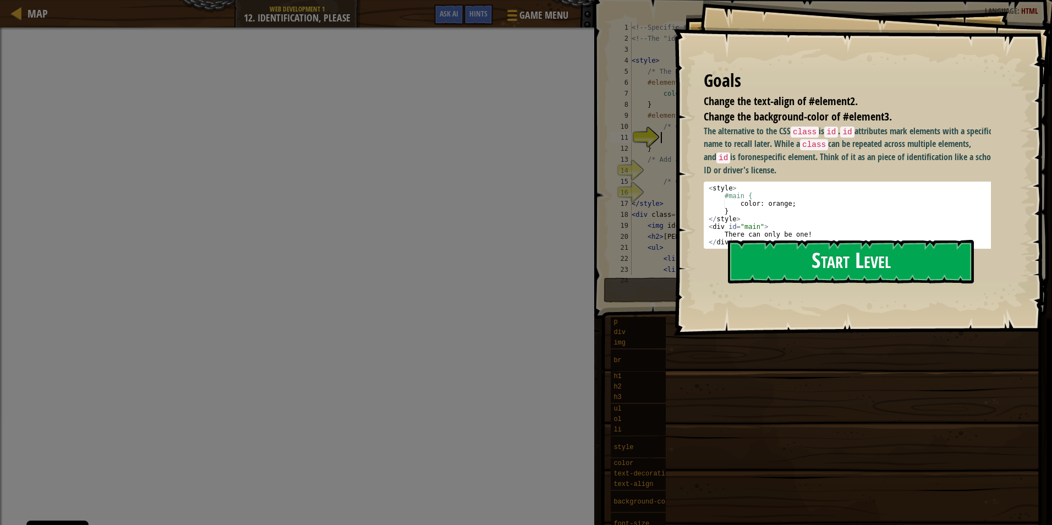
click at [869, 261] on button "Start Level" at bounding box center [851, 261] width 246 height 43
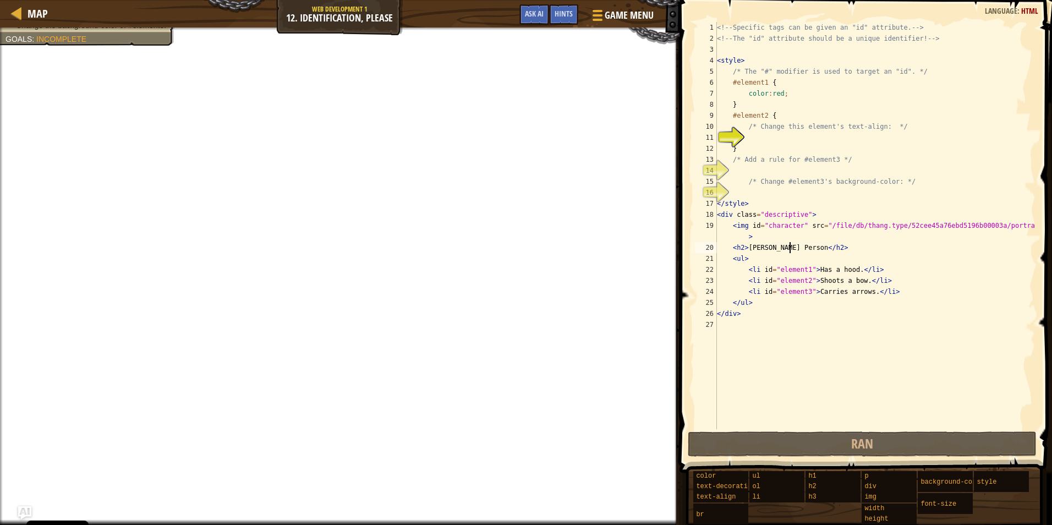
click at [792, 252] on div "<!-- Specific tags can be given an "id" attribute. --> <!-- The "id" attribute …" at bounding box center [875, 236] width 321 height 429
drag, startPoint x: 793, startPoint y: 252, endPoint x: 746, endPoint y: 248, distance: 46.9
click at [746, 248] on div "<!-- Specific tags can be given an "id" attribute. --> <!-- The "id" attribute …" at bounding box center [875, 236] width 321 height 429
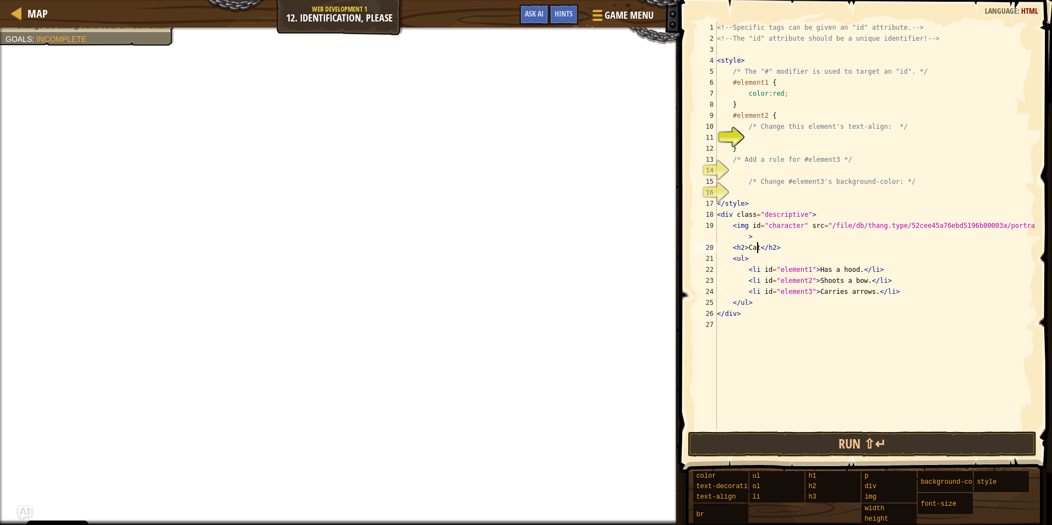
scroll to position [5, 3]
drag, startPoint x: 821, startPoint y: 229, endPoint x: 1030, endPoint y: 227, distance: 208.6
click at [1030, 227] on div "<!-- Specific tags can be given an "id" attribute. --> <!-- The "id" attribute …" at bounding box center [875, 236] width 321 height 429
paste textarea "https://preview.redd.it/hhh-funny-cat-face-v0-aic7sbhrv8pb1.jpg?width=640&crop=…"
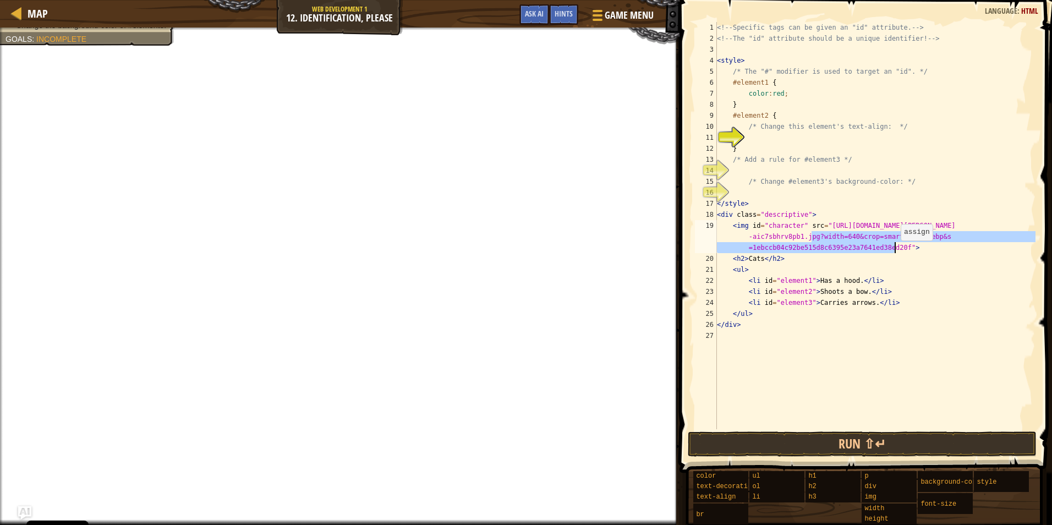
drag, startPoint x: 813, startPoint y: 238, endPoint x: 896, endPoint y: 252, distance: 83.7
click at [896, 252] on div "<!-- Specific tags can be given an "id" attribute. --> <!-- The "id" attribute …" at bounding box center [875, 236] width 321 height 429
click at [896, 252] on div "<!-- Specific tags can be given an "id" attribute. --> <!-- The "id" attribute …" at bounding box center [875, 225] width 321 height 407
drag, startPoint x: 895, startPoint y: 248, endPoint x: 811, endPoint y: 241, distance: 83.9
click at [811, 241] on div "<!-- Specific tags can be given an "id" attribute. --> <!-- The "id" attribute …" at bounding box center [875, 236] width 321 height 429
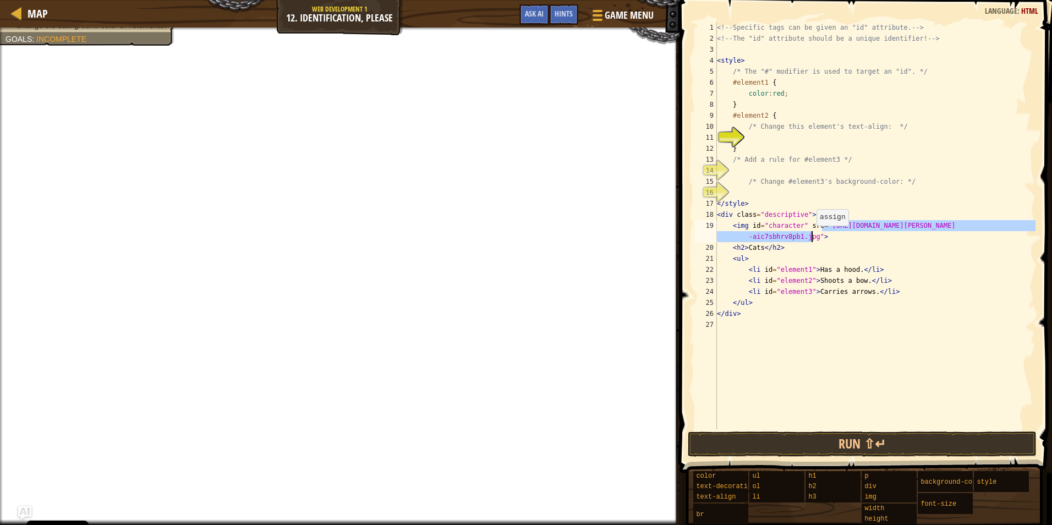
drag, startPoint x: 822, startPoint y: 228, endPoint x: 811, endPoint y: 237, distance: 13.7
click at [811, 237] on div "<!-- Specific tags can be given an "id" attribute. --> <!-- The "id" attribute …" at bounding box center [875, 236] width 321 height 429
paste textarea "?width=640&crop=smart&auto=webp&s=1ebccb04c92be515d8c6395e23a7641ed38ed20f"
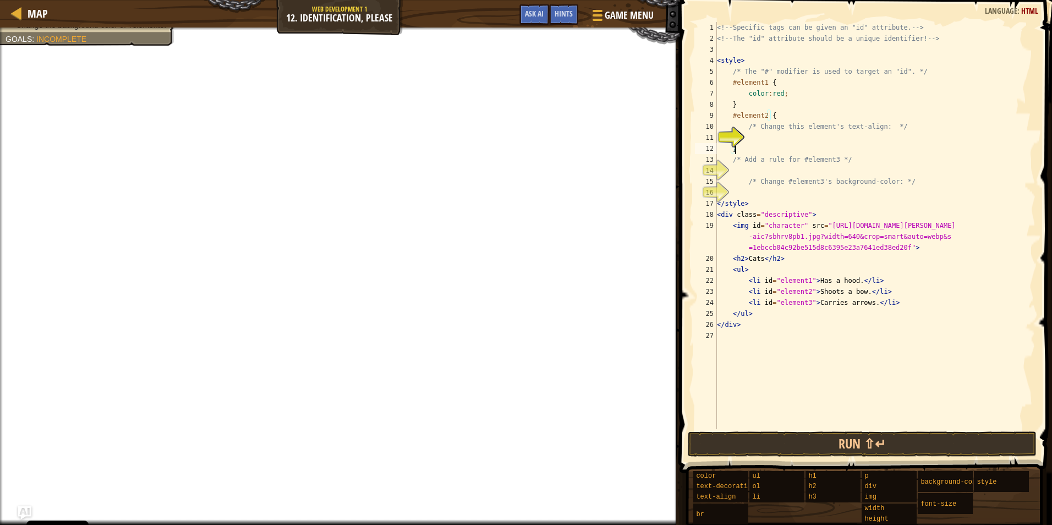
click at [779, 148] on div "<!-- Specific tags can be given an "id" attribute. --> <!-- The "id" attribute …" at bounding box center [875, 236] width 321 height 429
type textarea "}"
click at [774, 143] on div "<!-- Specific tags can be given an "id" attribute. --> <!-- The "id" attribute …" at bounding box center [875, 236] width 321 height 429
click at [761, 138] on div "<!-- Specific tags can be given an "id" attribute. --> <!-- The "id" attribute …" at bounding box center [875, 236] width 321 height 429
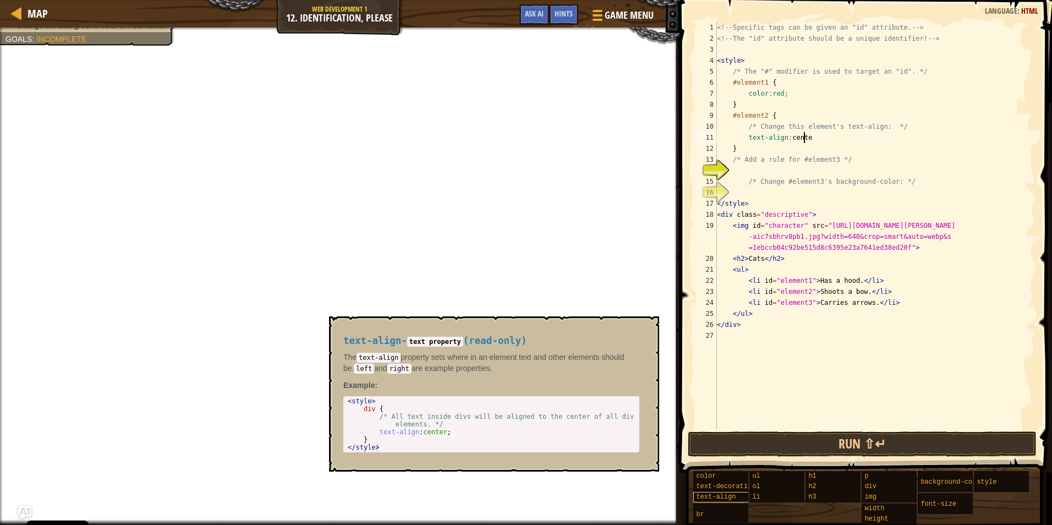
scroll to position [5, 7]
type textarea "text-align:center;"
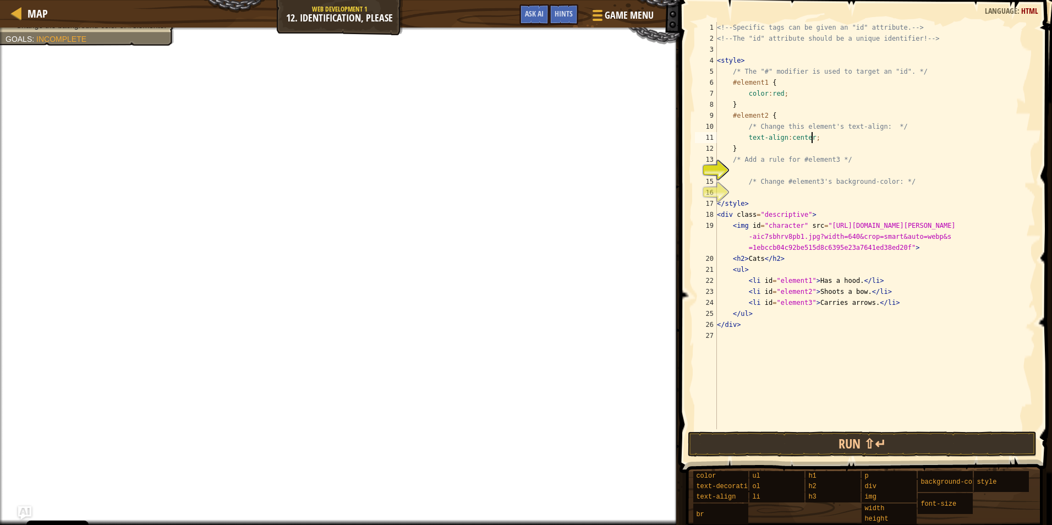
click at [798, 168] on div "<!-- Specific tags can be given an "id" attribute. --> <!-- The "id" attribute …" at bounding box center [875, 236] width 321 height 429
click at [785, 190] on div "<!-- Specific tags can be given an "id" attribute. --> <!-- The "id" attribute …" at bounding box center [875, 236] width 321 height 429
type textarea "background-color:blue;"
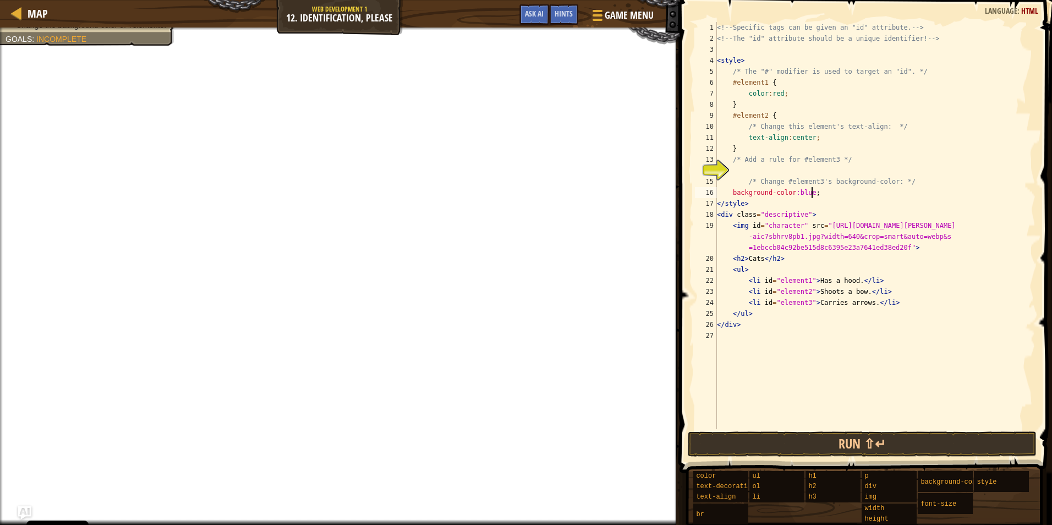
scroll to position [5, 7]
click at [811, 169] on div "<!-- Specific tags can be given an "id" attribute. --> <!-- The "id" attribute …" at bounding box center [875, 236] width 321 height 429
type textarea "£"
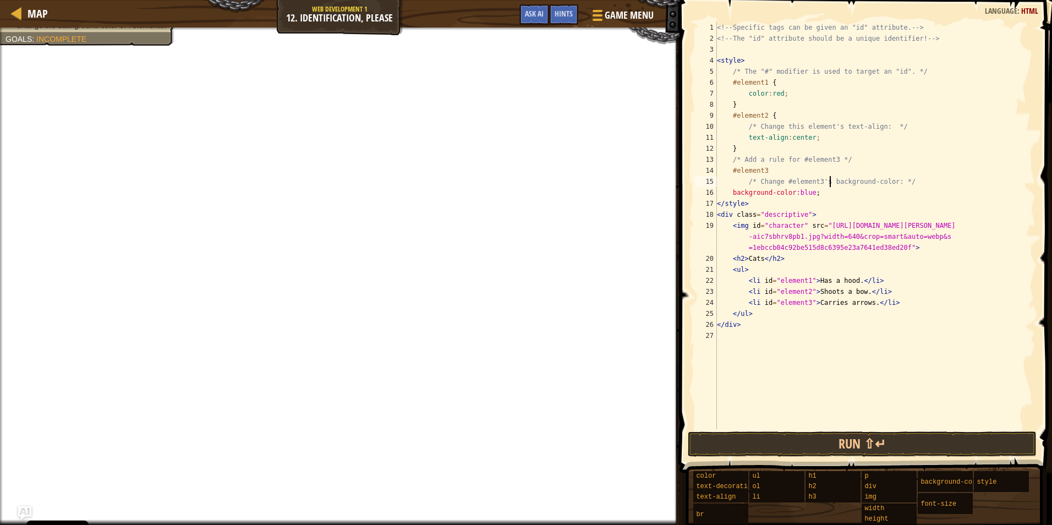
type textarea "background-color:blue;"
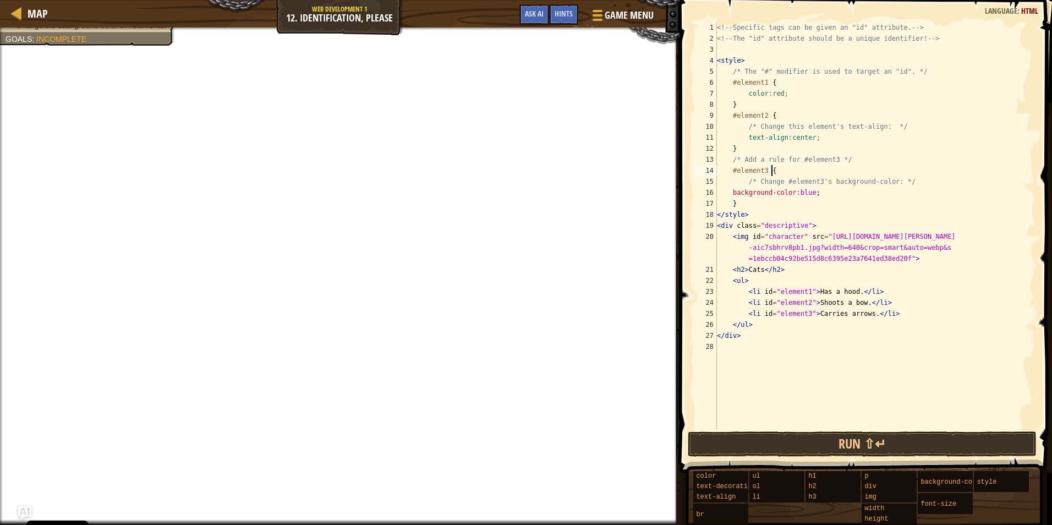
scroll to position [5, 4]
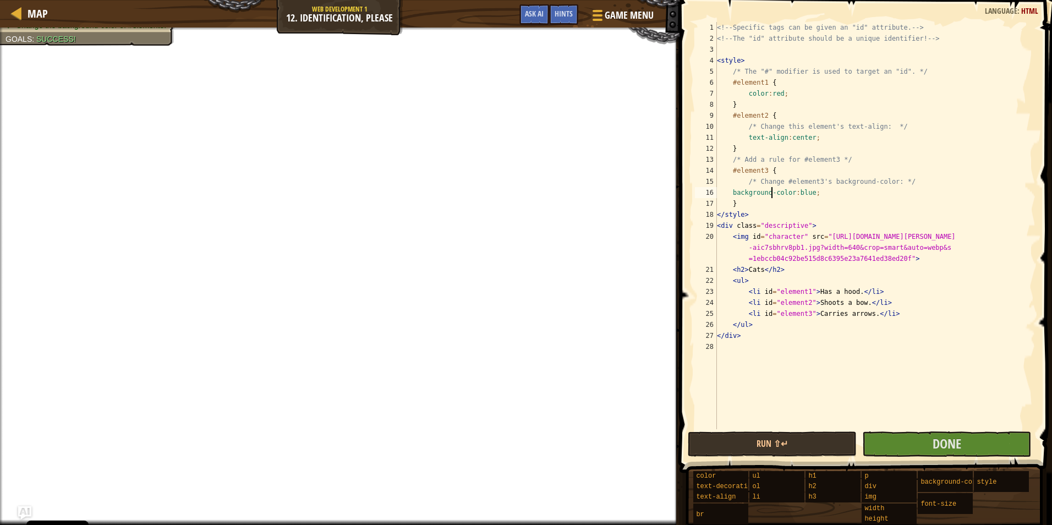
type textarea "}"
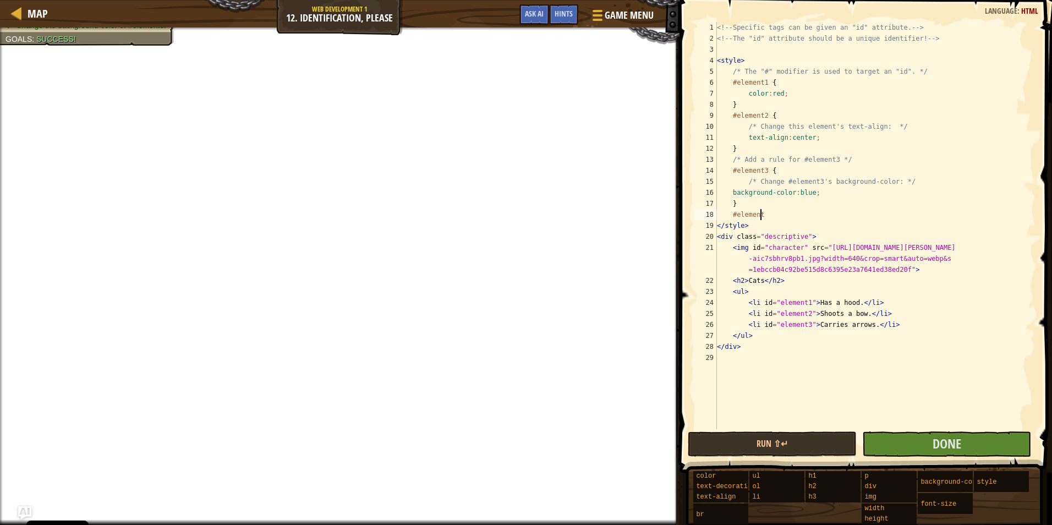
scroll to position [5, 3]
type textarea "#element4 {"
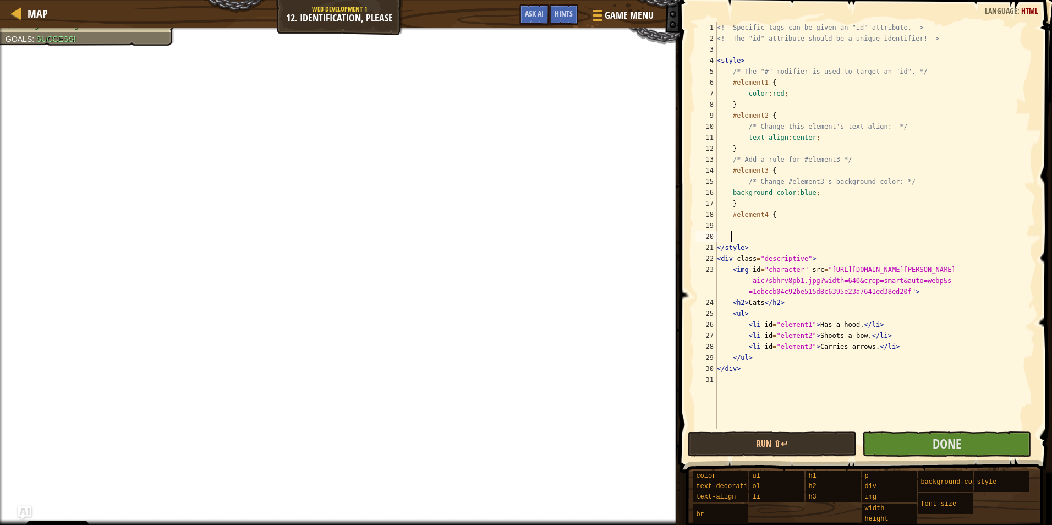
scroll to position [5, 1]
type textarea "}"
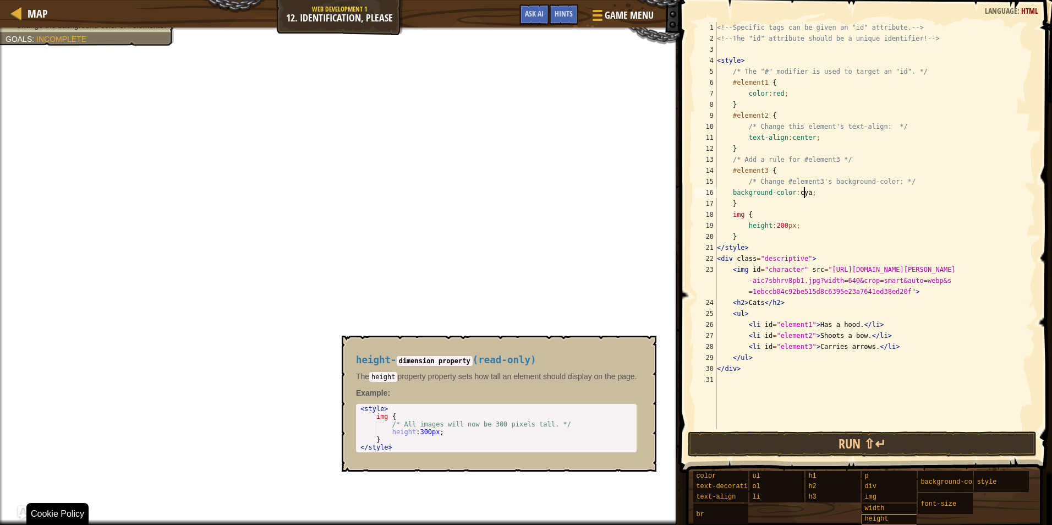
scroll to position [5, 7]
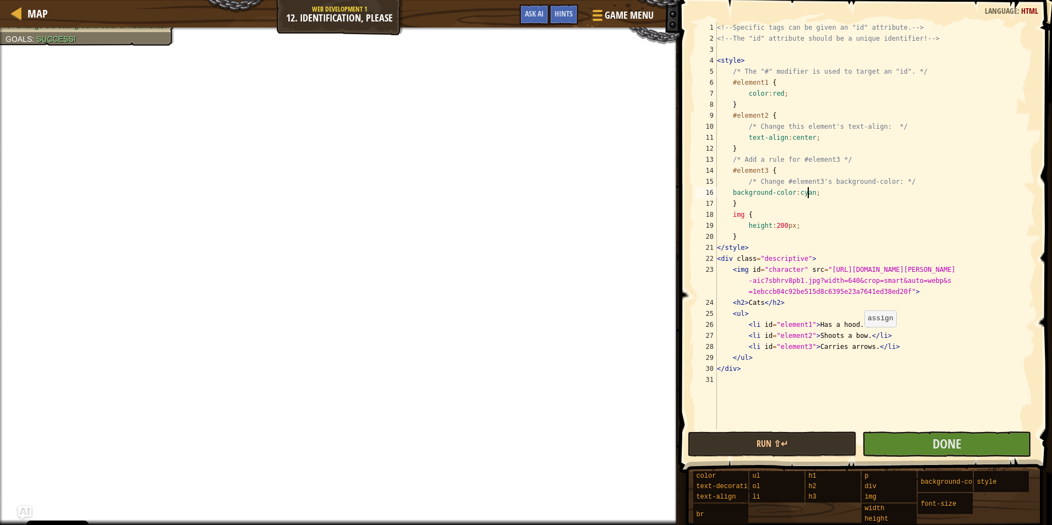
click at [859, 338] on div "<!-- Specific tags can be given an "id" attribute. --> <!-- The "id" attribute …" at bounding box center [875, 236] width 321 height 429
drag, startPoint x: 861, startPoint y: 347, endPoint x: 811, endPoint y: 347, distance: 49.5
click at [811, 347] on div "<!-- Specific tags can be given an "id" attribute. --> <!-- The "id" attribute …" at bounding box center [875, 236] width 321 height 429
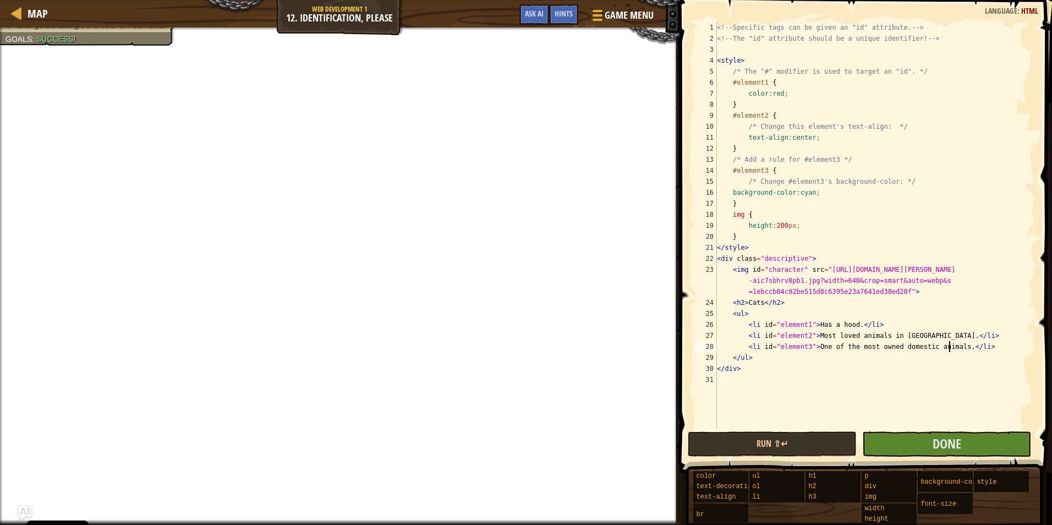
click at [806, 193] on div "<!-- Specific tags can be given an "id" attribute. --> <!-- The "id" attribute …" at bounding box center [875, 236] width 321 height 429
drag, startPoint x: 848, startPoint y: 325, endPoint x: 812, endPoint y: 323, distance: 35.3
click at [812, 323] on div "<!-- Specific tags can be given an "id" attribute. --> <!-- The "id" attribute …" at bounding box center [875, 236] width 321 height 429
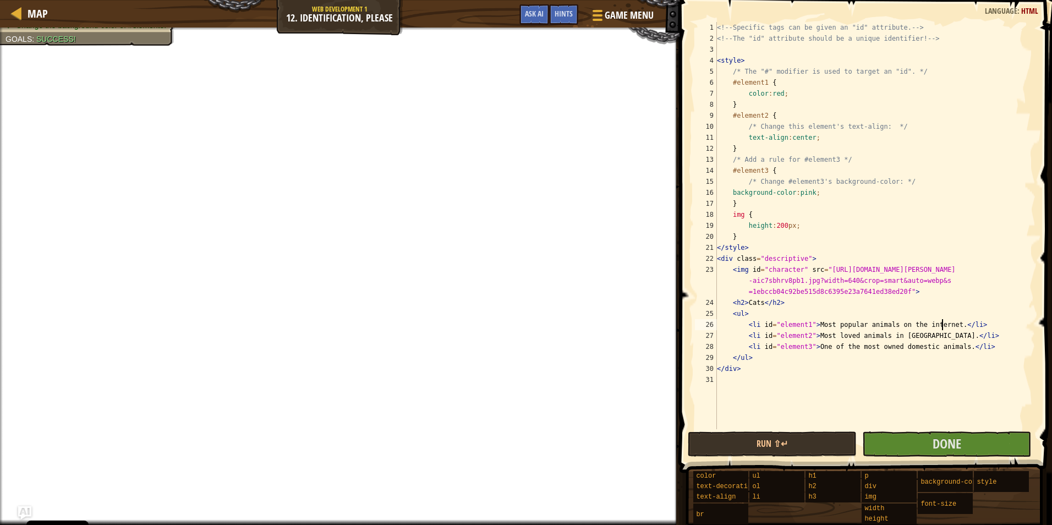
click at [777, 94] on div "<!-- Specific tags can be given an "id" attribute. --> <!-- The "id" attribute …" at bounding box center [875, 236] width 321 height 429
type textarea "color:blue;"
click at [986, 455] on button "Done" at bounding box center [947, 444] width 169 height 25
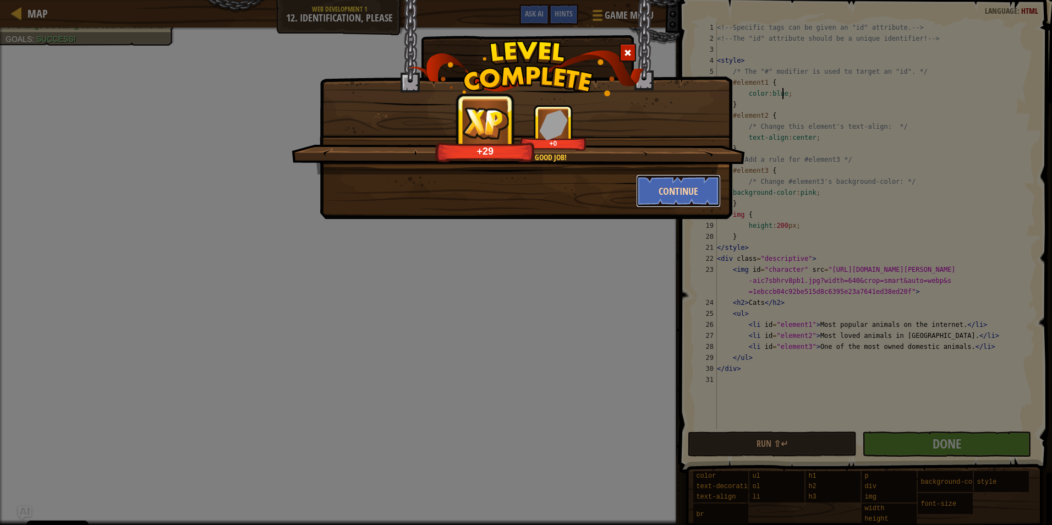
click at [668, 179] on button "Continue" at bounding box center [678, 190] width 85 height 33
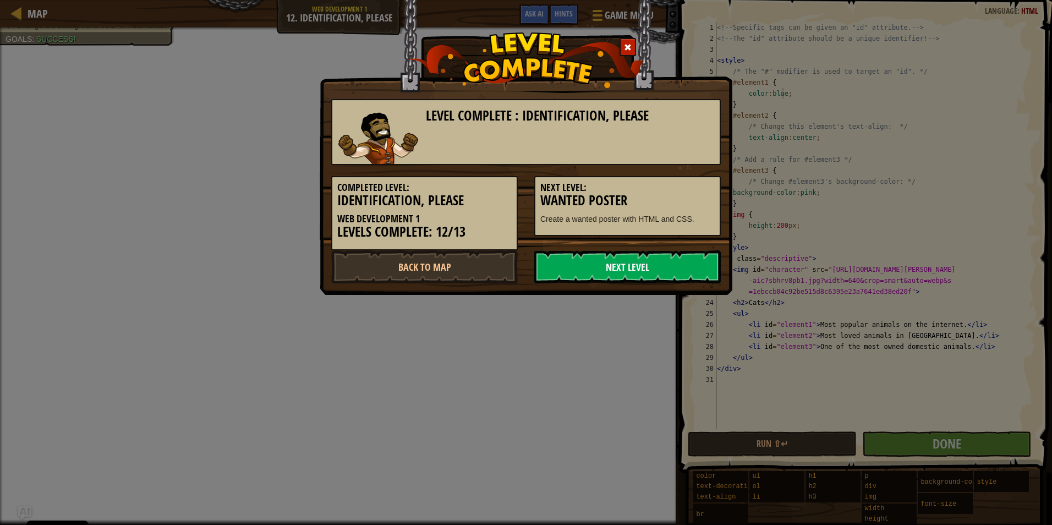
click at [654, 264] on link "Next Level" at bounding box center [627, 266] width 187 height 33
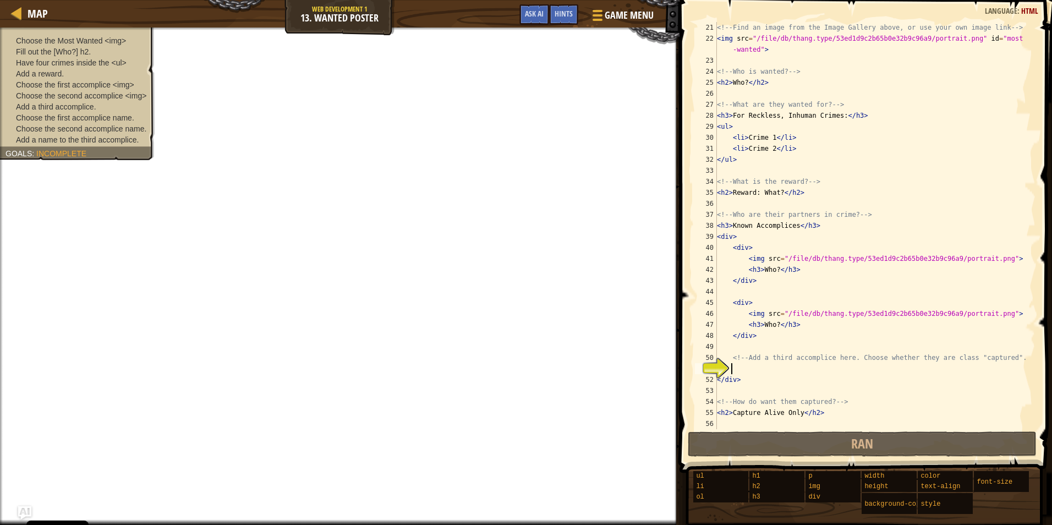
scroll to position [220, 0]
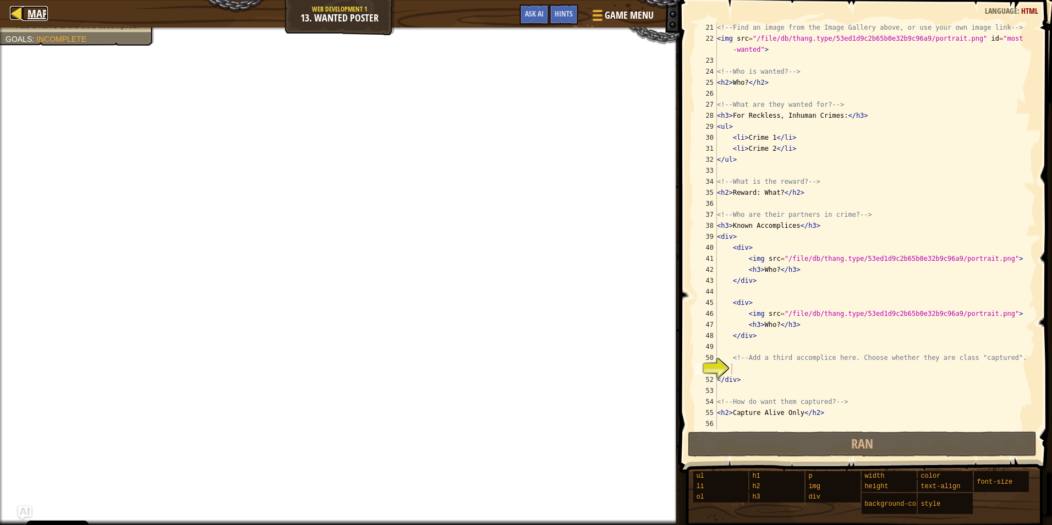
click at [20, 20] on div at bounding box center [17, 13] width 14 height 14
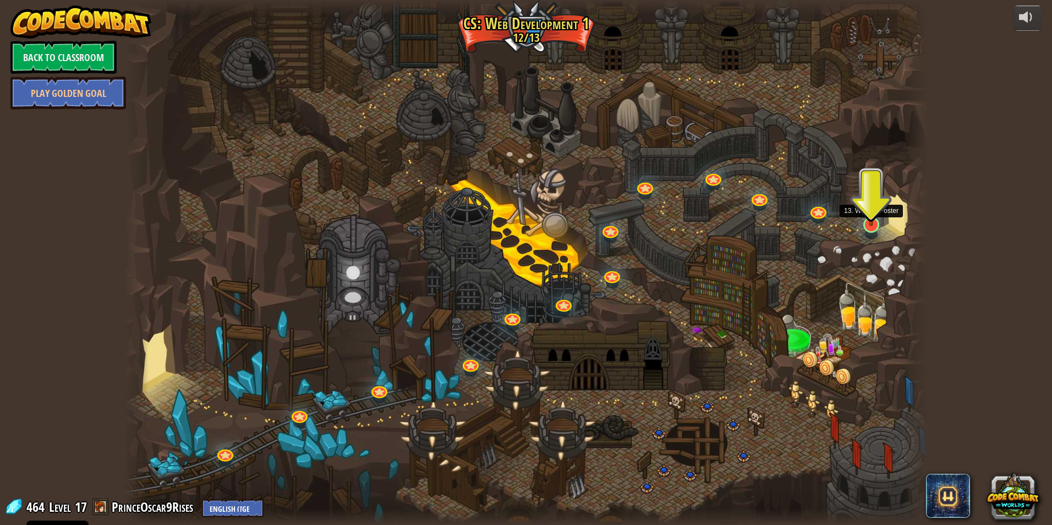
click at [880, 217] on img at bounding box center [871, 202] width 21 height 50
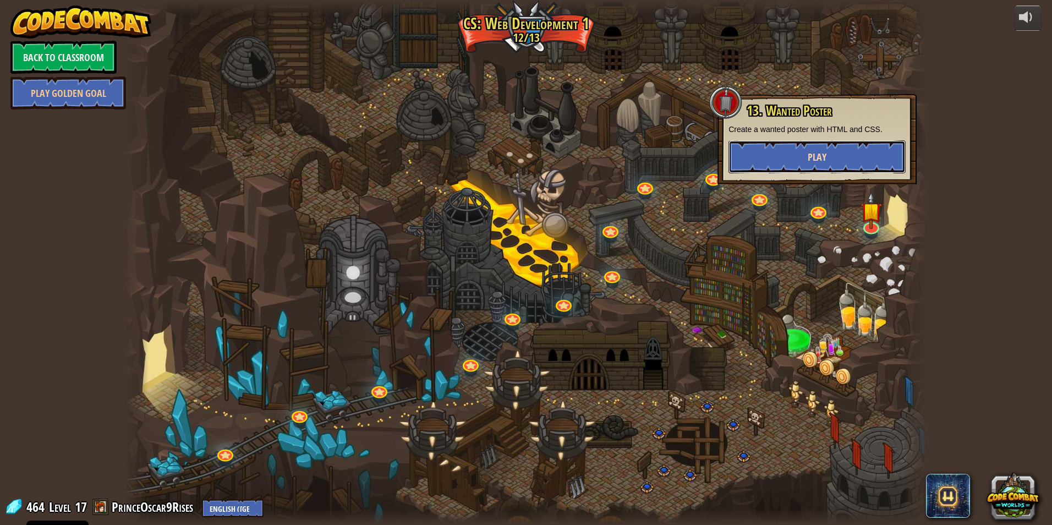
click at [816, 160] on span "Play" at bounding box center [817, 157] width 19 height 14
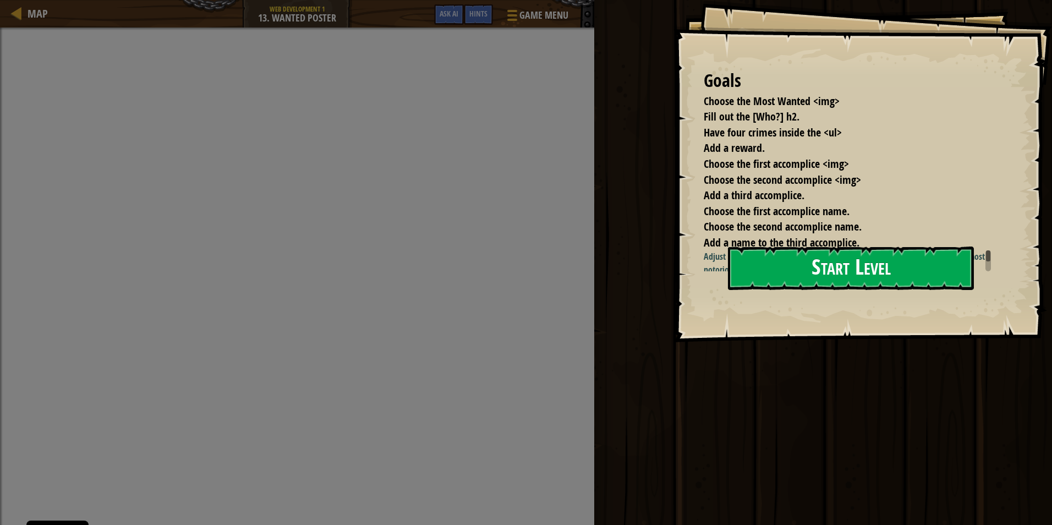
click at [860, 285] on button "Start Level" at bounding box center [851, 268] width 246 height 43
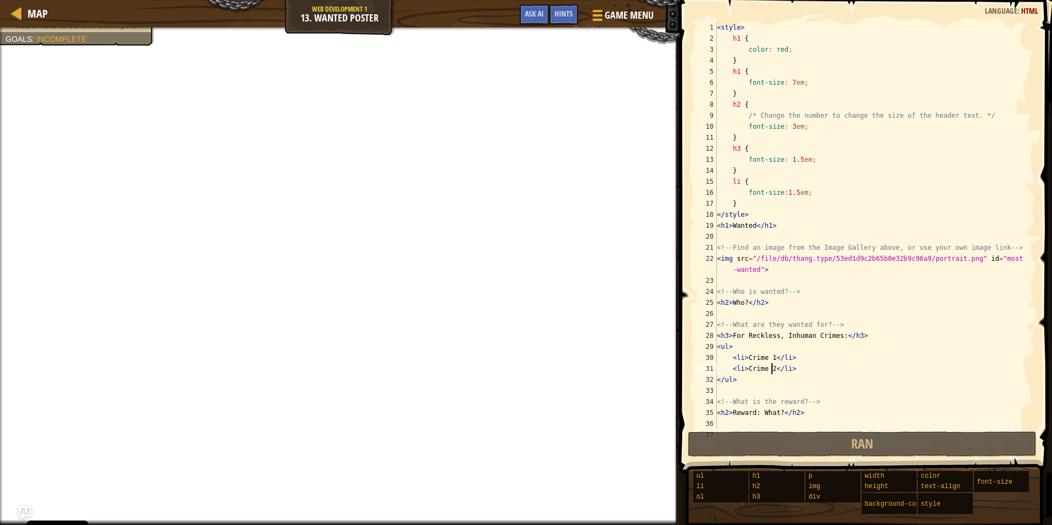
click at [772, 363] on div "< style > h1 { color : red ; } h1 { font-size : 7 em ; } h2 { /* Change the num…" at bounding box center [871, 236] width 313 height 429
click at [775, 356] on div "< style > h1 { color : red ; } h1 { font-size : 7 em ; } h2 { /* Change the num…" at bounding box center [871, 236] width 313 height 429
click at [774, 361] on div "< style > h1 { color : red ; } h1 { font-size : 7 em ; } h2 { /* Change the num…" at bounding box center [871, 236] width 313 height 429
click at [772, 355] on div "< style > h1 { color : red ; } h1 { font-size : 7 em ; } h2 { /* Change the num…" at bounding box center [871, 236] width 313 height 429
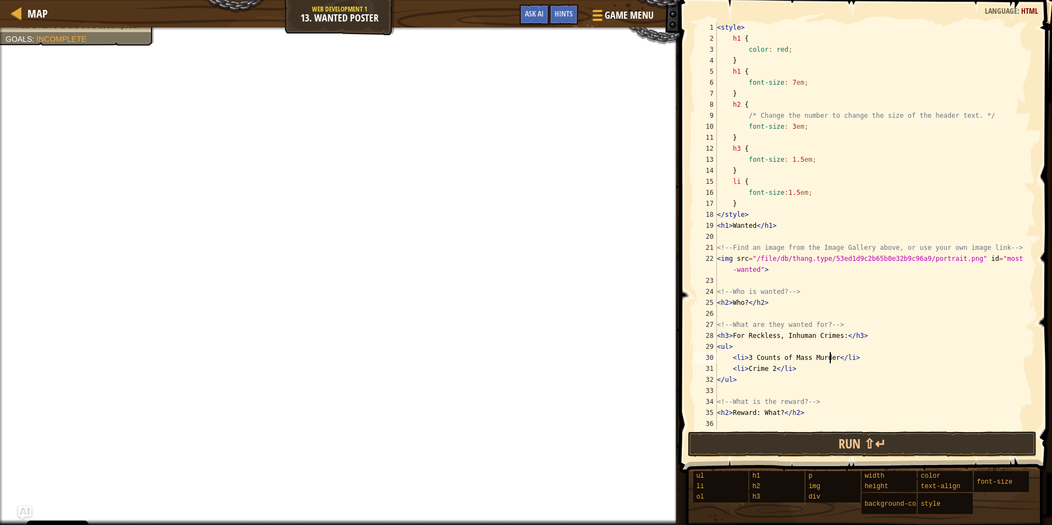
scroll to position [5, 9]
click at [767, 369] on div "< style > h1 { color : red ; } h1 { font-size : 7 em ; } h2 { /* Change the num…" at bounding box center [871, 236] width 313 height 429
click at [793, 373] on div "< style > h1 { color : red ; } h1 { font-size : 7 em ; } h2 { /* Change the num…" at bounding box center [871, 236] width 313 height 429
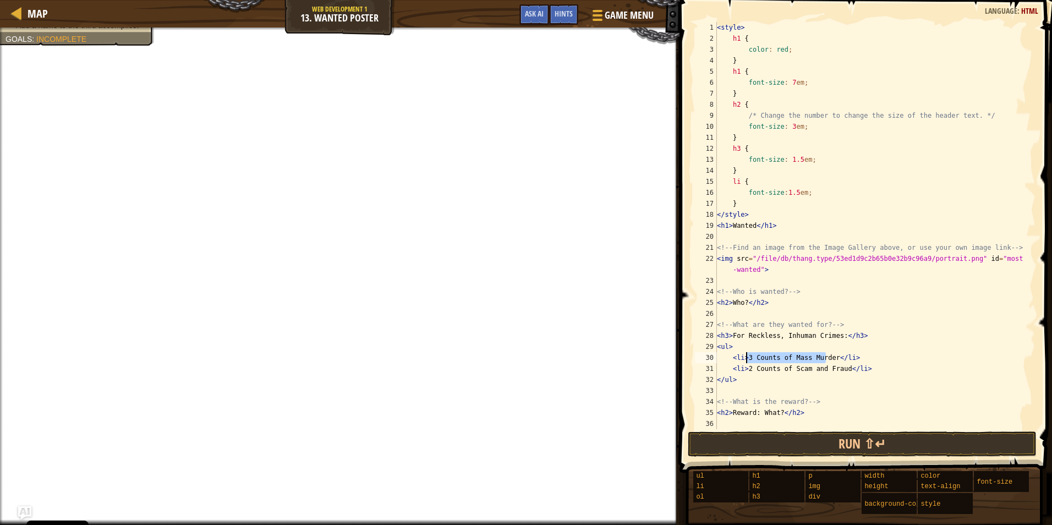
drag, startPoint x: 827, startPoint y: 356, endPoint x: 747, endPoint y: 356, distance: 80.4
click at [747, 356] on div "< style > h1 { color : red ; } h1 { font-size : 7 em ; } h2 { /* Change the num…" at bounding box center [871, 236] width 313 height 429
drag, startPoint x: 842, startPoint y: 372, endPoint x: 748, endPoint y: 368, distance: 94.8
click at [748, 368] on div "< style > h1 { color : red ; } h1 { font-size : 7 em ; } h2 { /* Change the num…" at bounding box center [871, 236] width 313 height 429
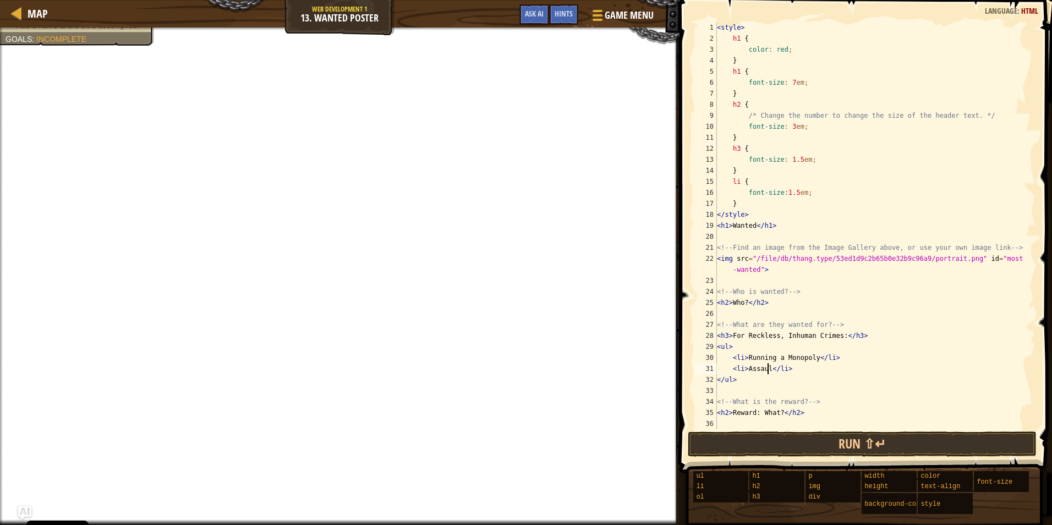
scroll to position [5, 4]
type textarea "<li>Assault</li>"
click at [798, 367] on div "< style > h1 { color : red ; } h1 { font-size : 7 em ; } h2 { /* Change the num…" at bounding box center [871, 236] width 313 height 429
drag, startPoint x: 789, startPoint y: 380, endPoint x: 745, endPoint y: 384, distance: 44.7
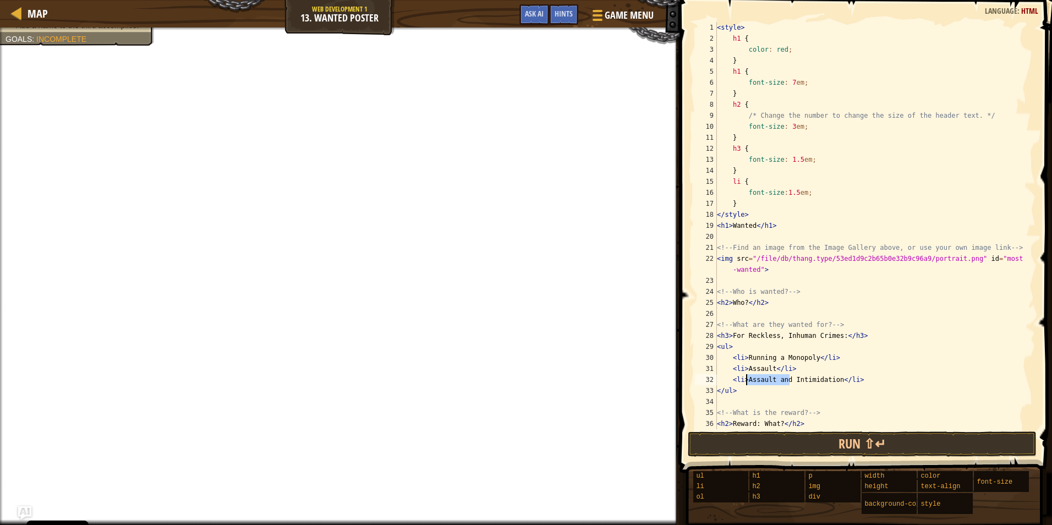
click at [745, 384] on div "< style > h1 { color : red ; } h1 { font-size : 7 em ; } h2 { /* Change the num…" at bounding box center [871, 236] width 313 height 429
type textarea "<li>Intimidation</li>"
click at [823, 385] on div "< style > h1 { color : red ; } h1 { font-size : 7 em ; } h2 { /* Change the num…" at bounding box center [871, 236] width 313 height 429
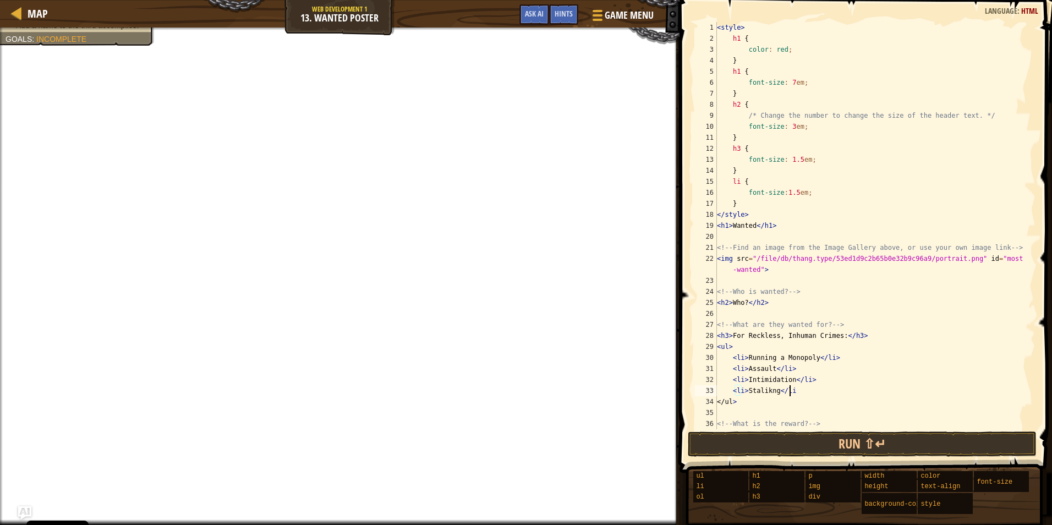
type textarea "<li>Stalikng</li>"
click at [748, 402] on div "< style > h1 { color : red ; } h1 { font-size : 7 em ; } h2 { /* Change the num…" at bounding box center [871, 236] width 313 height 429
click at [747, 391] on div "< style > h1 { color : red ; } h1 { font-size : 7 em ; } h2 { /* Change the num…" at bounding box center [871, 236] width 313 height 429
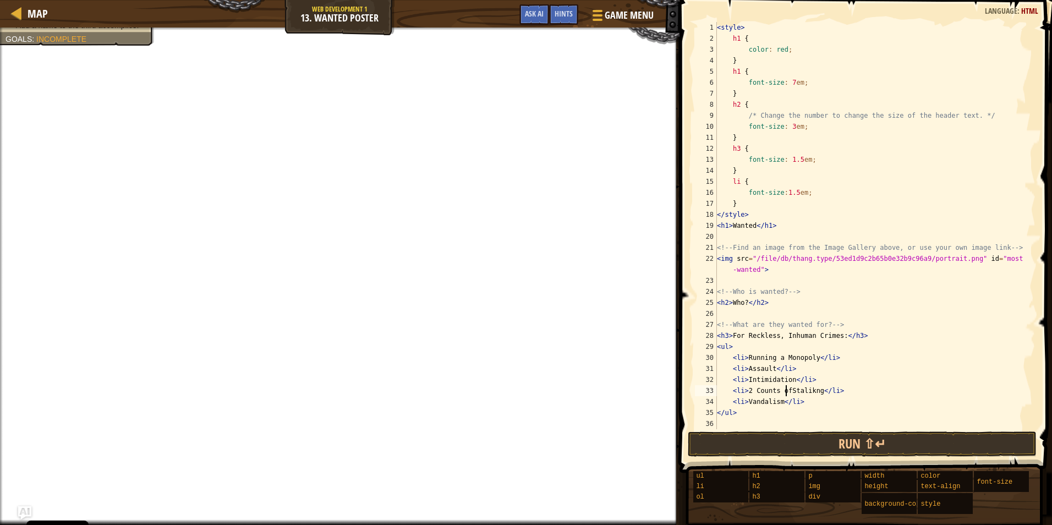
scroll to position [5, 6]
click at [805, 392] on div "< style > h1 { color : red ; } h1 { font-size : 7 em ; } h2 { /* Change the num…" at bounding box center [871, 236] width 313 height 429
click at [823, 403] on div "< style > h1 { color : red ; } h1 { font-size : 7 em ; } h2 { /* Change the num…" at bounding box center [871, 236] width 313 height 429
type textarea "<li>Vandalism</li>"
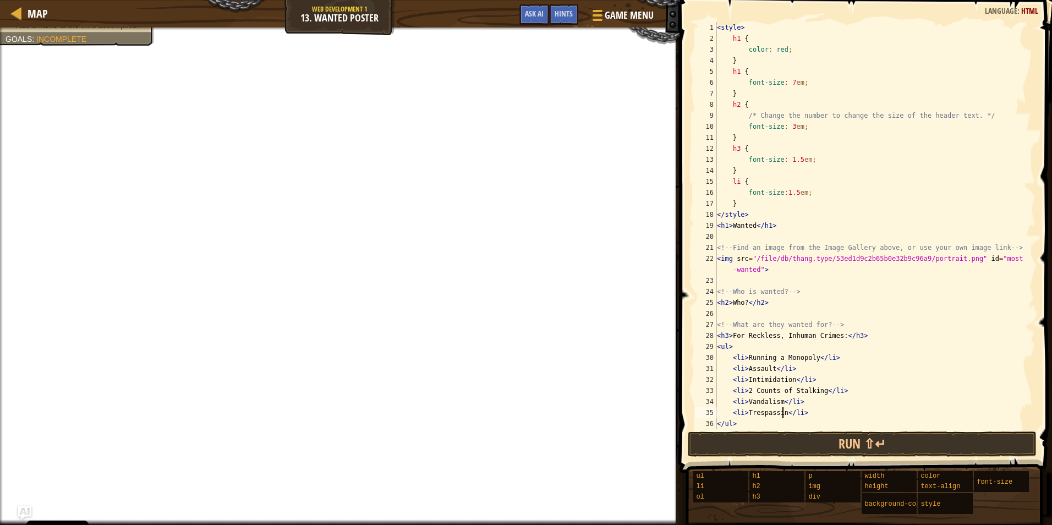
scroll to position [5, 6]
click at [746, 304] on div "< style > h1 { color : red ; } h1 { font-size : 7 em ; } h2 { /* Change the num…" at bounding box center [871, 236] width 313 height 429
click at [729, 307] on div "< style > h1 { color : red ; } h1 { font-size : 7 em ; } h2 { /* Change the num…" at bounding box center [871, 236] width 313 height 429
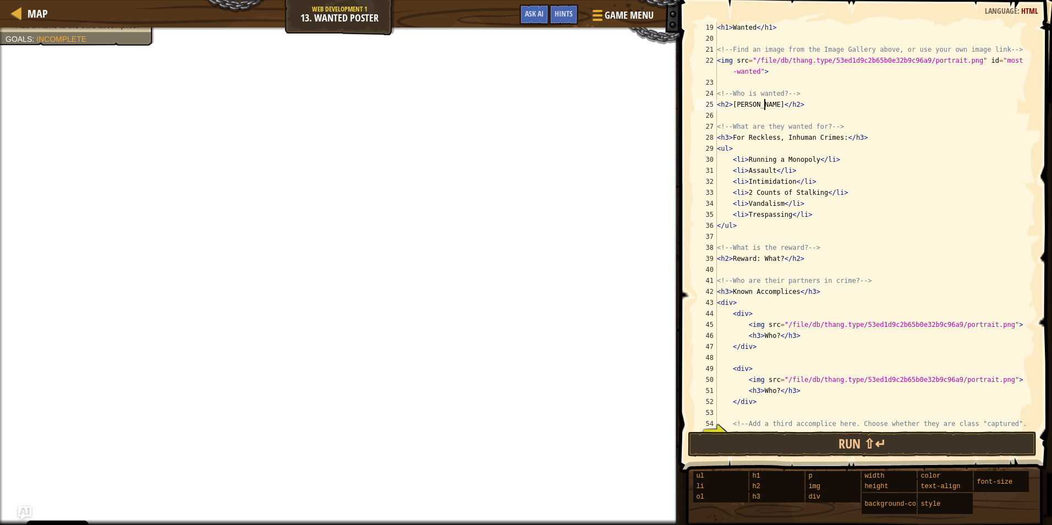
scroll to position [231, 0]
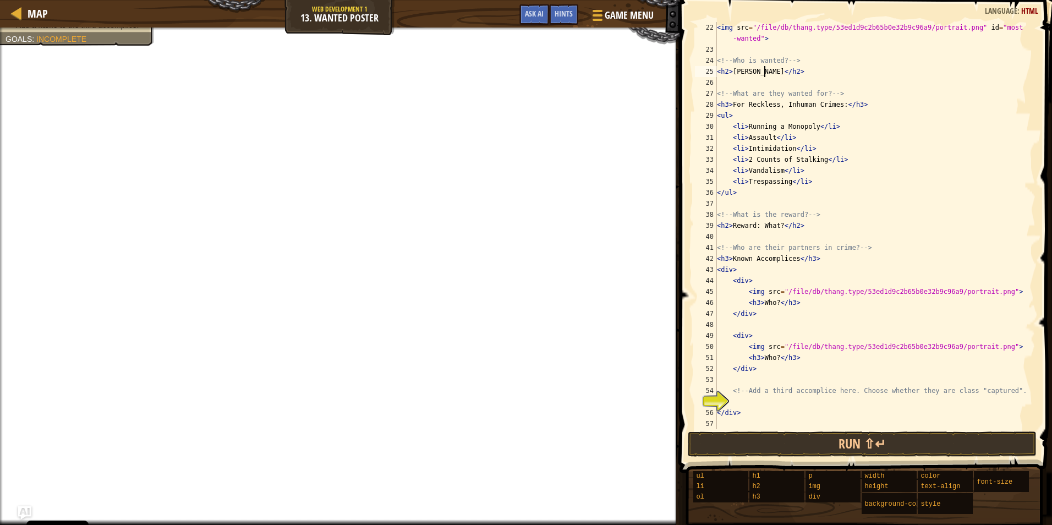
click at [779, 312] on div "< img src = "/file/db/thang.type/53ed1d9c2b65b0e32b9c96a9/portrait.png" id = "m…" at bounding box center [871, 242] width 313 height 440
click at [805, 361] on div "< img src = "/file/db/thang.type/53ed1d9c2b65b0e32b9c96a9/portrait.png" id = "m…" at bounding box center [871, 242] width 313 height 440
type textarea "<h3>Who?</h3>"
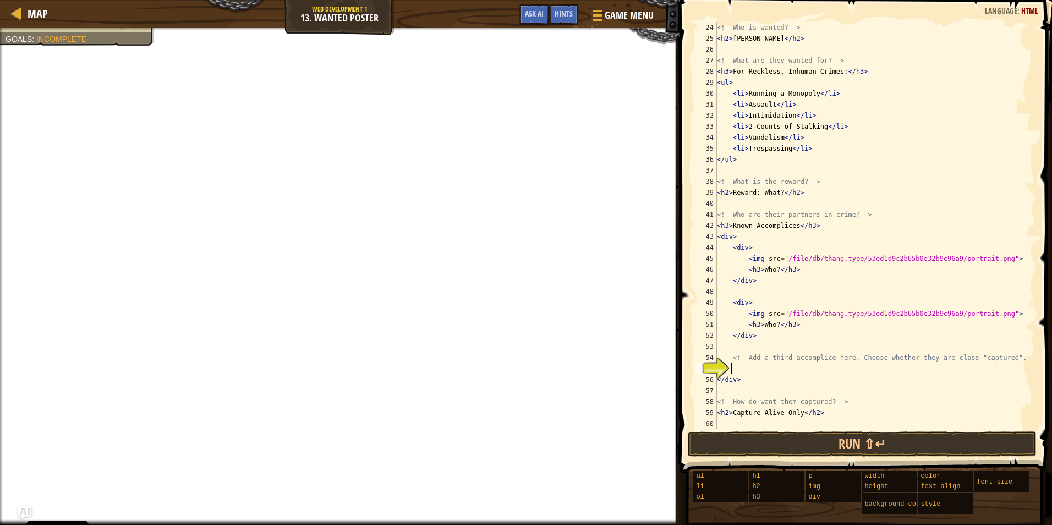
click at [760, 372] on div "<!-- Who is wanted? --> < h2 > Aloysius O' Hare </ h2 > <!-- What are they want…" at bounding box center [871, 236] width 313 height 429
click at [755, 412] on div "<!-- Who is wanted? --> < h2 > Aloysius O' Hare </ h2 > <!-- What are they want…" at bounding box center [871, 236] width 313 height 429
drag, startPoint x: 758, startPoint y: 413, endPoint x: 733, endPoint y: 413, distance: 24.8
click at [733, 413] on div "<!-- Who is wanted? --> < h2 > Aloysius O' Hare </ h2 > <!-- What are they want…" at bounding box center [871, 236] width 313 height 429
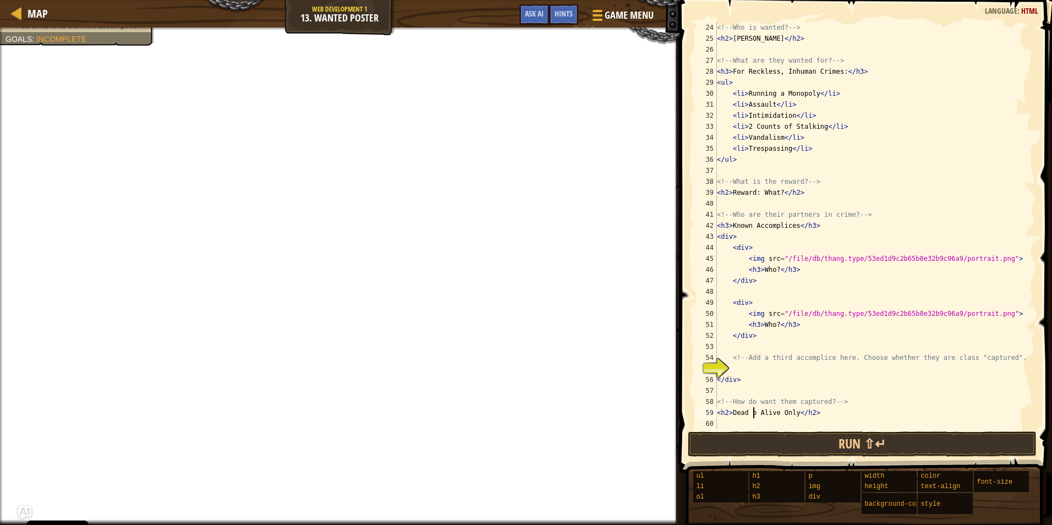
scroll to position [5, 3]
type textarea "<h2>Dead or Alive</h2>"
click at [781, 369] on div "<!-- Who is wanted? --> < h2 > Aloysius O' Hare </ h2 > <!-- What are they want…" at bounding box center [871, 236] width 313 height 429
click at [786, 205] on div "<!-- Who is wanted? --> < h2 > Aloysius O' Hare </ h2 > <!-- What are they want…" at bounding box center [871, 236] width 313 height 429
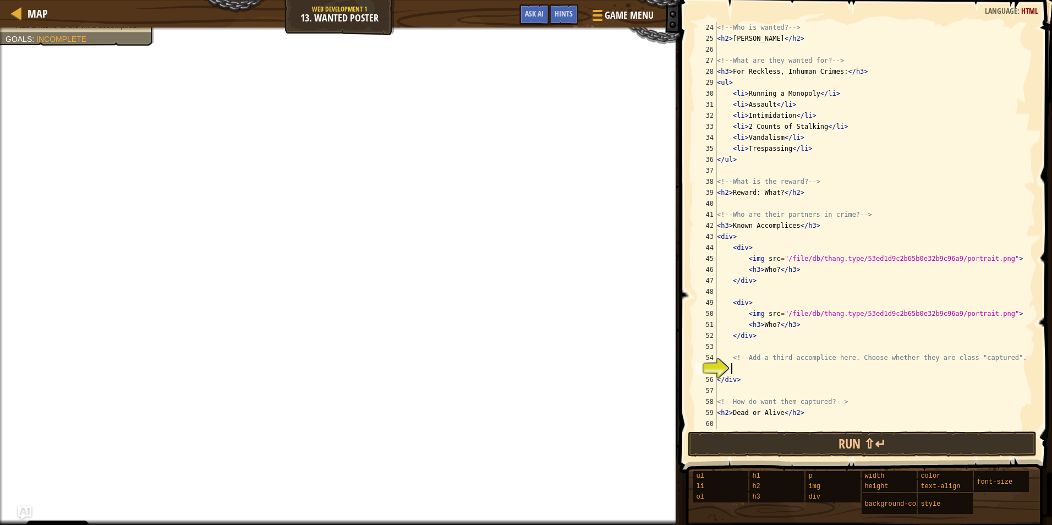
scroll to position [5, 0]
paste textarea "300767833.40"
click at [718, 204] on div "<!-- Who is wanted? --> < h2 > Aloysius O' Hare </ h2 > <!-- What are they want…" at bounding box center [871, 236] width 313 height 429
click at [798, 165] on div "<!-- Who is wanted? --> < h2 > Aloysius O' Hare </ h2 > <!-- What are they want…" at bounding box center [871, 236] width 313 height 429
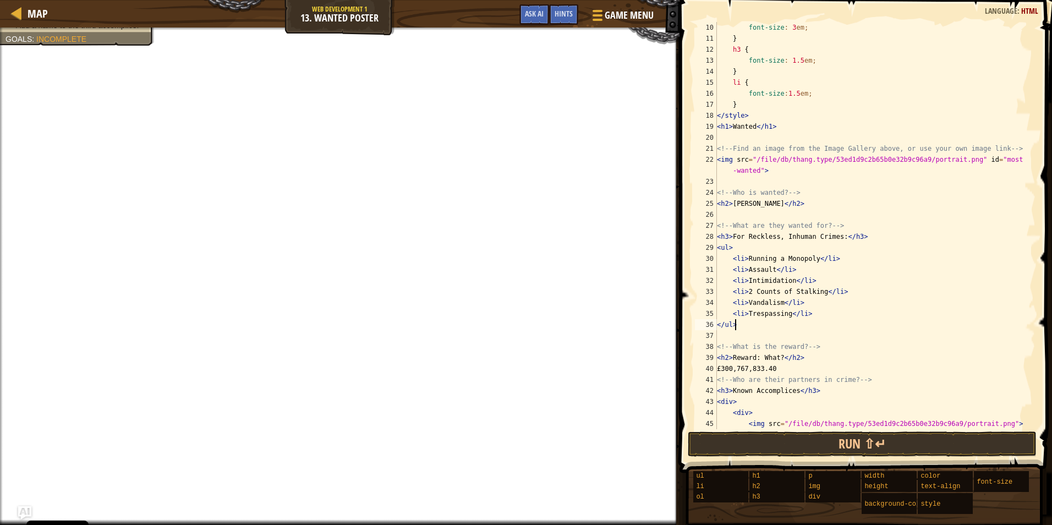
scroll to position [99, 0]
drag, startPoint x: 793, startPoint y: 372, endPoint x: 702, endPoint y: 372, distance: 90.8
click at [702, 372] on div "</ul> 10 11 12 13 14 15 16 17 18 19 20 21 22 23 24 25 26 27 28 29 30 31 32 33 3…" at bounding box center [864, 225] width 343 height 407
type textarea "£300,767,833.40"
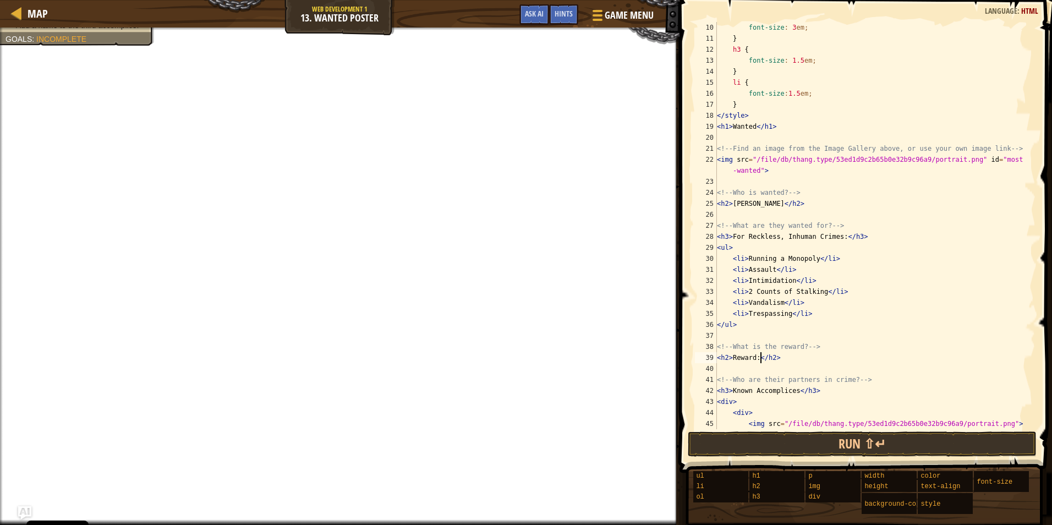
paste textarea "£300,767,833.40"
type textarea "<h2>Reward: £300,767,833.40</h2>"
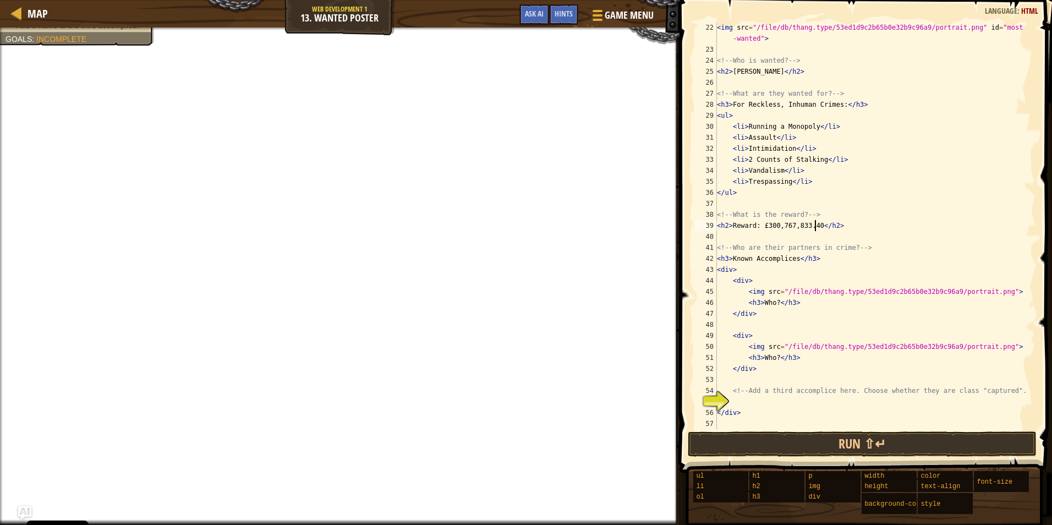
scroll to position [231, 0]
click at [770, 404] on div "< img src = "/file/db/thang.type/53ed1d9c2b65b0e32b9c96a9/portrait.png" id = "m…" at bounding box center [871, 242] width 313 height 440
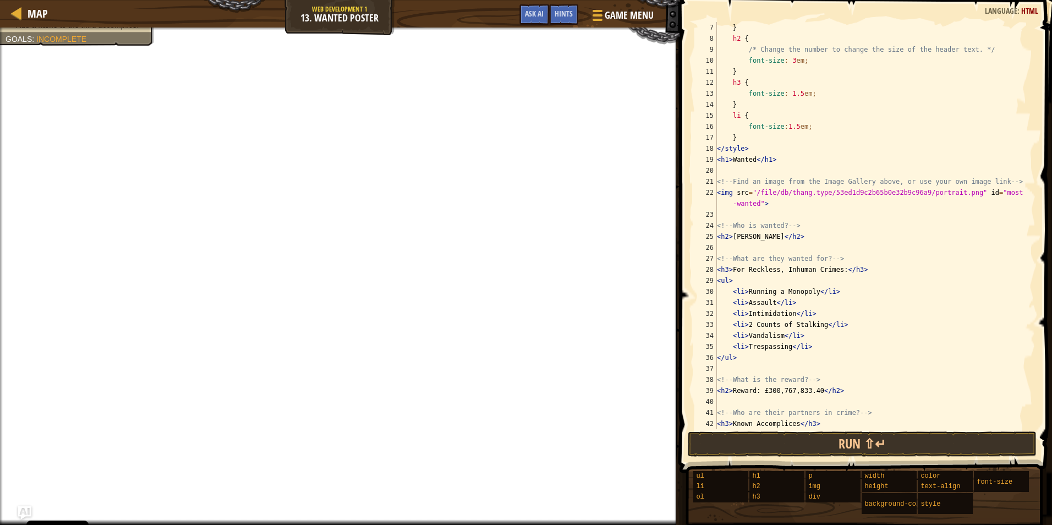
scroll to position [0, 0]
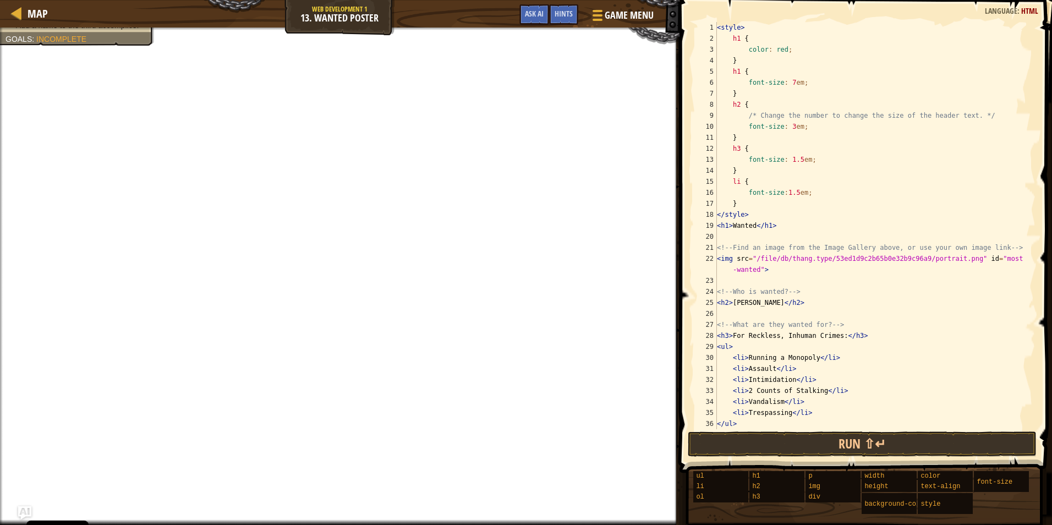
click at [790, 218] on div "< style > h1 { color : red ; } h1 { font-size : 7 em ; } h2 { /* Change the num…" at bounding box center [871, 236] width 313 height 429
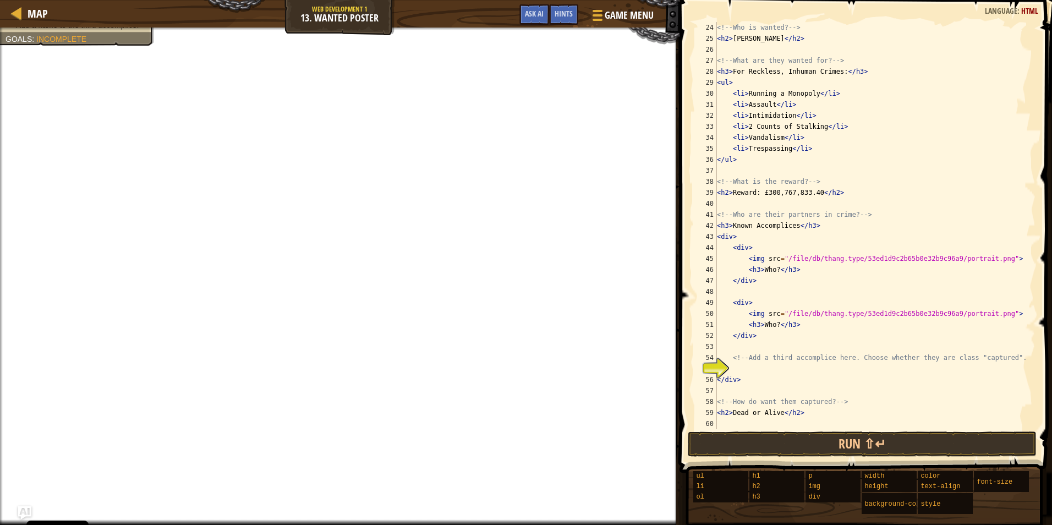
scroll to position [264, 0]
drag, startPoint x: 777, startPoint y: 270, endPoint x: 761, endPoint y: 274, distance: 15.8
click at [761, 274] on div "<!-- Who is wanted? --> < h2 > Aloysius O' Hare </ h2 > <!-- What are they want…" at bounding box center [871, 236] width 313 height 429
paste textarea "Thanos Car"
drag, startPoint x: 782, startPoint y: 257, endPoint x: 989, endPoint y: 259, distance: 207.5
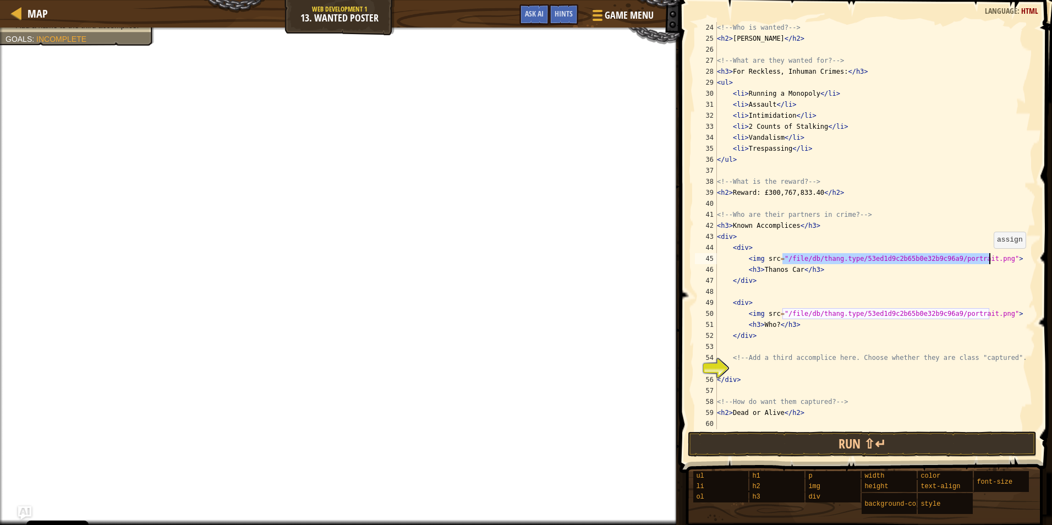
click at [989, 259] on div "<!-- Who is wanted? --> < h2 > Aloysius O' Hare </ h2 > <!-- What are they want…" at bounding box center [871, 236] width 313 height 429
paste textarea "https://i.kym-cdn.com/entries/icons/original/000/027/072/thanos_car_2.jp"
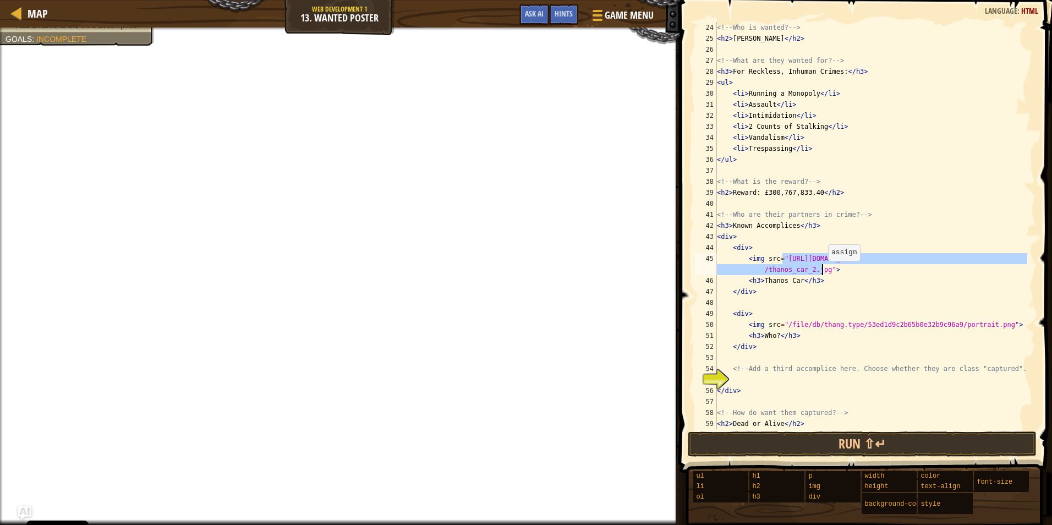
drag, startPoint x: 782, startPoint y: 259, endPoint x: 823, endPoint y: 272, distance: 43.2
click at [823, 272] on div "<!-- Who is wanted? --> < h2 > Aloysius O' Hare </ h2 > <!-- What are they want…" at bounding box center [871, 236] width 313 height 429
paste textarea "encrypted-tbn0.gstatic.com/images?q=tbn:ANd9GcQPNroGIkbj6BuizA_iLrqBTm7b_lnT0FW…"
drag, startPoint x: 782, startPoint y: 257, endPoint x: 925, endPoint y: 274, distance: 144.7
click at [925, 274] on div "<!-- Who is wanted? --> < h2 > Aloysius O' Hare </ h2 > <!-- What are they want…" at bounding box center [871, 236] width 313 height 429
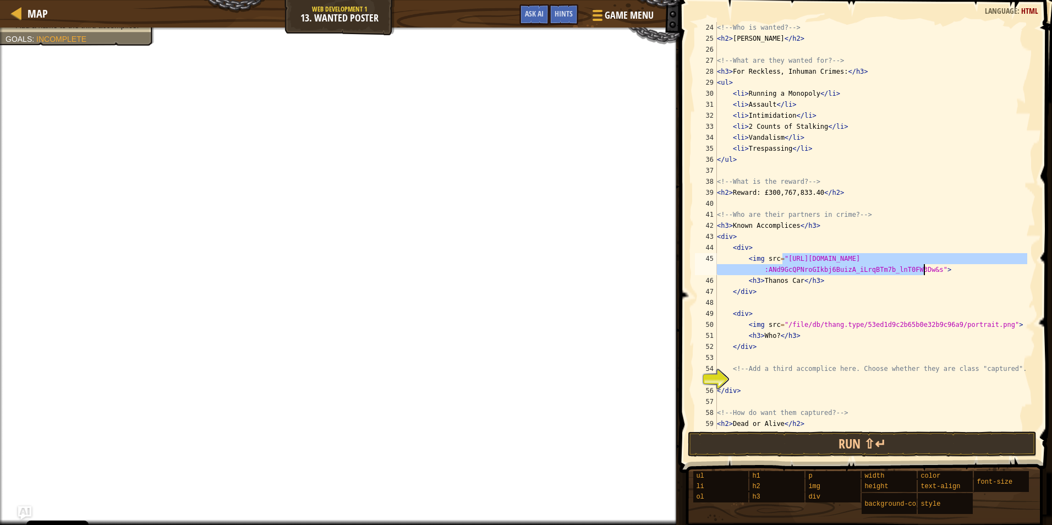
paste textarea "images.steamusercontent.com/ugc/956341619419729387/888CA803A14C7A2265CC1BEF47BC…"
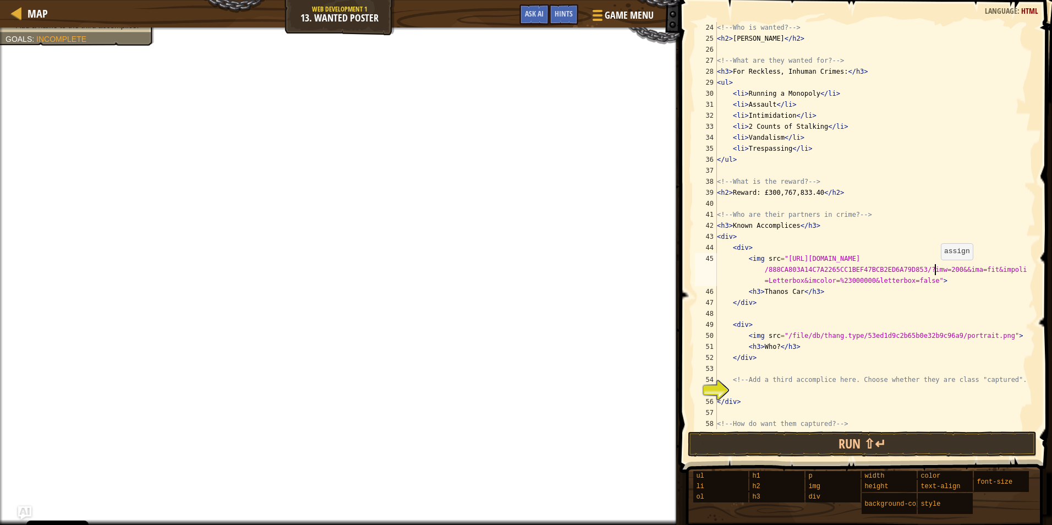
click at [936, 271] on div "<!-- Who is wanted? --> < h2 > Aloysius O' Hare </ h2 > <!-- What are they want…" at bounding box center [871, 236] width 313 height 429
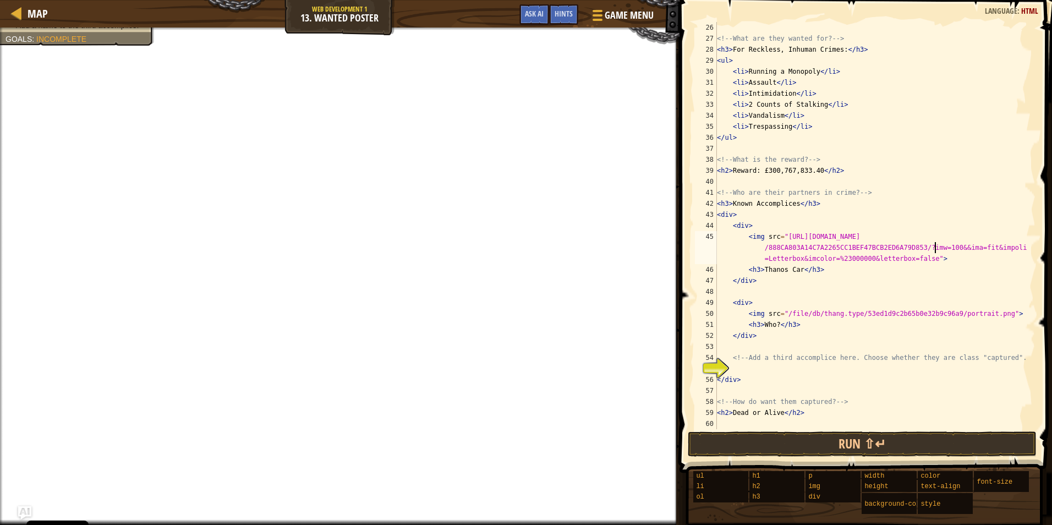
scroll to position [286, 0]
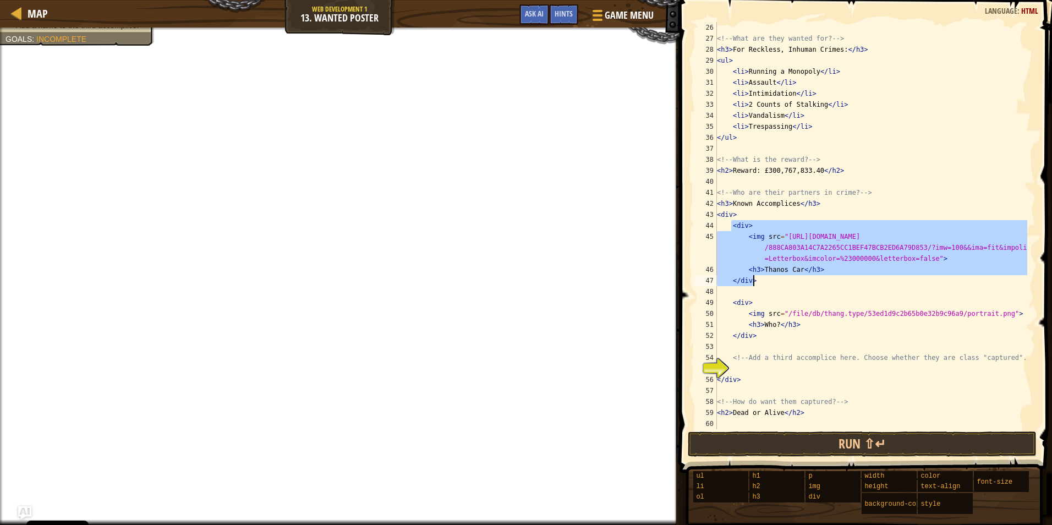
drag, startPoint x: 732, startPoint y: 227, endPoint x: 771, endPoint y: 279, distance: 65.0
click at [771, 279] on div "<!-- What are they wanted for? --> < h3 > For Reckless, Inhuman Crimes: </ h3 >…" at bounding box center [871, 236] width 313 height 429
type textarea "<h3>Thanos Car</h3> </div>"
click at [758, 367] on div "<!-- What are they wanted for? --> < h3 > For Reckless, Inhuman Crimes: </ h3 >…" at bounding box center [871, 236] width 313 height 429
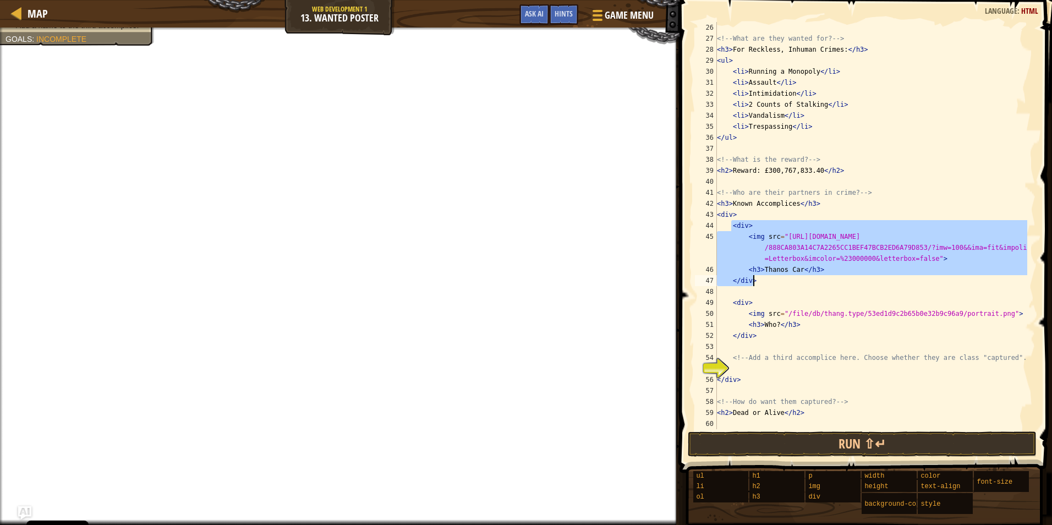
scroll to position [5, 1]
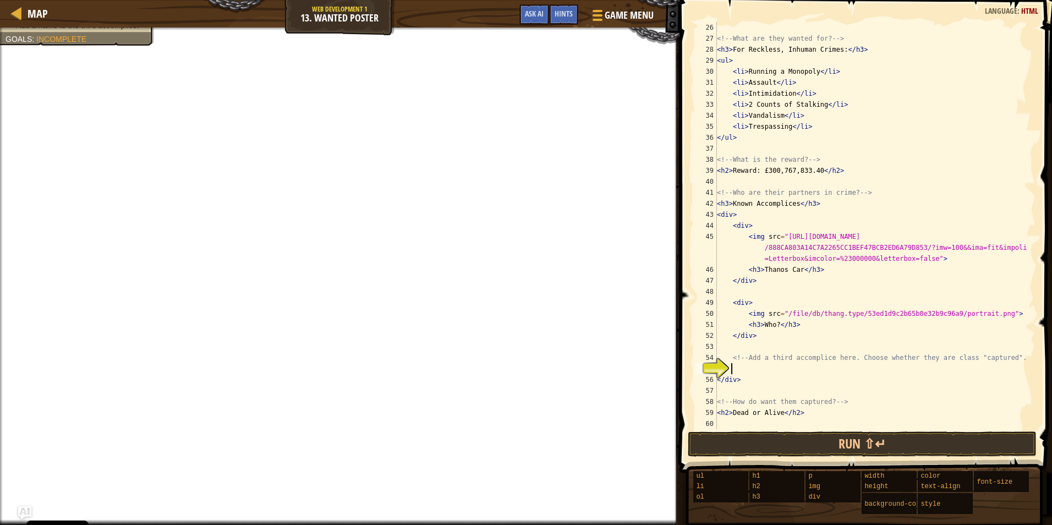
paste textarea "</div>"
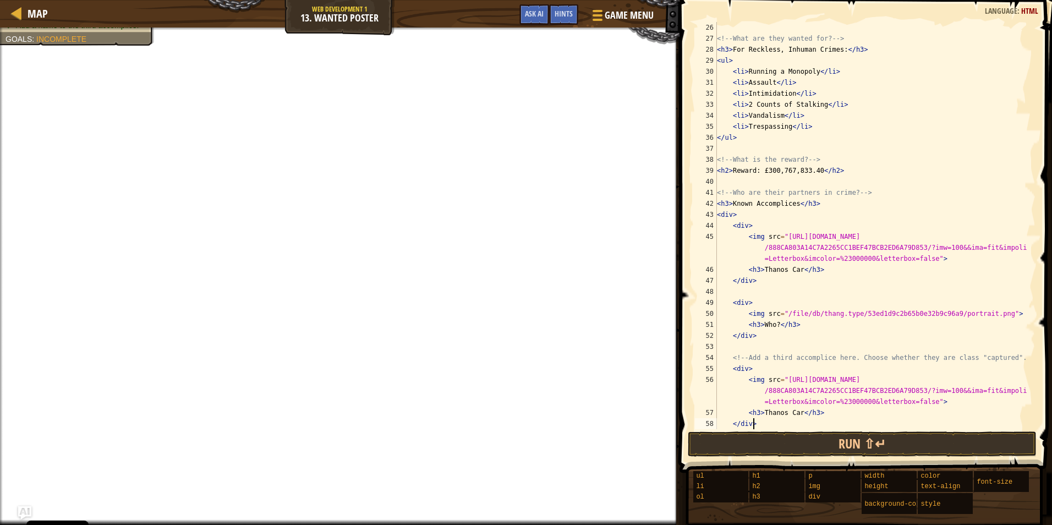
type textarea "</div>"
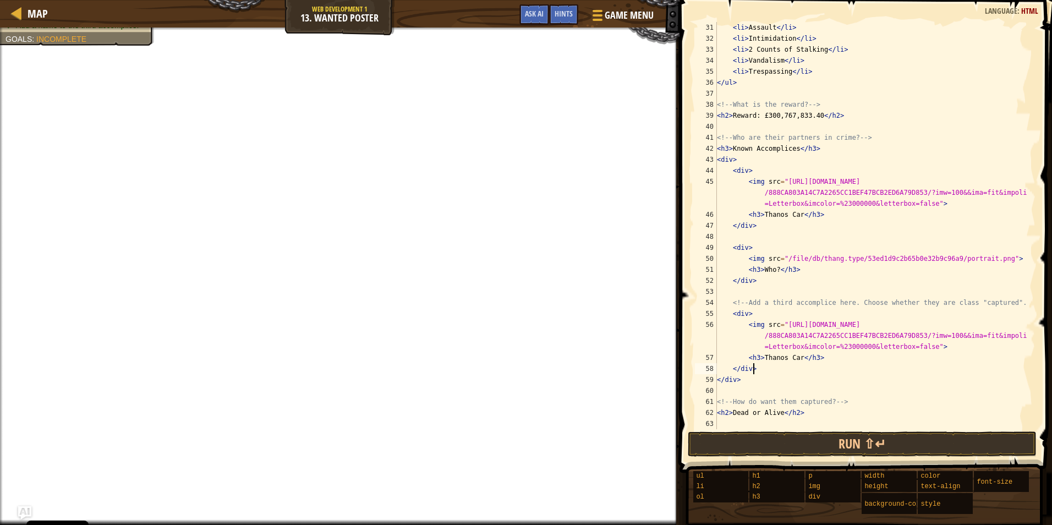
scroll to position [341, 0]
click at [781, 236] on div "< li > Assault </ li > < li > Intimidation </ li > < li > 2 Counts of Stalking …" at bounding box center [871, 236] width 313 height 429
drag, startPoint x: 777, startPoint y: 272, endPoint x: 759, endPoint y: 273, distance: 17.6
click at [759, 273] on div "< li > Assault </ li > < li > Intimidation </ li > < li > 2 Counts of Stalking …" at bounding box center [871, 236] width 313 height 429
paste textarea "Doctor T."
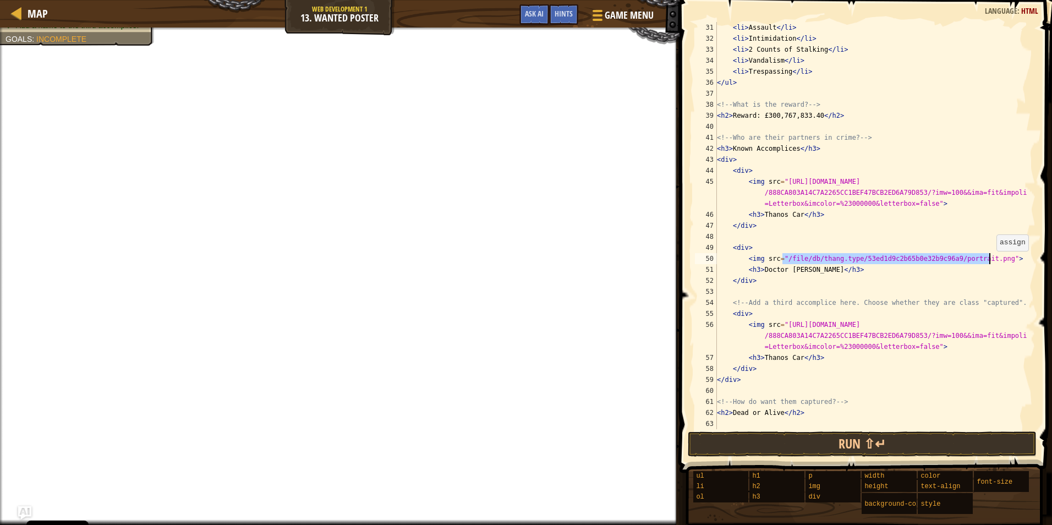
drag, startPoint x: 782, startPoint y: 259, endPoint x: 991, endPoint y: 262, distance: 209.2
click at [991, 262] on div "< li > Assault </ li > < li > Intimidation </ li > < li > 2 Counts of Stalking …" at bounding box center [871, 236] width 313 height 429
paste textarea "https://static.wikia.nocookie.net/boombeach/images/9/98/Terror4.png/revision/la…"
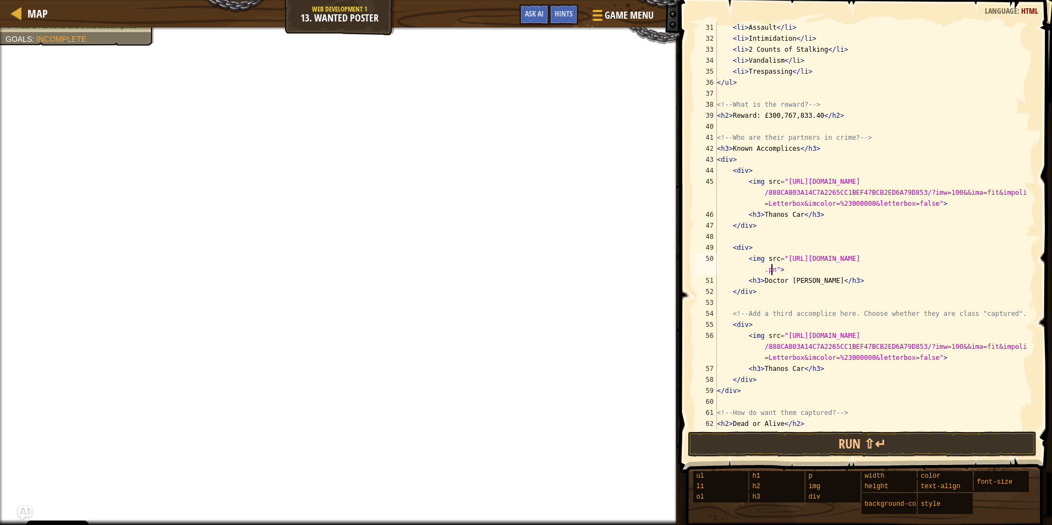
scroll to position [5, 25]
click at [939, 195] on div "< li > Assault </ li > < li > Intimidation </ li > < li > 2 Counts of Stalking …" at bounding box center [871, 236] width 313 height 429
click at [936, 194] on div "< li > Assault </ li > < li > Intimidation </ li > < li > 2 Counts of Stalking …" at bounding box center [871, 236] width 313 height 429
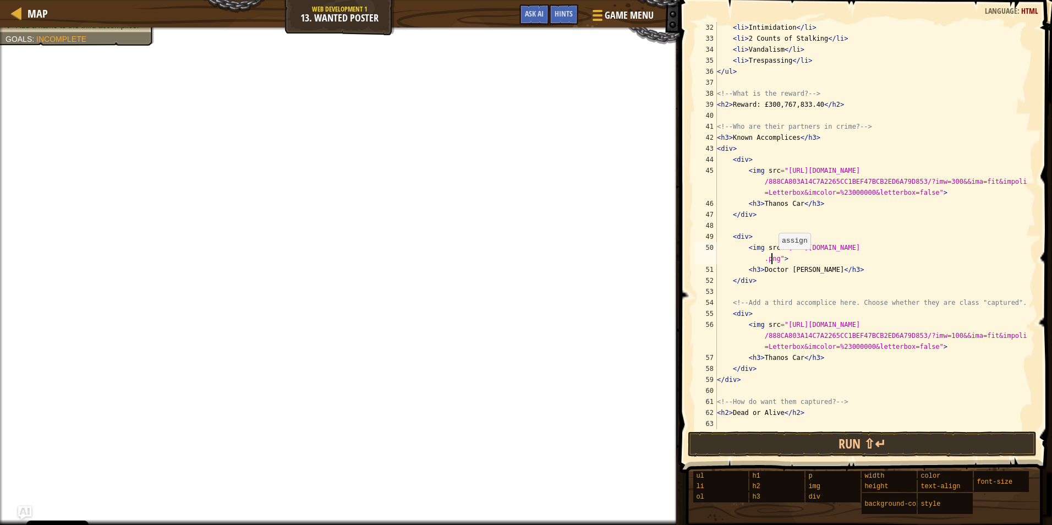
click at [773, 260] on div "< li > Intimidation </ li > < li > 2 Counts of Stalking </ li > < li > Vandalis…" at bounding box center [871, 236] width 313 height 429
drag, startPoint x: 774, startPoint y: 260, endPoint x: 784, endPoint y: 250, distance: 13.6
click at [784, 250] on div "< li > Intimidation </ li > < li > 2 Counts of Stalking </ li > < li > Vandalis…" at bounding box center [871, 236] width 313 height 429
paste textarea "/revision/latest?cb=20151231233602"
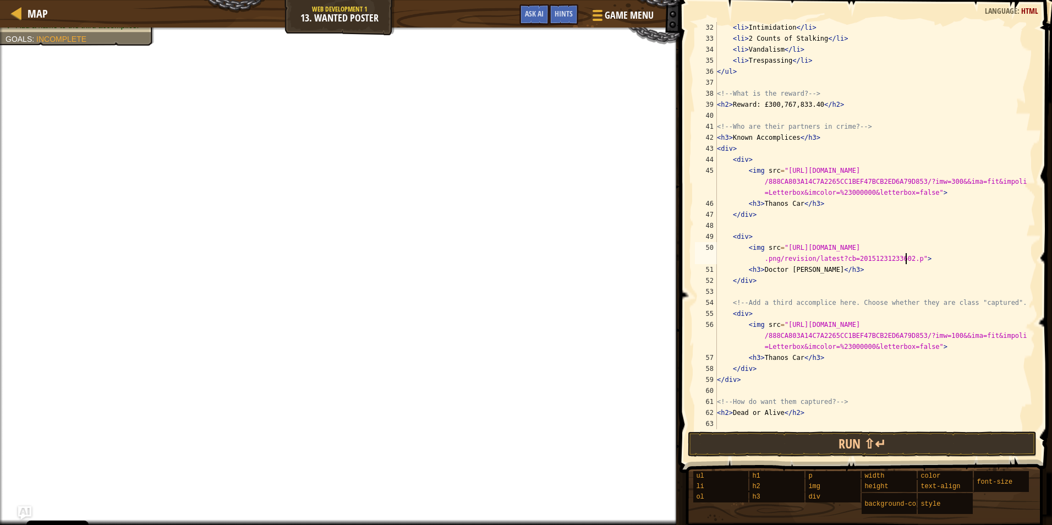
scroll to position [5, 37]
click at [834, 260] on div "< li > Intimidation </ li > < li > 2 Counts of Stalking </ li > < li > Vandalis…" at bounding box center [871, 236] width 313 height 429
paste textarea "/scale-to-width-down/1200"
drag, startPoint x: 990, startPoint y: 260, endPoint x: 774, endPoint y: 260, distance: 216.3
click at [774, 260] on div "< li > Intimidation </ li > < li > 2 Counts of Stalking </ li > < li > Vandalis…" at bounding box center [871, 236] width 313 height 429
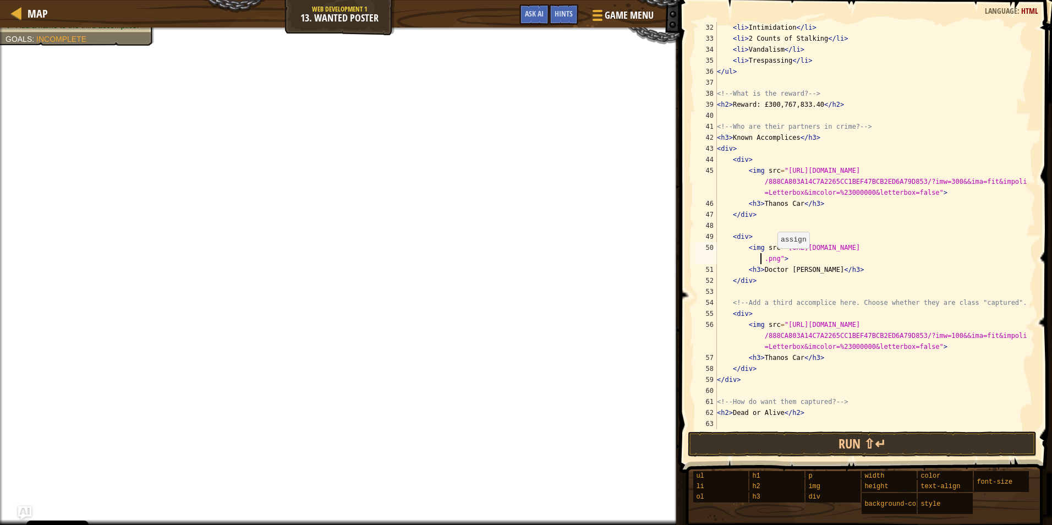
scroll to position [5, 26]
click at [934, 181] on div "< li > Intimidation </ li > < li > 2 Counts of Stalking </ li > < li > Vandalis…" at bounding box center [871, 236] width 313 height 429
drag, startPoint x: 796, startPoint y: 361, endPoint x: 761, endPoint y: 359, distance: 35.3
click at [761, 359] on div "< li > Intimidation </ li > < li > 2 Counts of Stalking </ li > < li > Vandalis…" at bounding box center [871, 236] width 313 height 429
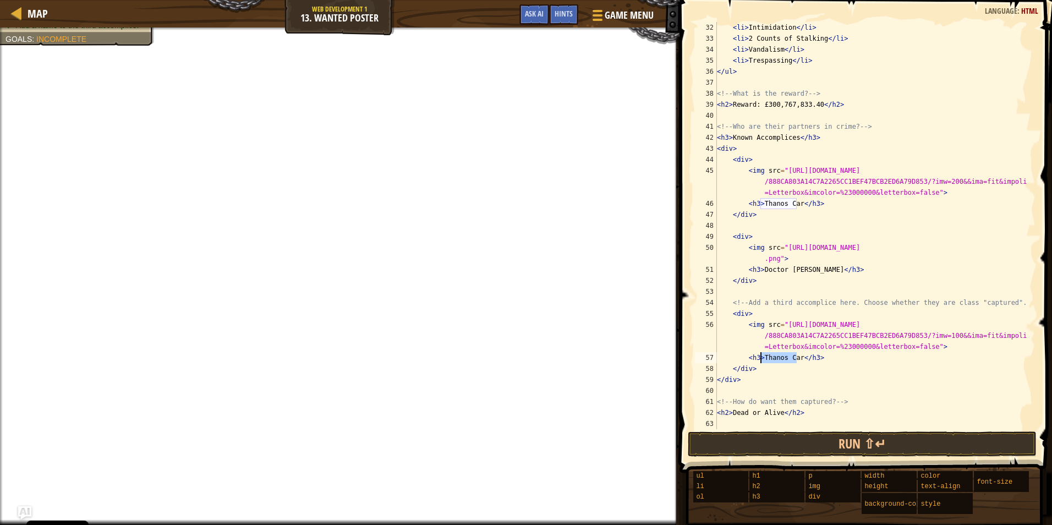
scroll to position [5, 8]
paste textarea "Walter White"
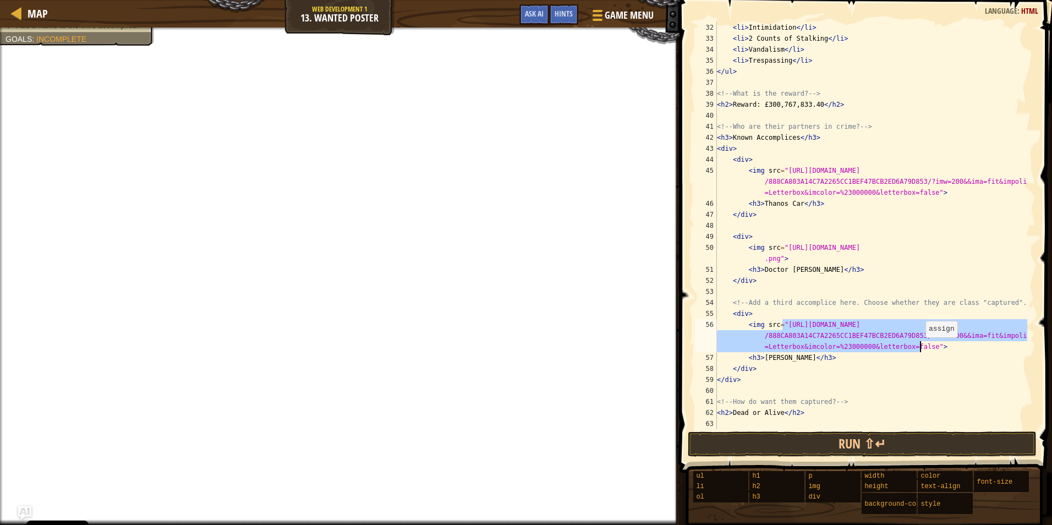
drag, startPoint x: 783, startPoint y: 323, endPoint x: 920, endPoint y: 348, distance: 139.5
click at [920, 348] on div "< li > Intimidation </ li > < li > 2 Counts of Stalking </ li > < li > Vandalis…" at bounding box center [871, 236] width 313 height 429
paste textarea "static.wikia.nocookie.net/breakingbad/images/e/e7/BB-S5B-Walt-590.jpg/revision/…"
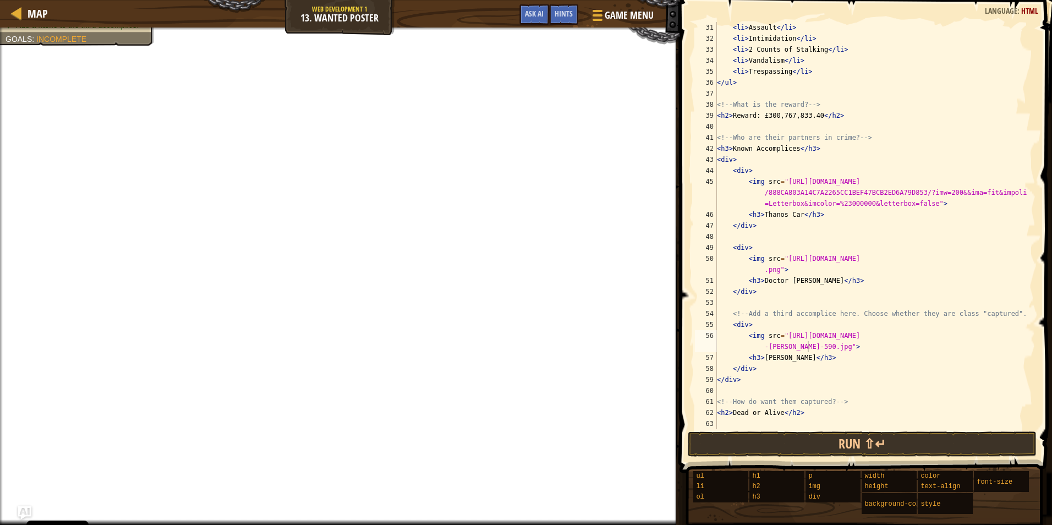
click at [804, 352] on div "< li > Assault </ li > < li > Intimidation </ li > < li > 2 Counts of Stalking …" at bounding box center [871, 236] width 313 height 429
drag, startPoint x: 808, startPoint y: 347, endPoint x: 784, endPoint y: 336, distance: 26.6
click at [784, 336] on div "< li > Assault </ li > < li > Intimidation </ li > < li > 2 Counts of Stalking …" at bounding box center [871, 236] width 313 height 429
paste textarea "www.jaxon.gg/wp-content/uploads/2024/07/caseoh-streamer.jpg.webp"
drag, startPoint x: 804, startPoint y: 357, endPoint x: 762, endPoint y: 360, distance: 42.0
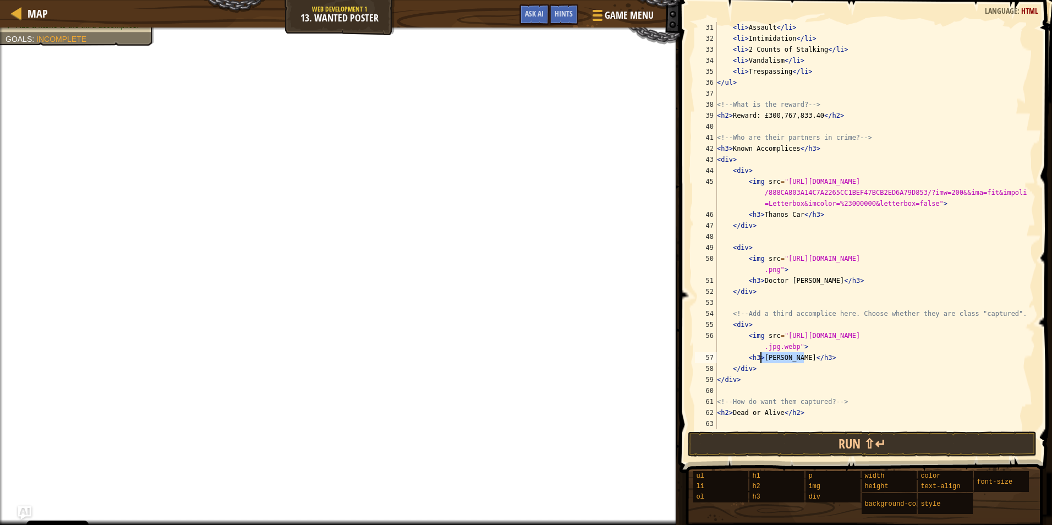
click at [762, 360] on div "< li > Assault </ li > < li > Intimidation </ li > < li > 2 Counts of Stalking …" at bounding box center [871, 236] width 313 height 429
click at [883, 66] on div "< li > Assault </ li > < li > Intimidation </ li > < li > 2 Counts of Stalking …" at bounding box center [871, 236] width 313 height 429
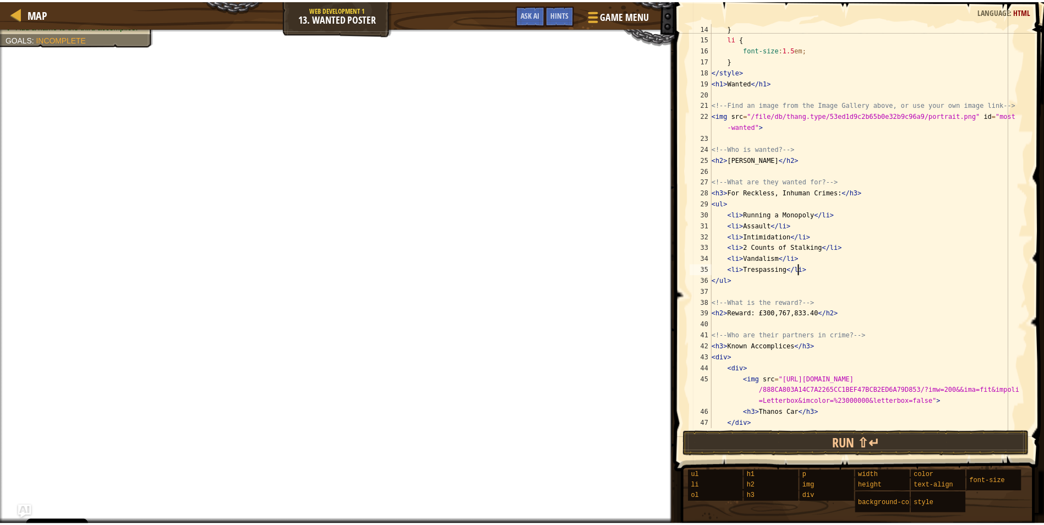
scroll to position [0, 0]
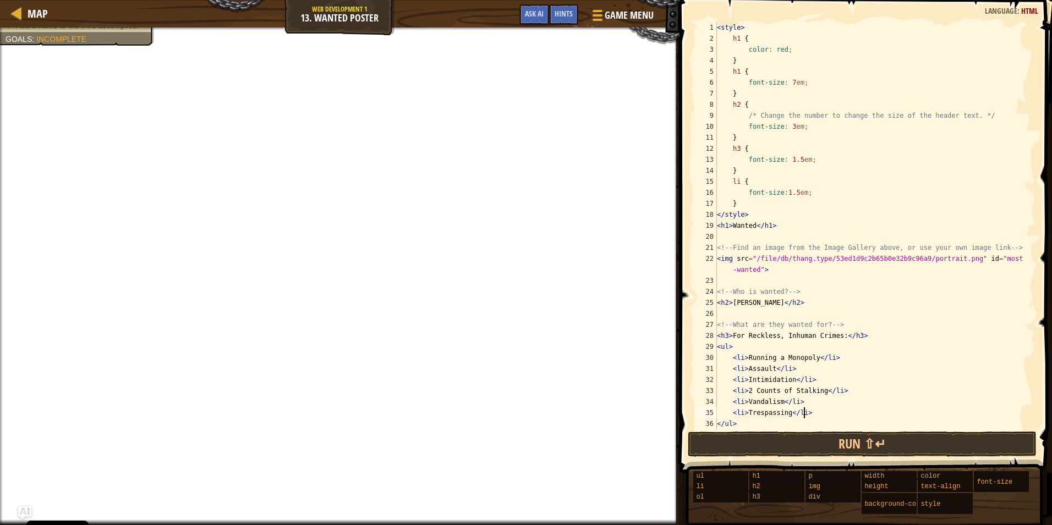
click at [847, 272] on div "< style > h1 { color : red ; } h1 { font-size : 7 em ; } h2 { /* Change the num…" at bounding box center [871, 236] width 313 height 429
drag, startPoint x: 752, startPoint y: 258, endPoint x: 960, endPoint y: 258, distance: 208.1
click at [960, 258] on div "< style > h1 { color : red ; } h1 { font-size : 7 em ; } h2 { /* Change the num…" at bounding box center [871, 236] width 313 height 429
paste textarea "https://www.google.com/url?sa=i&url=https%3A%2F%2Fmuc.fandom.com%2Fwiki%2FO%252…"
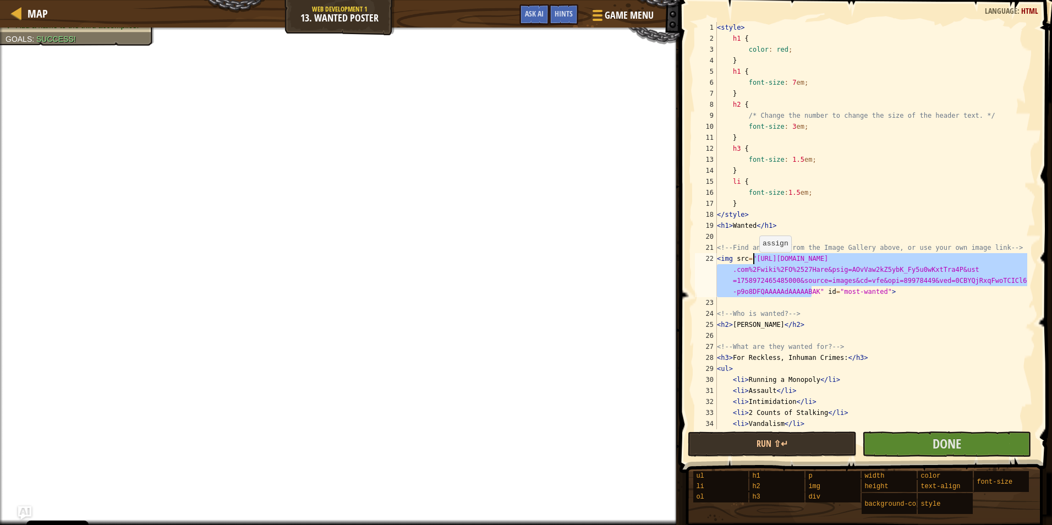
drag, startPoint x: 812, startPoint y: 294, endPoint x: 754, endPoint y: 263, distance: 65.5
click at [754, 263] on div "< style > h1 { color : red ; } h1 { font-size : 7 em ; } h2 { /* Change the num…" at bounding box center [871, 236] width 313 height 429
paste textarea "static.wikia.nocookie.net/muc/images/0/05/O%27Hare.png/revision/latest?cb=20200…"
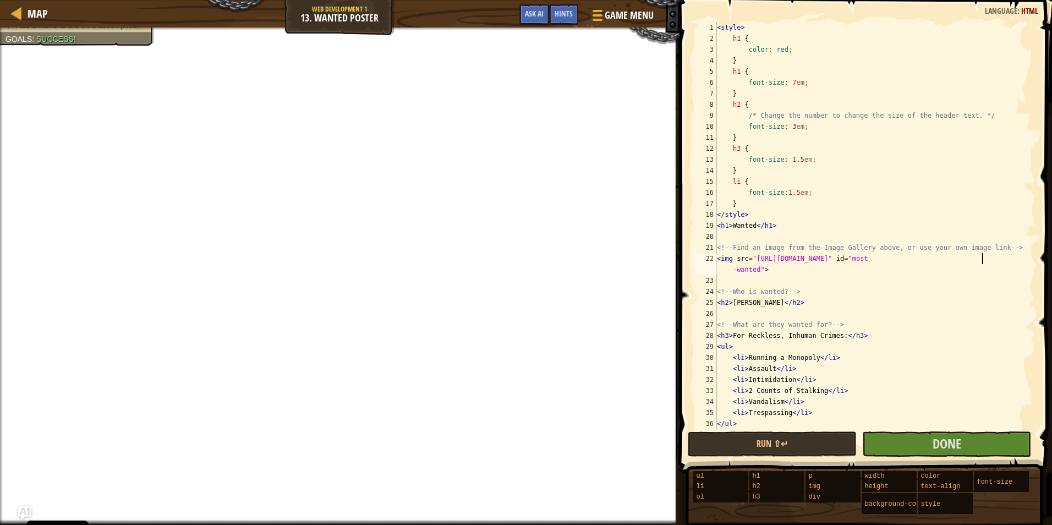
type textarea "<img src="https://static.wikia.nocookie.net/muc/images/0/05/O%27Hare.png" id="m…"
click at [744, 443] on button "Run ⇧↵" at bounding box center [772, 444] width 169 height 25
click at [960, 433] on button "Done" at bounding box center [947, 444] width 169 height 25
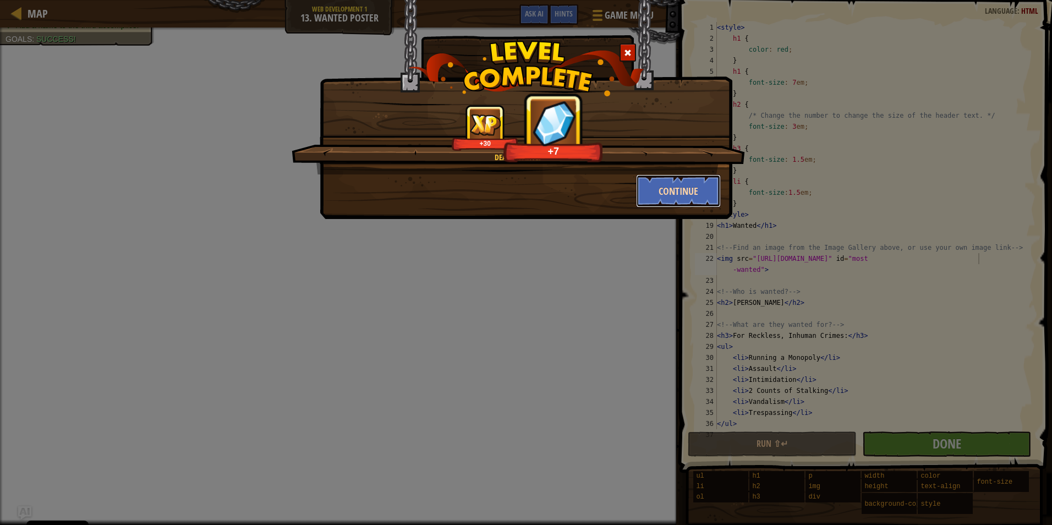
click at [696, 187] on button "Continue" at bounding box center [678, 190] width 85 height 33
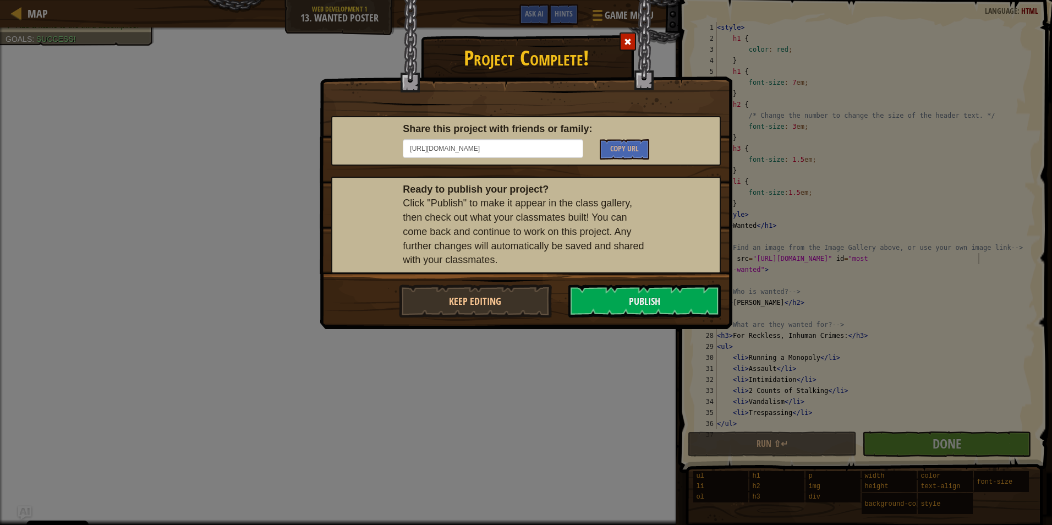
drag, startPoint x: 261, startPoint y: 227, endPoint x: 233, endPoint y: 135, distance: 96.6
click at [627, 42] on span at bounding box center [628, 42] width 8 height 8
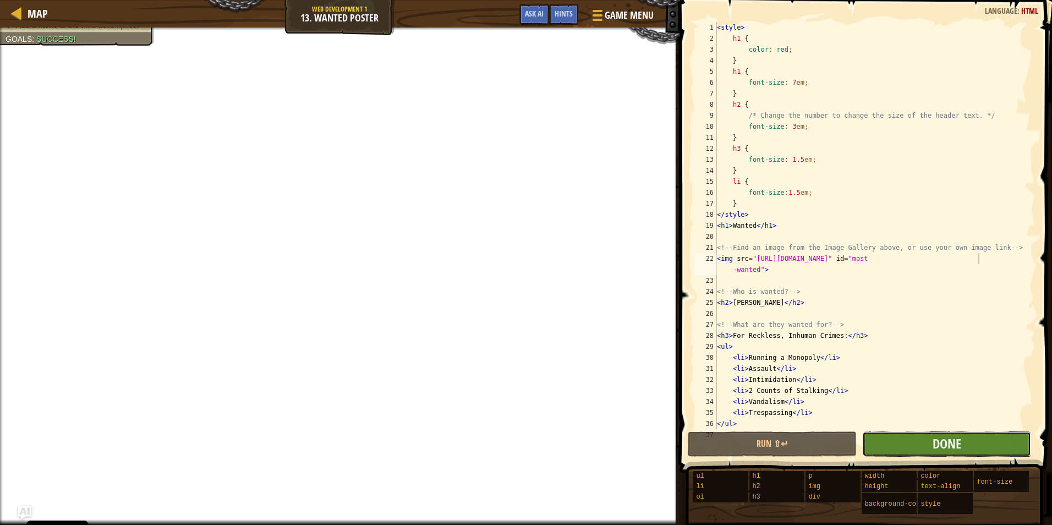
click at [930, 447] on button "Done" at bounding box center [947, 444] width 169 height 25
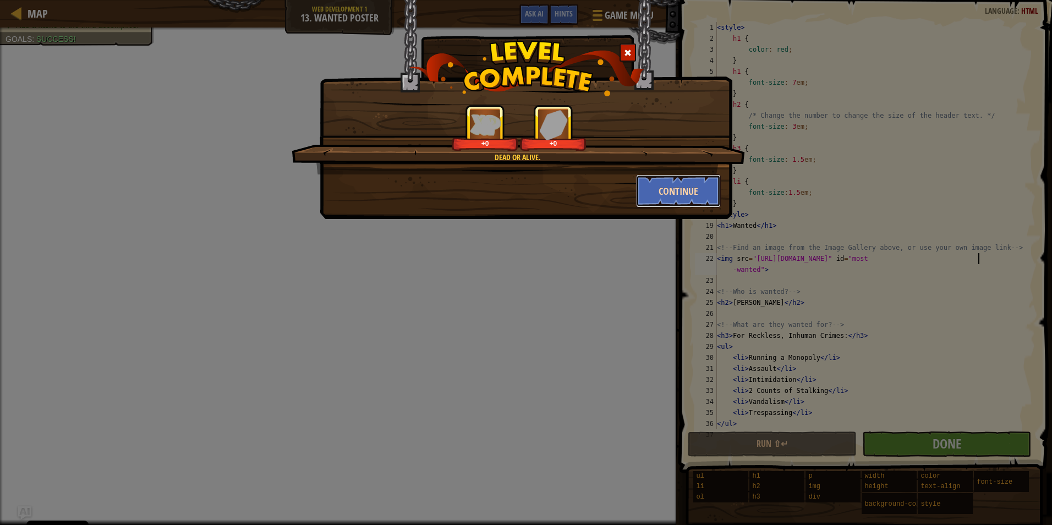
click at [666, 201] on button "Continue" at bounding box center [678, 190] width 85 height 33
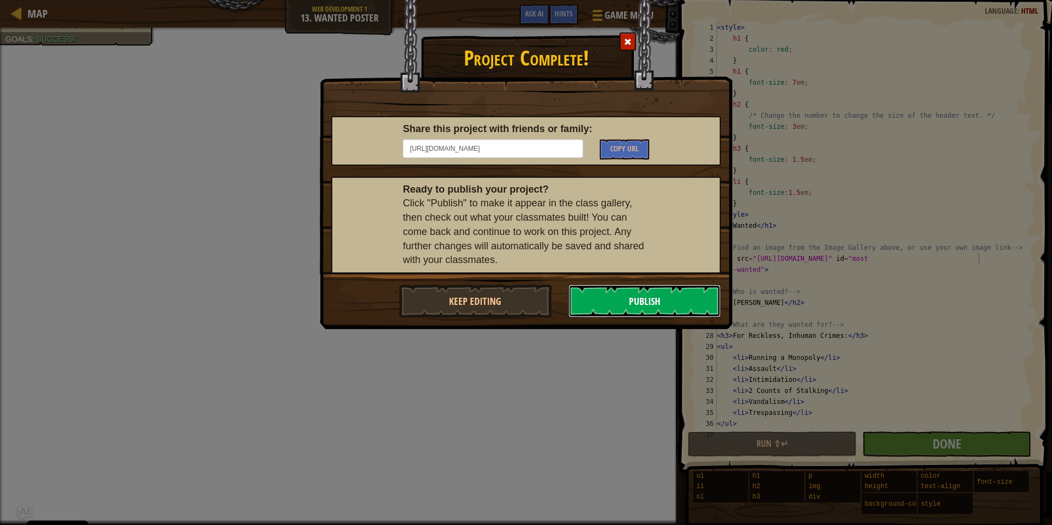
click at [650, 300] on button "Publish" at bounding box center [645, 301] width 153 height 33
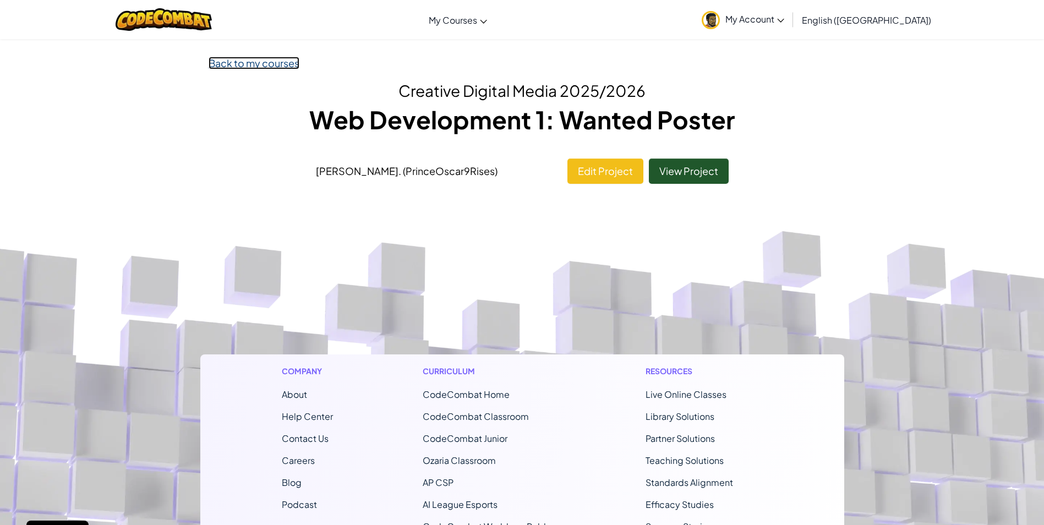
click at [262, 59] on link "Back to my courses" at bounding box center [254, 63] width 91 height 13
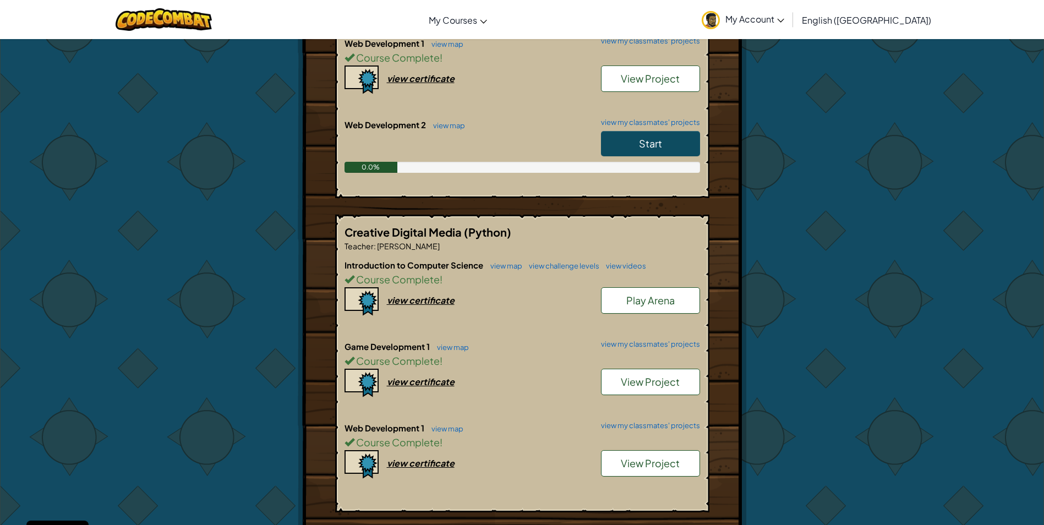
scroll to position [275, 0]
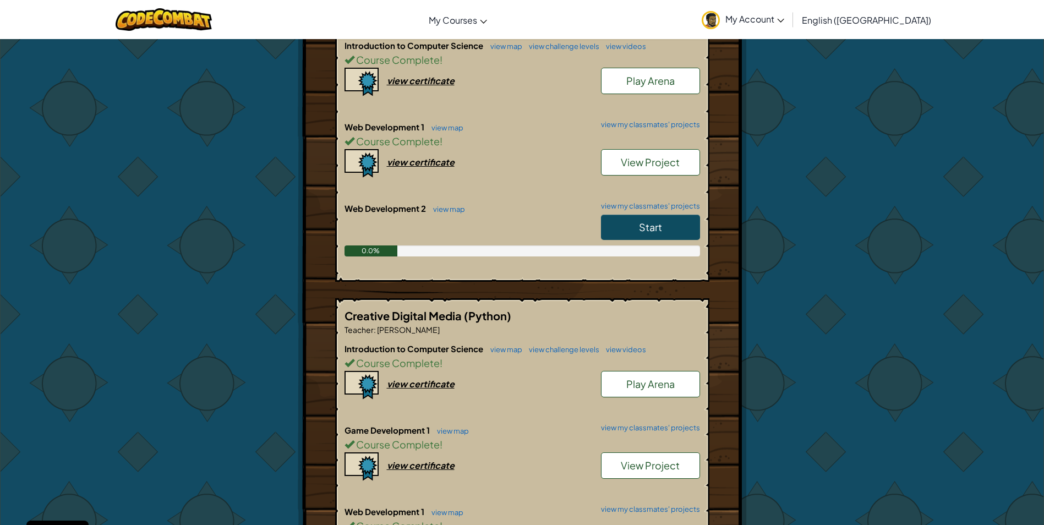
click at [648, 217] on link "Start" at bounding box center [650, 227] width 99 height 25
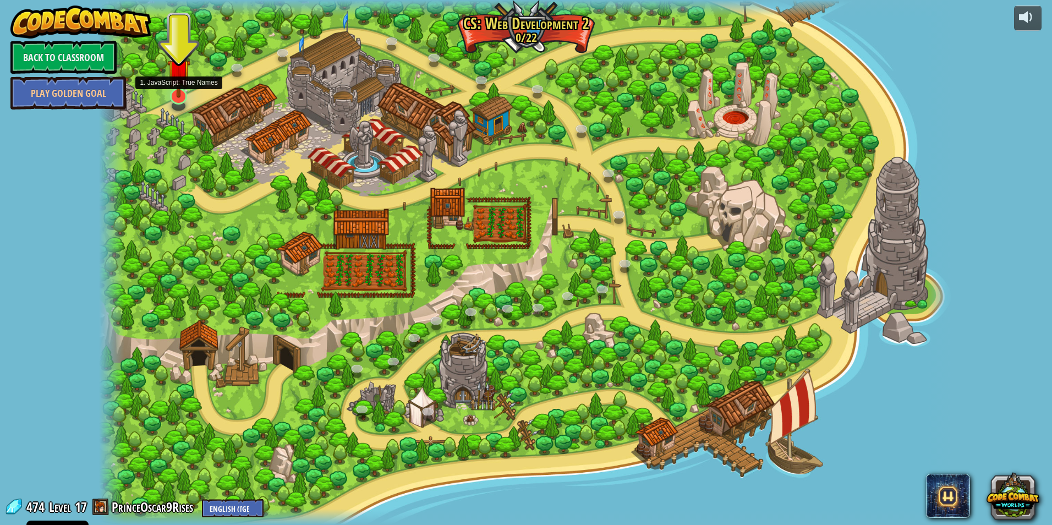
click at [184, 95] on img at bounding box center [179, 71] width 24 height 54
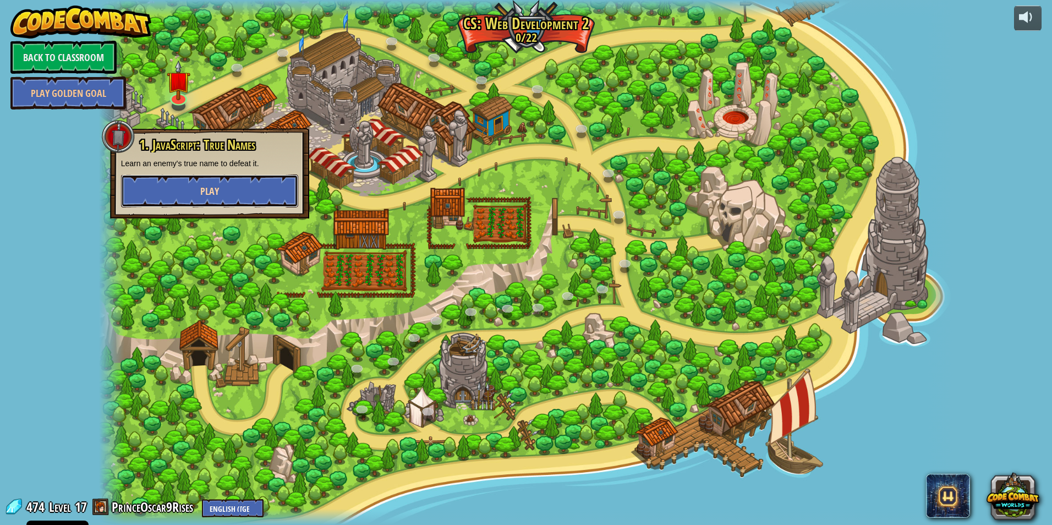
click at [194, 185] on button "Play" at bounding box center [209, 190] width 177 height 33
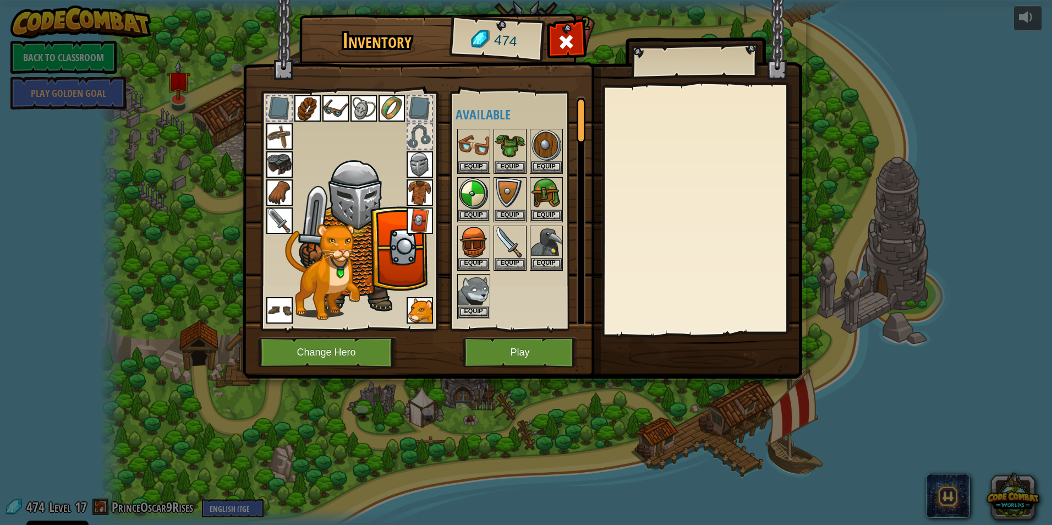
drag, startPoint x: 272, startPoint y: 106, endPoint x: 390, endPoint y: 228, distance: 170.1
click at [390, 228] on div at bounding box center [349, 208] width 182 height 248
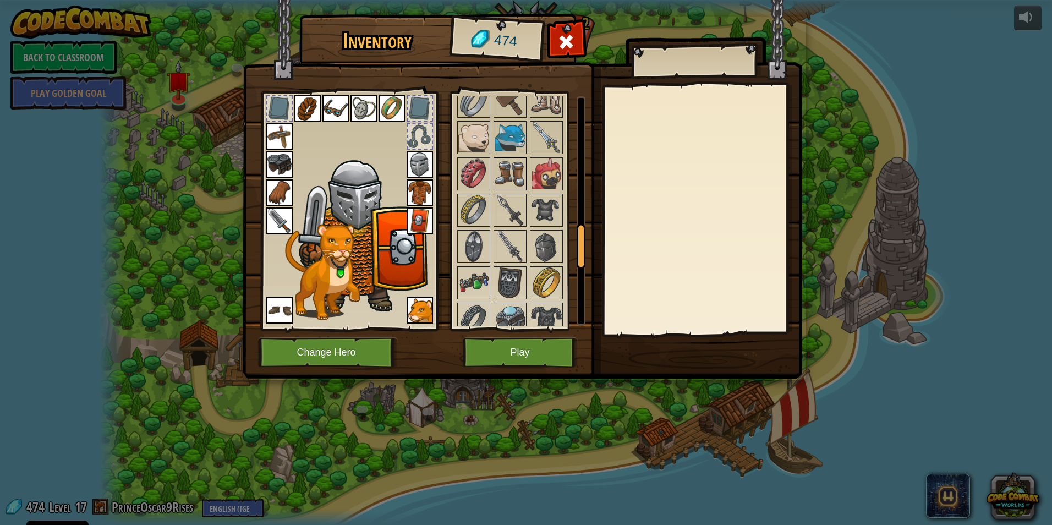
scroll to position [550, 0]
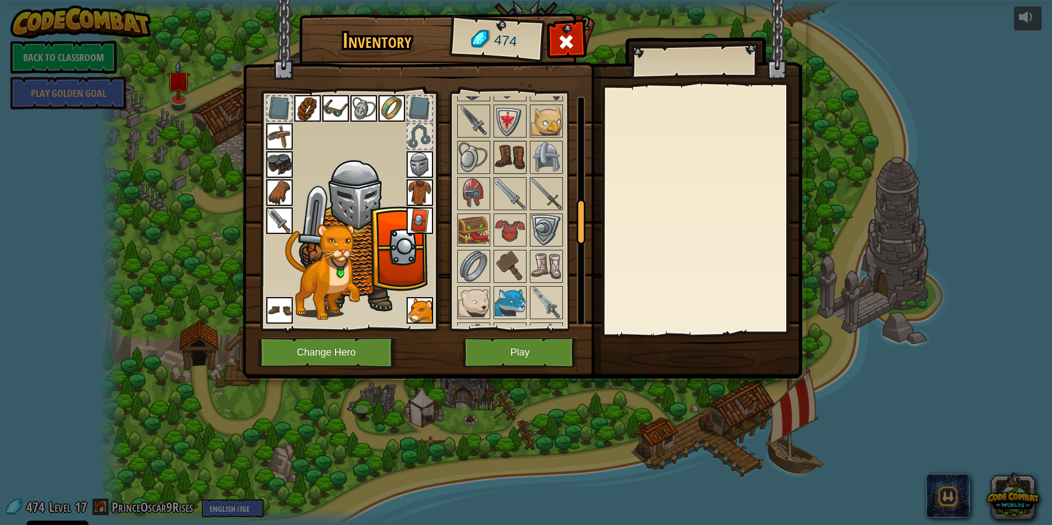
click at [508, 173] on img at bounding box center [510, 157] width 31 height 31
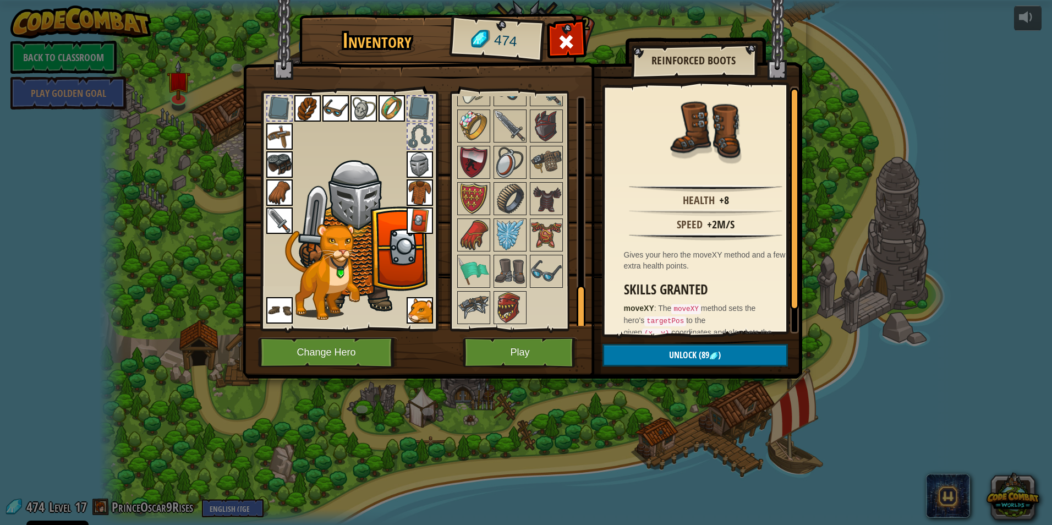
scroll to position [688, 0]
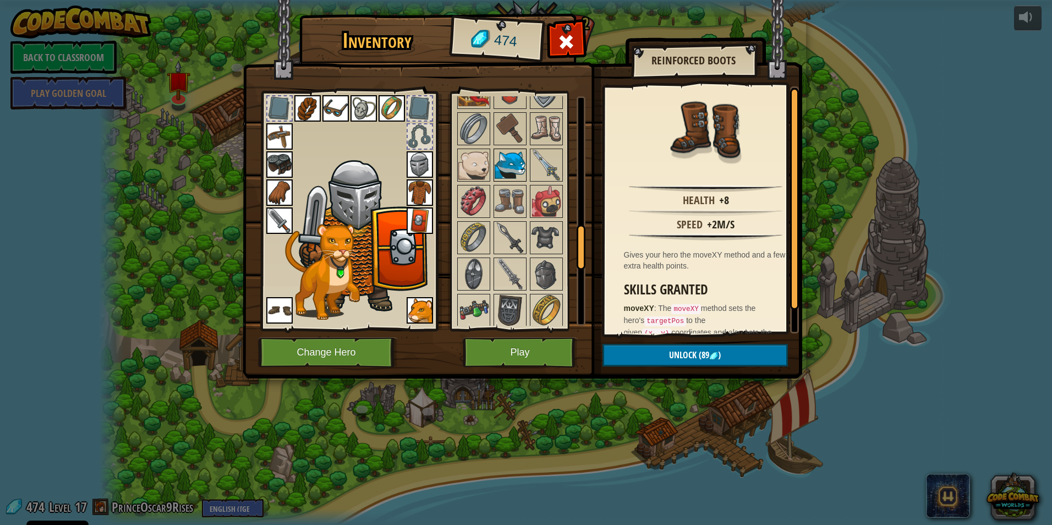
click at [511, 172] on img at bounding box center [510, 165] width 31 height 31
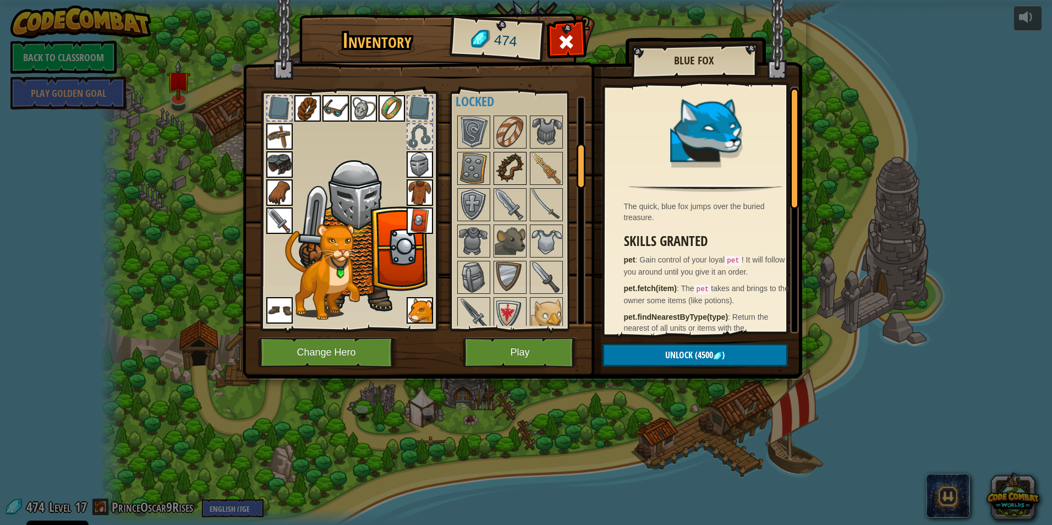
scroll to position [248, 0]
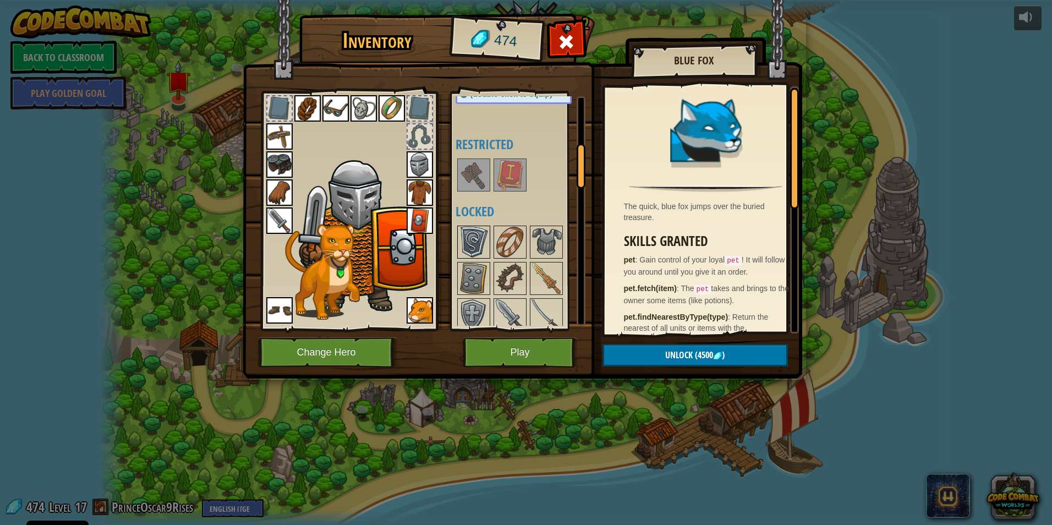
click at [484, 237] on img at bounding box center [474, 242] width 31 height 31
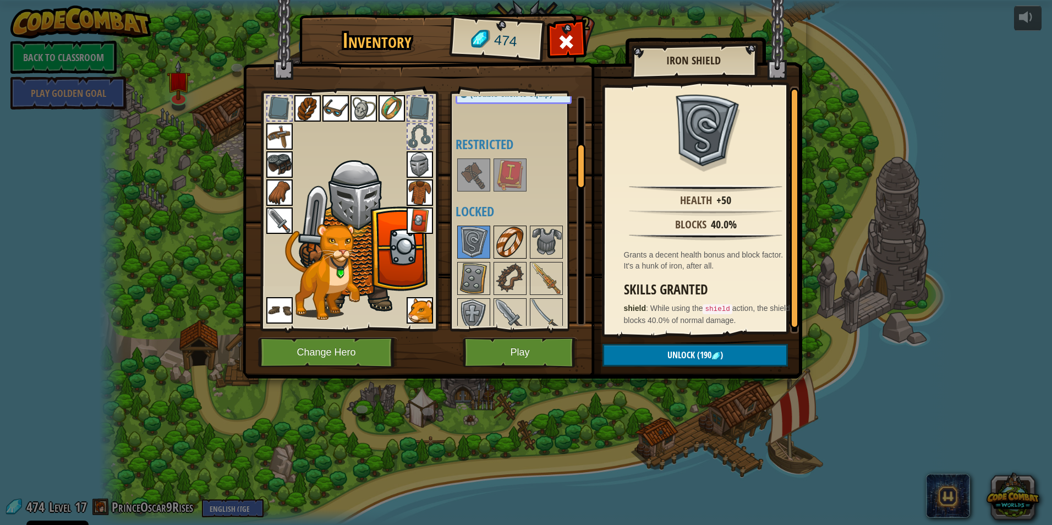
click at [508, 237] on img at bounding box center [510, 242] width 31 height 31
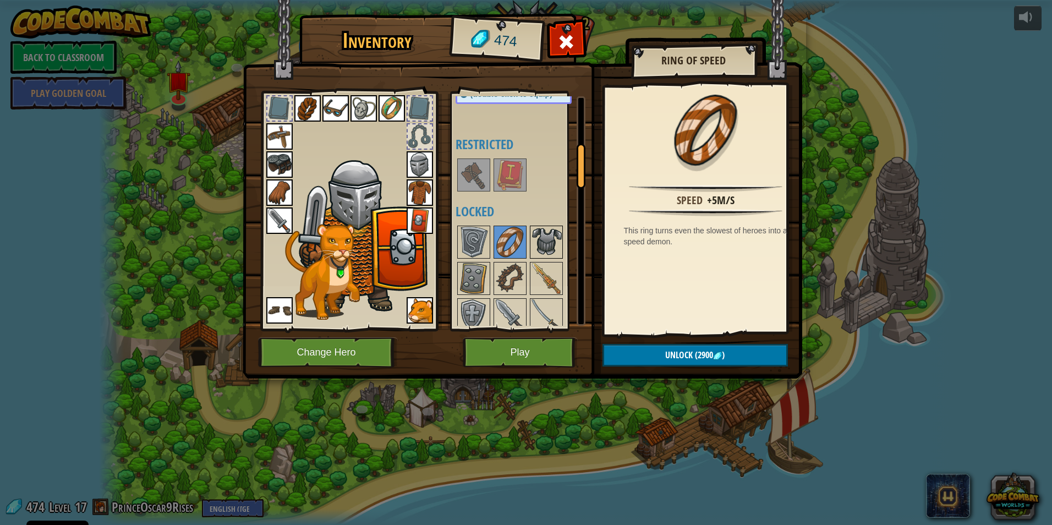
click at [543, 246] on img at bounding box center [546, 242] width 31 height 31
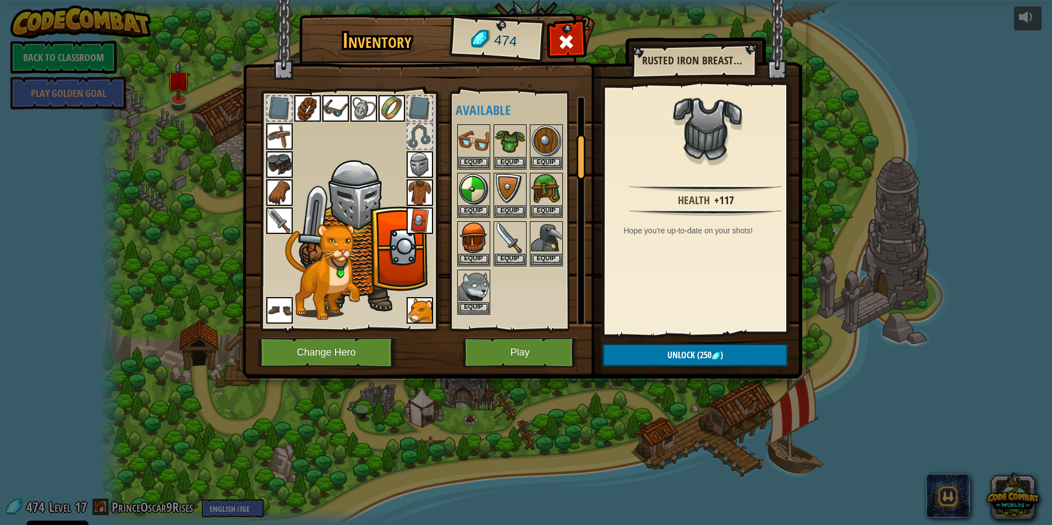
scroll to position [0, 0]
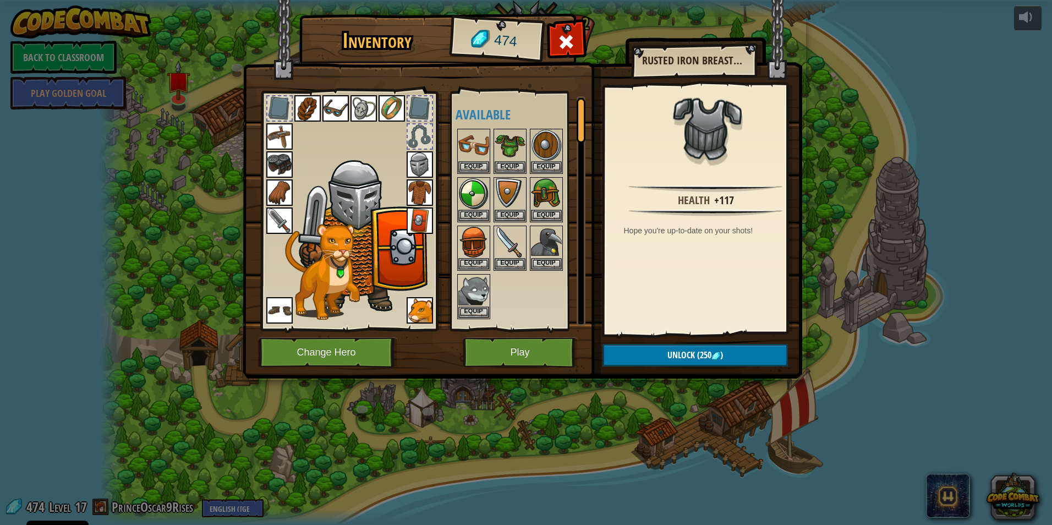
click at [419, 194] on img at bounding box center [420, 192] width 26 height 26
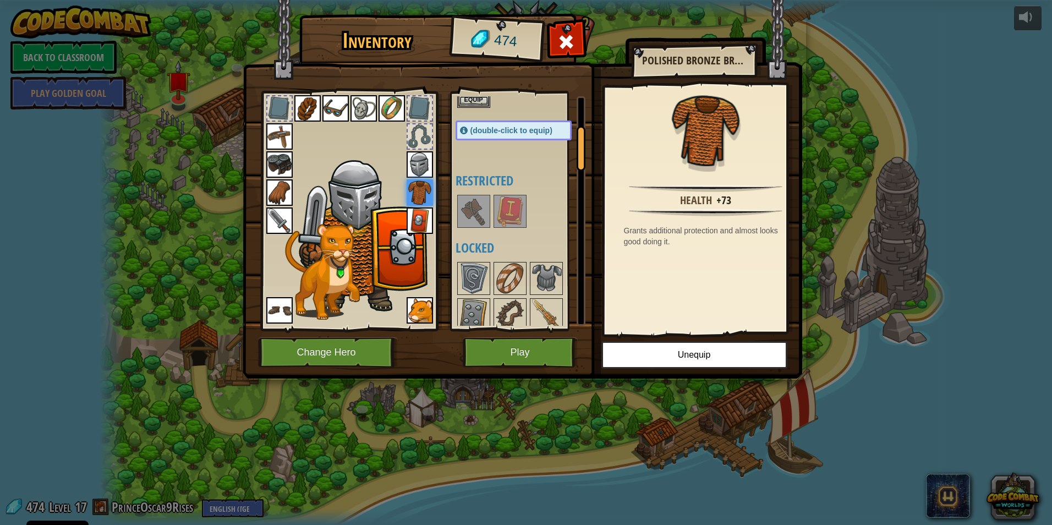
scroll to position [220, 0]
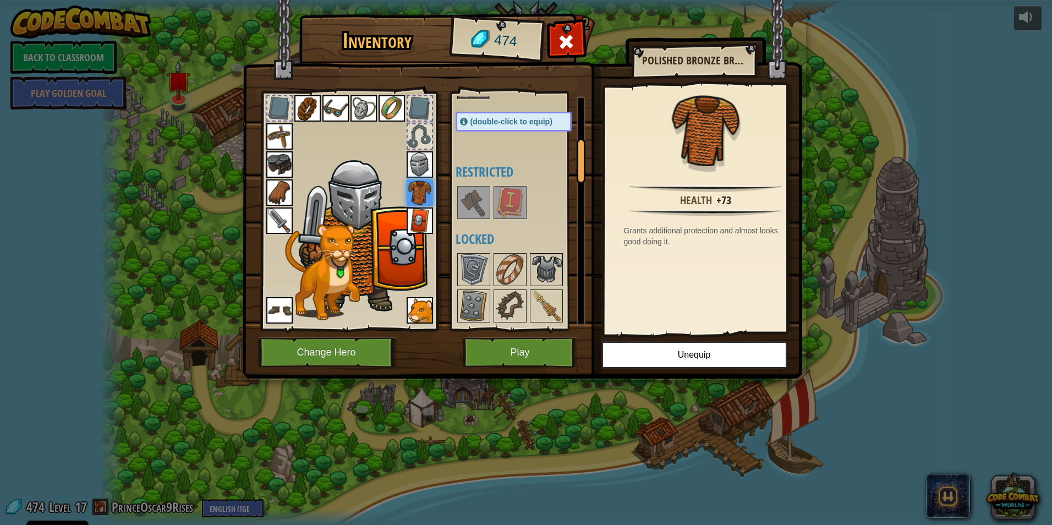
click at [554, 265] on img at bounding box center [546, 269] width 31 height 31
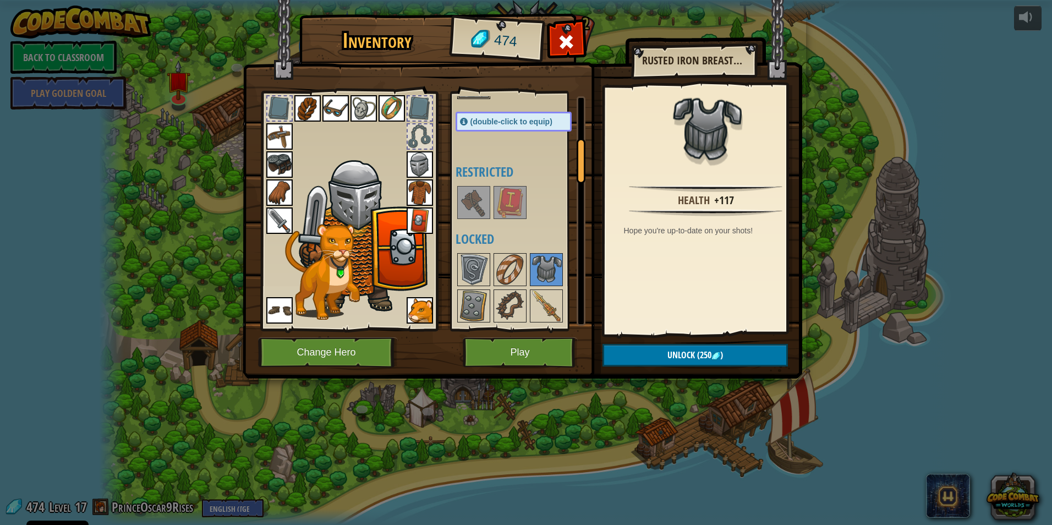
click at [412, 195] on img at bounding box center [420, 192] width 26 height 26
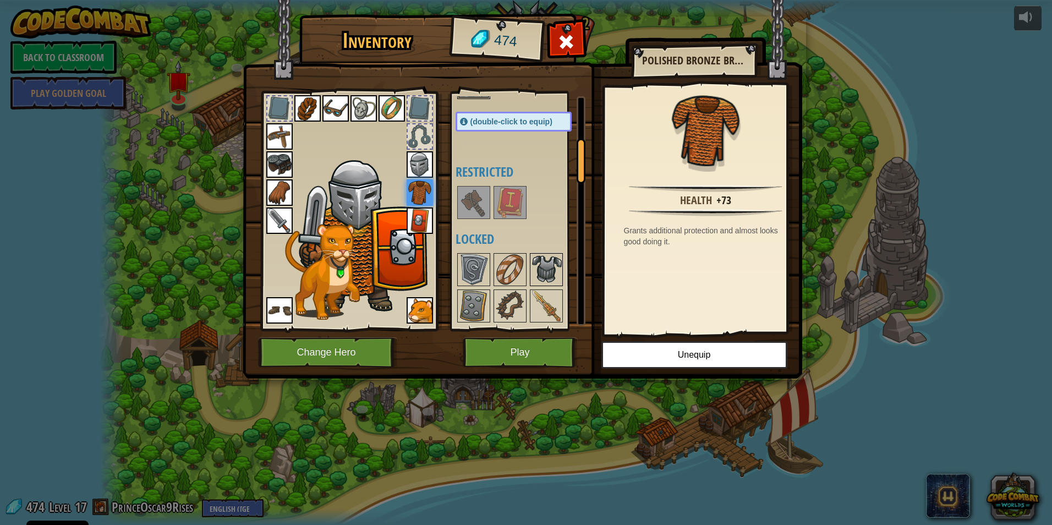
click at [544, 263] on img at bounding box center [546, 269] width 31 height 31
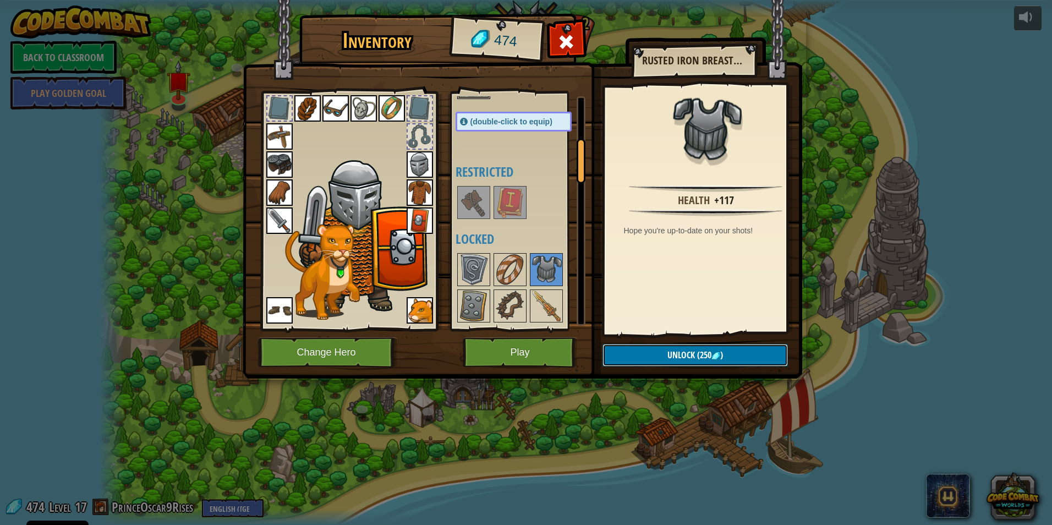
click at [659, 354] on button "Unlock (250 )" at bounding box center [696, 355] width 186 height 23
click at [656, 352] on button "Confirm" at bounding box center [696, 355] width 186 height 23
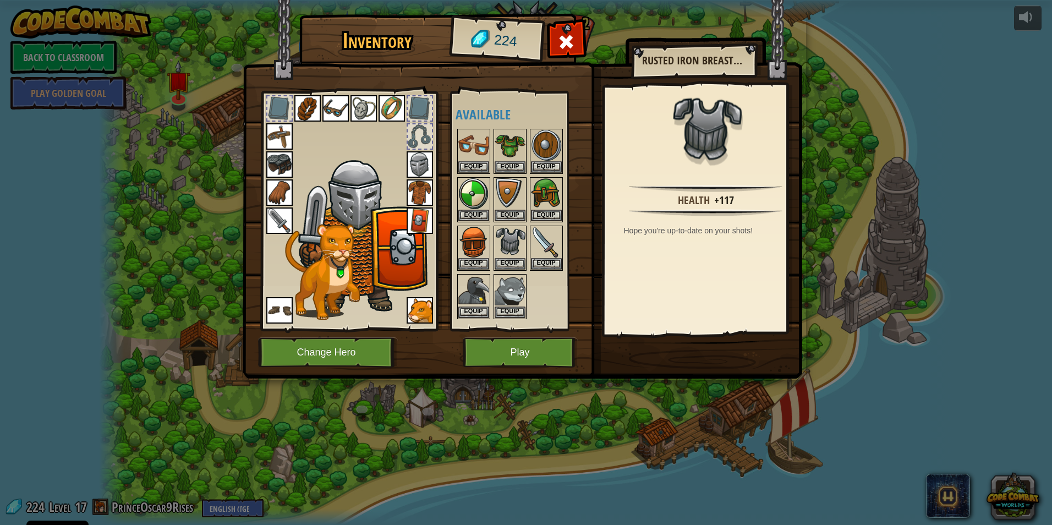
click at [419, 198] on img at bounding box center [420, 192] width 26 height 26
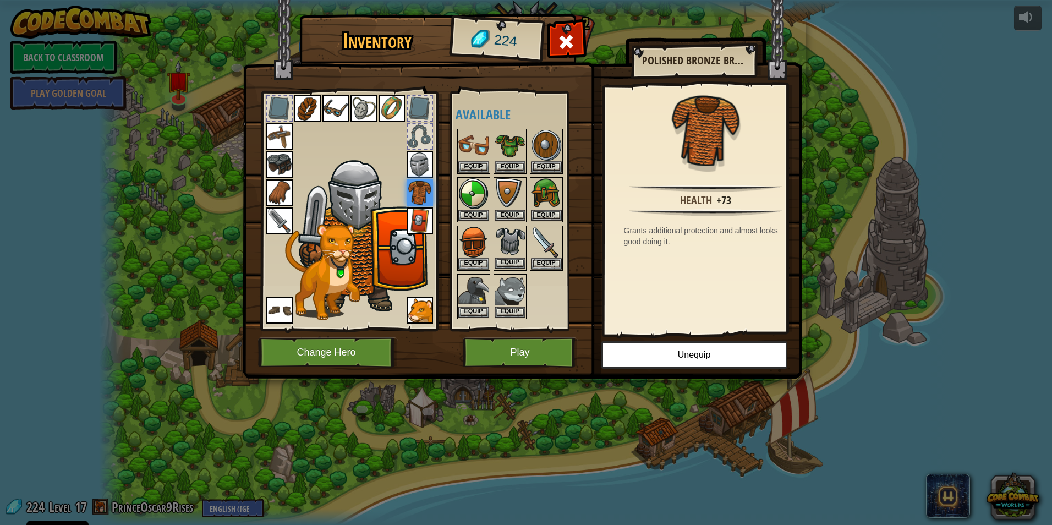
click at [509, 241] on img at bounding box center [510, 242] width 31 height 31
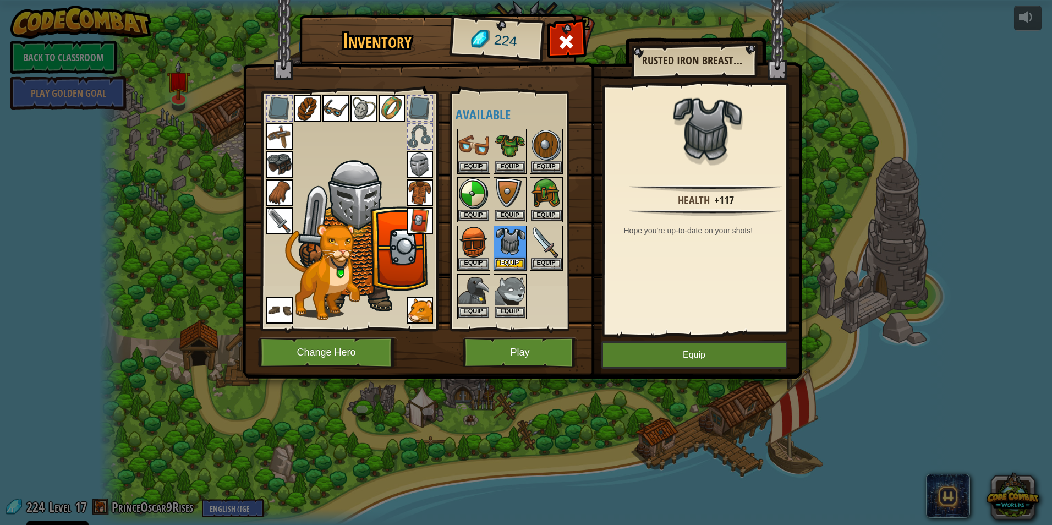
click at [413, 190] on img at bounding box center [420, 192] width 26 height 26
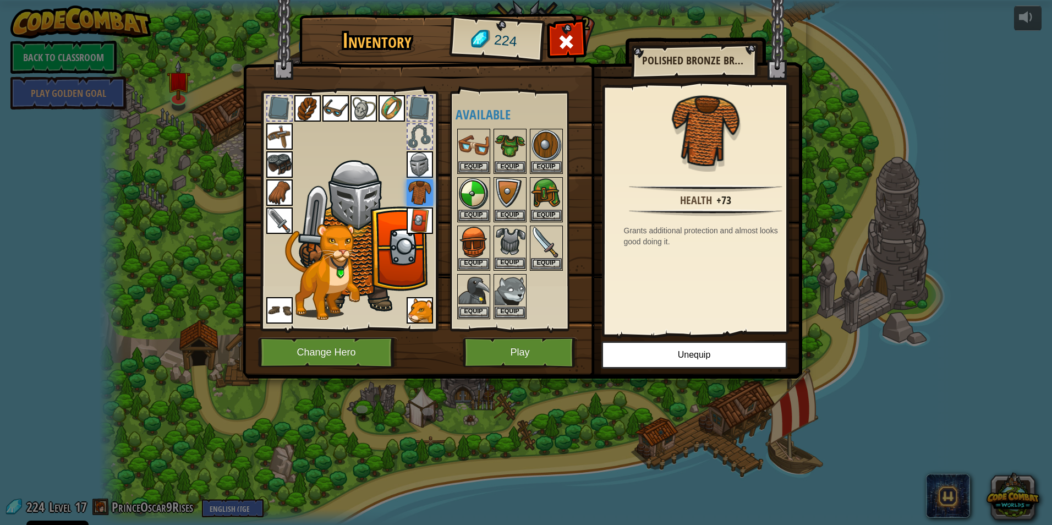
click at [508, 244] on img at bounding box center [510, 242] width 31 height 31
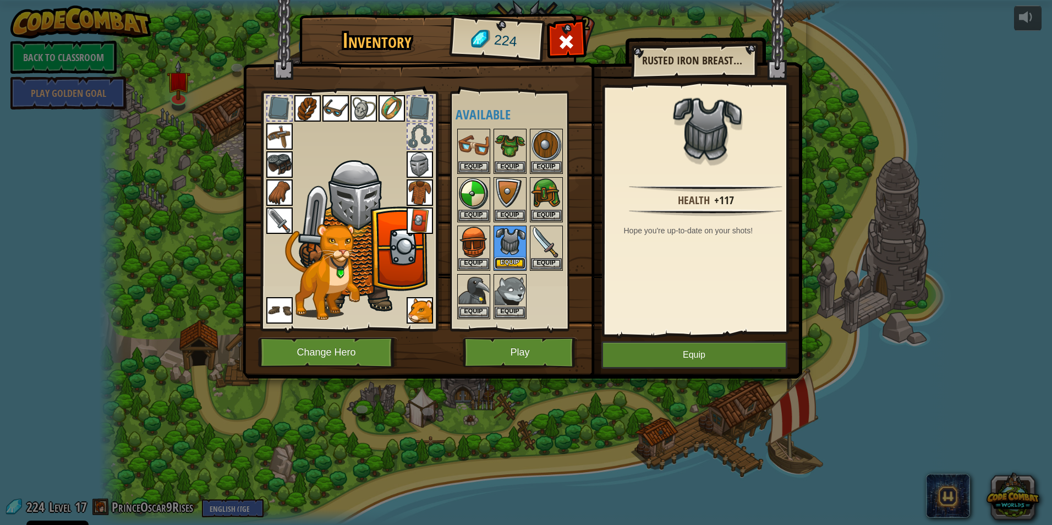
click at [516, 264] on button "Equip" at bounding box center [510, 264] width 31 height 12
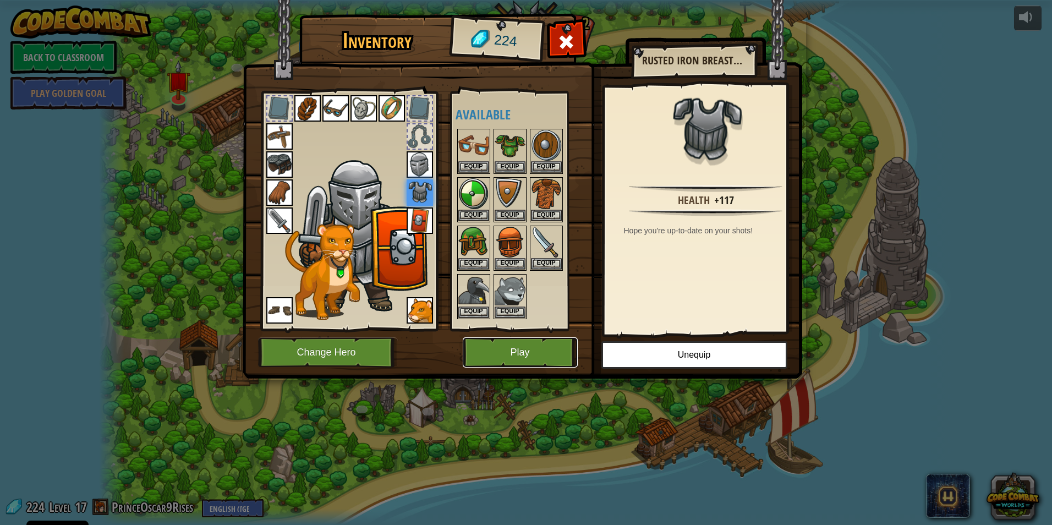
click at [556, 342] on button "Play" at bounding box center [520, 352] width 115 height 30
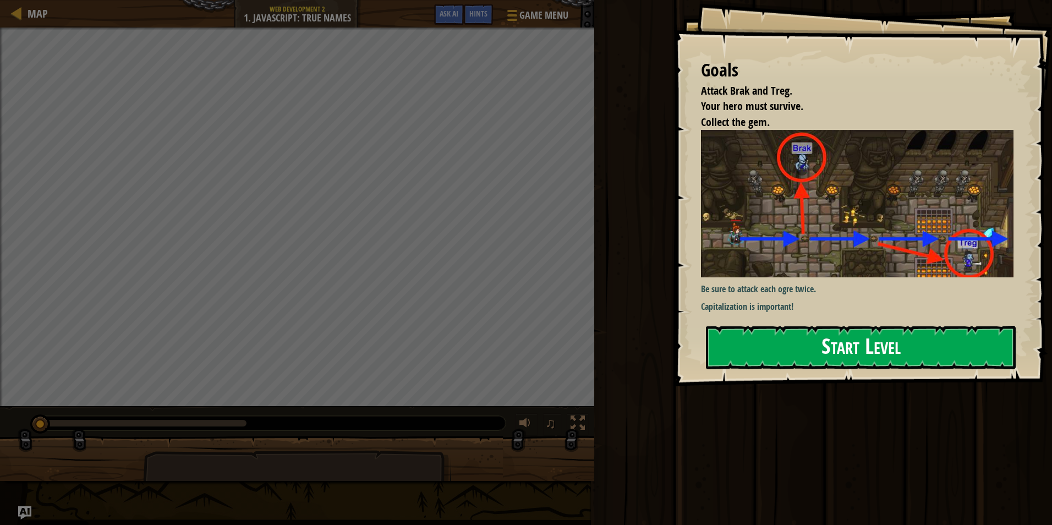
click at [788, 328] on button "Start Level" at bounding box center [861, 347] width 310 height 43
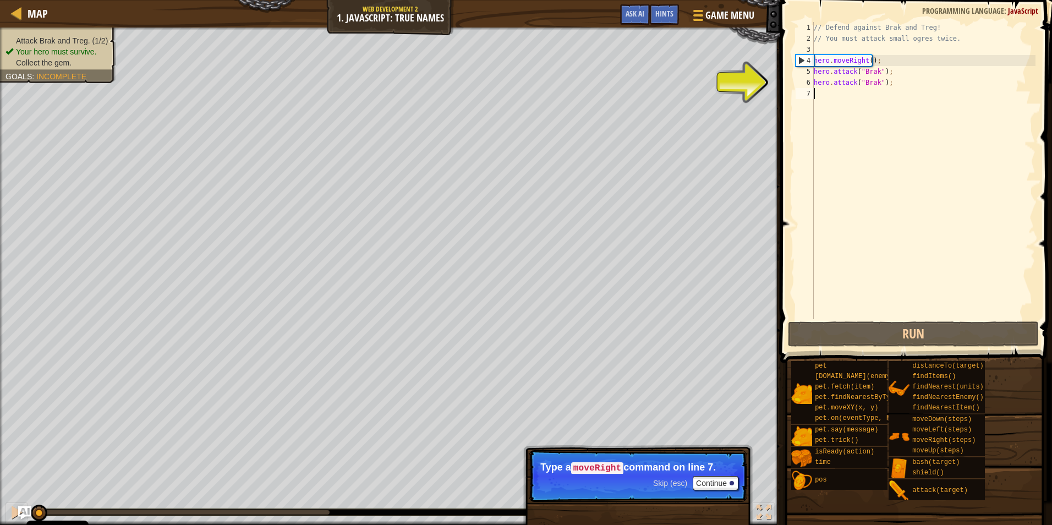
click at [855, 101] on div "// Defend against Brak and Treg! // You must attack small ogres twice. hero . m…" at bounding box center [924, 181] width 224 height 319
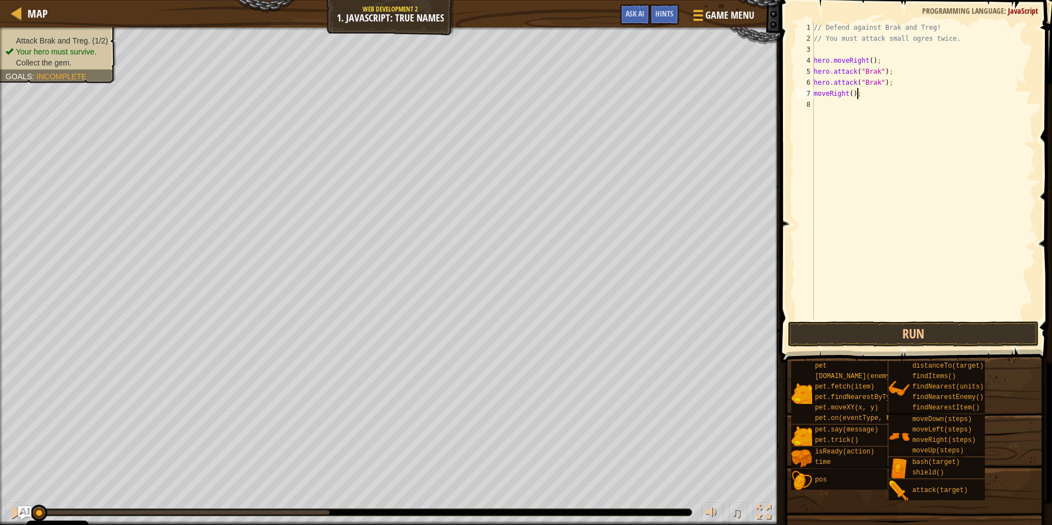
scroll to position [5, 3]
type textarea "moveRight();"
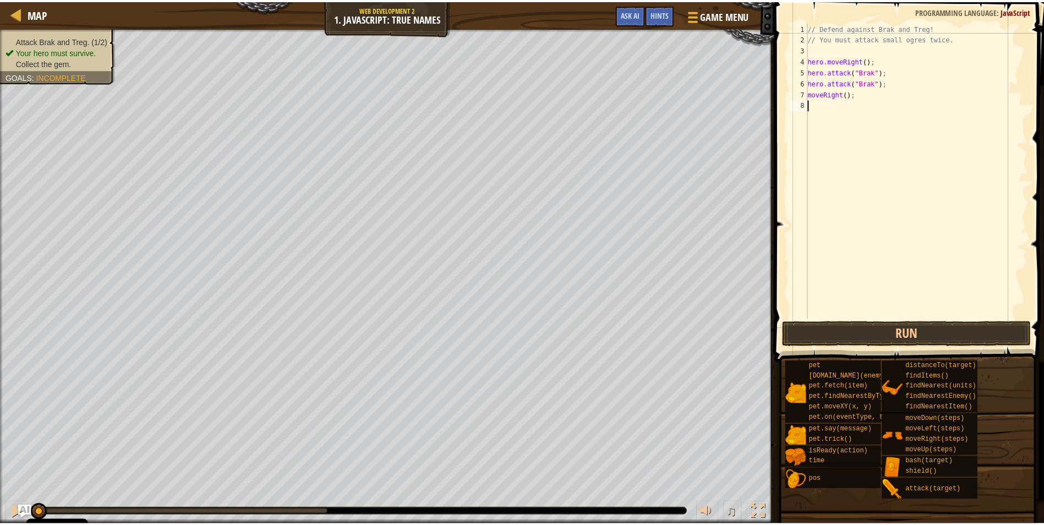
scroll to position [5, 0]
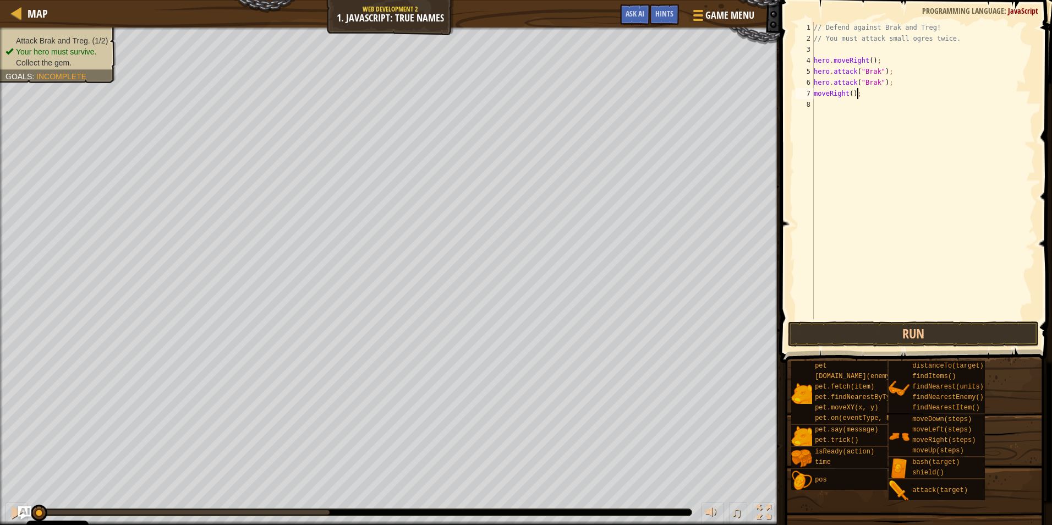
drag, startPoint x: 864, startPoint y: 95, endPoint x: 857, endPoint y: 95, distance: 6.6
click at [857, 95] on div "// Defend against Brak and Treg! // You must attack small ogres twice. hero . m…" at bounding box center [924, 181] width 224 height 319
type textarea "moveRight();"
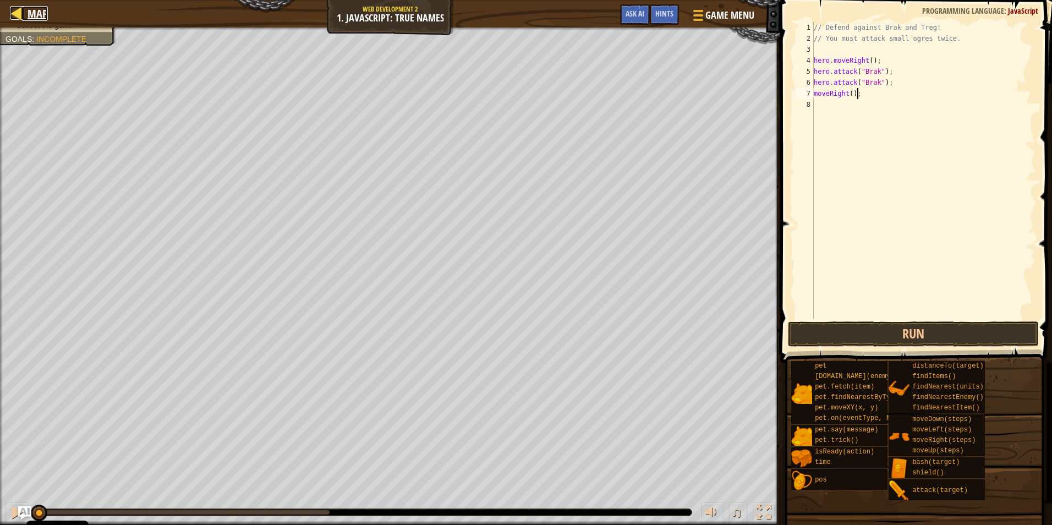
click at [20, 13] on div at bounding box center [17, 13] width 14 height 14
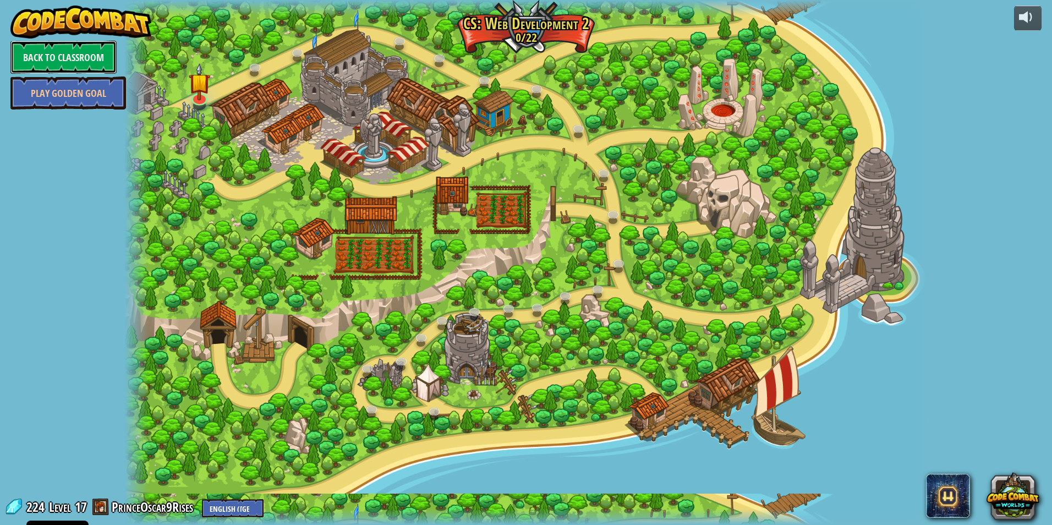
click at [72, 53] on link "Back to Classroom" at bounding box center [63, 57] width 106 height 33
